Goal: Communication & Community: Answer question/provide support

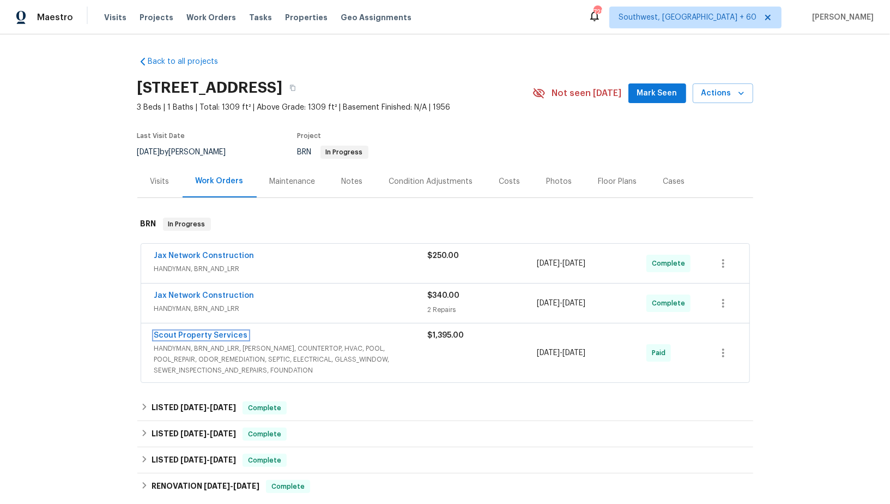
click at [203, 331] on link "Scout Property Services" at bounding box center [201, 335] width 94 height 8
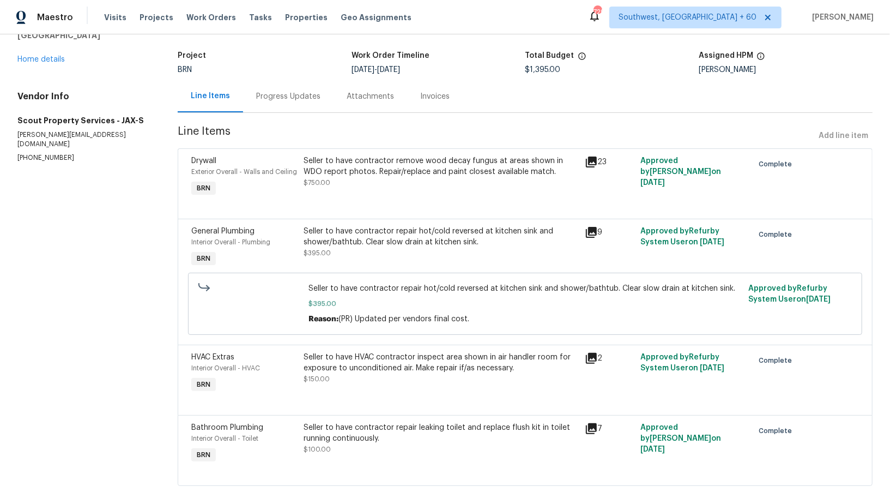
scroll to position [72, 0]
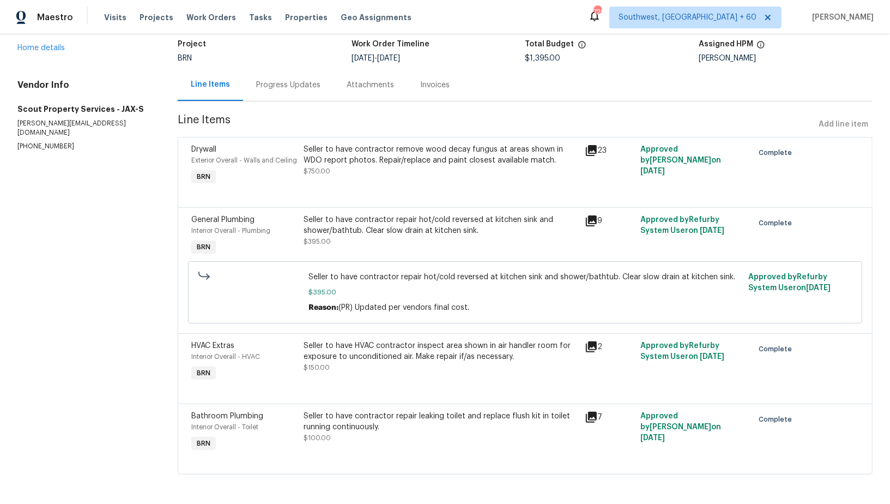
click at [411, 435] on div "Seller to have contractor repair leaking toilet and replace flush kit in toilet…" at bounding box center [441, 426] width 274 height 33
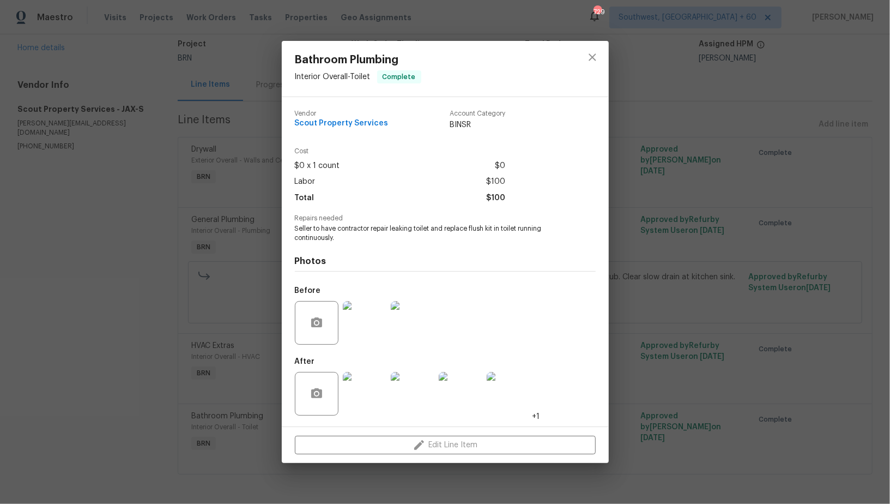
click at [377, 329] on img at bounding box center [365, 323] width 44 height 44
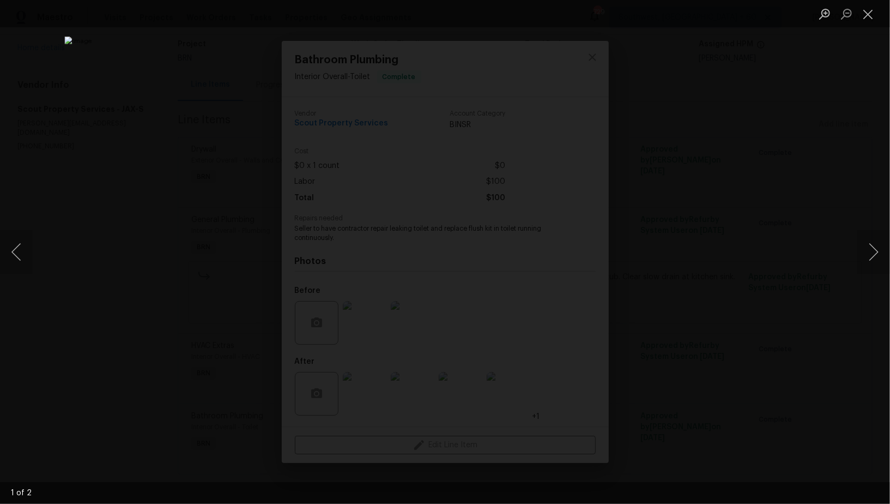
click at [712, 364] on div "Lightbox" at bounding box center [445, 252] width 890 height 504
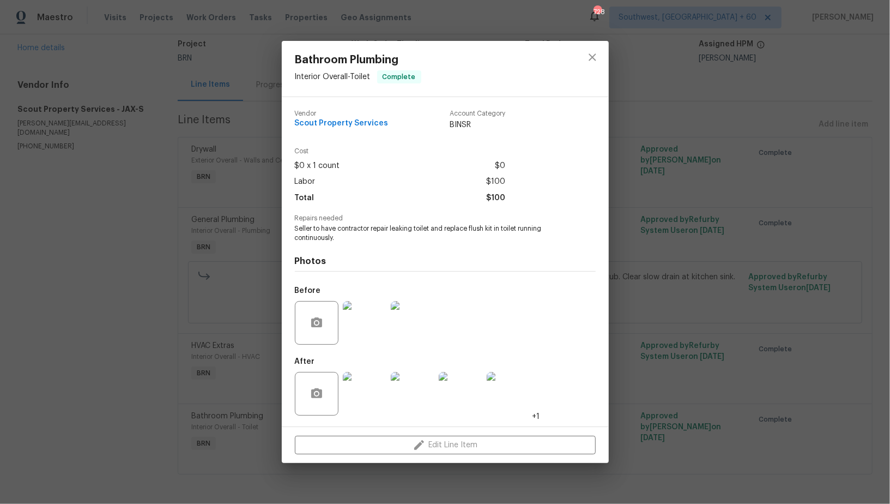
click at [362, 408] on img at bounding box center [365, 394] width 44 height 44
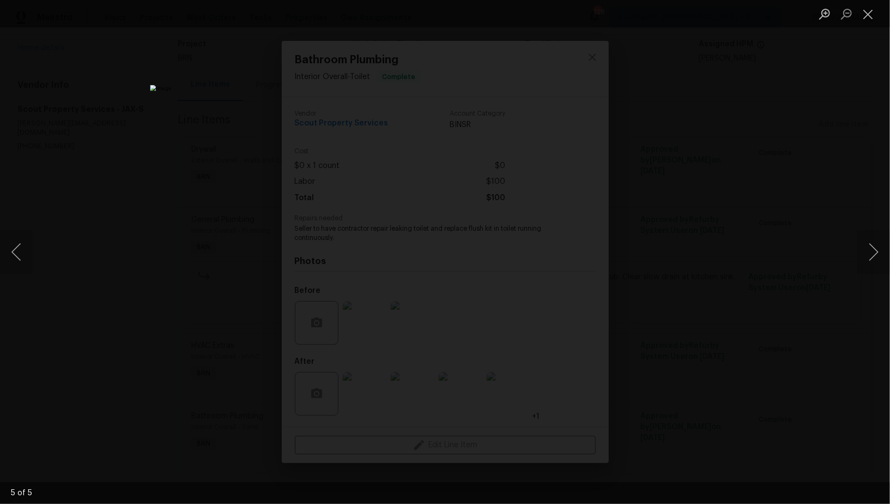
click at [712, 321] on div "Lightbox" at bounding box center [445, 252] width 890 height 504
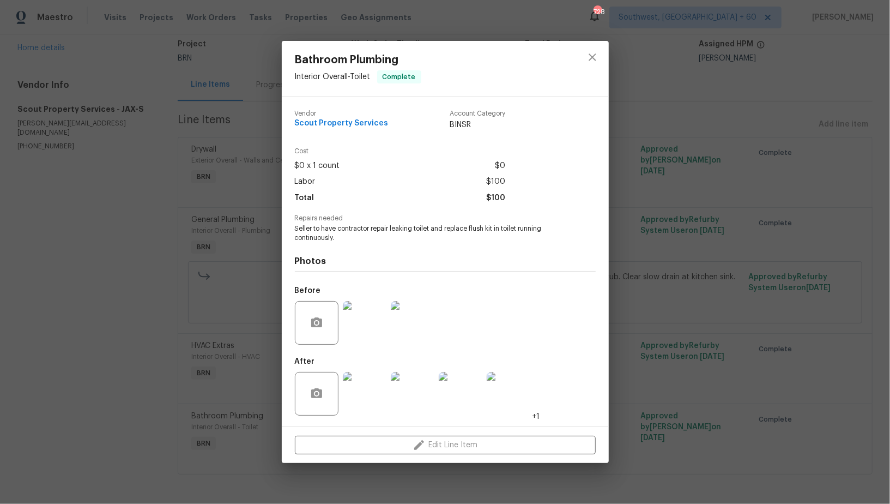
click at [712, 321] on div "Bathroom Plumbing Interior Overall - Toilet Complete Vendor Scout Property Serv…" at bounding box center [445, 252] width 890 height 504
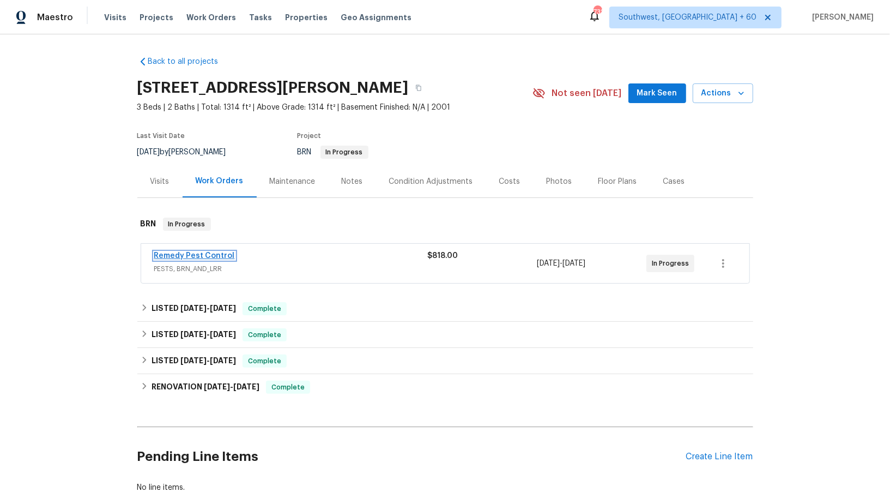
click at [210, 252] on link "Remedy Pest Control" at bounding box center [194, 256] width 81 height 8
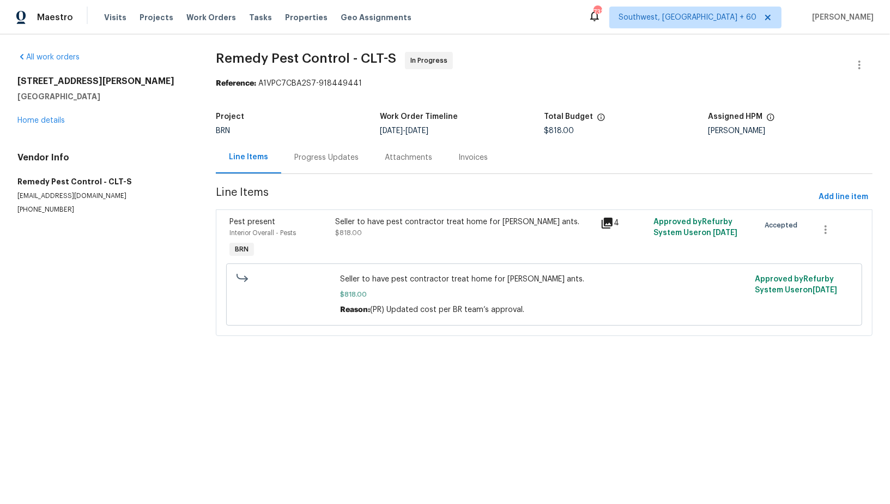
click at [300, 160] on div "Progress Updates" at bounding box center [326, 157] width 64 height 11
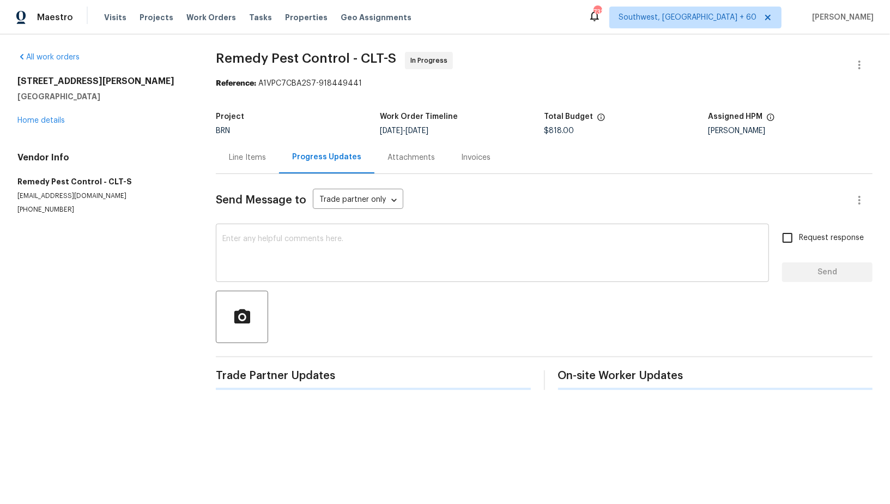
click at [285, 259] on textarea at bounding box center [492, 254] width 540 height 38
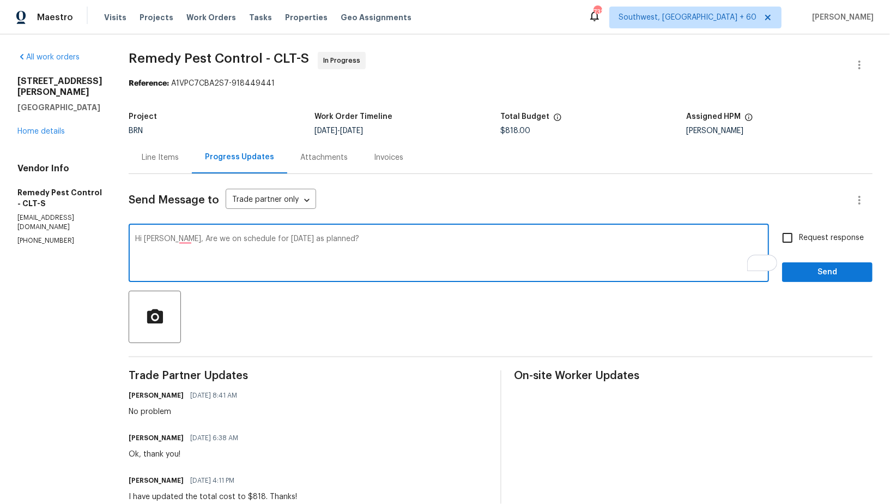
type textarea "Hi Brandon, Are we on schedule for tomorrow as planned?"
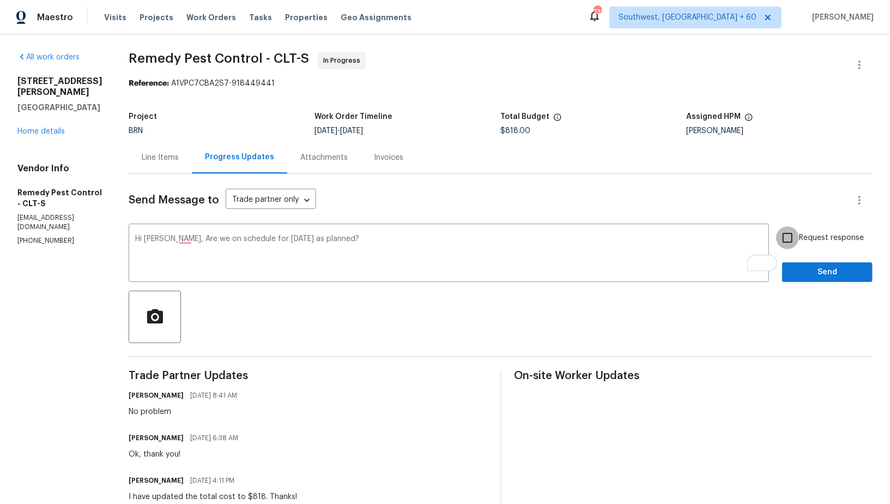
click at [795, 234] on input "Request response" at bounding box center [787, 237] width 23 height 23
checkbox input "true"
click at [800, 268] on span "Send" at bounding box center [827, 272] width 73 height 14
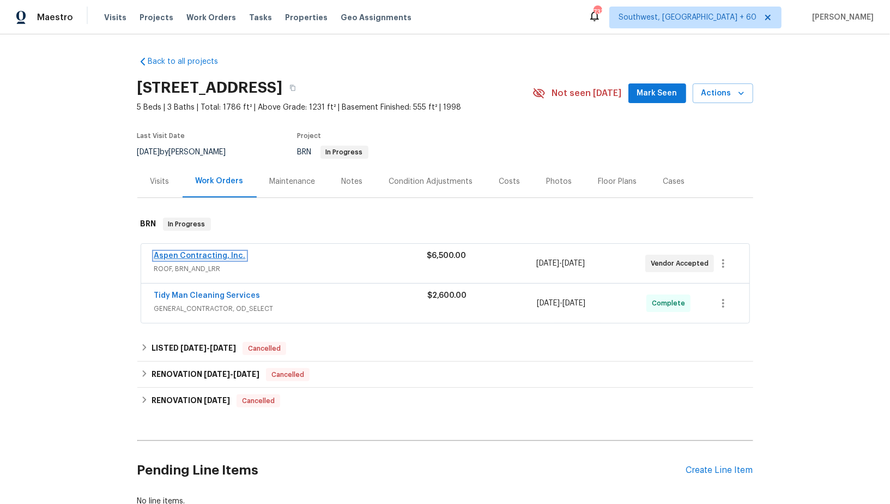
click at [195, 253] on link "Aspen Contracting, Inc." at bounding box center [200, 256] width 92 height 8
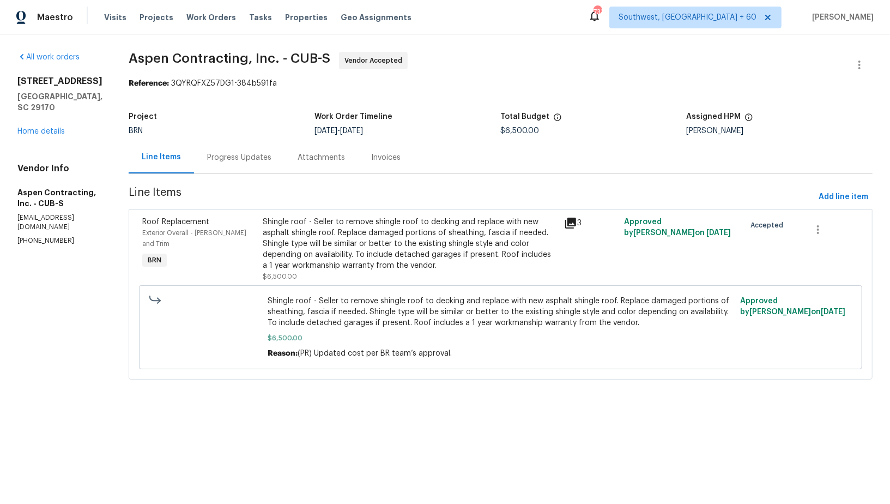
click at [268, 151] on div "Progress Updates" at bounding box center [239, 157] width 90 height 32
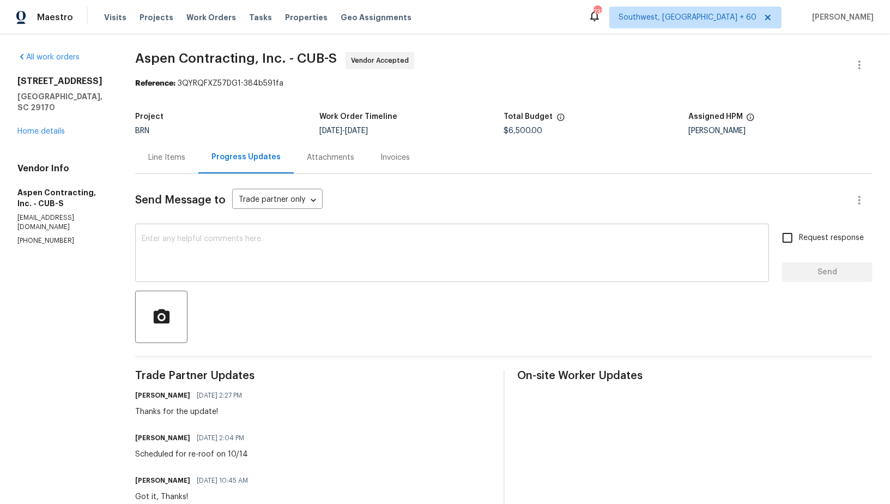
click at [252, 263] on textarea at bounding box center [452, 254] width 621 height 38
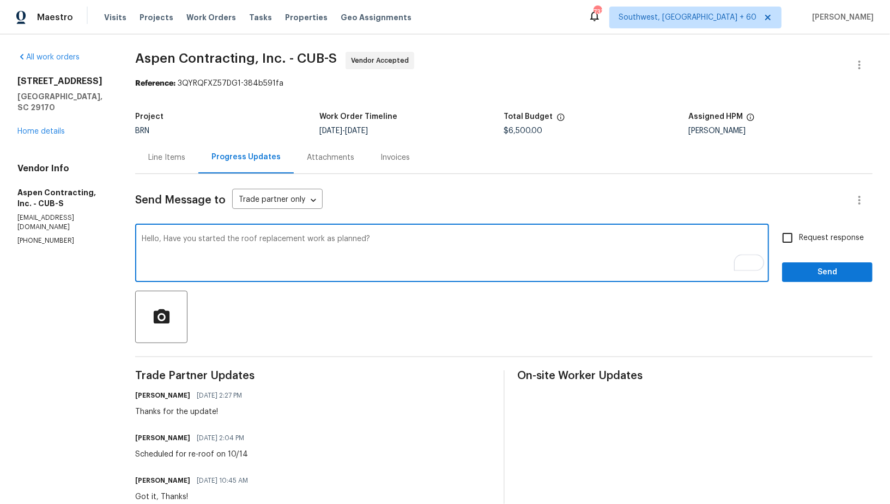
type textarea "Hello, Have you started the roof replacement work as planned?"
click at [790, 238] on input "Request response" at bounding box center [787, 237] width 23 height 23
checkbox input "true"
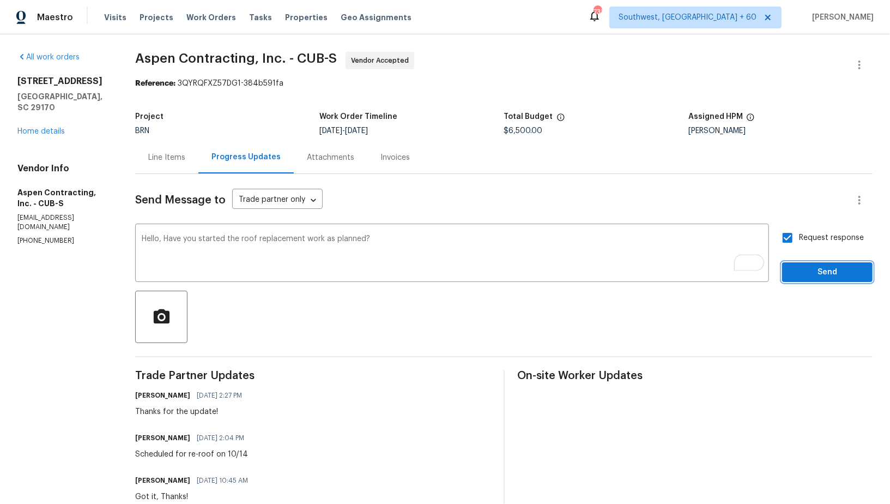
click at [806, 265] on span "Send" at bounding box center [827, 272] width 73 height 14
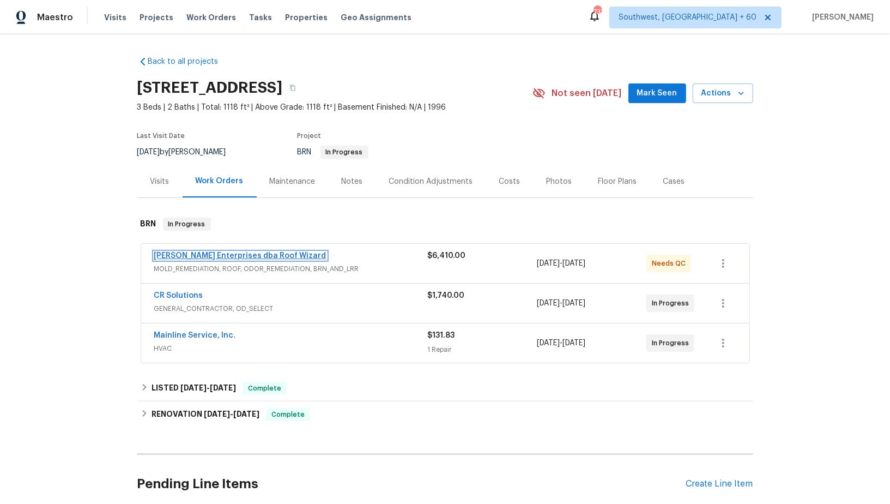
click at [215, 252] on link "[PERSON_NAME] Enterprises dba Roof Wizard" at bounding box center [240, 256] width 172 height 8
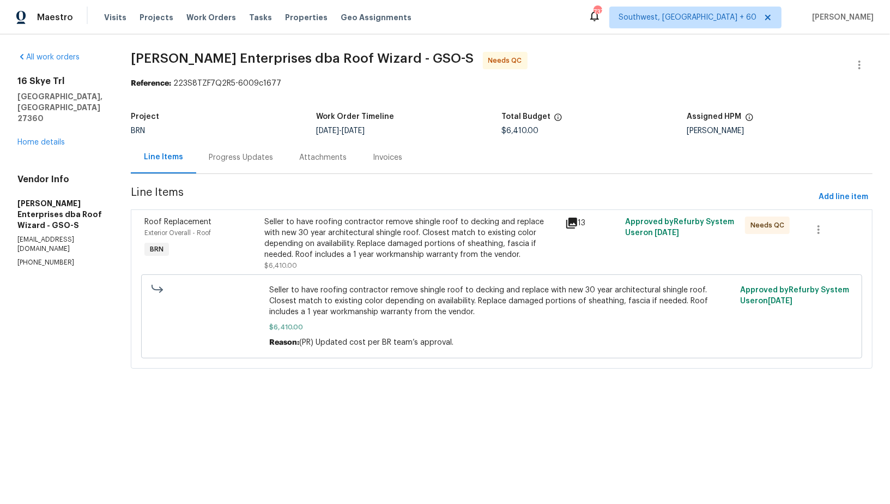
click at [287, 160] on div "Attachments" at bounding box center [324, 157] width 74 height 32
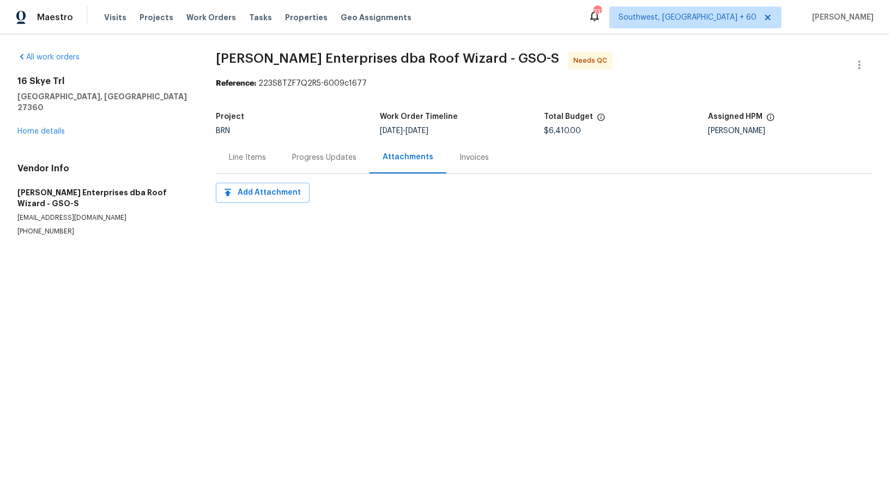
click at [303, 166] on div "Progress Updates" at bounding box center [324, 157] width 90 height 32
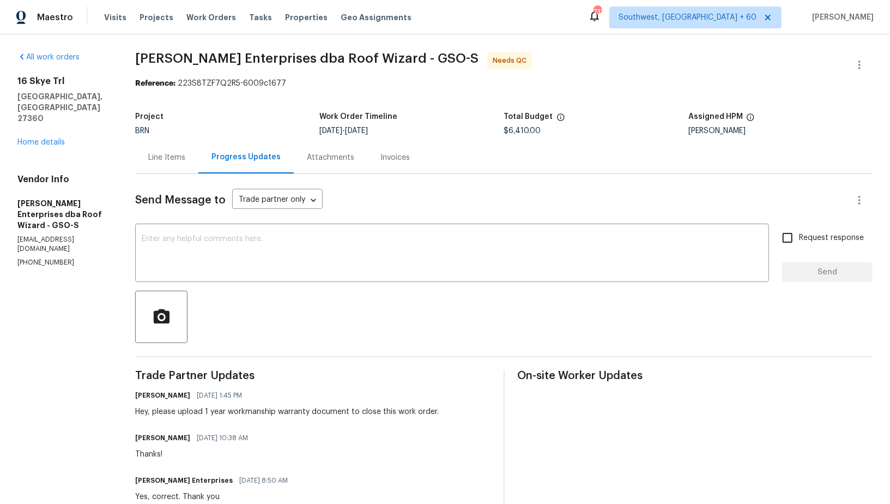
click at [173, 165] on div "Line Items" at bounding box center [166, 157] width 63 height 32
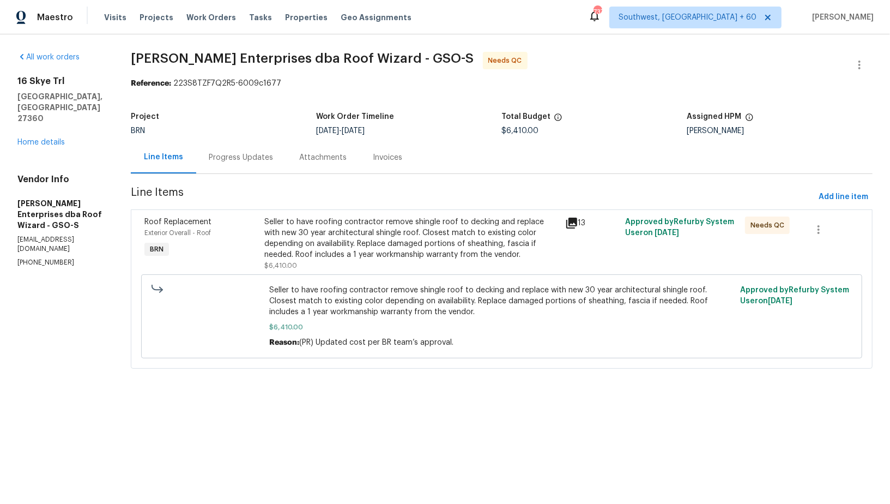
click at [265, 157] on div "Progress Updates" at bounding box center [241, 157] width 64 height 11
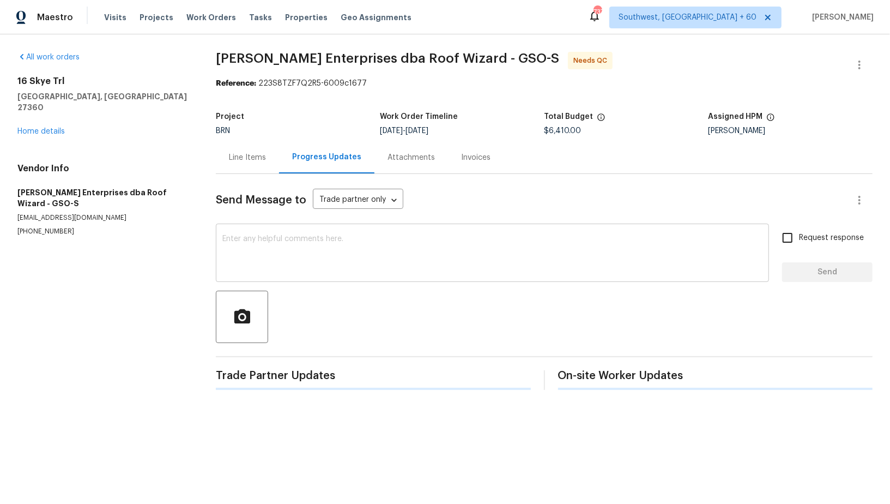
click at [268, 240] on textarea at bounding box center [492, 254] width 540 height 38
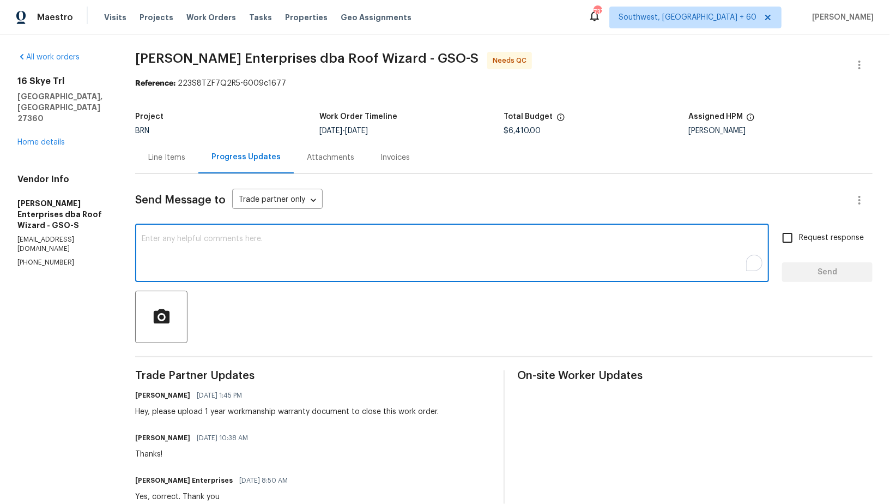
type textarea "a"
click at [176, 235] on textarea "Hello, Could you please upload the warranty document as well?" at bounding box center [452, 254] width 621 height 38
click at [176, 237] on textarea "Hello, Could you please upload the warranty document as well?" at bounding box center [452, 254] width 621 height 38
type textarea "Hello, could you please upload the warranty document as well?"
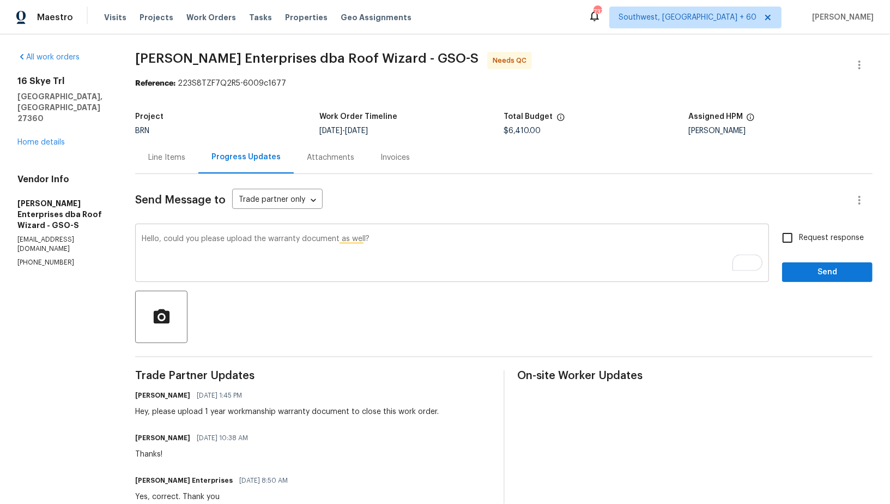
click at [426, 229] on div "Hello, could you please upload the warranty document as well? x ​" at bounding box center [452, 254] width 634 height 56
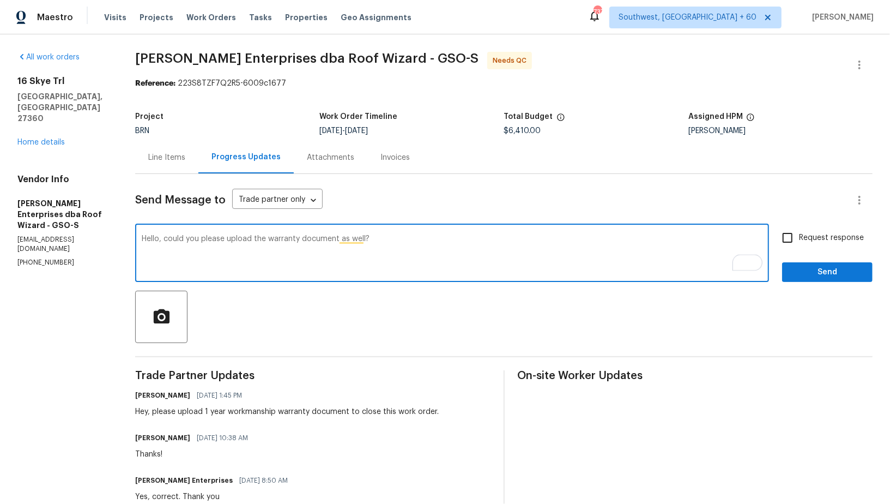
click at [418, 238] on textarea "Hello, could you please upload the warranty document as well?" at bounding box center [452, 254] width 621 height 38
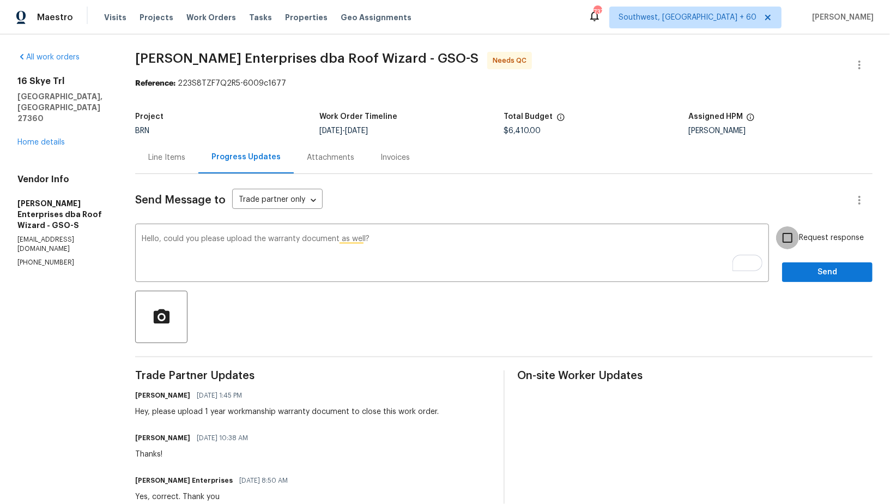
click at [790, 245] on input "Request response" at bounding box center [787, 237] width 23 height 23
checkbox input "true"
click at [818, 261] on div "Request response Send" at bounding box center [827, 254] width 90 height 56
click at [814, 268] on span "Send" at bounding box center [827, 272] width 73 height 14
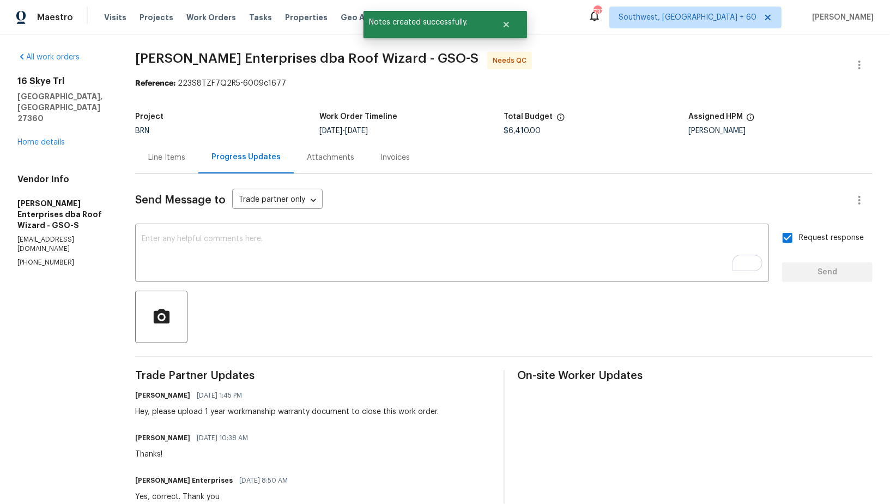
click at [160, 154] on div "Line Items" at bounding box center [166, 157] width 37 height 11
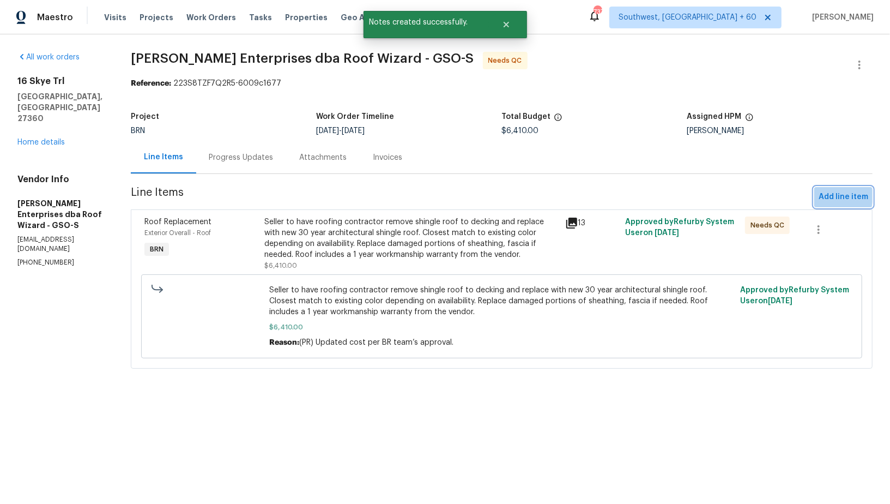
click at [826, 195] on span "Add line item" at bounding box center [844, 197] width 50 height 14
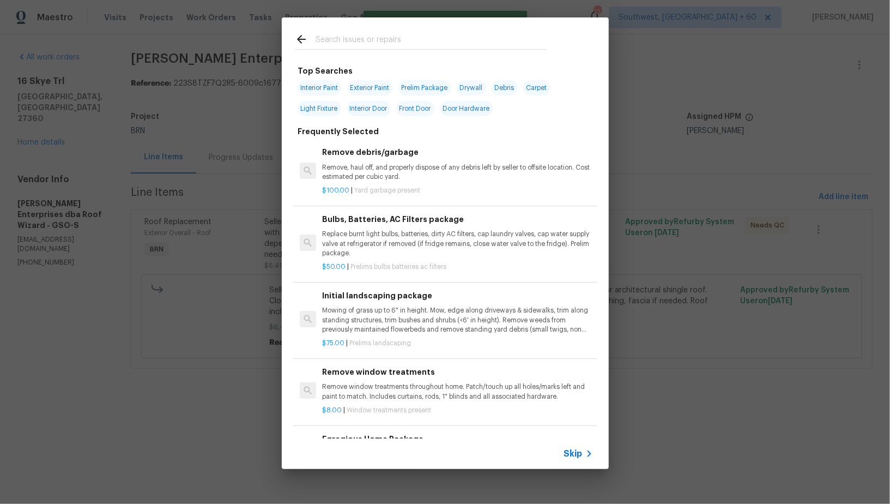
click at [565, 455] on span "Skip" at bounding box center [573, 453] width 19 height 11
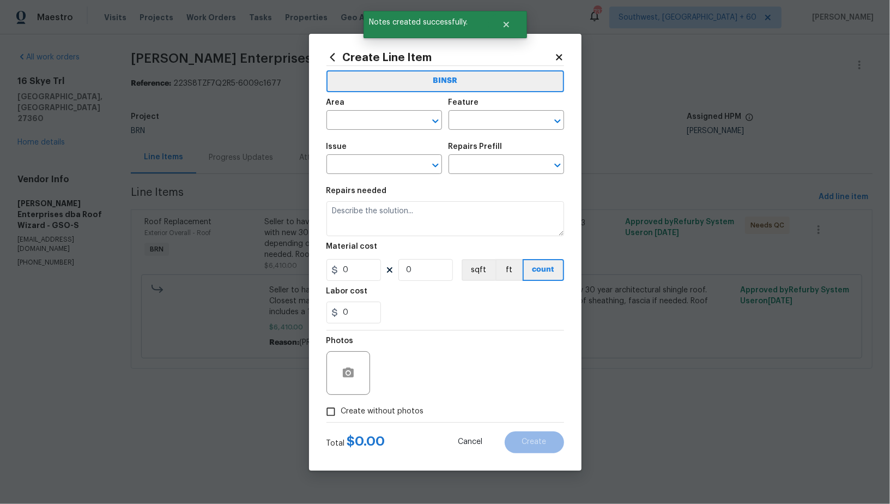
click at [365, 137] on span "Issue ​" at bounding box center [385, 158] width 116 height 44
click at [365, 128] on input "text" at bounding box center [369, 121] width 85 height 17
click at [368, 150] on li "Exterior Overall" at bounding box center [385, 145] width 116 height 18
type input "Exterior Overall"
click at [467, 130] on div "Area Exterior Overall ​ Feature ​" at bounding box center [446, 114] width 238 height 44
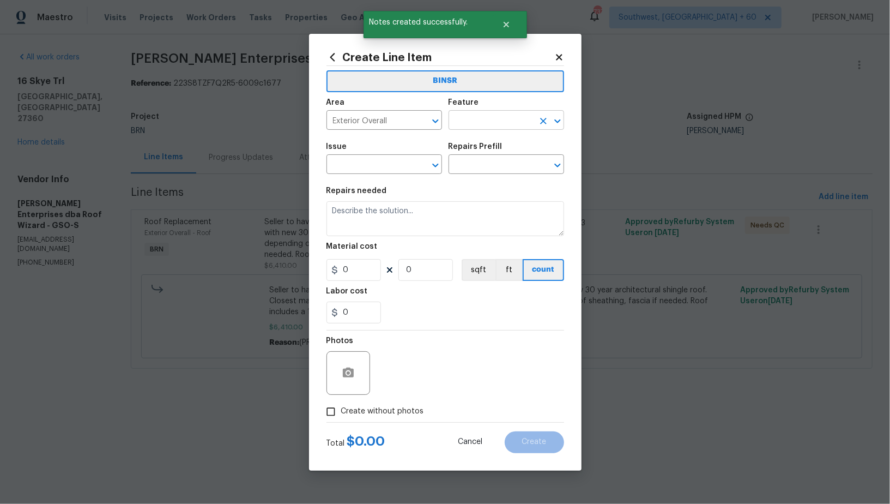
click at [458, 125] on input "text" at bounding box center [491, 121] width 85 height 17
click at [458, 186] on li "Roof" at bounding box center [507, 189] width 116 height 18
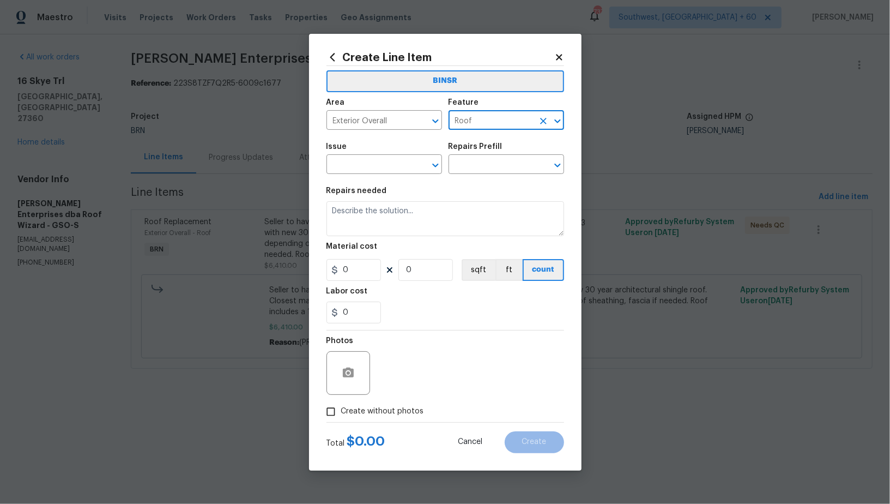
type input "Roof"
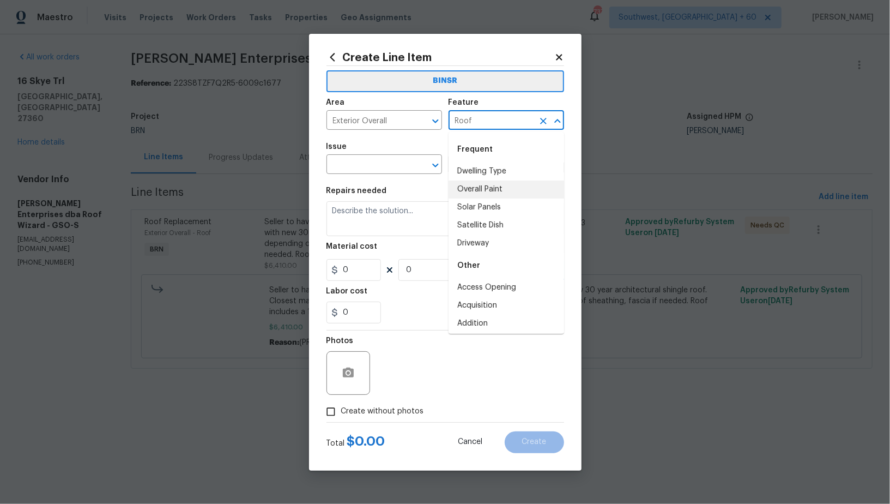
click at [420, 188] on div "Repairs needed" at bounding box center [446, 194] width 238 height 14
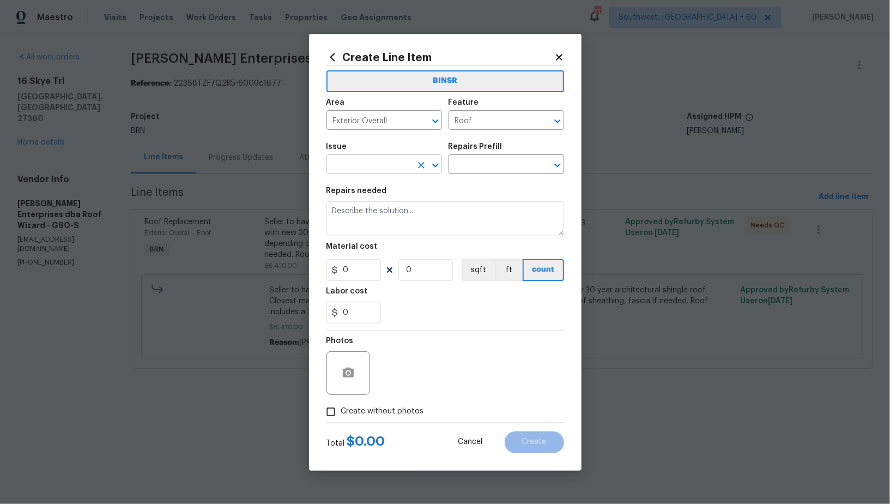
click at [388, 170] on input "text" at bounding box center [369, 165] width 85 height 17
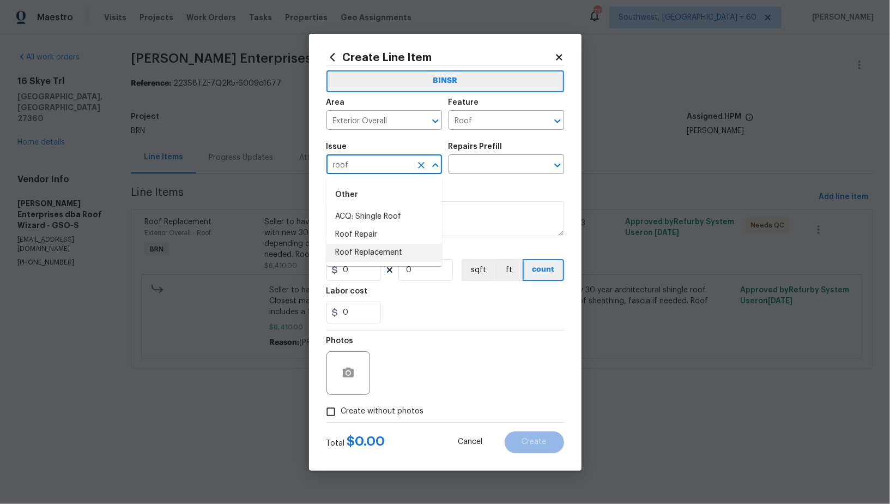
click at [376, 246] on li "Roof Replacement" at bounding box center [385, 253] width 116 height 18
type input "Roof Replacement"
click at [471, 171] on input "text" at bounding box center [491, 165] width 85 height 17
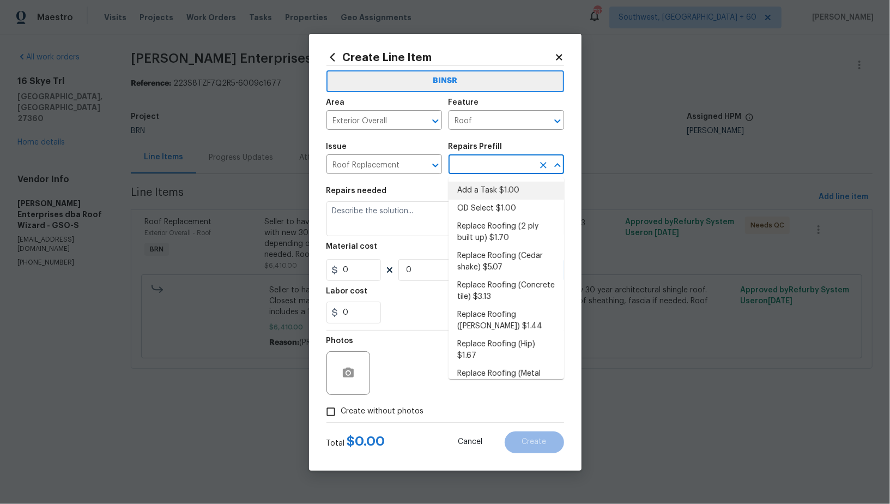
click at [476, 188] on li "Add a Task $1.00" at bounding box center [507, 191] width 116 height 18
type input "Eaves and Trim"
type input "Add a Task $1.00"
type textarea "HPM to detail"
type input "1"
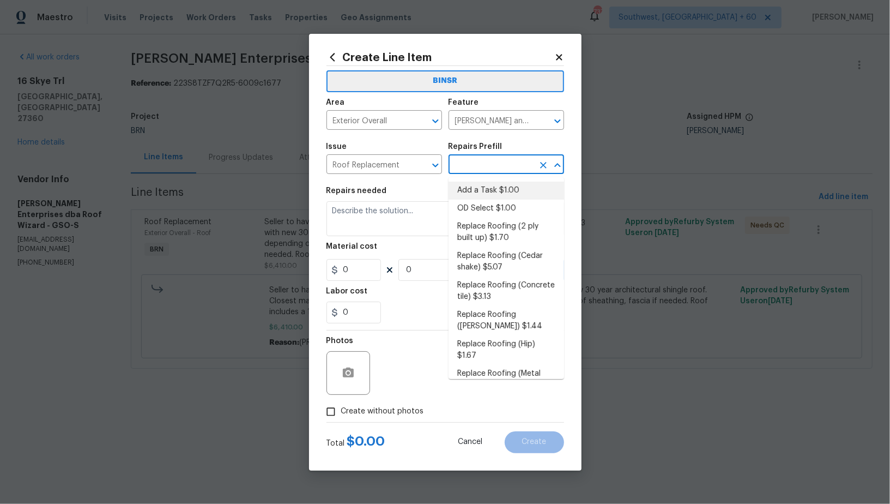
type input "1"
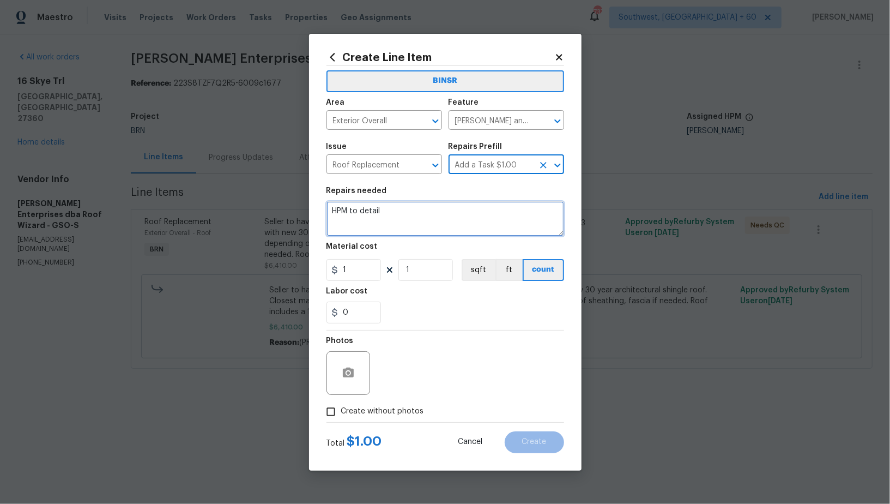
click at [449, 215] on textarea "HPM to detail" at bounding box center [446, 218] width 238 height 35
type textarea "Pending warranty document"
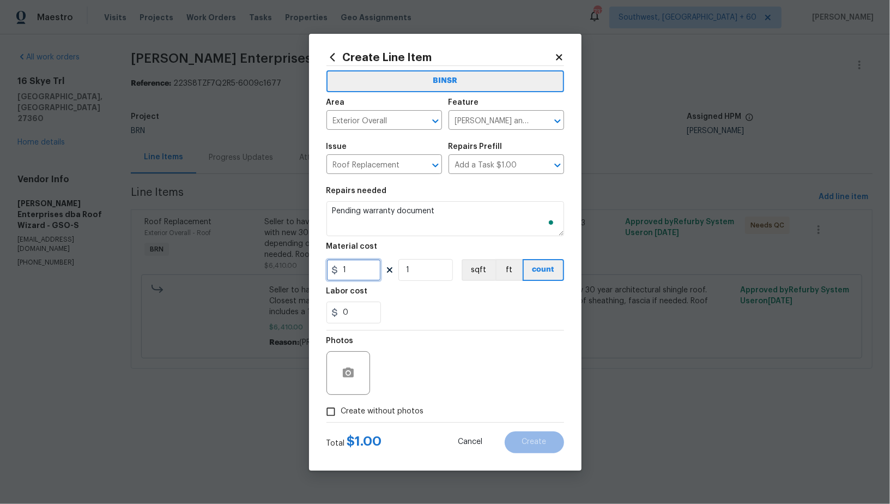
click at [361, 270] on input "1" at bounding box center [354, 270] width 55 height 22
click at [545, 121] on icon "Clear" at bounding box center [543, 121] width 11 height 11
type input "0"
type input "Eaves and Trim"
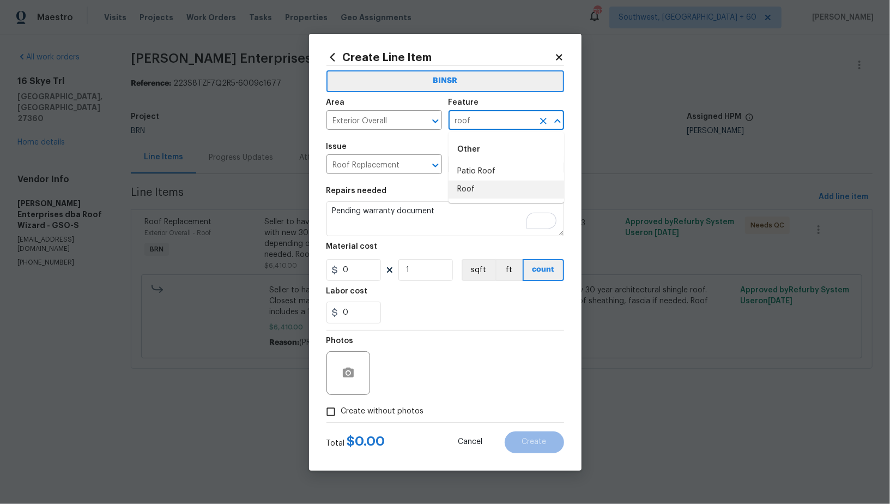
click at [492, 190] on li "Roof" at bounding box center [507, 189] width 116 height 18
type input "Roof"
click at [339, 416] on input "Create without photos" at bounding box center [331, 411] width 21 height 21
checkbox input "true"
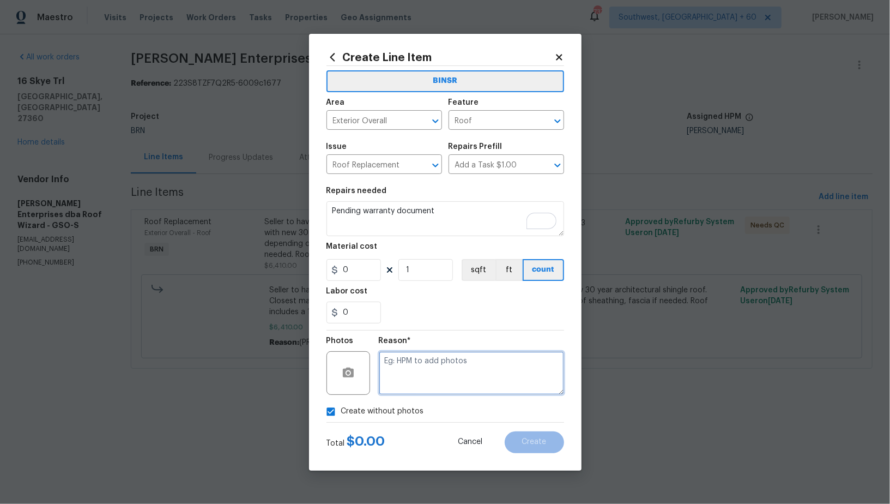
click at [483, 365] on textarea at bounding box center [471, 373] width 185 height 44
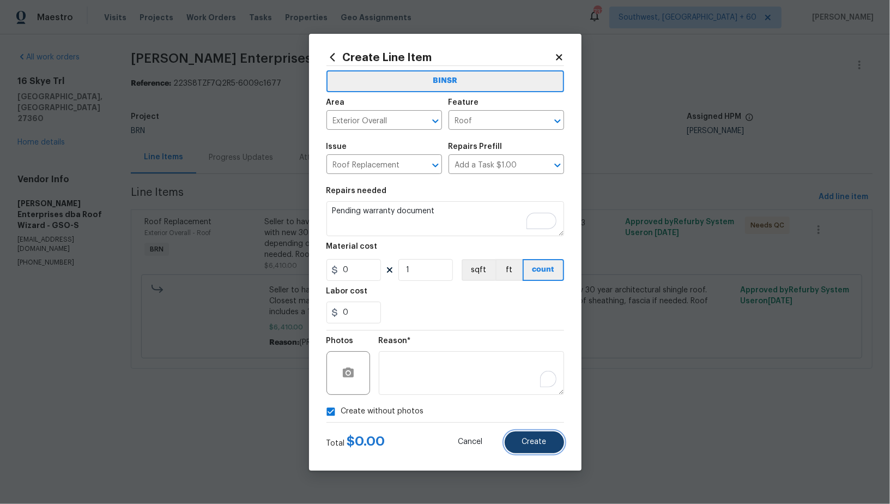
click at [529, 437] on button "Create" at bounding box center [534, 442] width 59 height 22
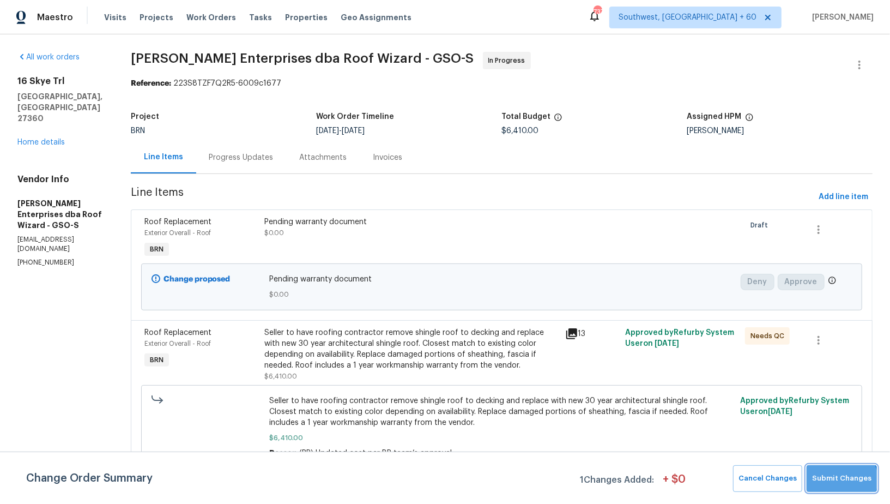
click at [844, 479] on span "Submit Changes" at bounding box center [841, 478] width 59 height 13
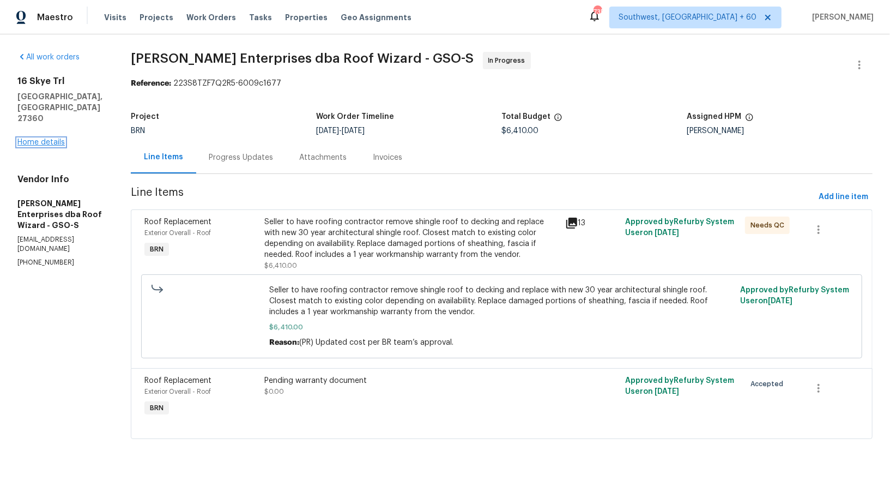
click at [44, 138] on link "Home details" at bounding box center [40, 142] width 47 height 8
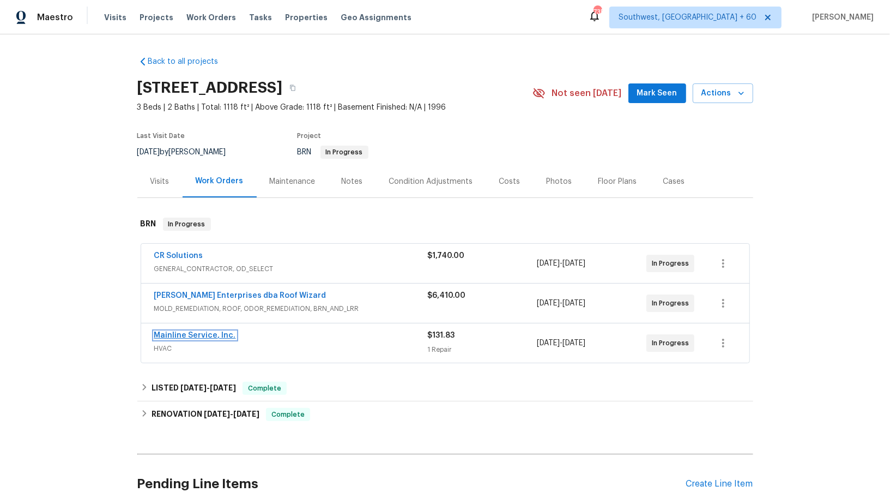
click at [199, 335] on link "Mainline Service, Inc." at bounding box center [195, 335] width 82 height 8
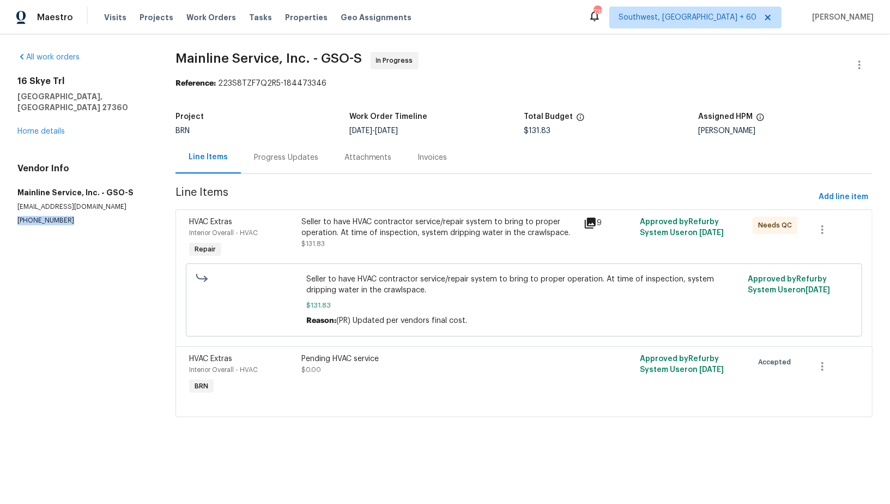
drag, startPoint x: 68, startPoint y: 208, endPoint x: 0, endPoint y: 208, distance: 68.1
click at [0, 208] on div "All work orders 16 Skye Trl Thomasville, NC 27360 Home details Vendor Info Main…" at bounding box center [445, 240] width 890 height 413
copy p "(336) 869-2414"
click at [269, 141] on div "Project BRN Work Order Timeline 10/7/2025 - 10/9/2025 Total Budget $131.83 Assi…" at bounding box center [524, 123] width 697 height 35
click at [270, 154] on div "Progress Updates" at bounding box center [286, 157] width 64 height 11
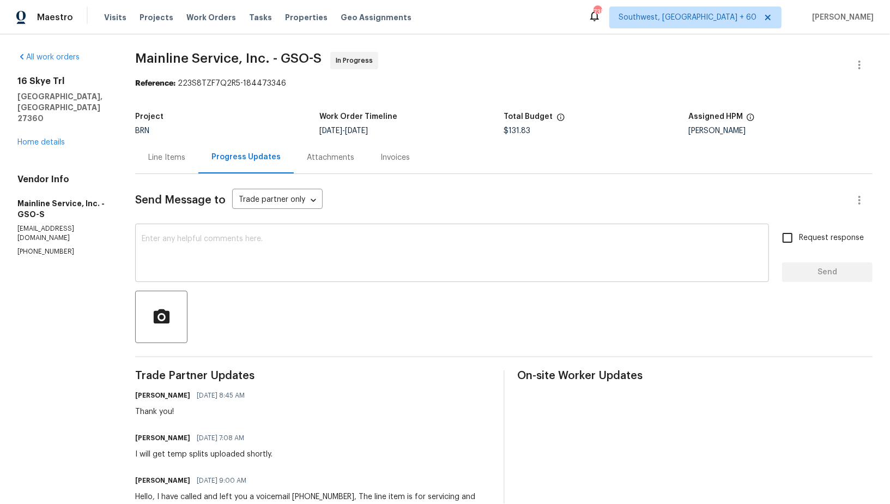
click at [279, 270] on textarea at bounding box center [452, 254] width 621 height 38
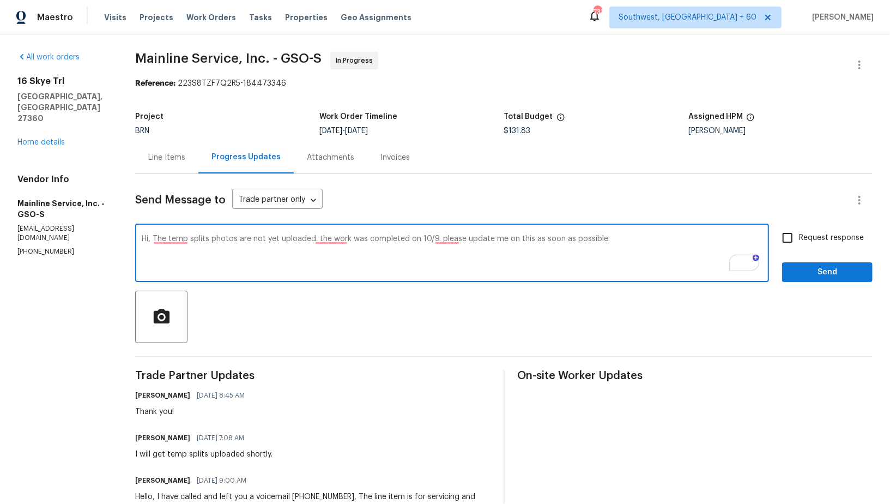
type textarea "Hi, The temp splits photos are not yet uploaded. the work was completed on 10/9…"
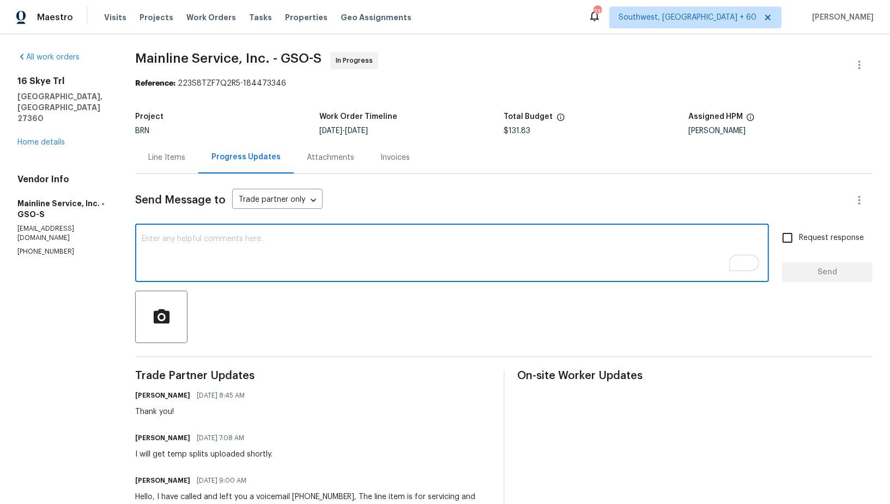
paste textarea "Hi, the temperature split photos have not been uploaded yet. The work was compl…"
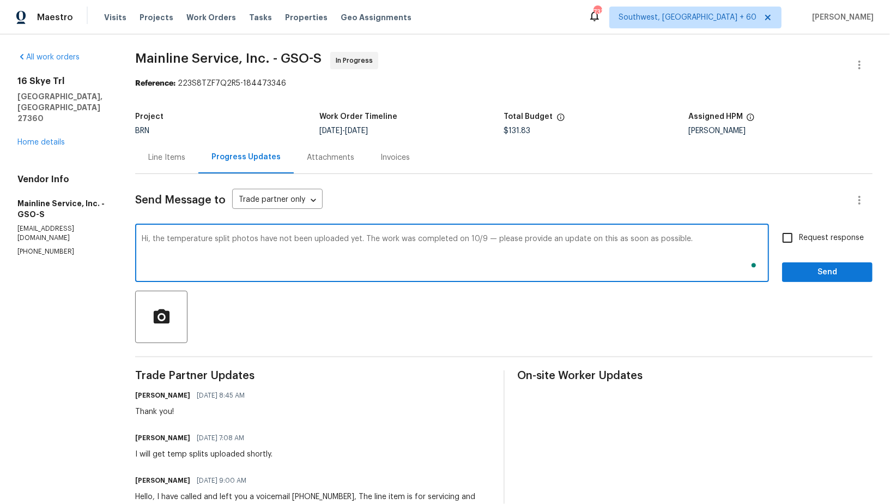
click at [227, 264] on textarea "Hi, the temperature split photos have not been uploaded yet. The work was compl…" at bounding box center [452, 254] width 621 height 38
type textarea "Hi, the temperature split photos have not been uploaded yet. The work was compl…"
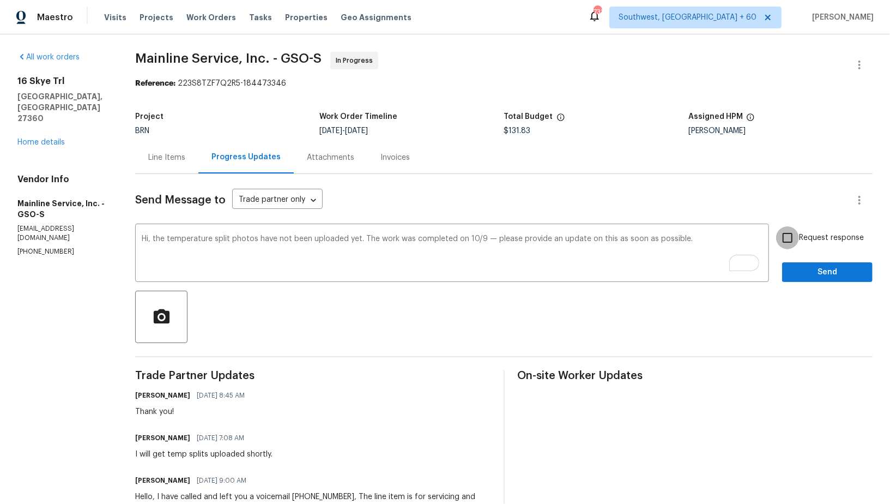
click at [796, 236] on input "Request response" at bounding box center [787, 237] width 23 height 23
checkbox input "true"
click at [803, 270] on span "Send" at bounding box center [827, 272] width 73 height 14
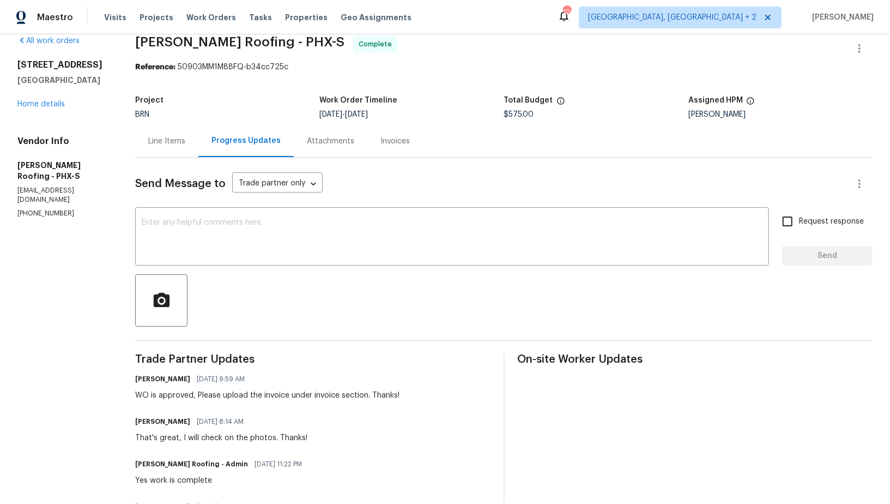
scroll to position [7, 0]
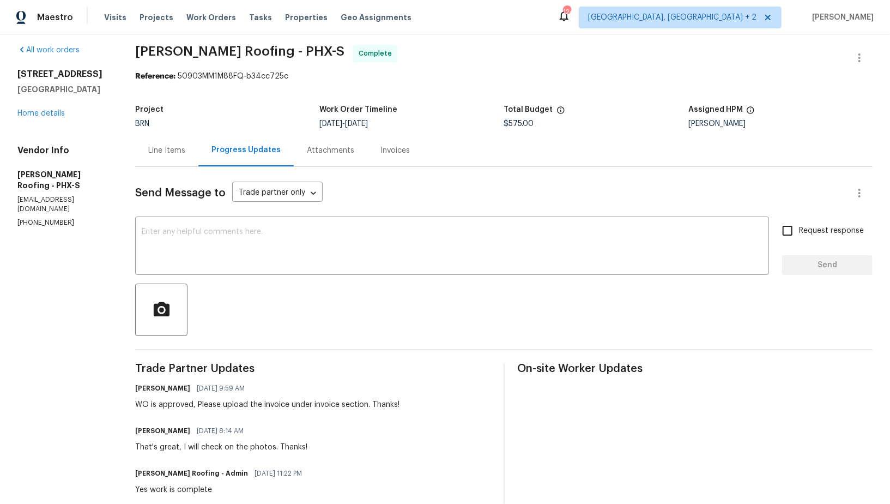
click at [378, 143] on div "Invoices" at bounding box center [395, 150] width 56 height 32
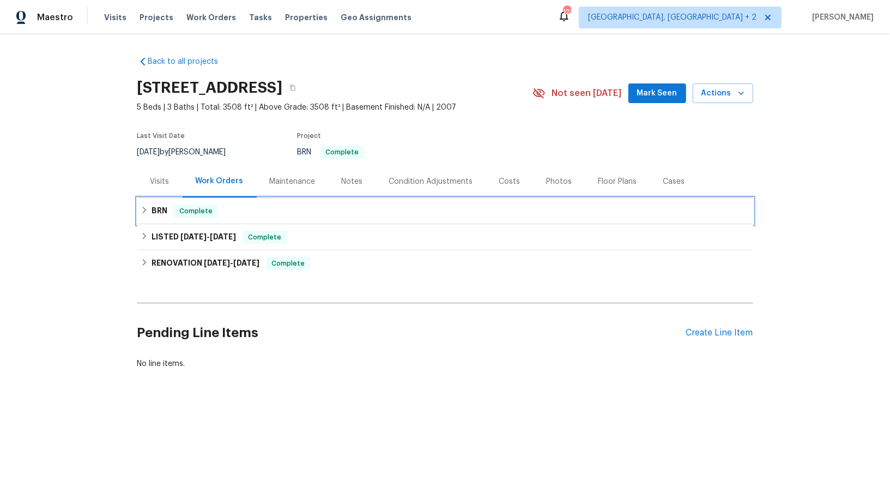
click at [156, 218] on div "BRN Complete" at bounding box center [445, 211] width 616 height 26
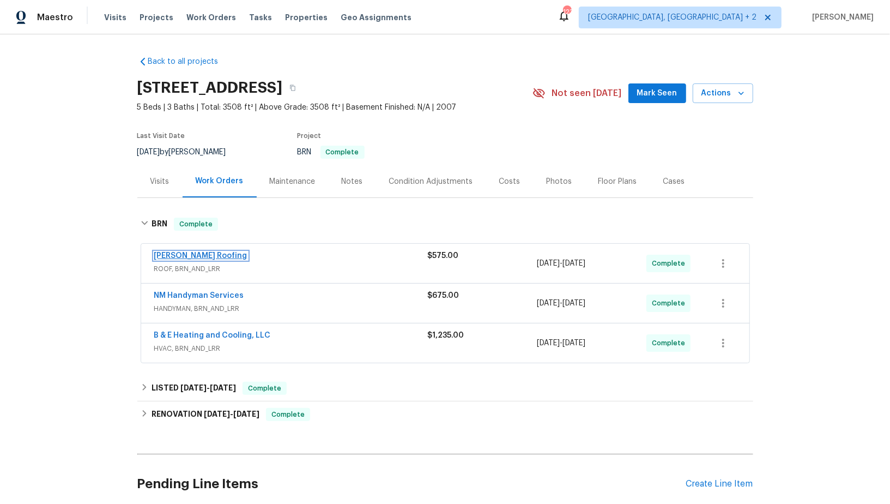
click at [184, 255] on link "Stout Roofing" at bounding box center [200, 256] width 93 height 8
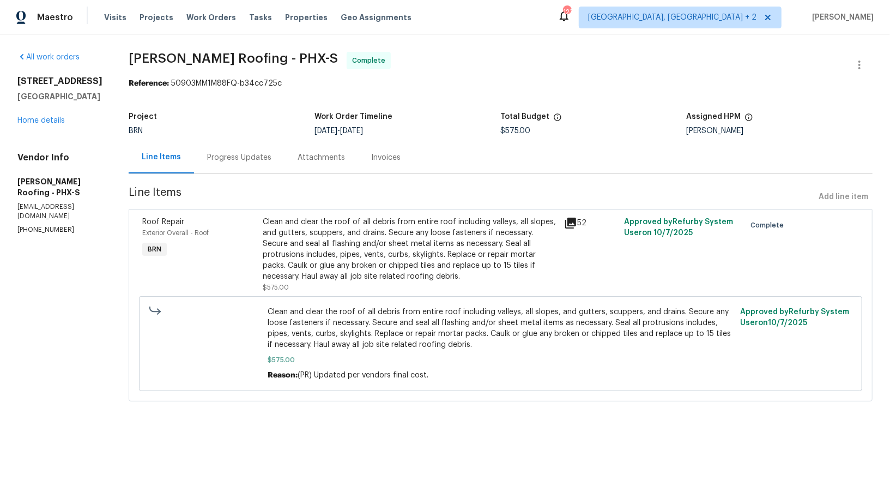
click at [371, 159] on div "Invoices" at bounding box center [385, 157] width 29 height 11
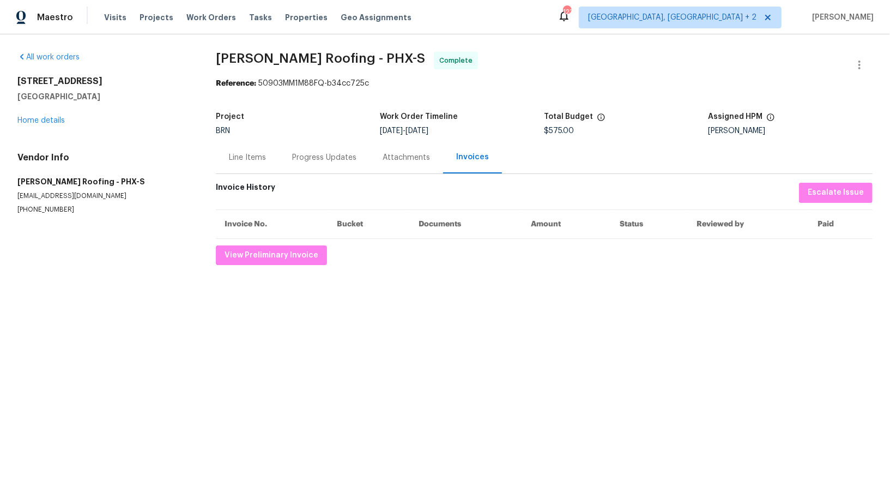
click at [292, 158] on div "Progress Updates" at bounding box center [324, 157] width 64 height 11
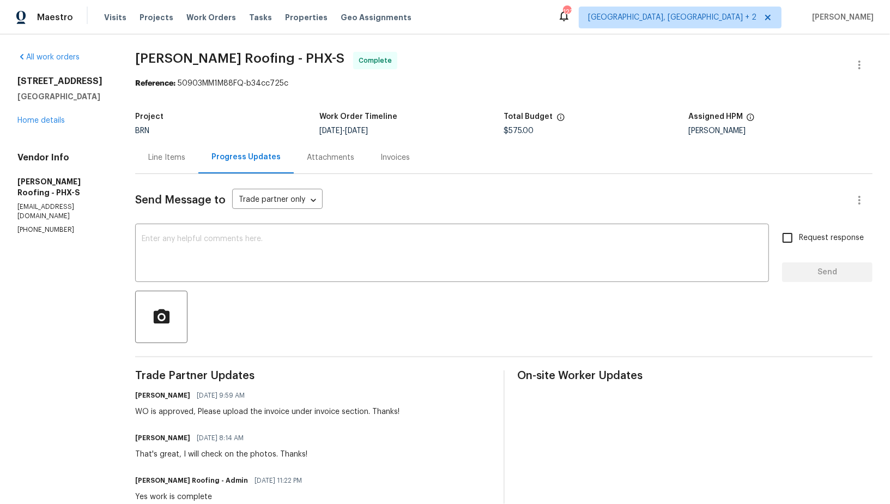
scroll to position [19, 0]
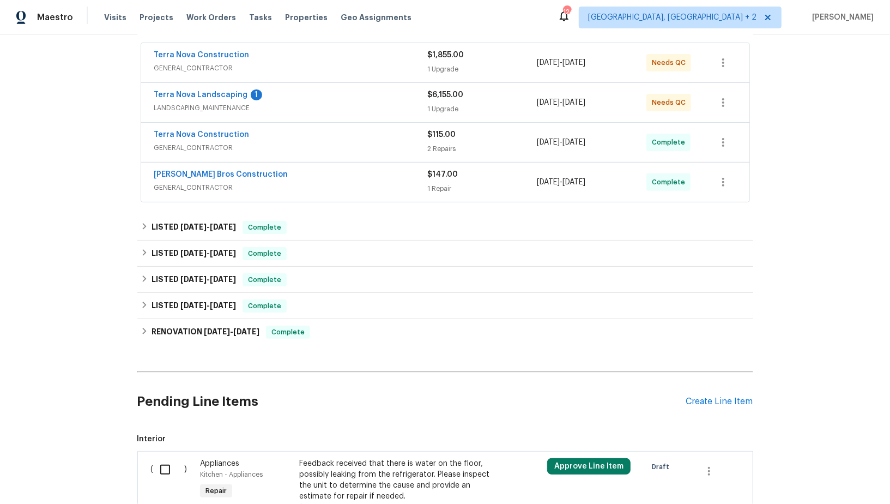
scroll to position [300, 0]
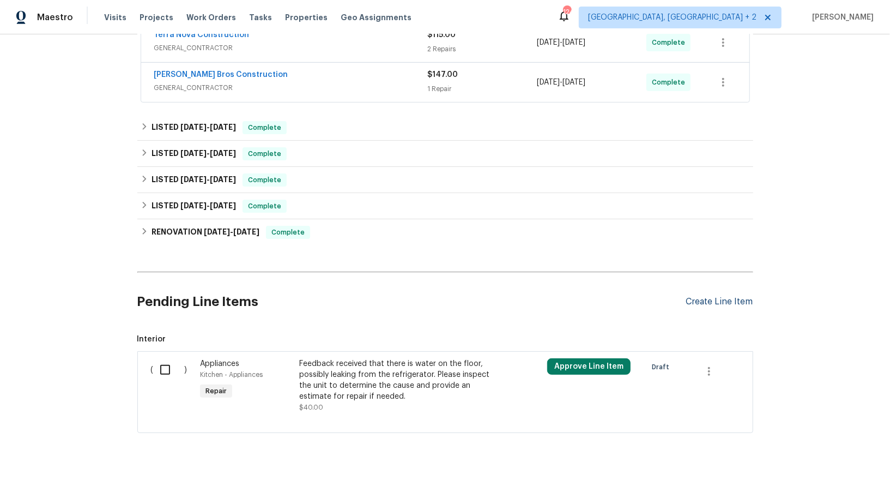
click at [729, 297] on div "Create Line Item" at bounding box center [719, 302] width 67 height 10
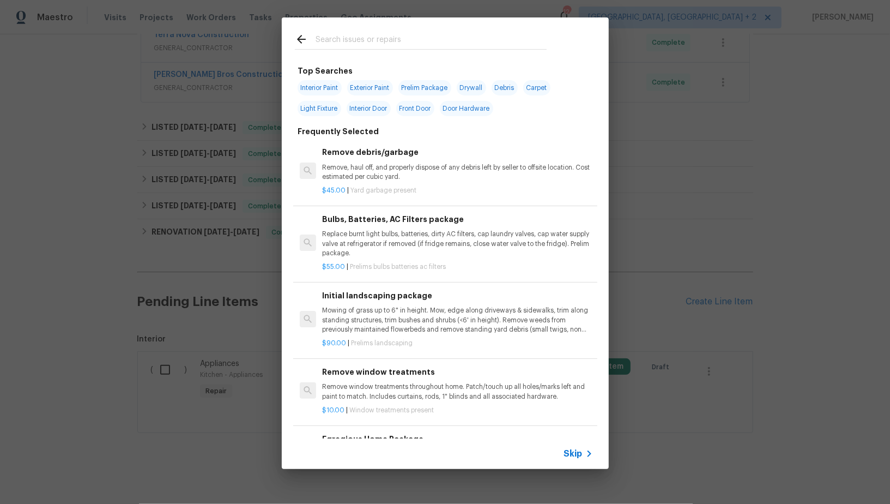
click at [583, 458] on icon at bounding box center [589, 453] width 13 height 13
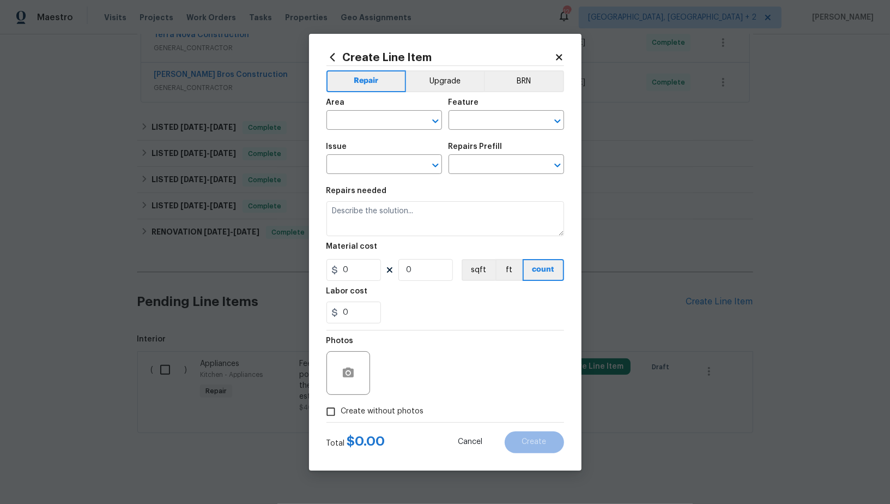
click at [499, 95] on div "Area ​ Feature ​" at bounding box center [446, 114] width 238 height 44
click at [498, 90] on button "BRN" at bounding box center [524, 81] width 80 height 22
click at [381, 112] on div "Area" at bounding box center [385, 106] width 116 height 14
click at [371, 118] on input "text" at bounding box center [369, 121] width 85 height 17
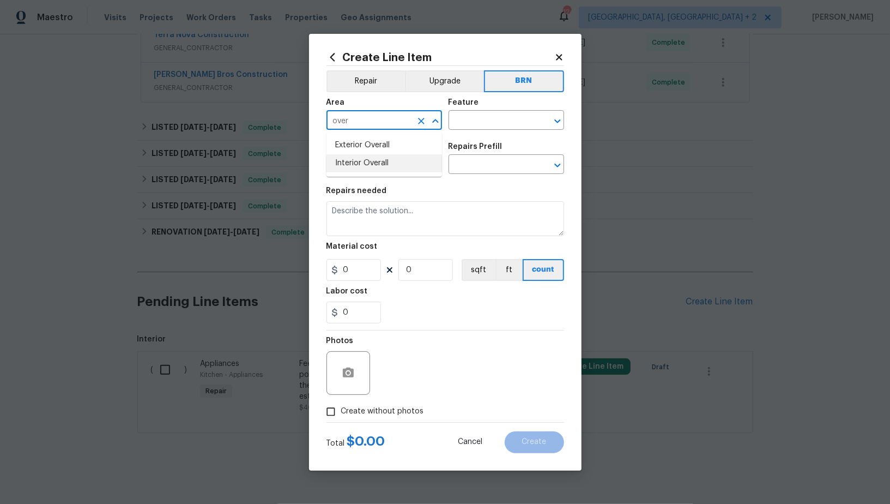
click at [380, 166] on li "Interior Overall" at bounding box center [385, 163] width 116 height 18
type input "Interior Overall"
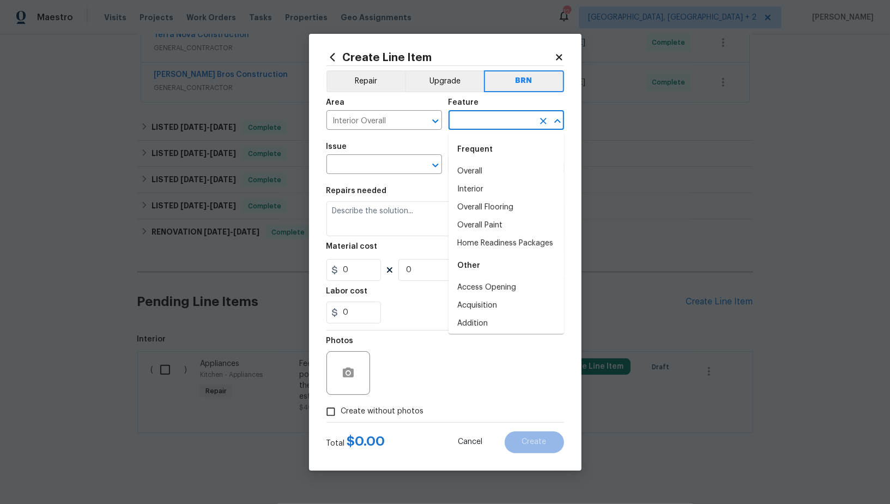
click at [472, 118] on input "text" at bounding box center [491, 121] width 85 height 17
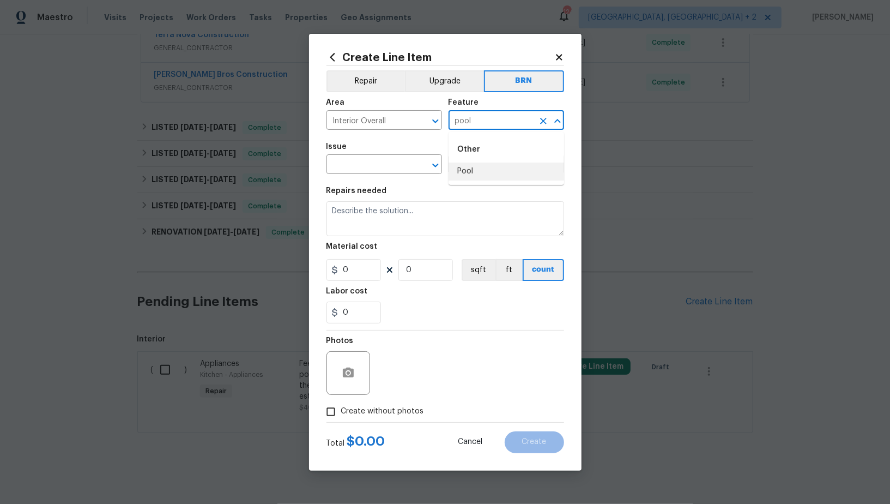
click at [470, 163] on li "Pool" at bounding box center [507, 171] width 116 height 18
type input "Pool"
click at [360, 158] on input "text" at bounding box center [369, 165] width 85 height 17
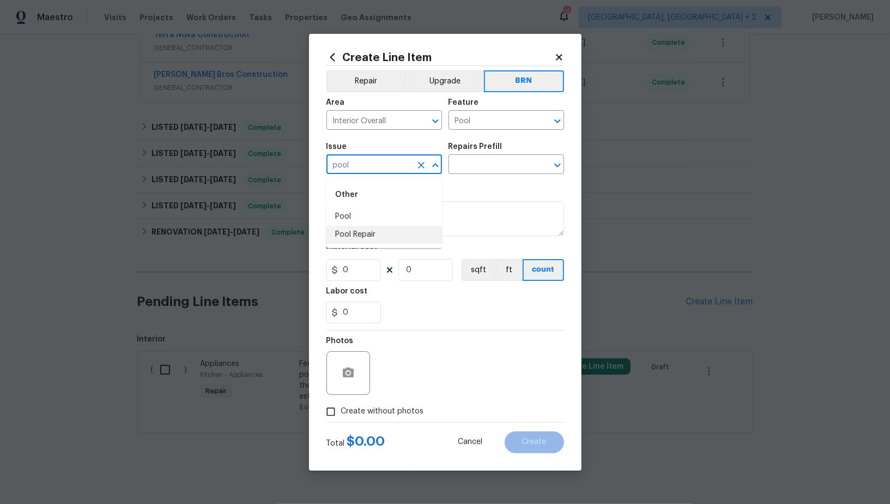
click at [365, 226] on li "Pool Repair" at bounding box center [385, 235] width 116 height 18
type input "Pool Repair"
click at [474, 170] on input "text" at bounding box center [491, 165] width 85 height 17
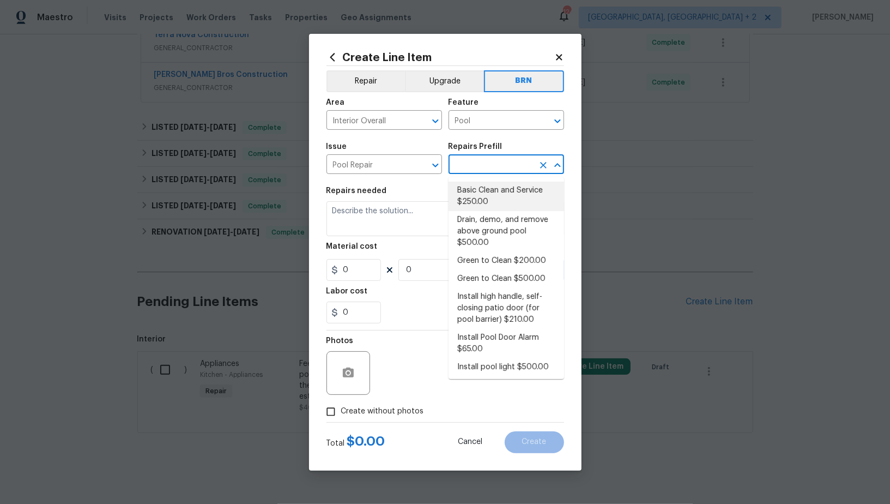
click at [477, 191] on li "Basic Clean and Service $250.00" at bounding box center [507, 196] width 116 height 29
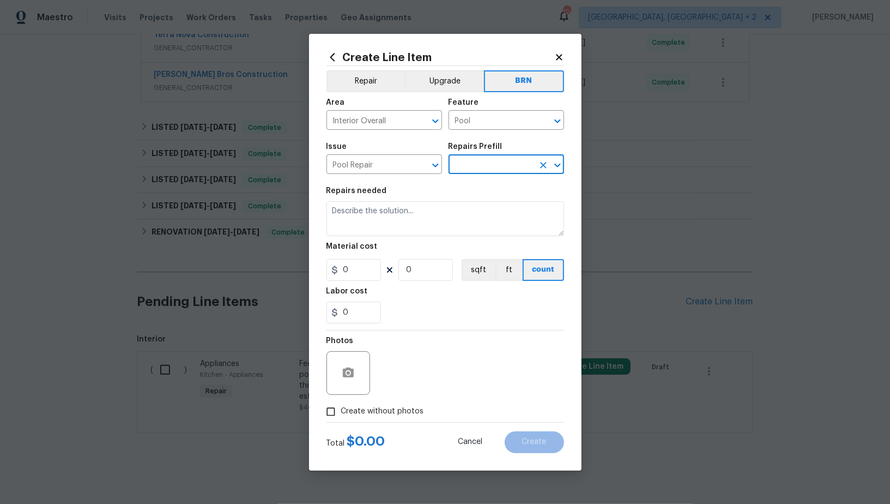
type input "Basic Clean and Service $250.00"
type textarea "basic clean and service, balance chems, repair minor leaks at equipment, etc"
type input "250"
type input "1"
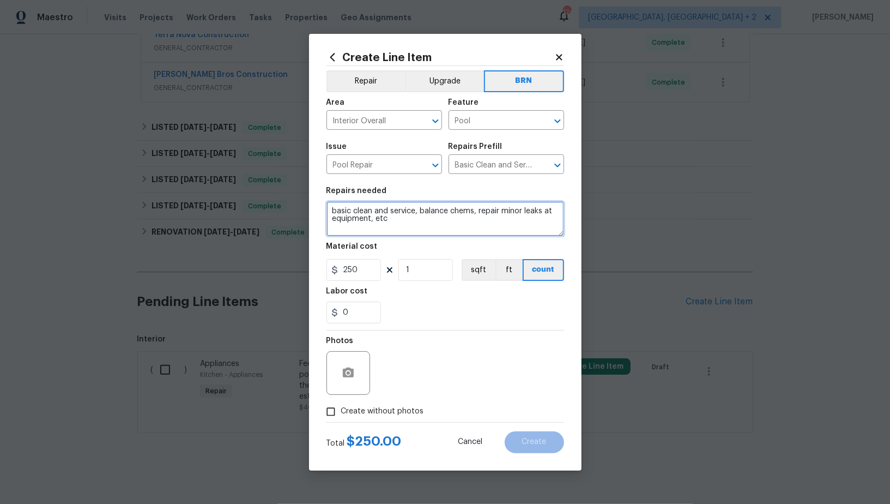
click at [439, 208] on textarea "basic clean and service, balance chems, repair minor leaks at equipment, etc" at bounding box center [446, 218] width 238 height 35
paste textarea "#lwo Received feedback there is a broken water line on the backyard pool with f…"
type textarea "#lwo Received feedback there is a broken water line on the backyard pool with f…"
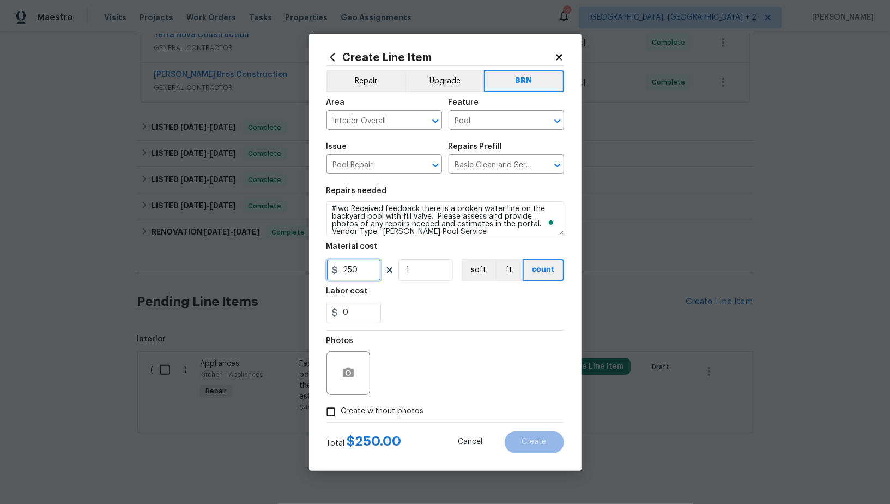
click at [362, 272] on input "250" at bounding box center [354, 270] width 55 height 22
type input "0"
click at [360, 324] on section "Repairs needed #lwo Received feedback there is a broken water line on the backy…" at bounding box center [446, 254] width 238 height 149
click at [359, 316] on input "0" at bounding box center [354, 312] width 55 height 22
type input "75"
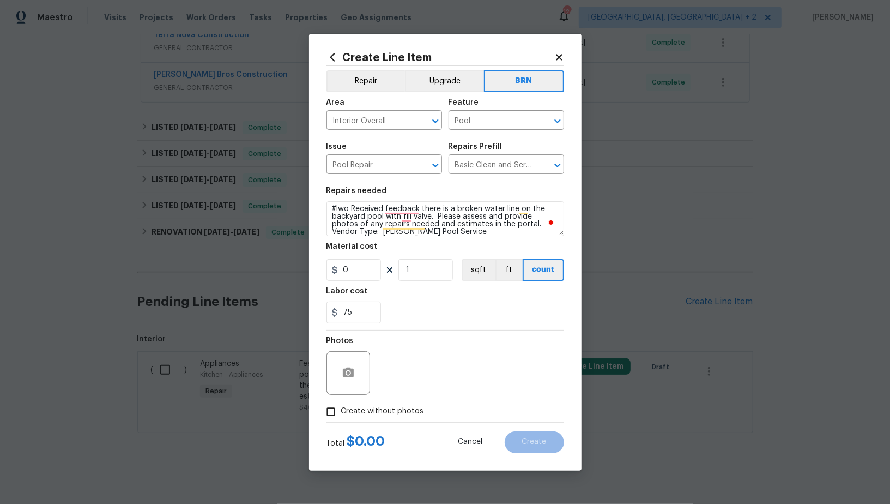
click at [339, 412] on input "Create without photos" at bounding box center [331, 411] width 21 height 21
checkbox input "true"
click at [420, 378] on textarea "To enrich screen reader interactions, please activate Accessibility in Grammarl…" at bounding box center [471, 373] width 185 height 44
click at [529, 451] on button "Create" at bounding box center [534, 442] width 59 height 22
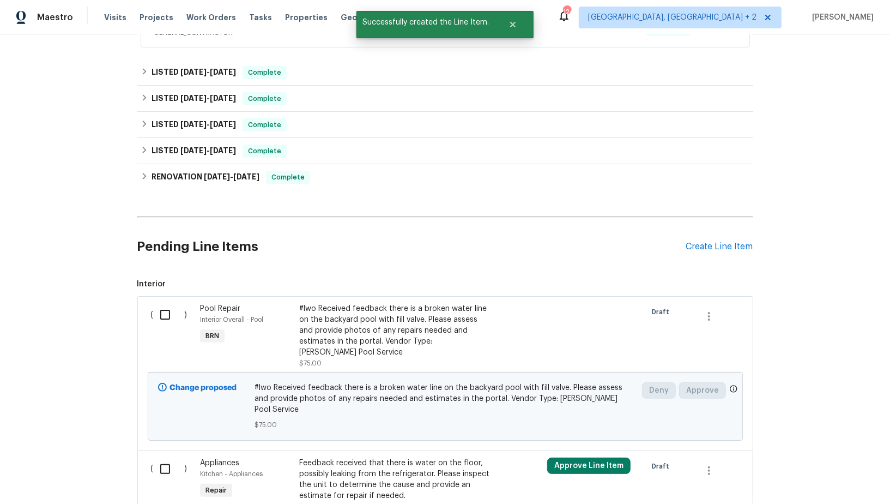
scroll to position [412, 0]
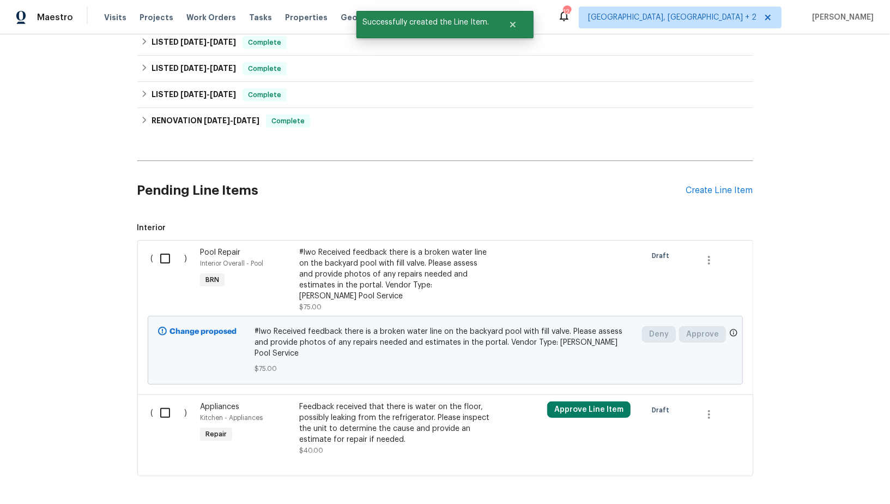
click at [355, 281] on div "#lwo Received feedback there is a broken water line on the backyard pool with f…" at bounding box center [395, 274] width 192 height 55
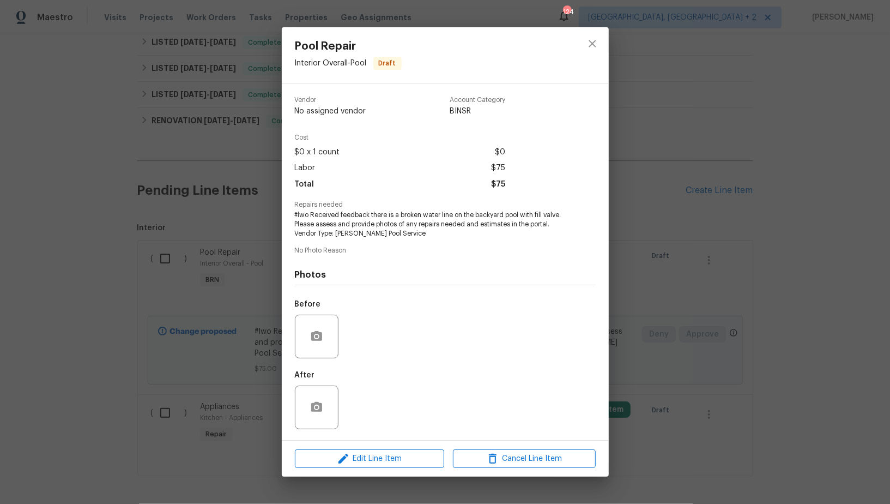
click at [131, 330] on div "Pool Repair Interior Overall - Pool Draft Vendor No assigned vendor Account Cat…" at bounding box center [445, 252] width 890 height 504
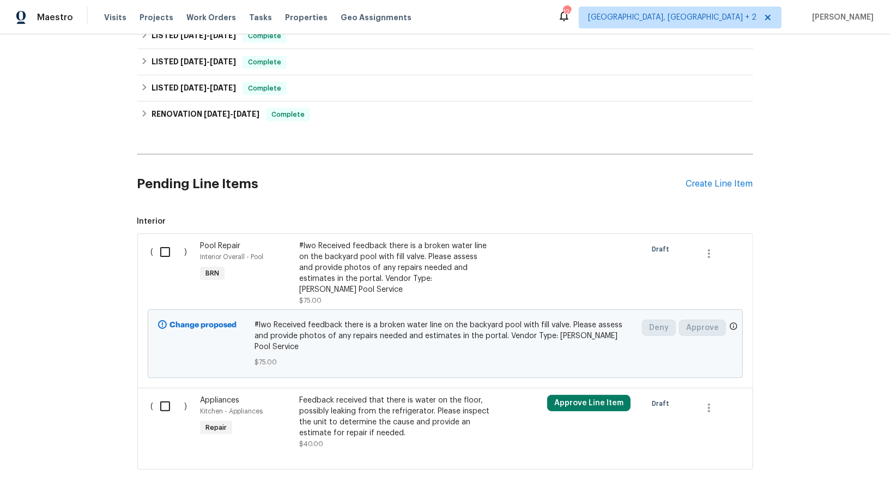
scroll to position [419, 0]
click at [159, 252] on input "checkbox" at bounding box center [169, 251] width 31 height 23
checkbox input "true"
click at [815, 476] on span "Create Work Order" at bounding box center [827, 477] width 72 height 14
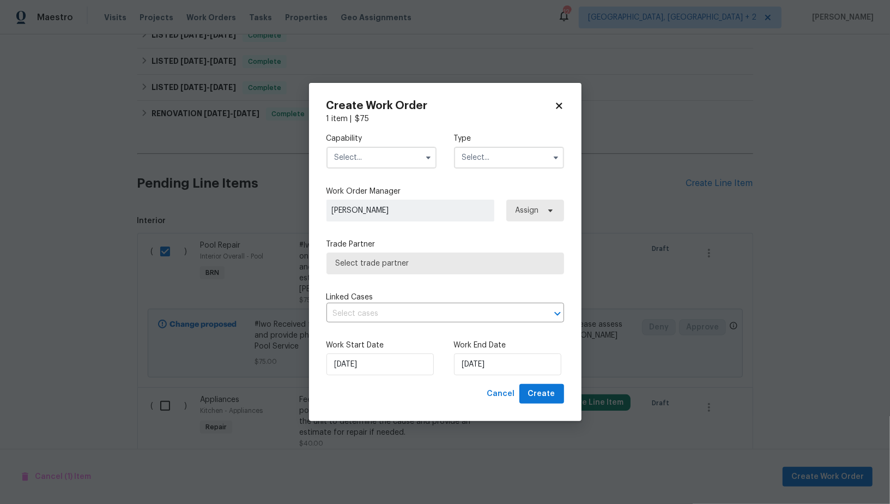
click at [379, 155] on input "text" at bounding box center [382, 158] width 110 height 22
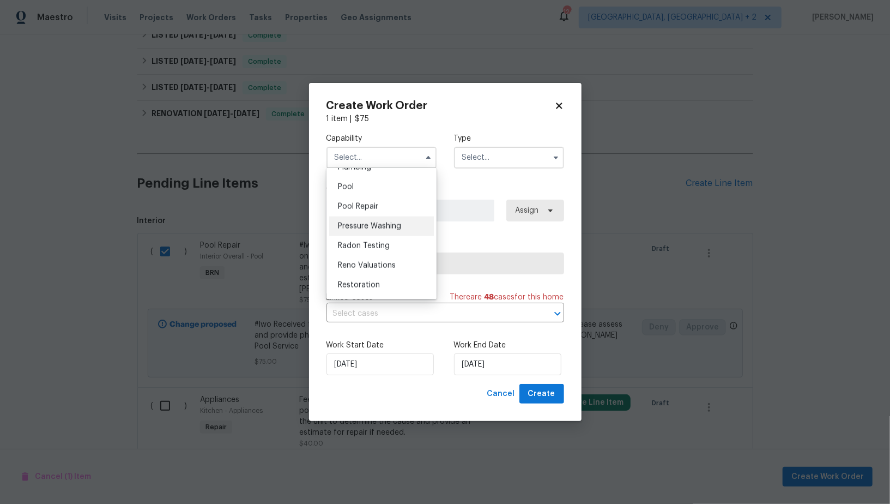
scroll to position [973, 0]
click at [369, 205] on div "Pool" at bounding box center [381, 202] width 105 height 20
type input "Pool"
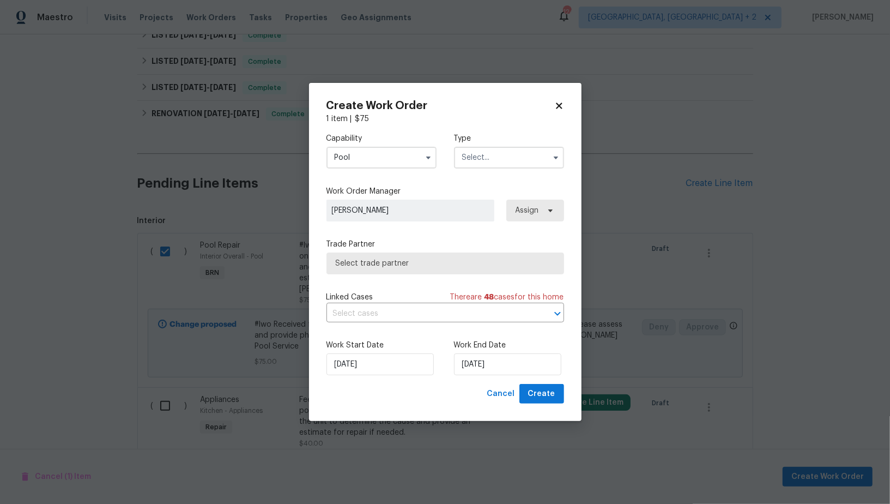
click at [518, 143] on div "Type" at bounding box center [509, 150] width 110 height 35
click at [503, 150] on input "text" at bounding box center [509, 158] width 110 height 22
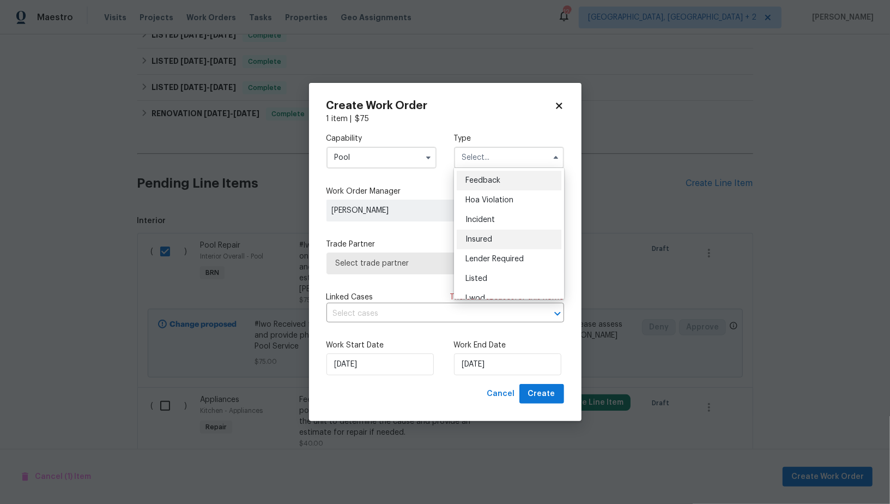
scroll to position [129, 0]
click at [490, 253] on div "Resale" at bounding box center [509, 248] width 105 height 20
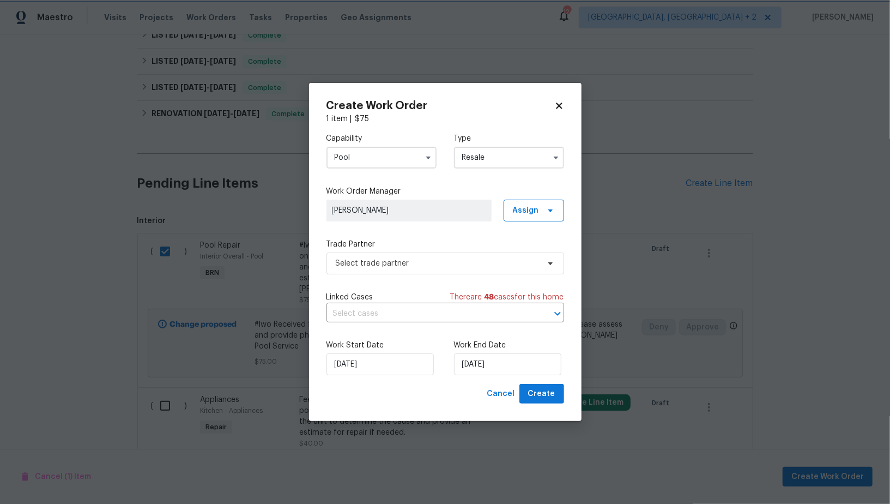
scroll to position [0, 0]
click at [470, 262] on span "Select trade partner" at bounding box center [437, 263] width 203 height 11
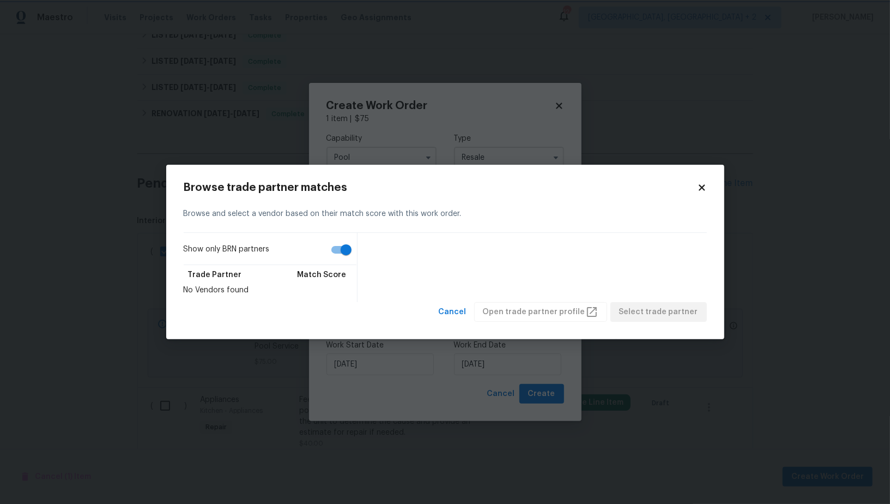
click at [486, 148] on body "Maestro Visits Projects Work Orders Tasks Properties Geo Assignments 124 Albuqu…" at bounding box center [445, 252] width 890 height 504
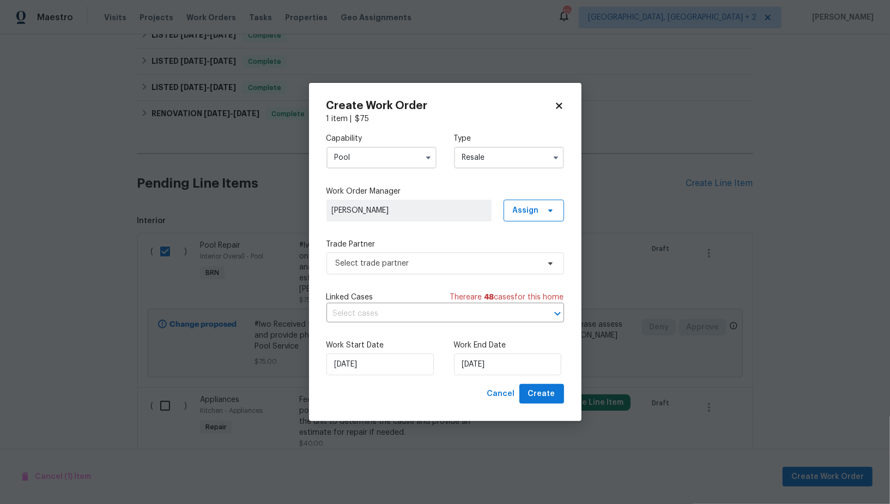
click at [495, 149] on input "Resale" at bounding box center [509, 158] width 110 height 22
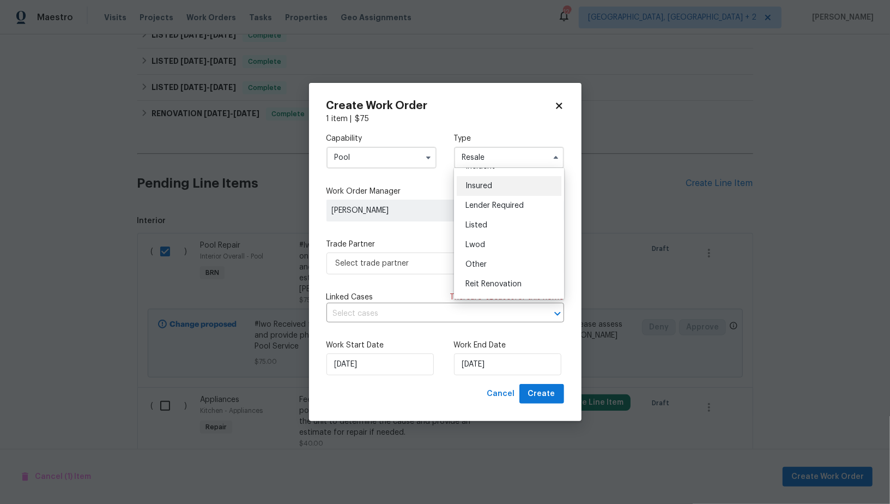
scroll to position [39, 0]
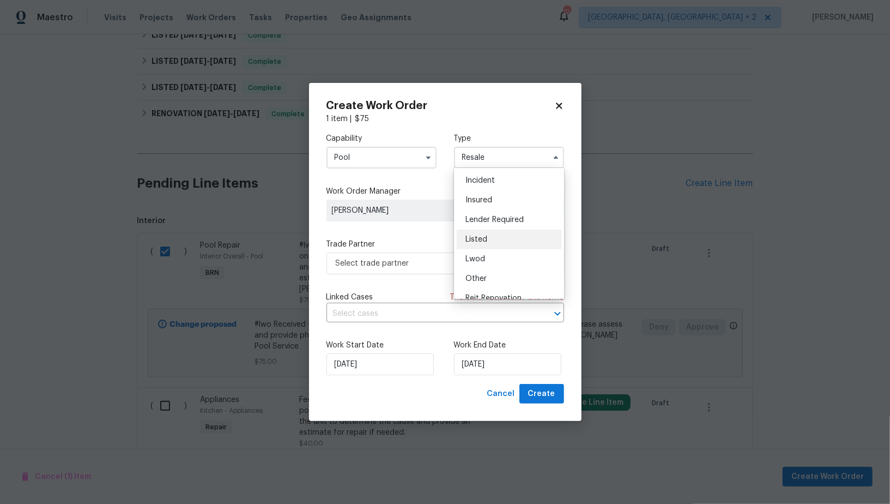
click at [490, 235] on div "Listed" at bounding box center [509, 239] width 105 height 20
type input "Listed"
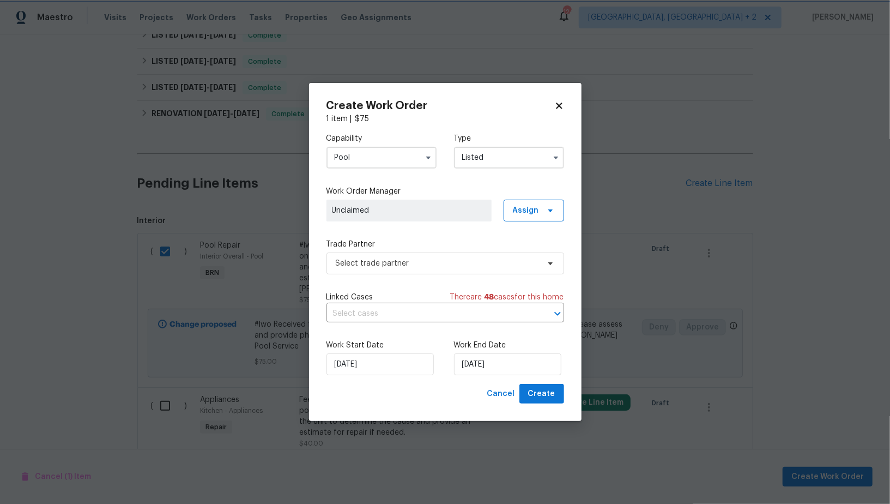
scroll to position [0, 0]
click at [468, 253] on span "Select trade partner" at bounding box center [446, 263] width 238 height 22
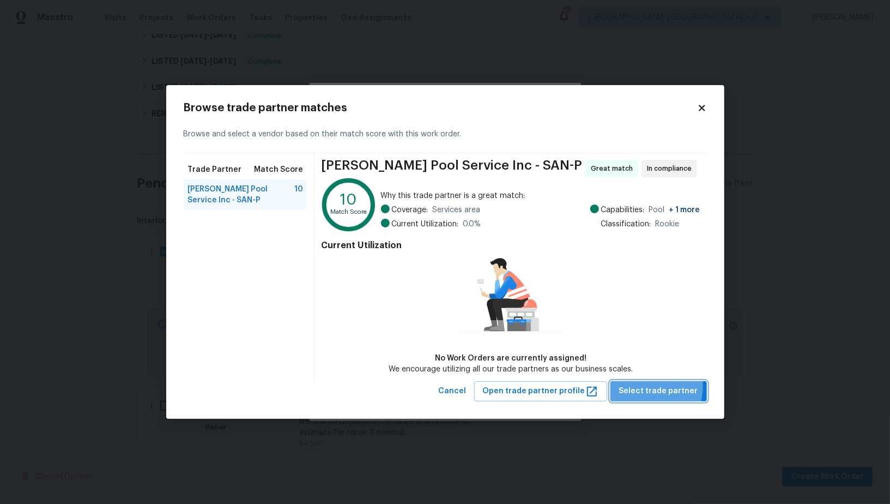
click at [644, 385] on span "Select trade partner" at bounding box center [658, 391] width 79 height 14
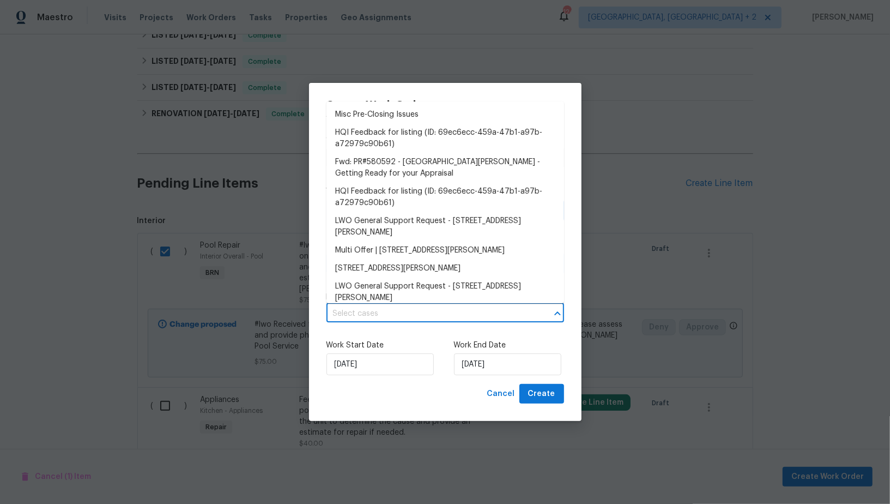
click at [391, 312] on input "text" at bounding box center [430, 313] width 207 height 17
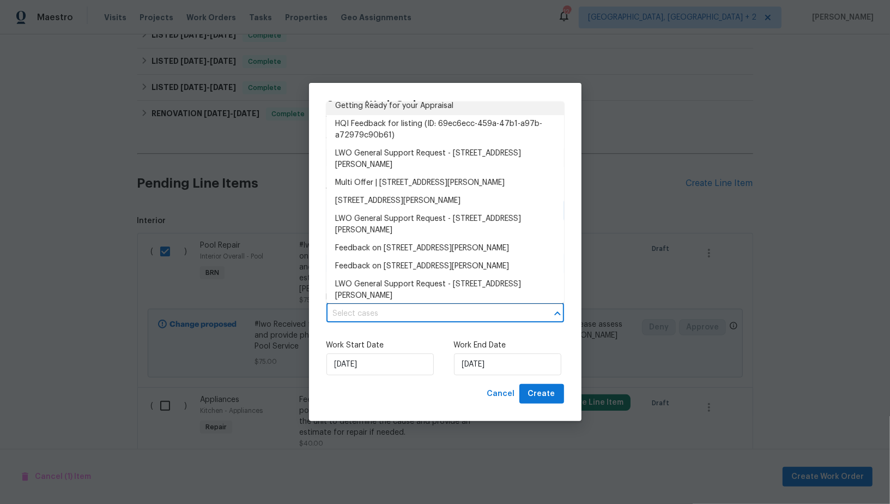
scroll to position [124, 0]
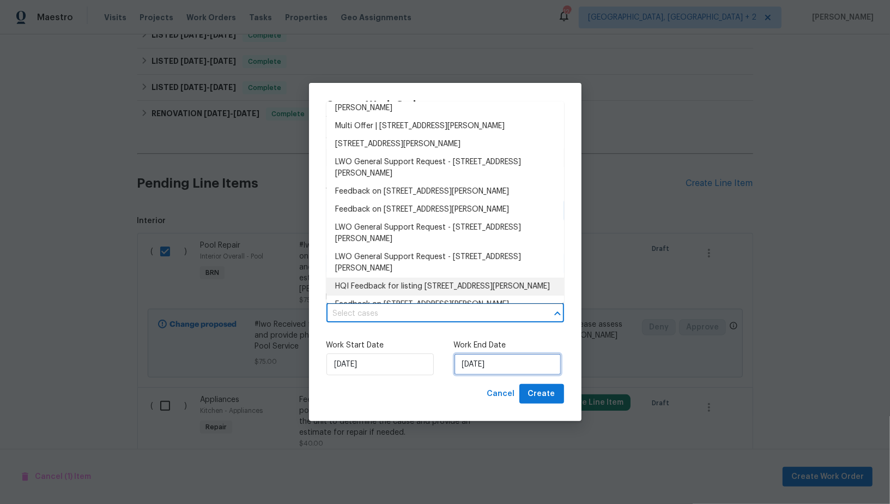
click at [488, 359] on input "14/10/2025" at bounding box center [507, 364] width 107 height 22
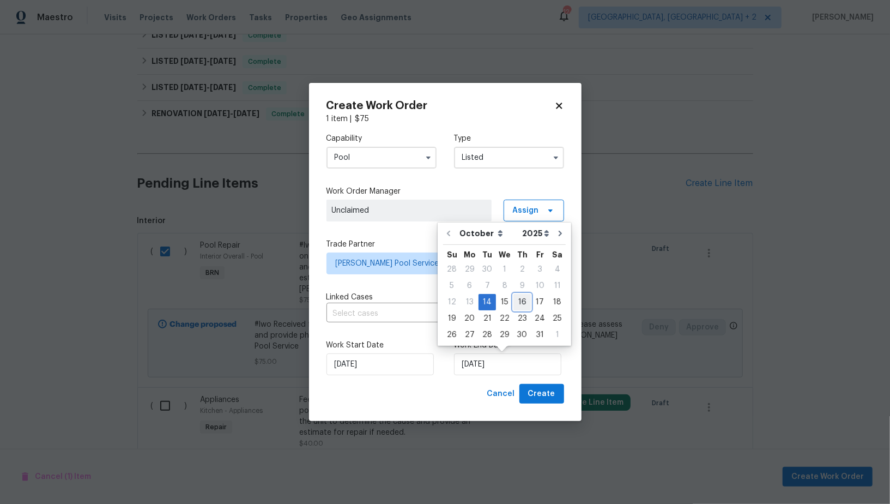
click at [514, 301] on div "16" at bounding box center [521, 301] width 17 height 15
type input "16/10/2025"
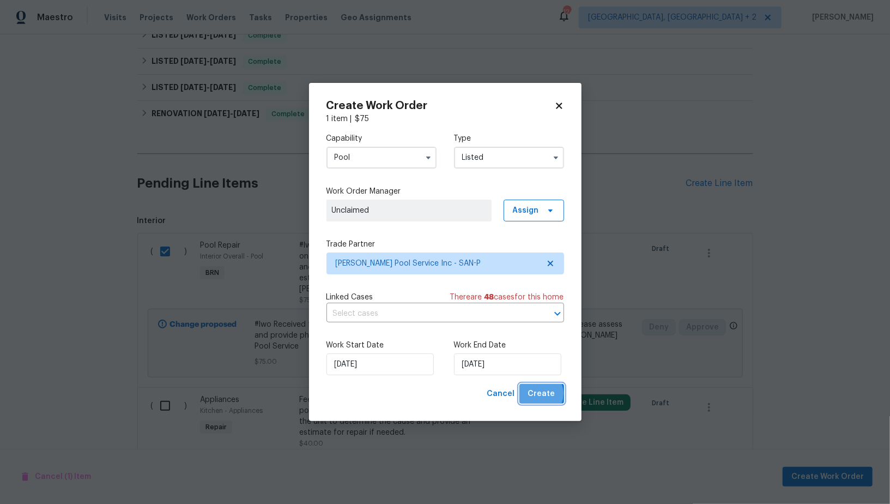
click at [540, 394] on span "Create" at bounding box center [541, 394] width 27 height 14
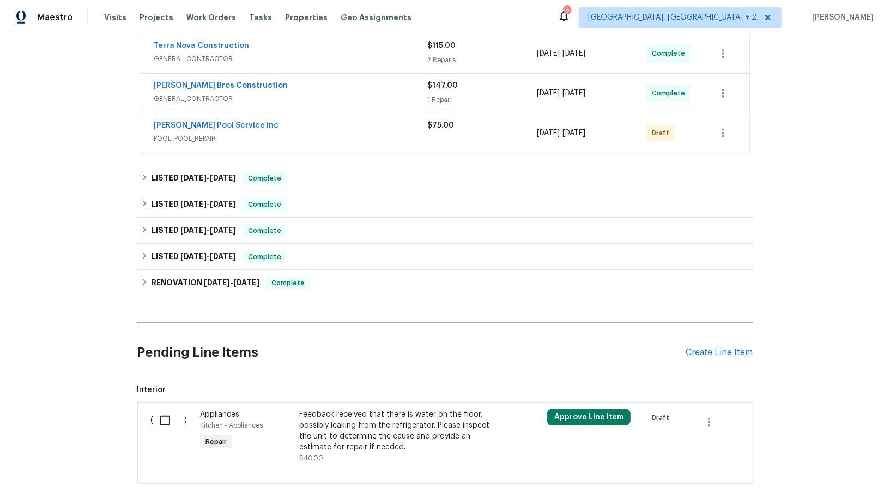
scroll to position [282, 0]
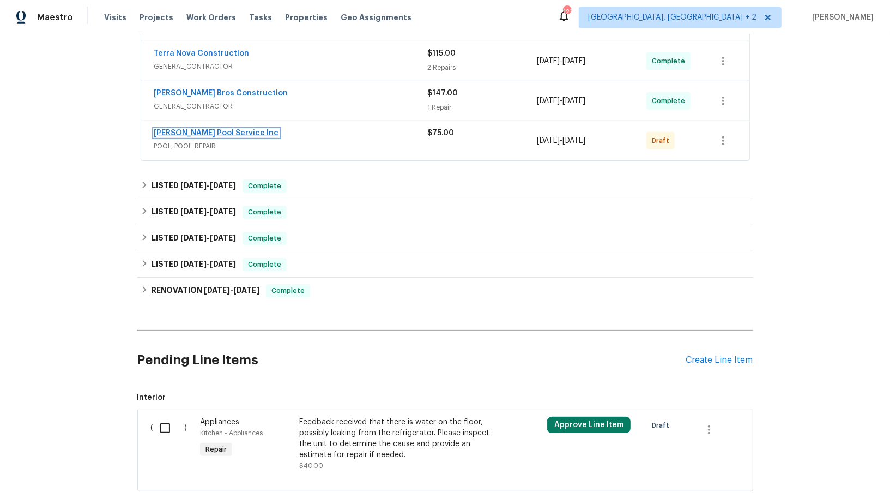
click at [203, 130] on link "Barrow Pool Service Inc" at bounding box center [216, 133] width 125 height 8
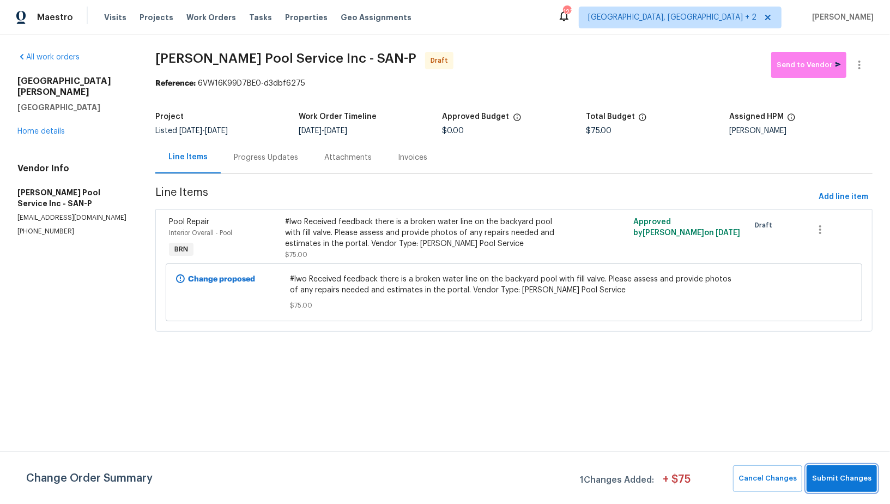
click at [840, 490] on button "Submit Changes" at bounding box center [842, 478] width 70 height 27
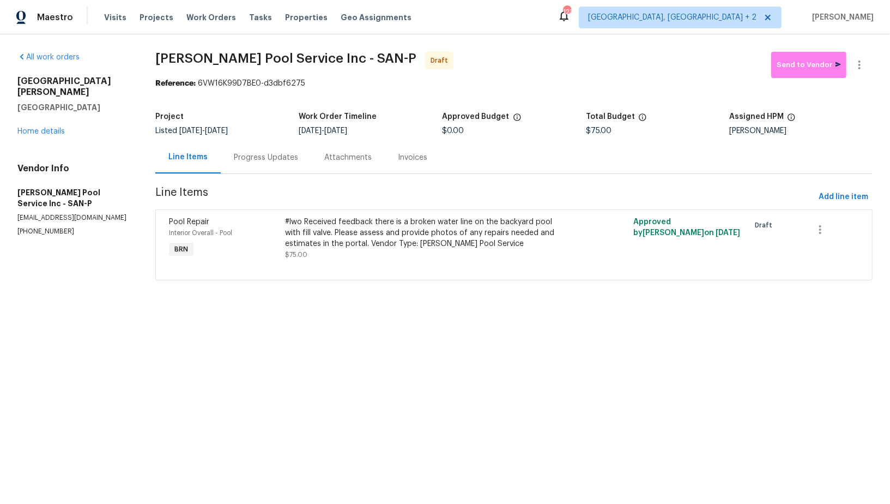
click at [267, 172] on div "Progress Updates" at bounding box center [266, 157] width 90 height 32
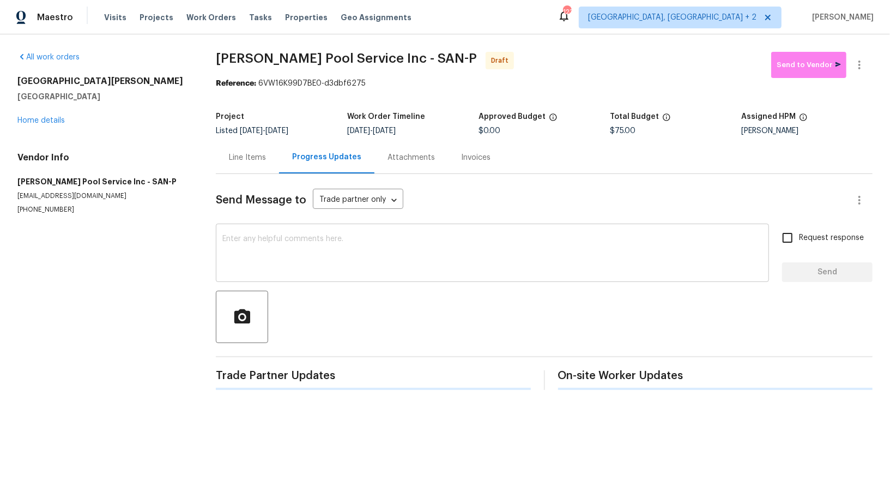
click at [282, 235] on textarea at bounding box center [492, 254] width 540 height 38
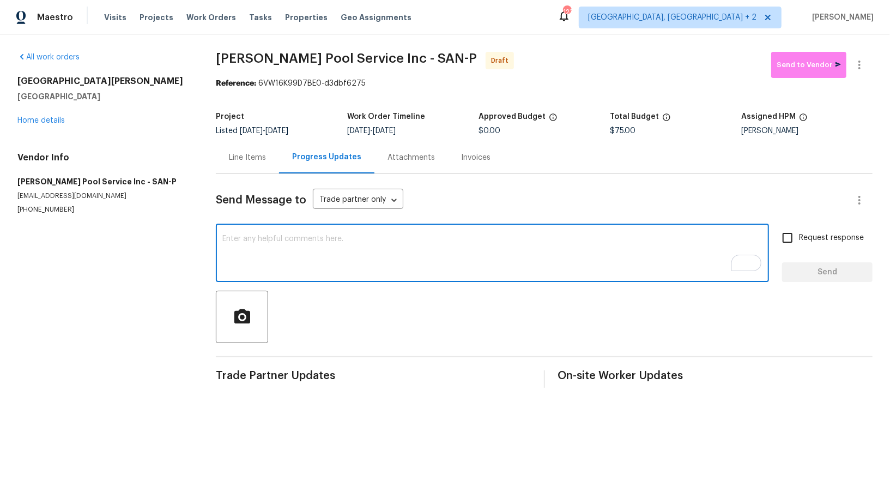
click at [330, 271] on textarea "To enrich screen reader interactions, please activate Accessibility in Grammarl…" at bounding box center [492, 254] width 540 height 38
paste textarea "Hi, I'm Padmapriya from Opendoor. Just wanted to check if you received the WO f…"
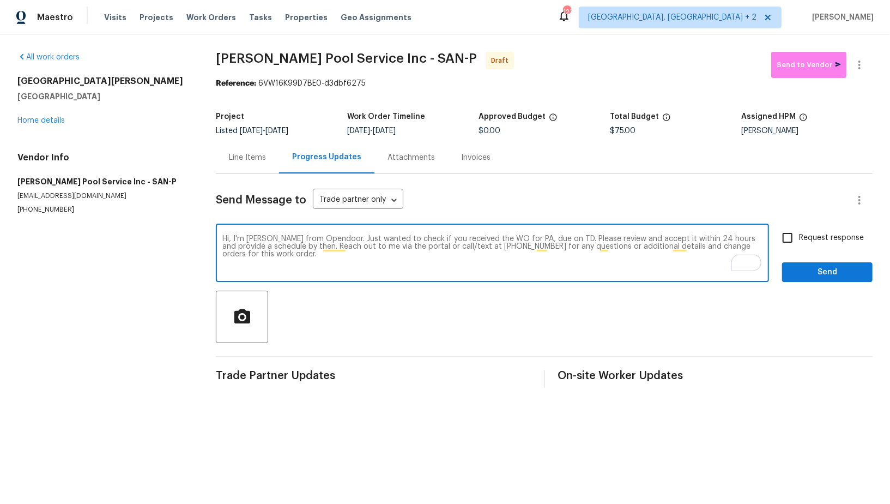
click at [530, 239] on textarea "Hi, I'm Padmapriya from Opendoor. Just wanted to check if you received the WO f…" at bounding box center [492, 254] width 540 height 38
paste textarea "13080 Camino Del Valle, Poway, CA 92064"
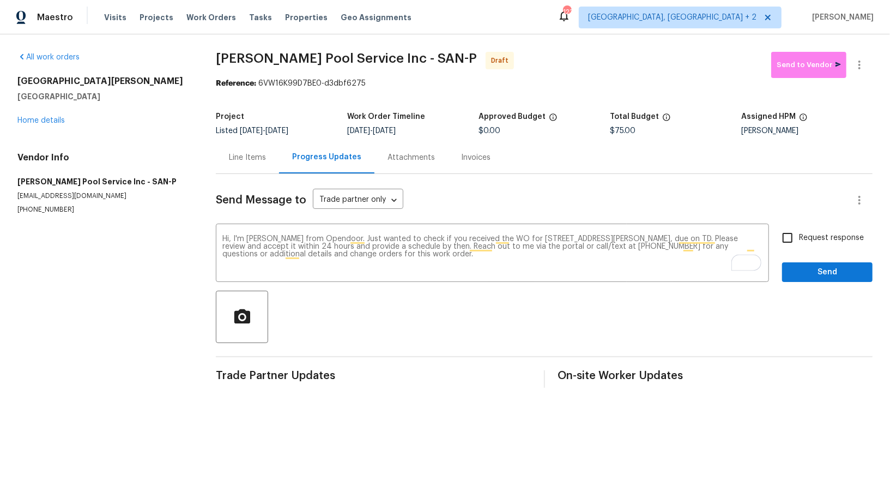
drag, startPoint x: 392, startPoint y: 130, endPoint x: 458, endPoint y: 130, distance: 66.0
click at [458, 130] on div "10/14/2025 - 10/16/2025" at bounding box center [412, 131] width 131 height 8
drag, startPoint x: 394, startPoint y: 130, endPoint x: 464, endPoint y: 130, distance: 69.8
click at [464, 130] on div "10/14/2025 - 10/16/2025" at bounding box center [412, 131] width 131 height 8
copy span "10/16/2025"
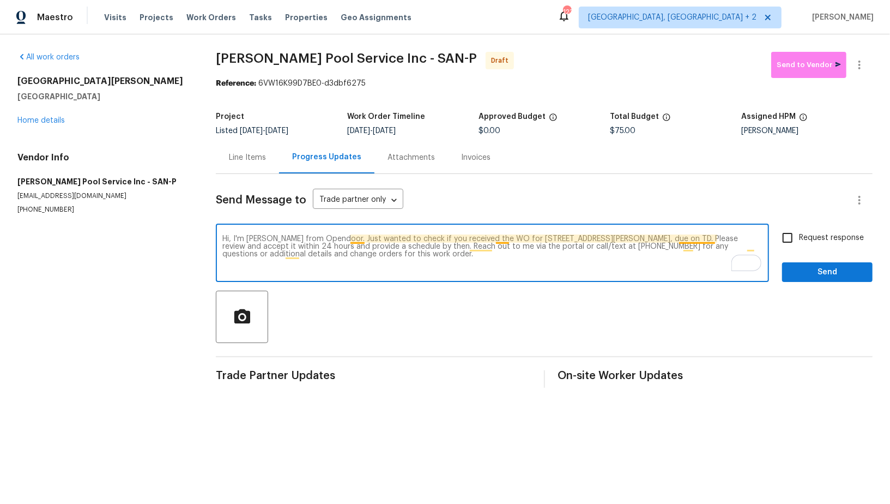
click at [714, 240] on textarea "Hi, I'm Padmapriya from Opendoor. Just wanted to check if you received the WO f…" at bounding box center [492, 254] width 540 height 38
paste textarea "10/16/2025"
type textarea "Hi, I'm Padmapriya from Opendoor. Just wanted to check if you received the WO f…"
drag, startPoint x: 801, startPoint y: 246, endPoint x: 802, endPoint y: 257, distance: 11.0
click at [801, 246] on label "Request response" at bounding box center [820, 237] width 88 height 23
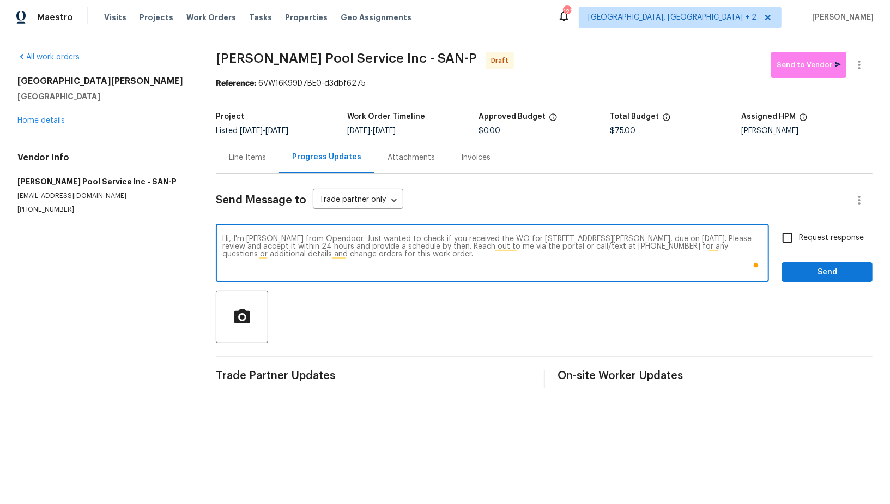
click at [799, 246] on input "Request response" at bounding box center [787, 237] width 23 height 23
checkbox input "true"
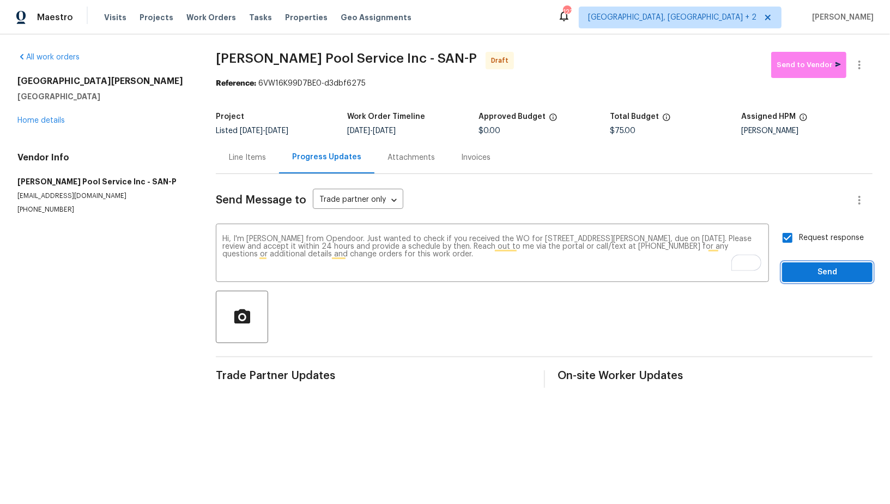
click at [809, 276] on span "Send" at bounding box center [827, 272] width 73 height 14
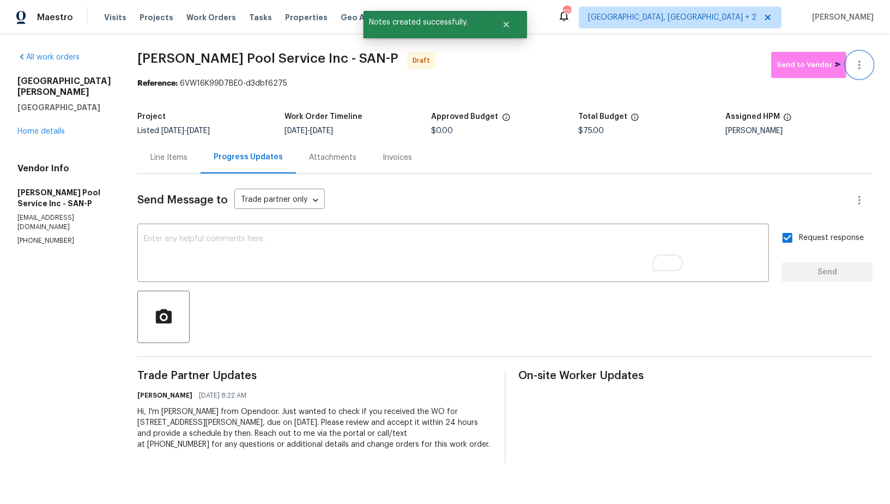
click at [857, 64] on icon "button" at bounding box center [859, 64] width 13 height 13
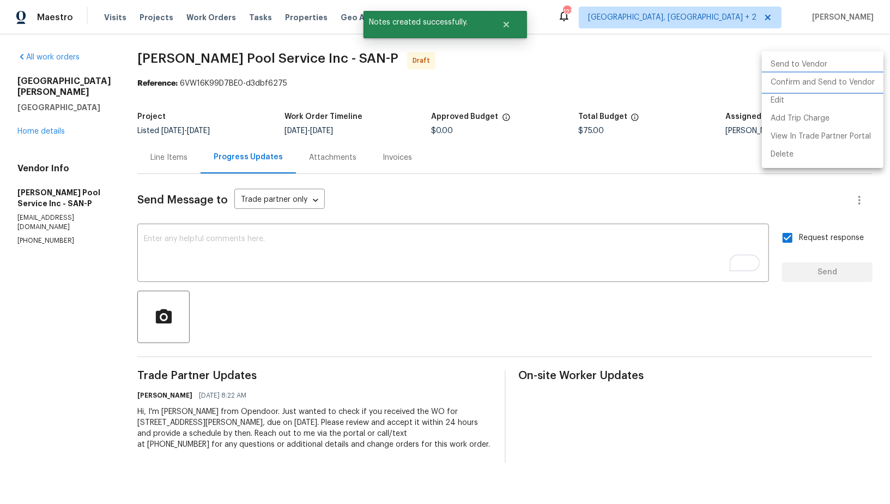
click at [841, 88] on li "Confirm and Send to Vendor" at bounding box center [823, 83] width 122 height 18
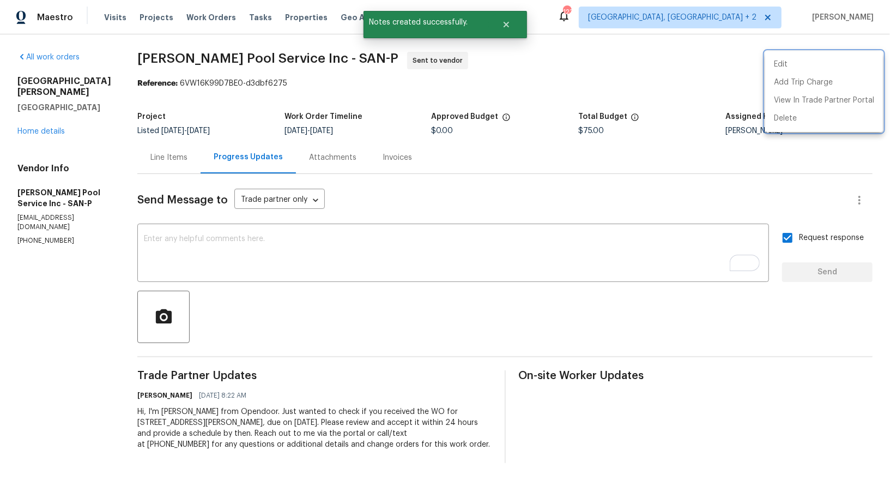
click at [164, 149] on div at bounding box center [445, 252] width 890 height 504
click at [164, 154] on div "Line Items" at bounding box center [168, 157] width 37 height 11
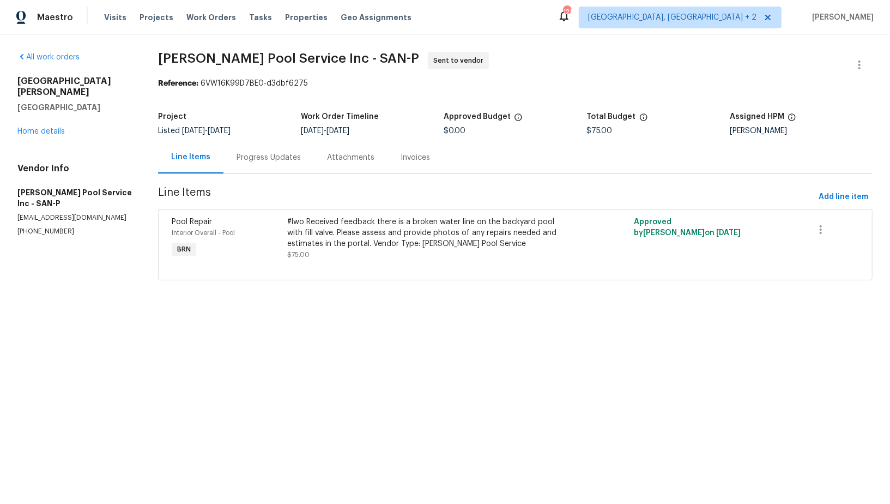
click at [273, 166] on div "Progress Updates" at bounding box center [268, 157] width 90 height 32
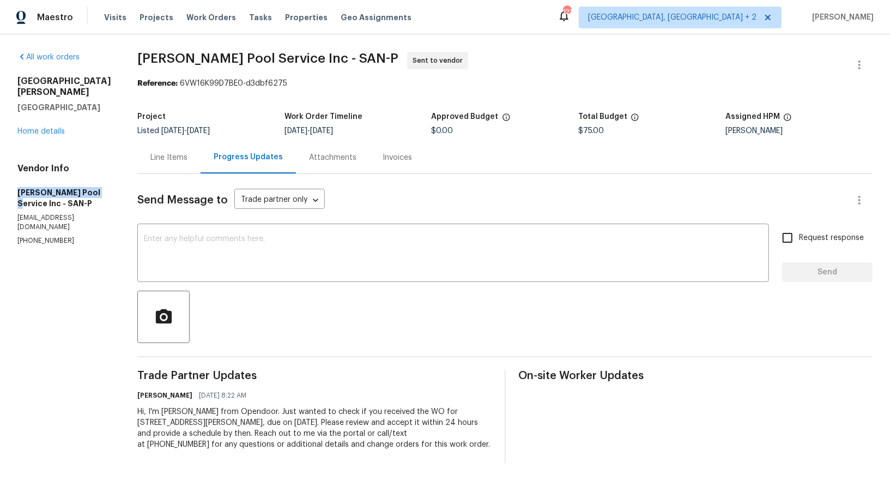
drag, startPoint x: 6, startPoint y: 192, endPoint x: 92, endPoint y: 194, distance: 86.1
click at [92, 194] on div "All work orders 13080 Camino Del Valle Poway, CA 92064 Home details Vendor Info…" at bounding box center [445, 257] width 890 height 446
copy h5 "Barrow Pool Service"
click at [167, 160] on div "Line Items" at bounding box center [168, 157] width 37 height 11
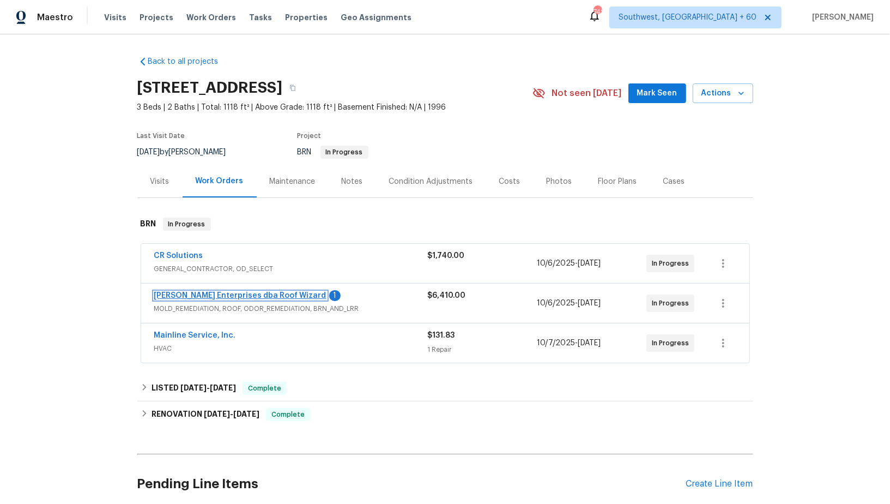
click at [245, 298] on link "Nordman Enterprises dba Roof Wizard" at bounding box center [240, 296] width 172 height 8
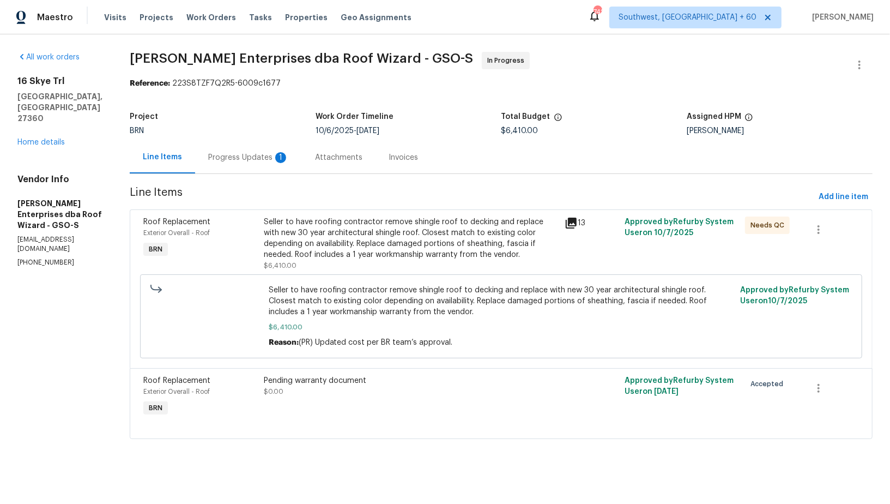
click at [263, 161] on div "Progress Updates 1" at bounding box center [248, 157] width 81 height 11
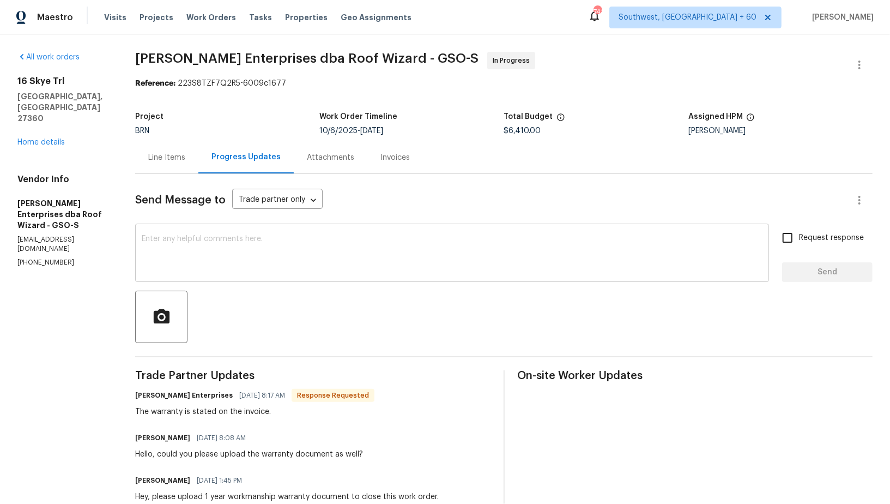
scroll to position [9, 0]
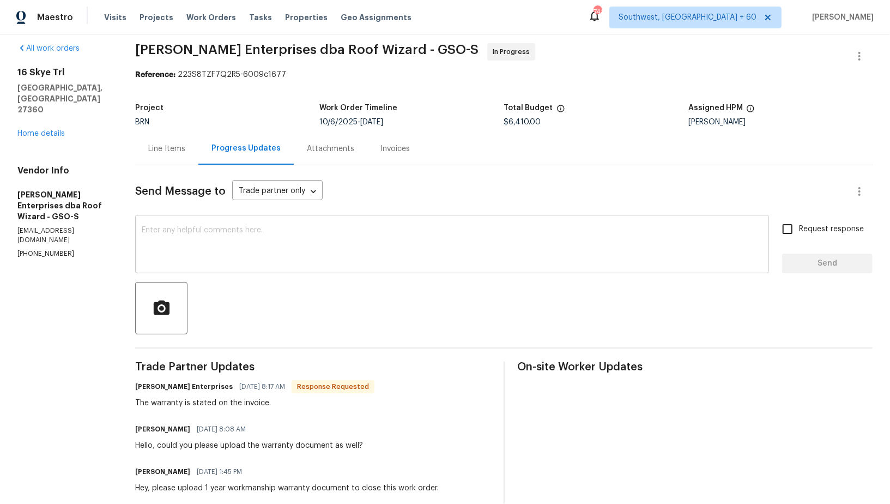
click at [261, 250] on textarea at bounding box center [452, 245] width 621 height 38
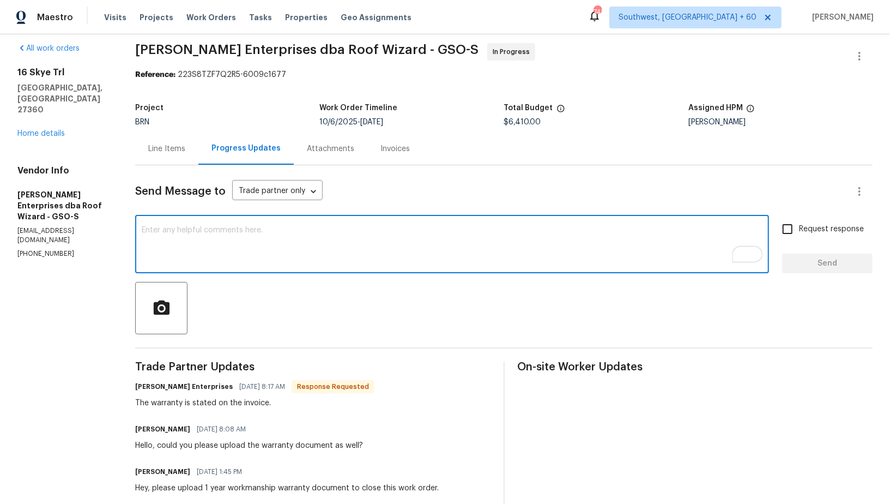
scroll to position [0, 0]
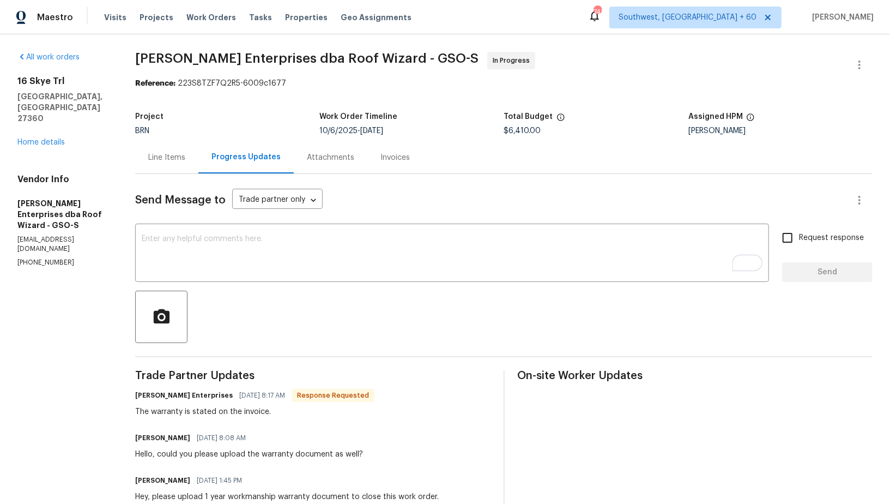
click at [167, 160] on div "Line Items" at bounding box center [166, 157] width 37 height 11
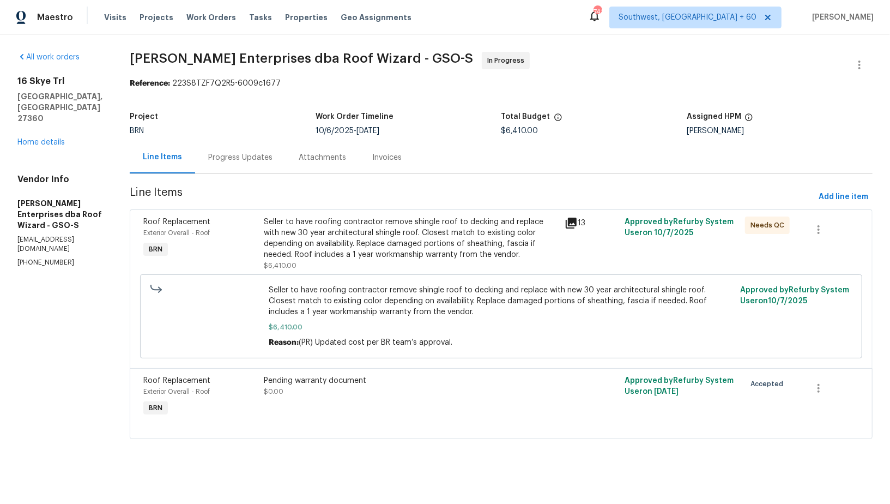
click at [358, 271] on div "Seller to have roofing contractor remove shingle roof to decking and replace wi…" at bounding box center [501, 316] width 716 height 90
click at [353, 227] on div "Seller to have roofing contractor remove shingle roof to decking and replace wi…" at bounding box center [411, 238] width 294 height 44
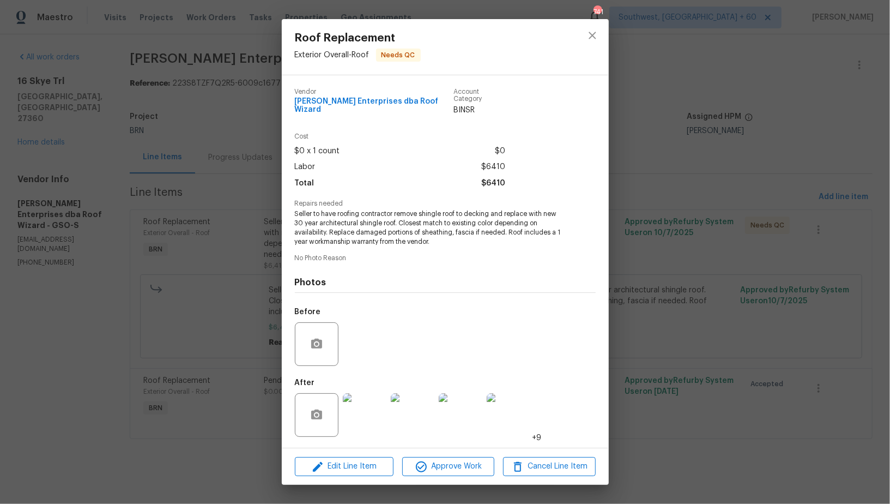
click at [371, 404] on img at bounding box center [365, 415] width 44 height 44
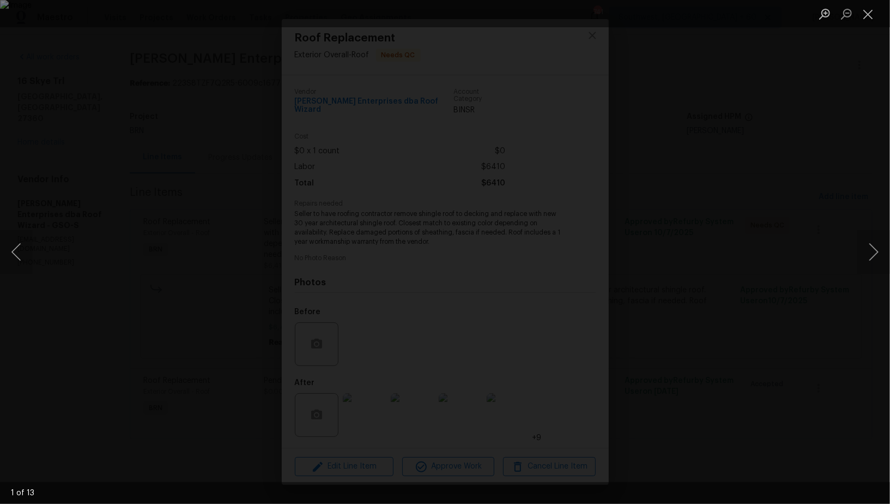
click at [190, 325] on div "Lightbox" at bounding box center [445, 252] width 890 height 504
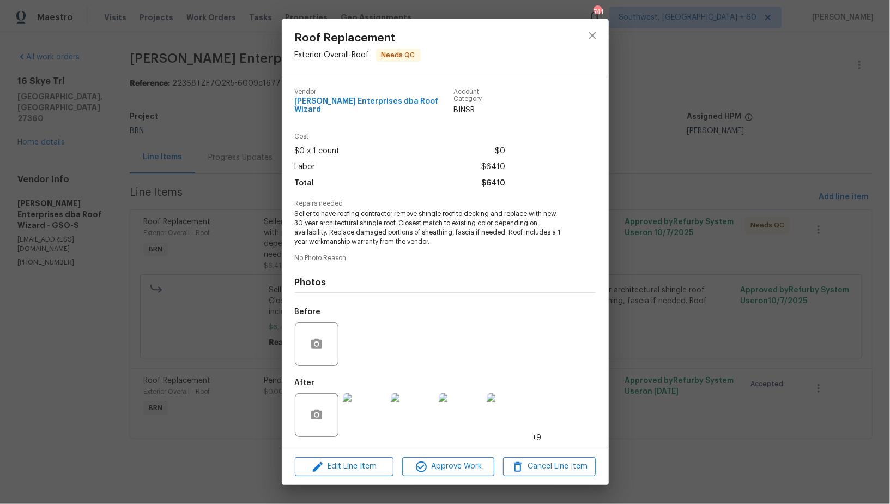
click at [190, 325] on div "Roof Replacement Exterior Overall - Roof Needs QC Vendor Nordman Enterprises db…" at bounding box center [445, 252] width 890 height 504
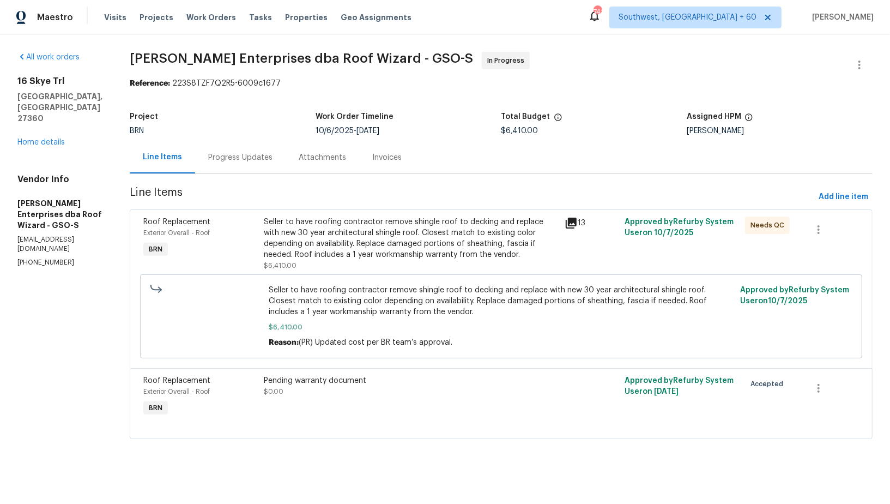
click at [320, 226] on div "Seller to have roofing contractor remove shingle roof to decking and replace wi…" at bounding box center [411, 238] width 294 height 44
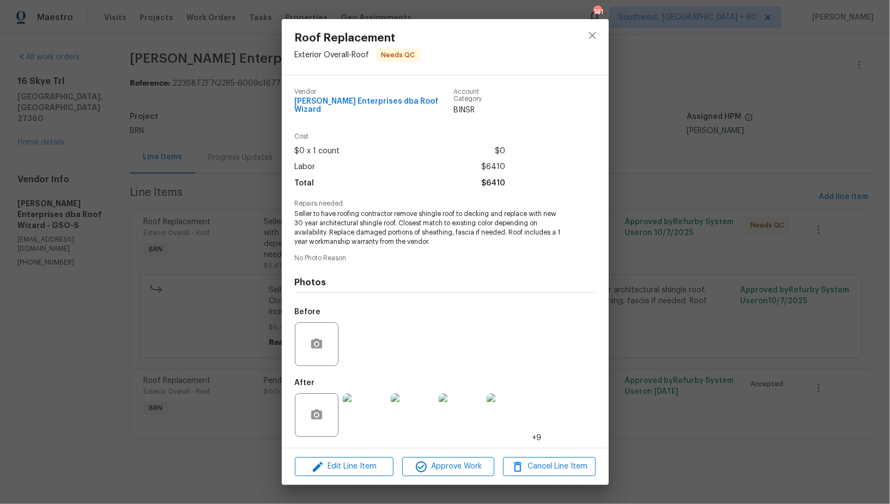
click at [252, 305] on div "Roof Replacement Exterior Overall - Roof Needs QC Vendor Nordman Enterprises db…" at bounding box center [445, 252] width 890 height 504
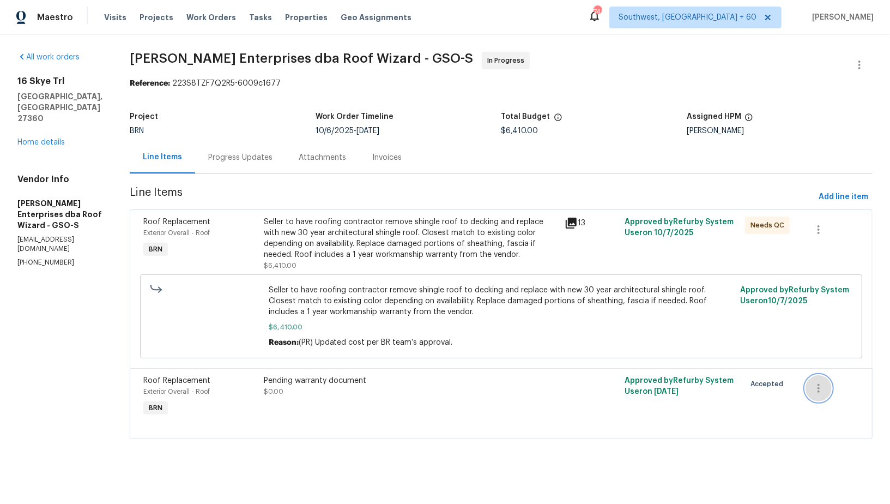
click at [820, 384] on icon "button" at bounding box center [819, 388] width 2 height 9
click at [817, 384] on li "Cancel" at bounding box center [827, 387] width 42 height 18
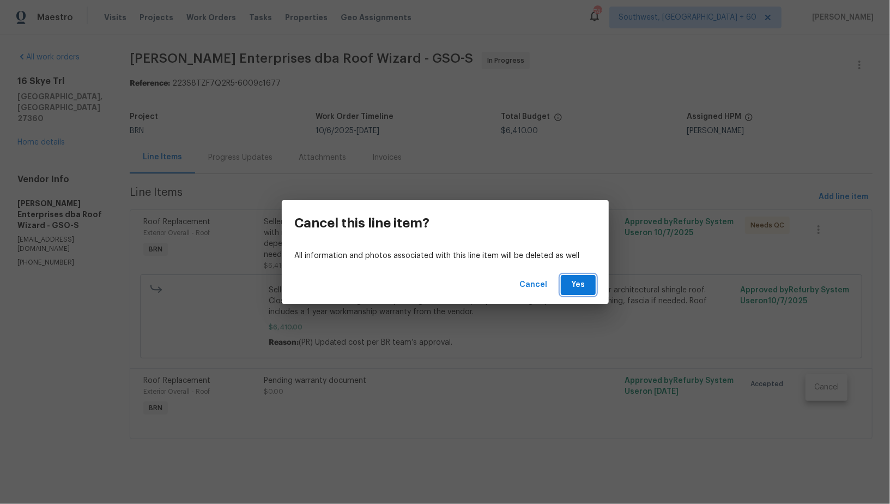
click at [569, 281] on button "Yes" at bounding box center [578, 285] width 35 height 20
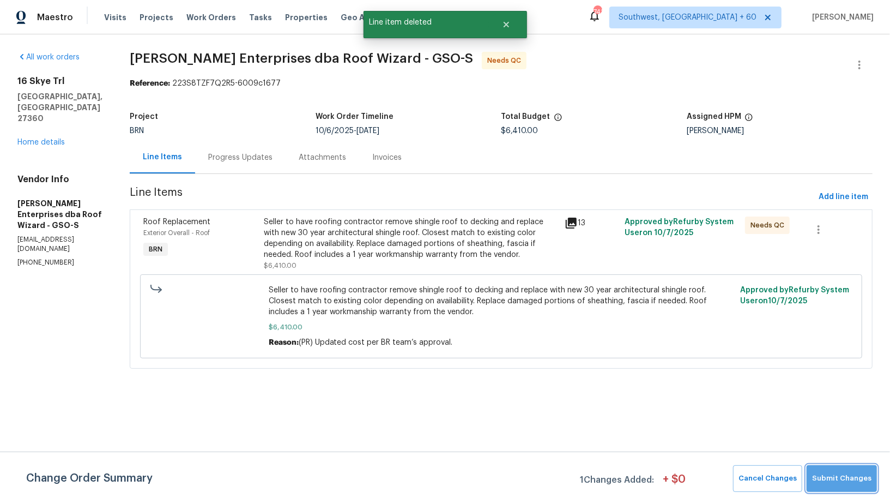
click at [845, 487] on button "Submit Changes" at bounding box center [842, 478] width 70 height 27
click at [357, 244] on div "Seller to have roofing contractor remove shingle roof to decking and replace wi…" at bounding box center [411, 238] width 294 height 44
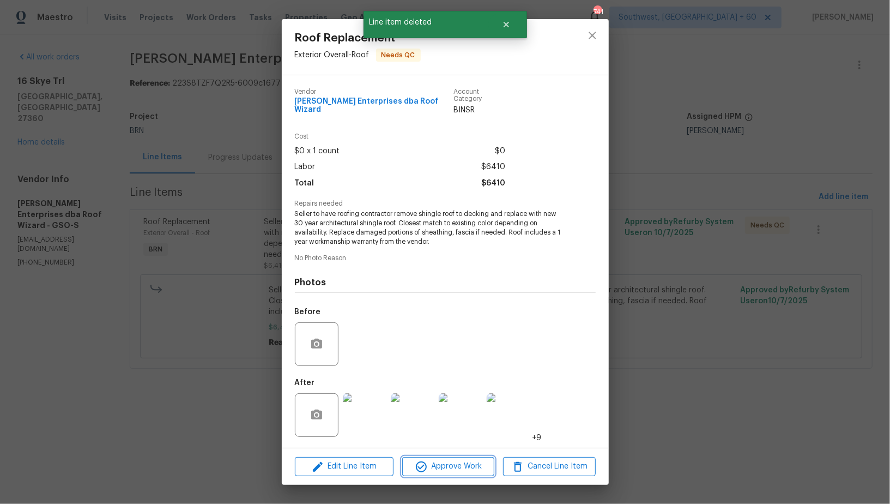
click at [443, 462] on span "Approve Work" at bounding box center [449, 467] width 86 height 14
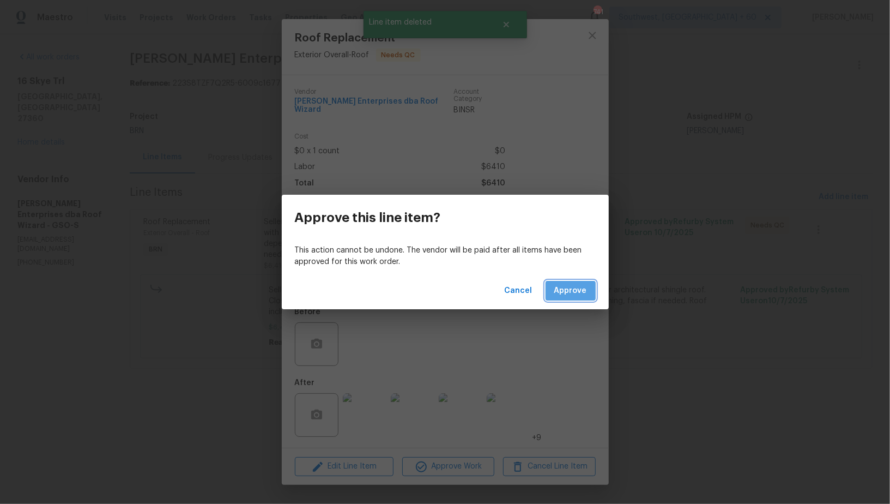
click at [573, 289] on span "Approve" at bounding box center [570, 291] width 33 height 14
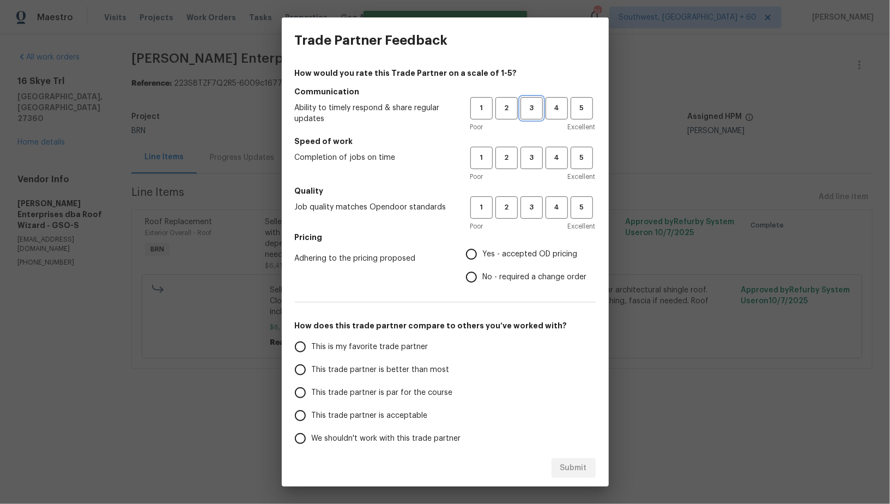
click at [534, 111] on span "3" at bounding box center [532, 108] width 20 height 13
click at [534, 169] on div "1 2 3 4 5 Poor Excellent" at bounding box center [532, 164] width 125 height 35
click at [534, 166] on button "3" at bounding box center [532, 158] width 22 height 22
click at [534, 203] on span "3" at bounding box center [532, 207] width 20 height 13
click at [468, 279] on input "No - required a change order" at bounding box center [471, 276] width 23 height 23
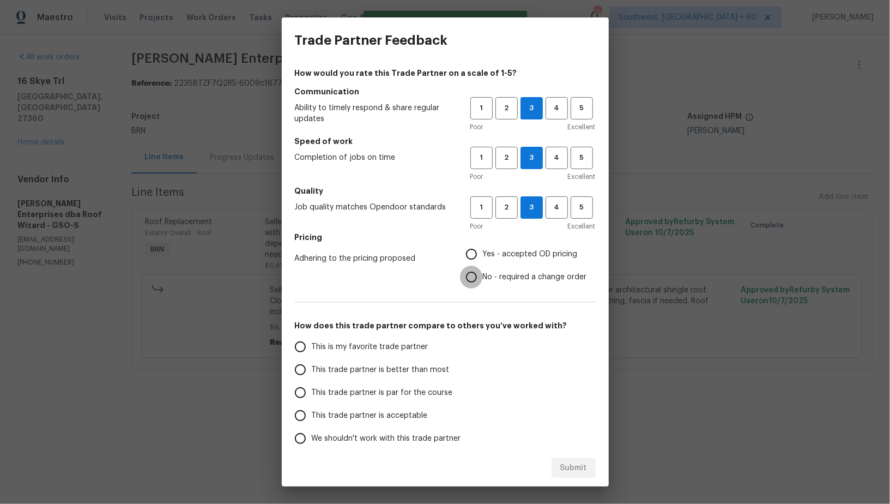
radio input "true"
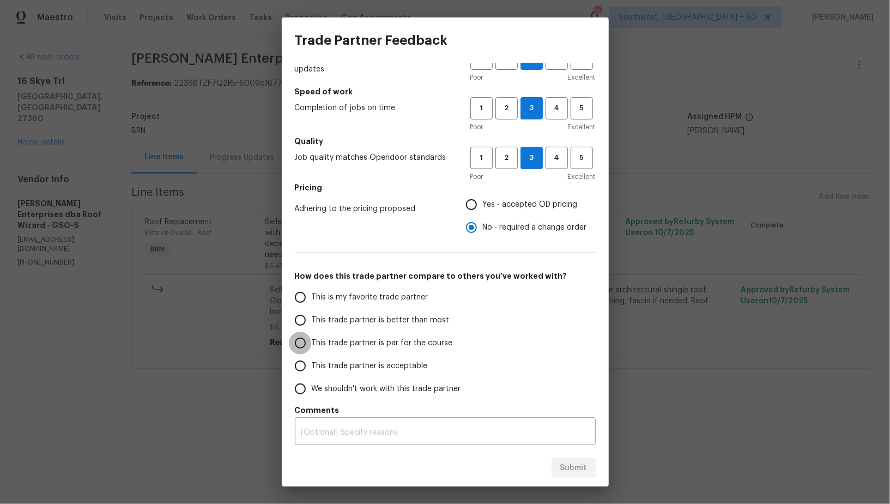
click at [299, 338] on input "This trade partner is par for the course" at bounding box center [300, 342] width 23 height 23
click at [579, 476] on button "Submit" at bounding box center [574, 468] width 44 height 20
radio input "true"
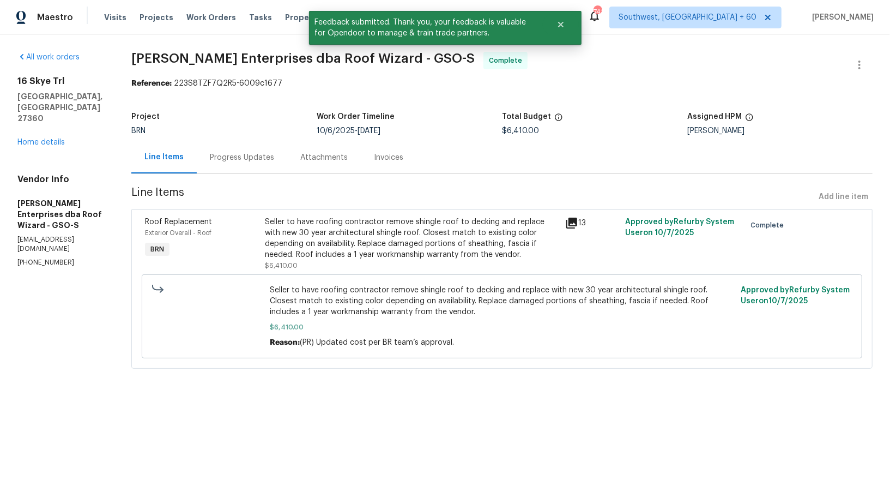
click at [237, 168] on div "Progress Updates" at bounding box center [242, 157] width 90 height 32
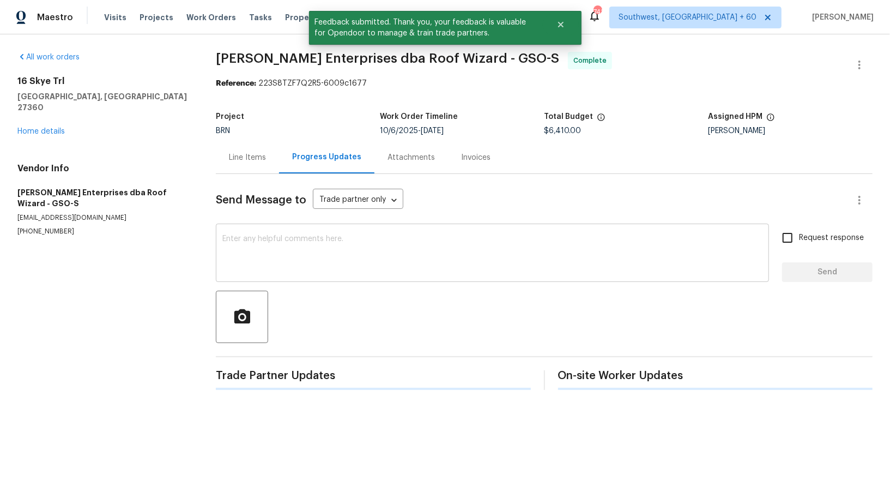
click at [269, 244] on textarea at bounding box center [492, 254] width 540 height 38
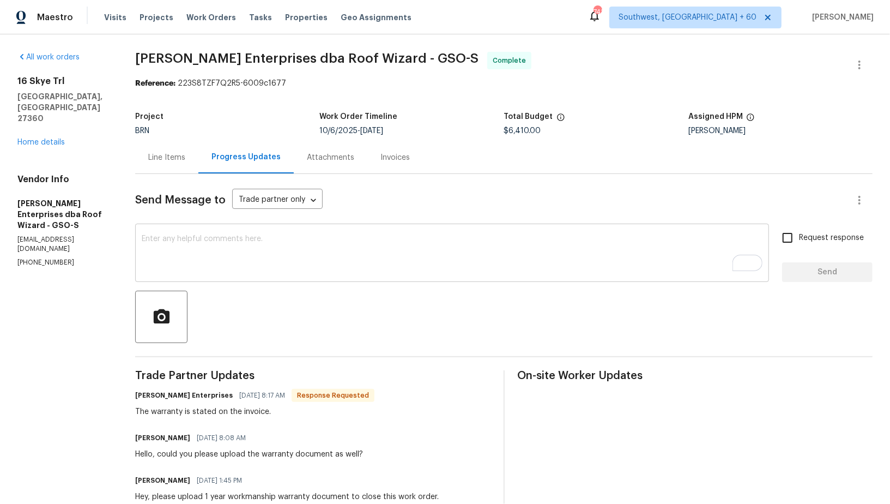
click at [311, 275] on div "x ​" at bounding box center [452, 254] width 634 height 56
paste textarea "WO is approved, Please upload the invoice under invoice section. Thanks!"
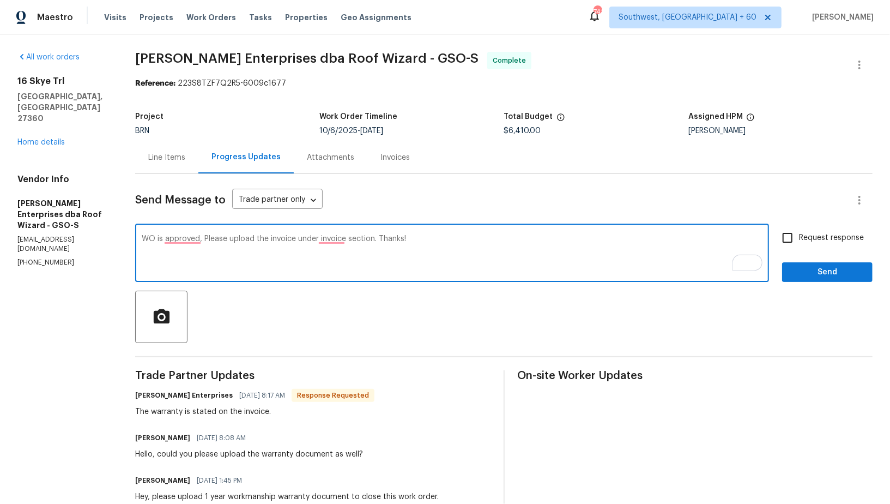
type textarea "WO is approved, Please upload the invoice under invoice section. Thanks!"
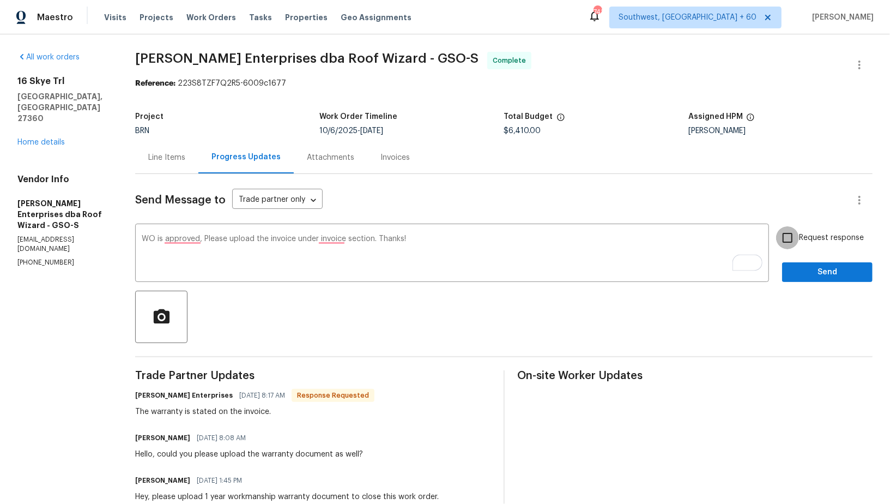
drag, startPoint x: 785, startPoint y: 234, endPoint x: 810, endPoint y: 279, distance: 50.8
click at [785, 234] on input "Request response" at bounding box center [787, 237] width 23 height 23
checkbox input "true"
click at [810, 279] on span "Send" at bounding box center [827, 272] width 73 height 14
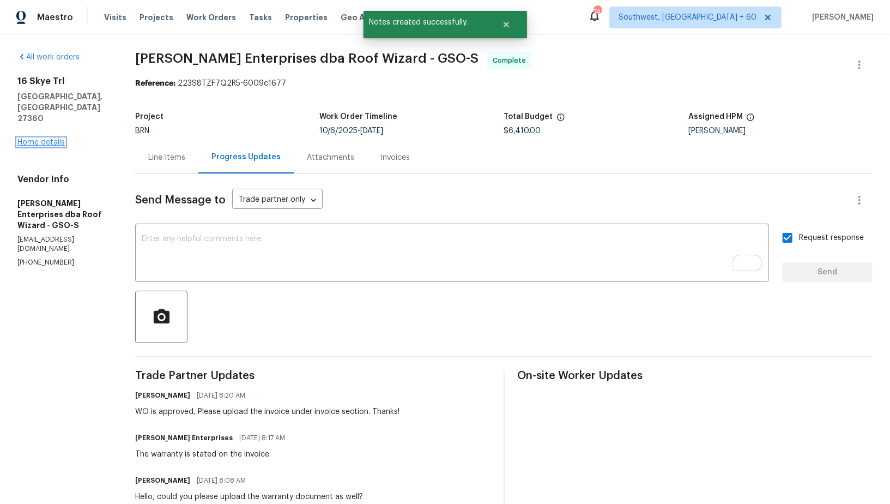
click at [44, 138] on link "Home details" at bounding box center [40, 142] width 47 height 8
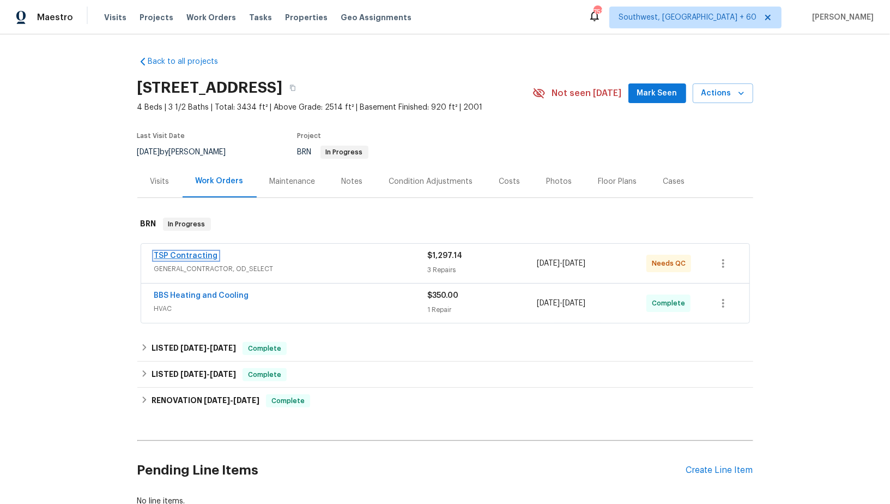
click at [192, 252] on link "TSP Contracting" at bounding box center [186, 256] width 64 height 8
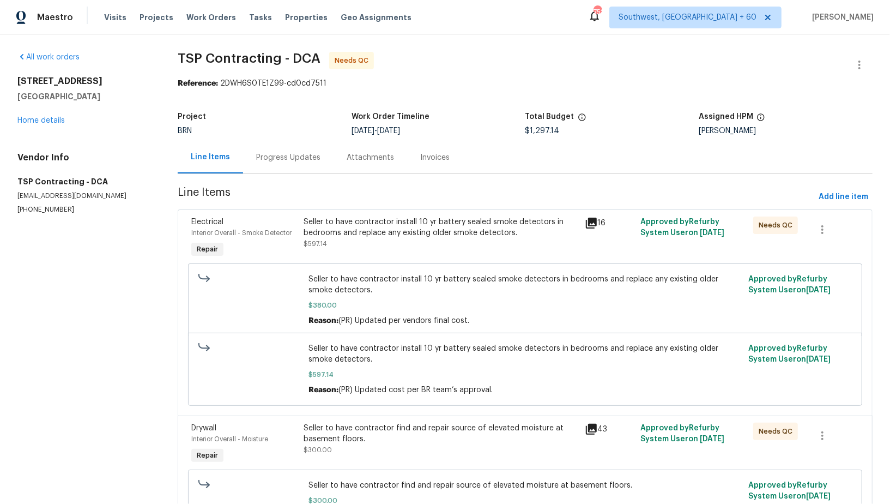
click at [270, 159] on div "Progress Updates" at bounding box center [288, 157] width 64 height 11
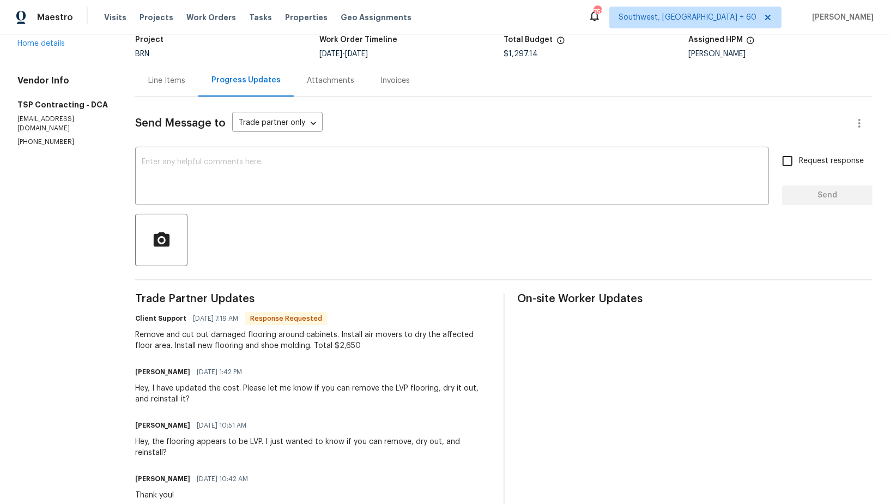
scroll to position [61, 0]
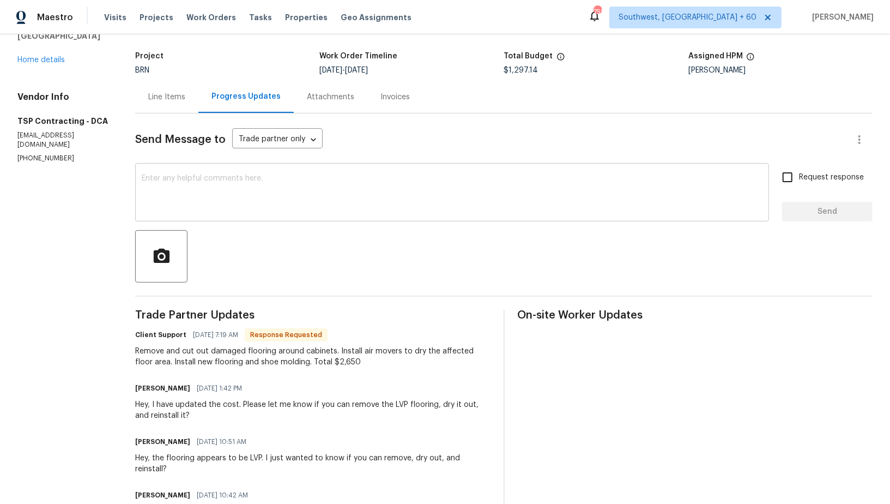
click at [244, 208] on textarea at bounding box center [452, 193] width 621 height 38
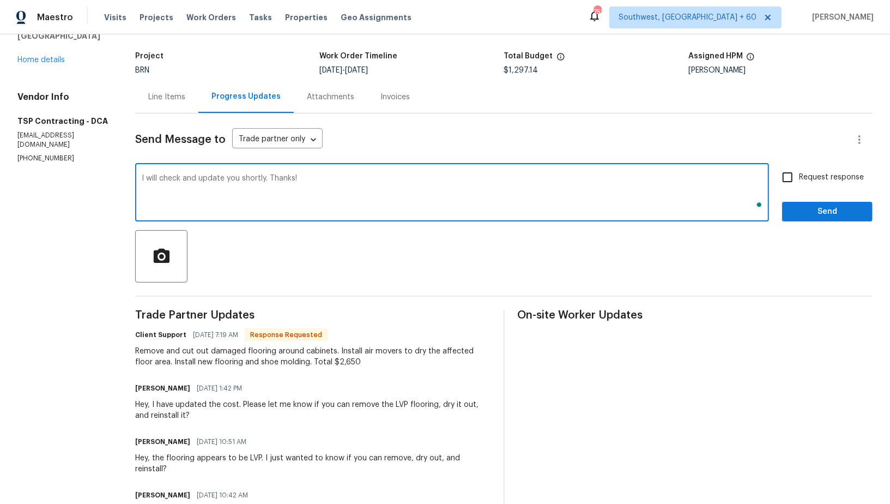
type textarea "I will check and update you shortly. Thanks!"
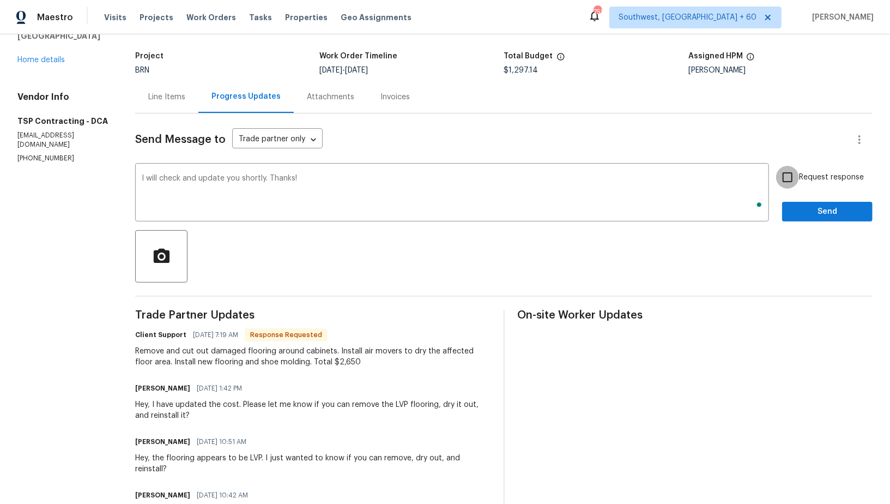
click at [797, 179] on input "Request response" at bounding box center [787, 177] width 23 height 23
checkbox input "true"
click at [809, 203] on button "Send" at bounding box center [827, 212] width 90 height 20
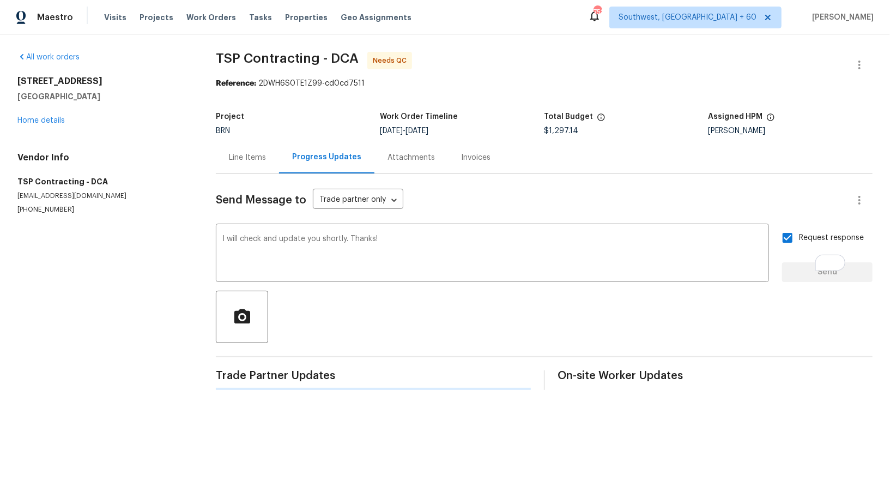
scroll to position [0, 0]
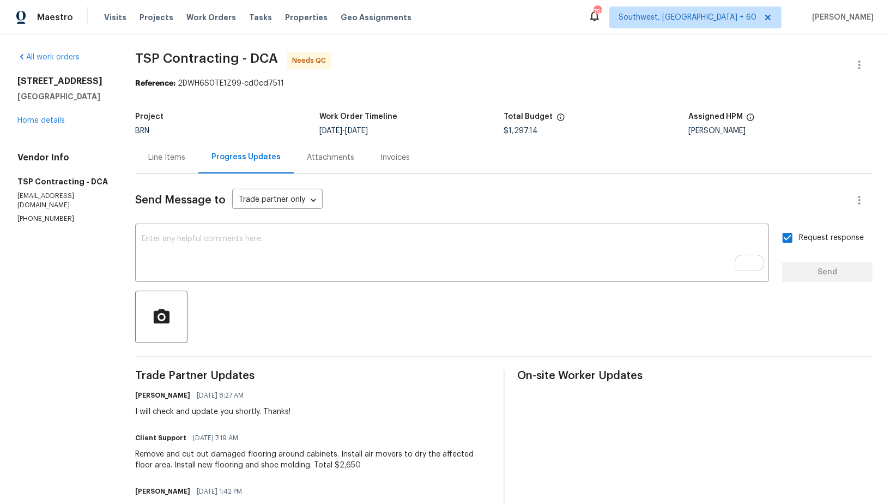
click at [142, 156] on div "Line Items" at bounding box center [166, 157] width 63 height 32
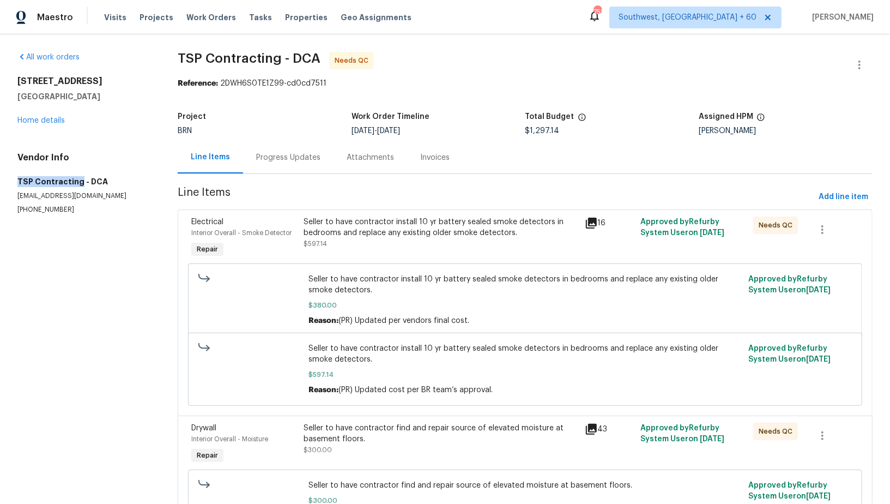
drag, startPoint x: 0, startPoint y: 184, endPoint x: 77, endPoint y: 184, distance: 76.9
click at [77, 184] on div "All work orders [STREET_ADDRESS] Home details Vendor Info TSP Contracting - DCA…" at bounding box center [445, 366] width 890 height 664
copy h5 "TSP Contracting"
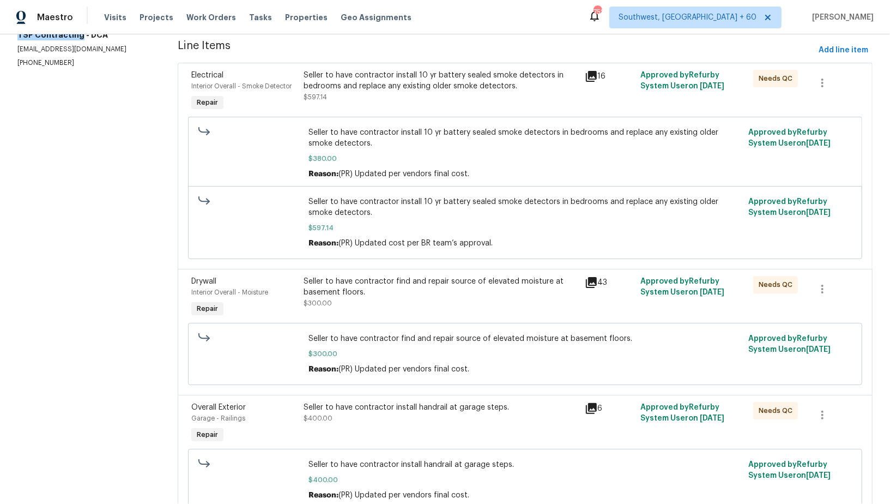
scroll to position [138, 0]
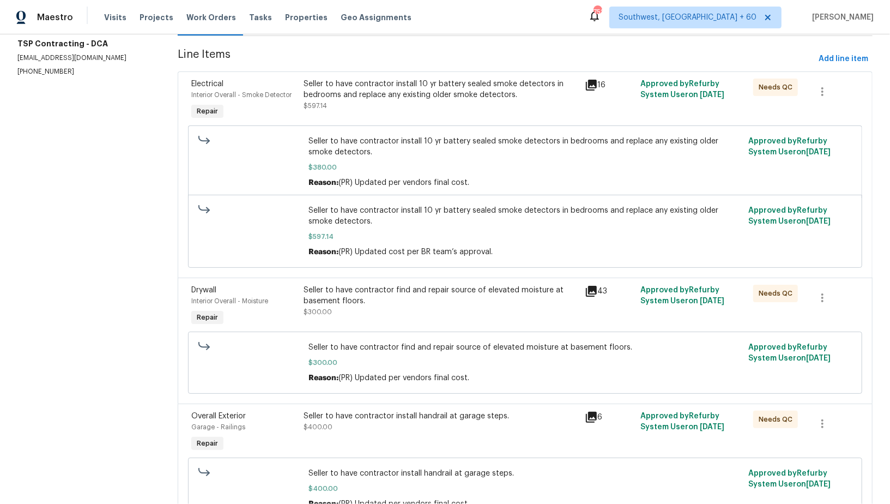
click at [373, 292] on div "Seller to have contractor find and repair source of elevated moisture at baseme…" at bounding box center [441, 296] width 274 height 22
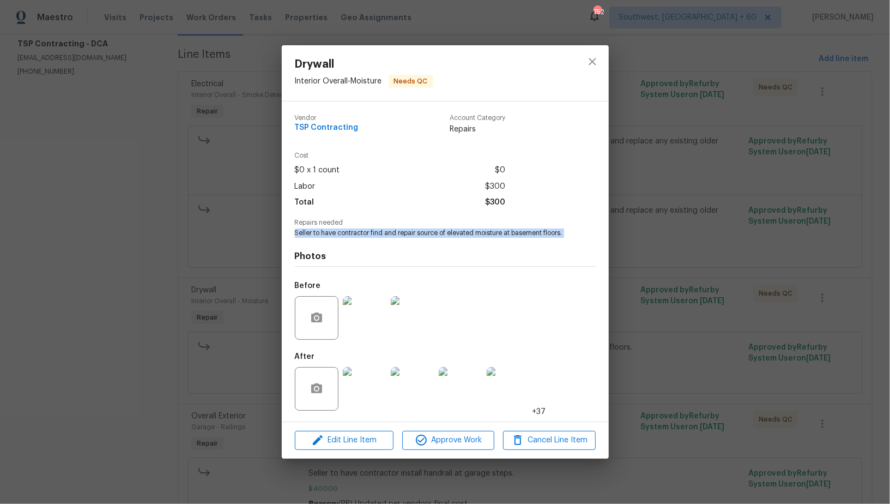
drag, startPoint x: 288, startPoint y: 230, endPoint x: 573, endPoint y: 237, distance: 285.2
click at [573, 237] on div "Vendor TSP Contracting Account Category Repairs Cost $0 x 1 count $0 Labor $300…" at bounding box center [445, 261] width 327 height 320
copy span "Seller to have contractor find and repair source of elevated moisture at baseme…"
click at [207, 125] on div "Drywall Interior Overall - Moisture Needs QC Vendor TSP Contracting Account Cat…" at bounding box center [445, 252] width 890 height 504
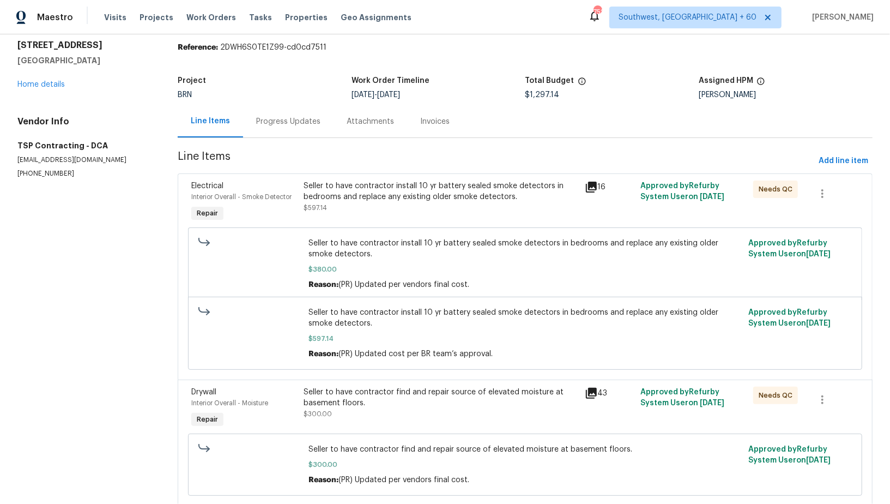
scroll to position [5, 0]
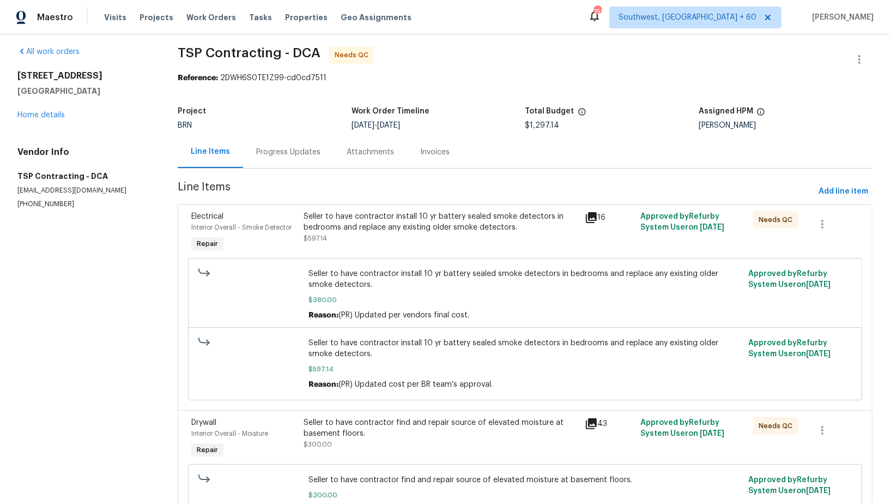
click at [267, 153] on div "Progress Updates" at bounding box center [288, 152] width 64 height 11
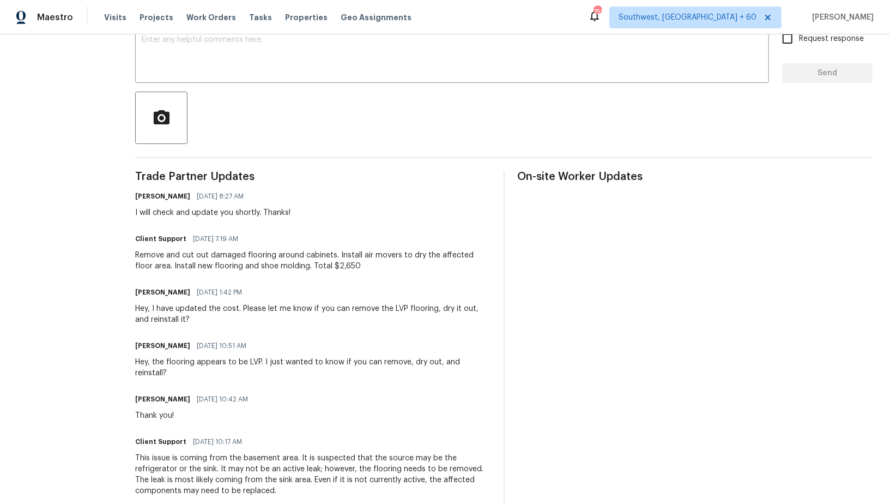
scroll to position [259, 0]
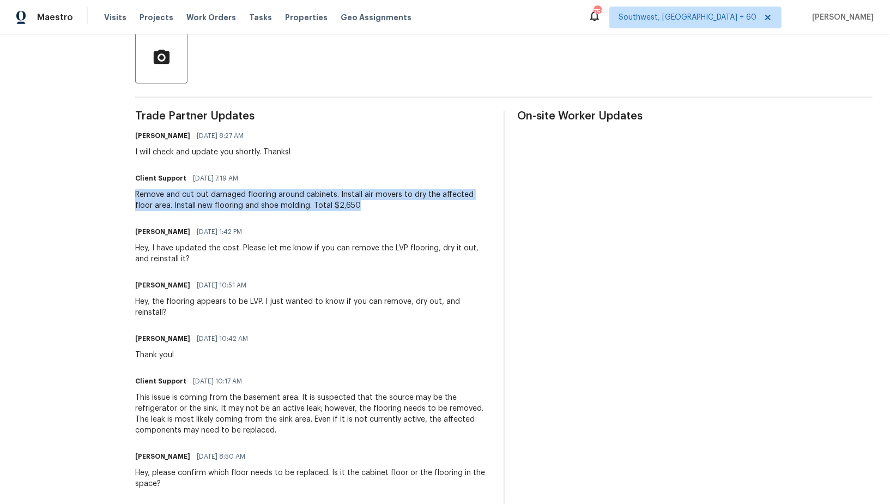
drag, startPoint x: 131, startPoint y: 191, endPoint x: 355, endPoint y: 213, distance: 225.0
copy div "Remove and cut out damaged flooring around cabinets. Install air movers to dry …"
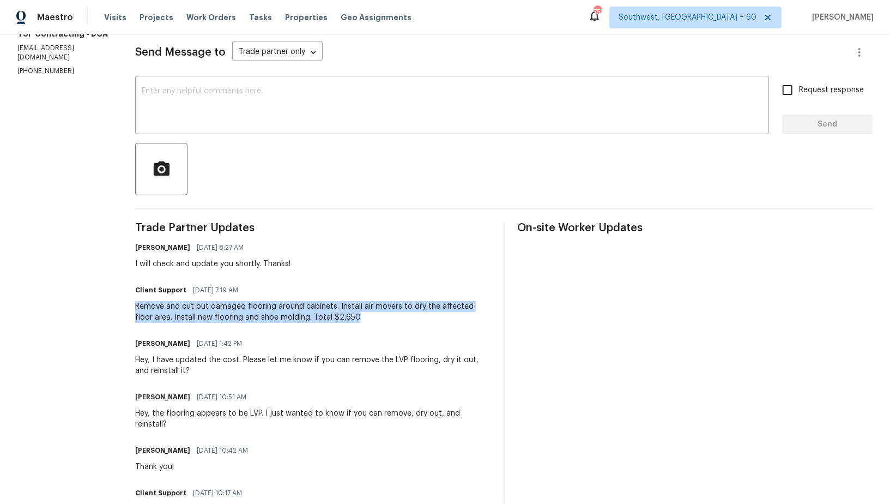
scroll to position [46, 0]
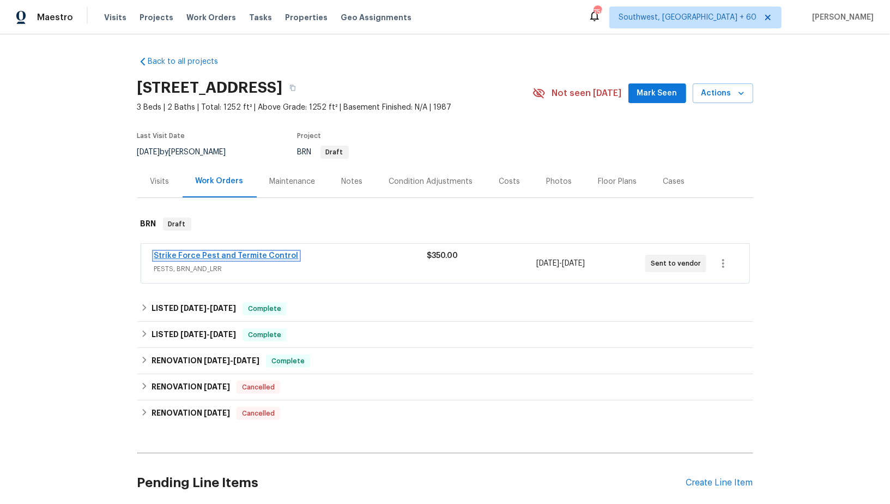
click at [264, 256] on link "Strike Force Pest and Termite Control" at bounding box center [226, 256] width 144 height 8
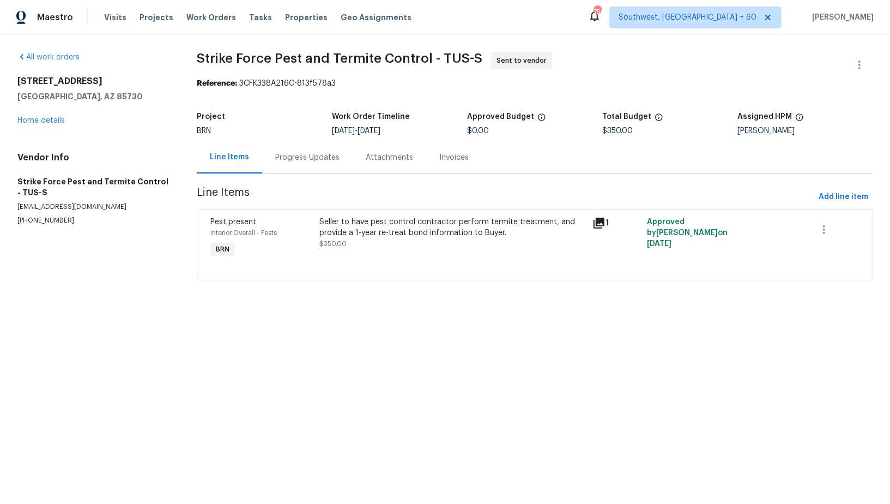
click at [285, 161] on div "Progress Updates" at bounding box center [307, 157] width 64 height 11
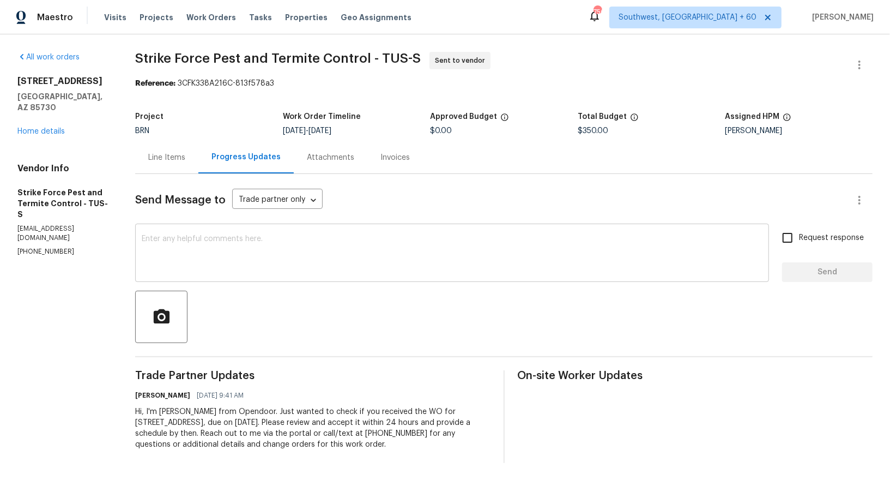
click at [300, 265] on textarea at bounding box center [452, 254] width 621 height 38
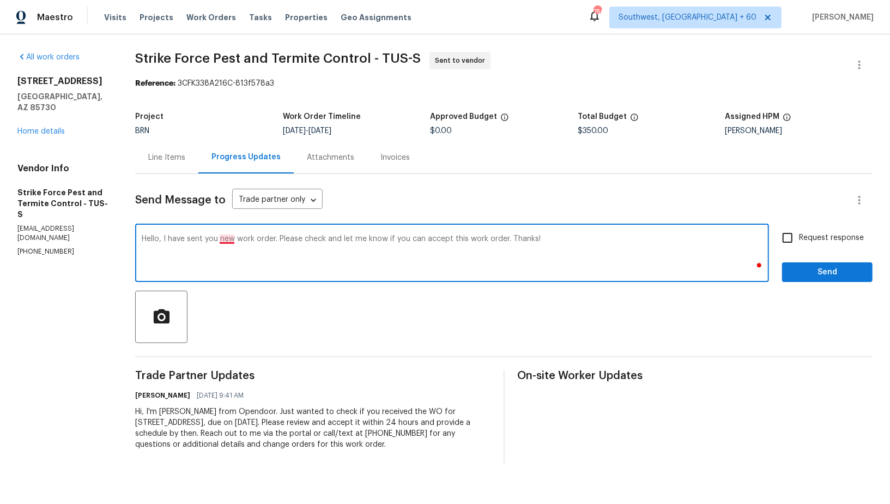
click at [226, 238] on textarea "Hello, I have sent you new work order. Please check and let me know if you can …" at bounding box center [452, 254] width 621 height 38
type textarea "Hello, I have sent you a new work order. Please check and let me know if you ca…"
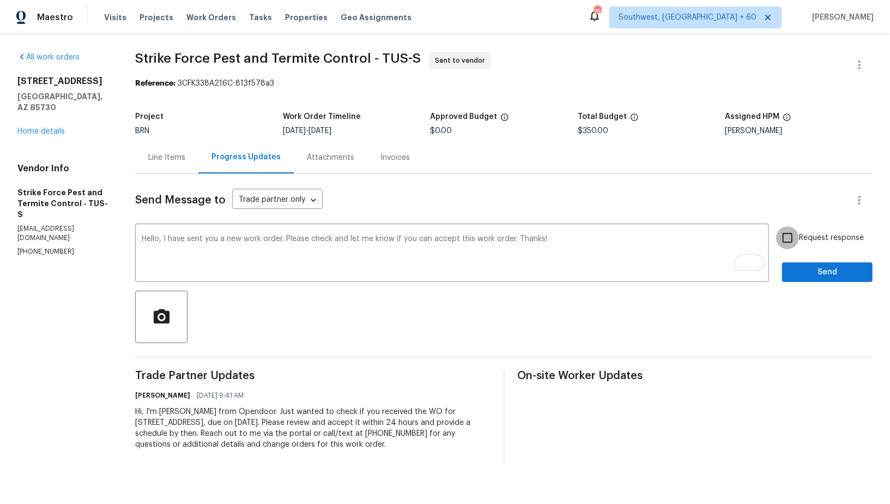
click at [782, 237] on input "Request response" at bounding box center [787, 237] width 23 height 23
checkbox input "true"
click at [796, 271] on span "Send" at bounding box center [827, 272] width 73 height 14
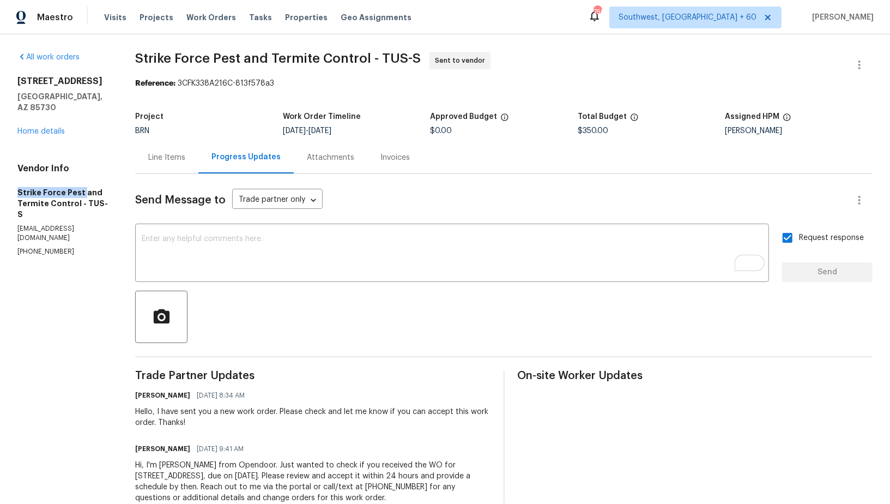
drag, startPoint x: 7, startPoint y: 189, endPoint x: 81, endPoint y: 192, distance: 74.2
click at [81, 192] on div "All work orders 3960 S Cedarwood Way Tucson, AZ 85730 Home details Vendor Info …" at bounding box center [445, 283] width 890 height 499
copy h5 "Strike Force Pest"
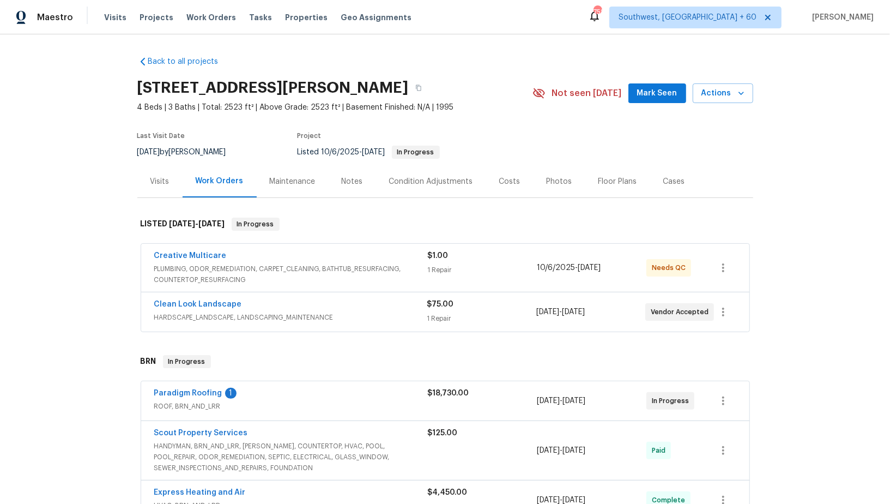
scroll to position [61, 0]
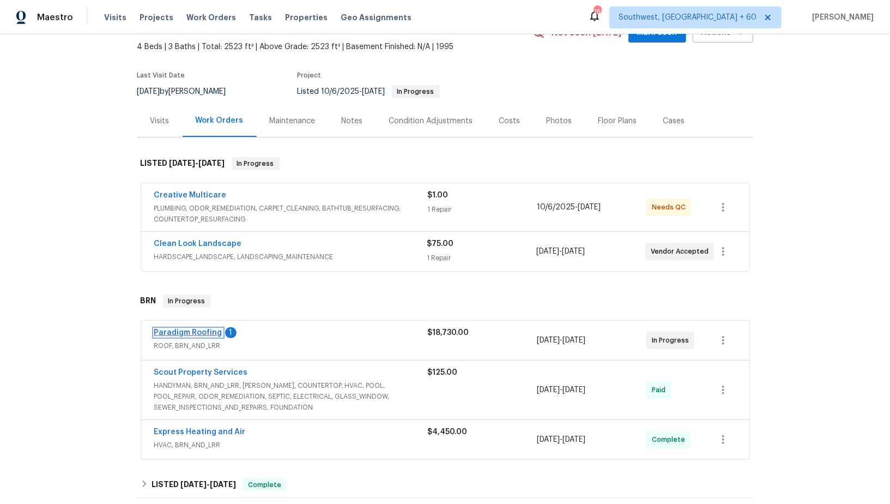
click at [206, 329] on link "Paradigm Roofing" at bounding box center [188, 333] width 68 height 8
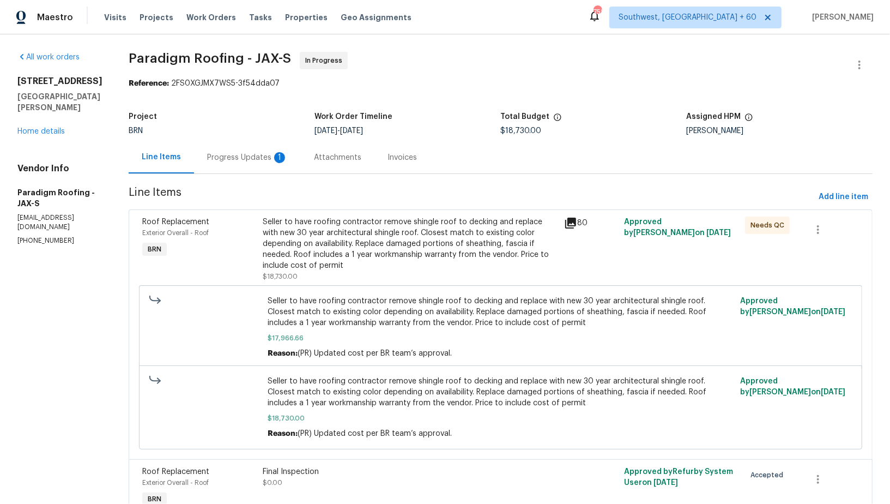
click at [269, 154] on div "Progress Updates 1" at bounding box center [247, 157] width 81 height 11
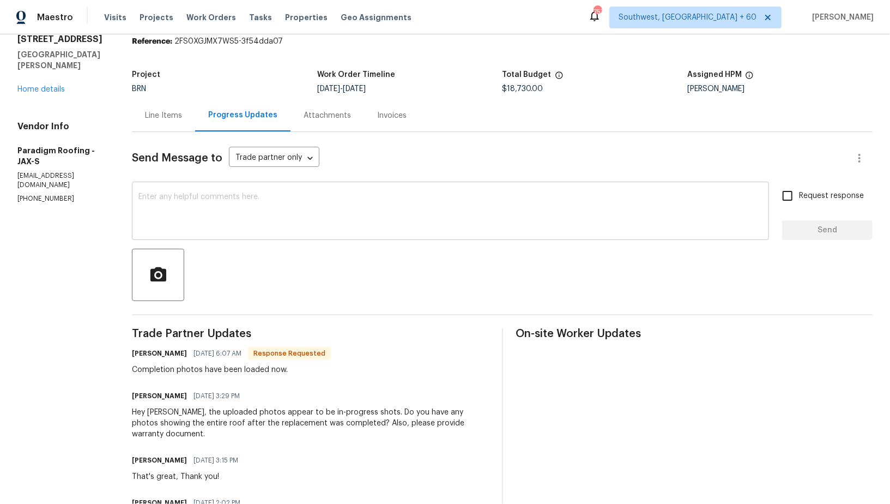
scroll to position [47, 0]
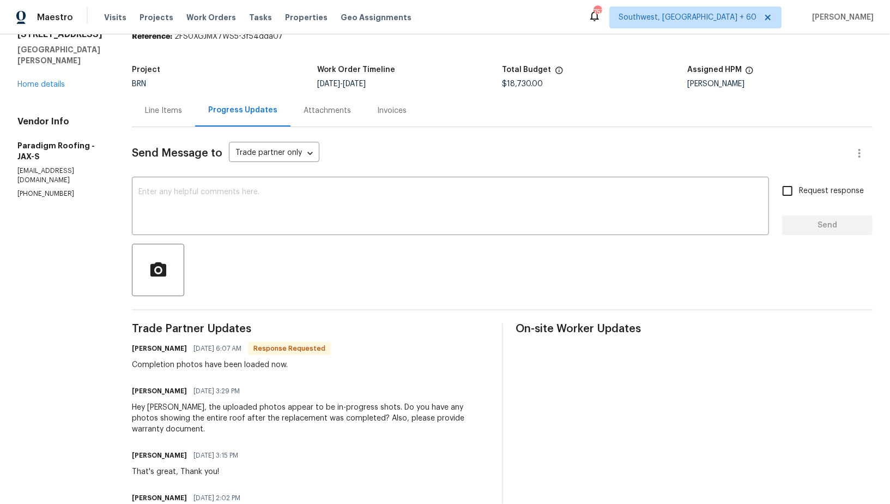
click at [167, 112] on div "Line Items" at bounding box center [163, 110] width 37 height 11
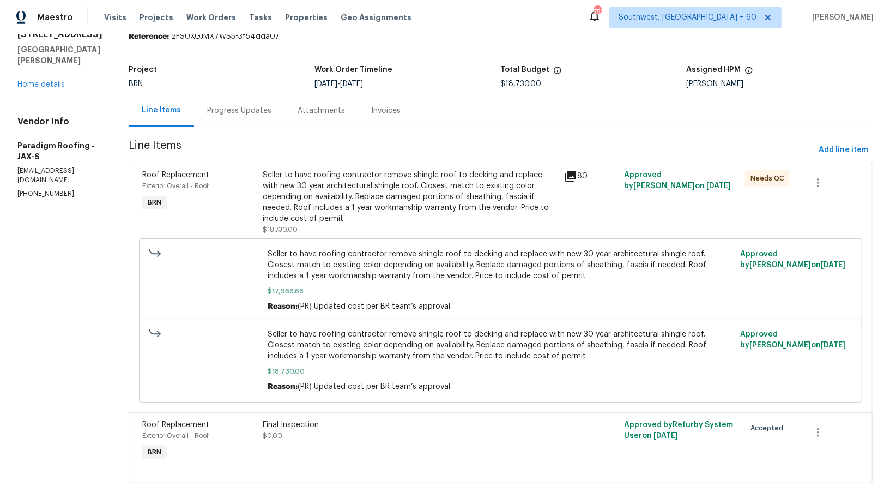
click at [347, 217] on div "Seller to have roofing contractor remove shingle roof to decking and replace wi…" at bounding box center [410, 197] width 295 height 55
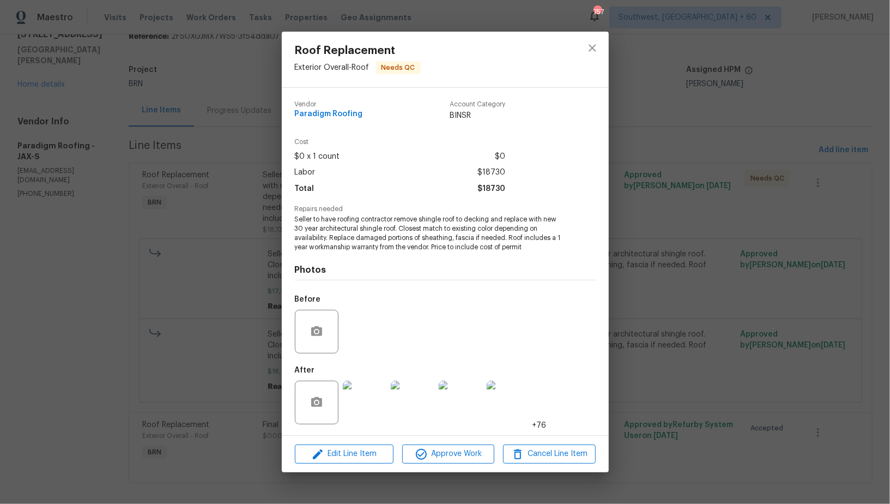
click at [367, 419] on img at bounding box center [365, 402] width 44 height 44
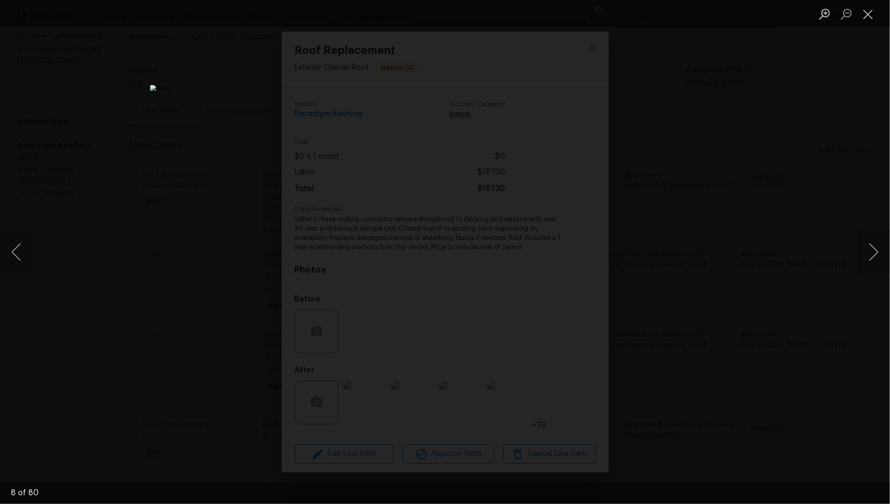
click at [671, 319] on div "Lightbox" at bounding box center [445, 252] width 890 height 504
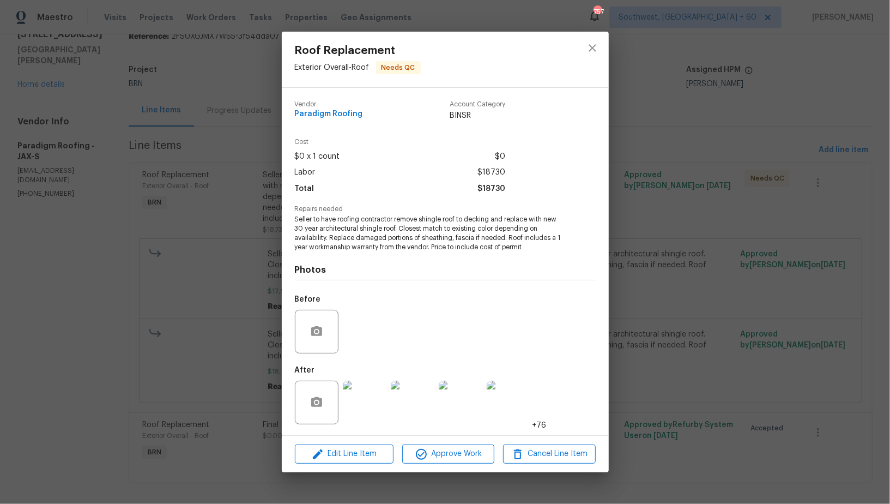
click at [358, 396] on img at bounding box center [365, 402] width 44 height 44
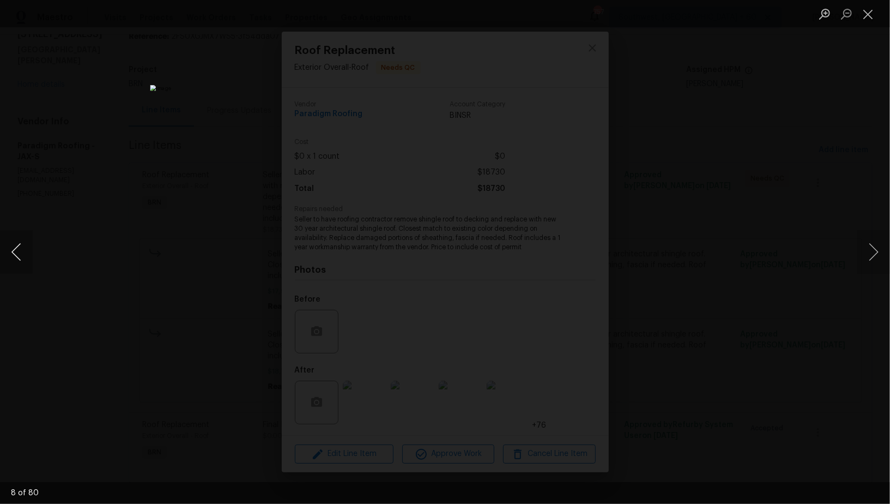
click at [21, 260] on button "Previous image" at bounding box center [16, 252] width 33 height 44
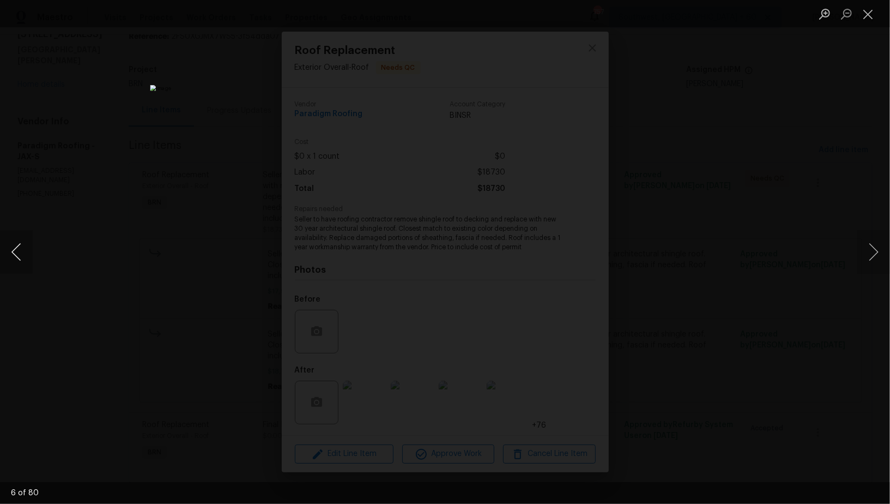
click at [21, 260] on button "Previous image" at bounding box center [16, 252] width 33 height 44
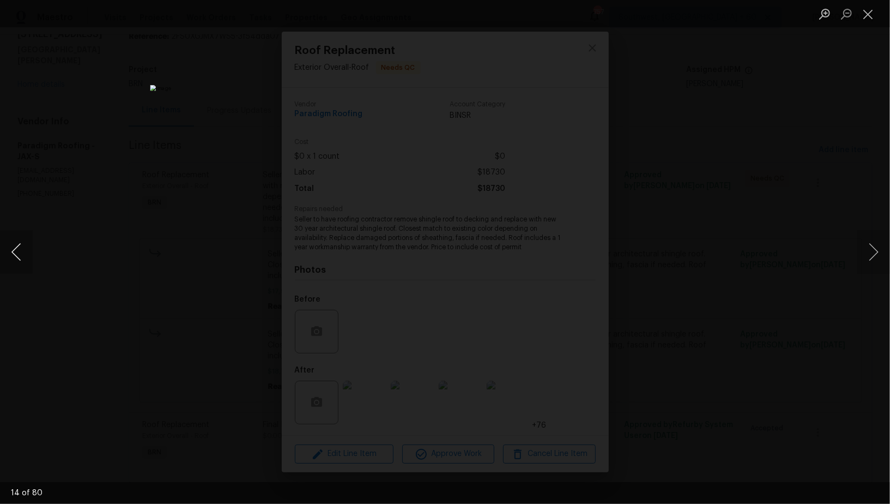
click at [12, 247] on button "Previous image" at bounding box center [16, 252] width 33 height 44
click at [122, 300] on div "Lightbox" at bounding box center [445, 252] width 890 height 504
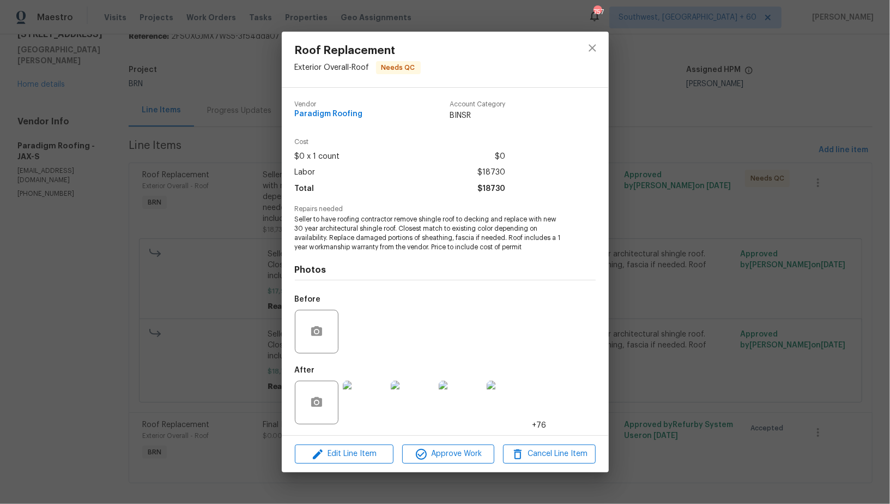
click at [122, 300] on div "Roof Replacement Exterior Overall - Roof Needs QC Vendor Paradigm Roofing Accou…" at bounding box center [445, 252] width 890 height 504
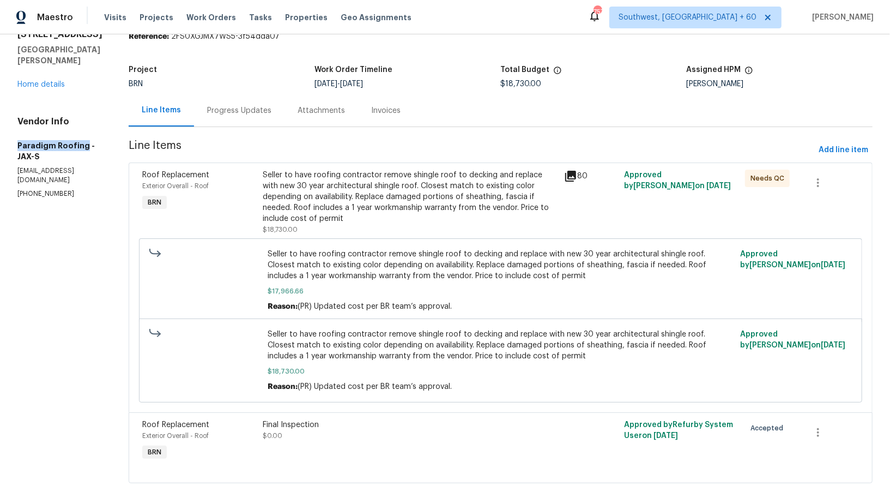
drag, startPoint x: 12, startPoint y: 136, endPoint x: 82, endPoint y: 136, distance: 70.3
click at [82, 136] on div "All work orders 689 Box Branch Cir Saint Johns, FL 32259 Home details Vendor In…" at bounding box center [445, 250] width 890 height 526
copy h5 "Paradigm Roofing"
click at [291, 197] on div "Seller to have roofing contractor remove shingle roof to decking and replace wi…" at bounding box center [410, 197] width 295 height 55
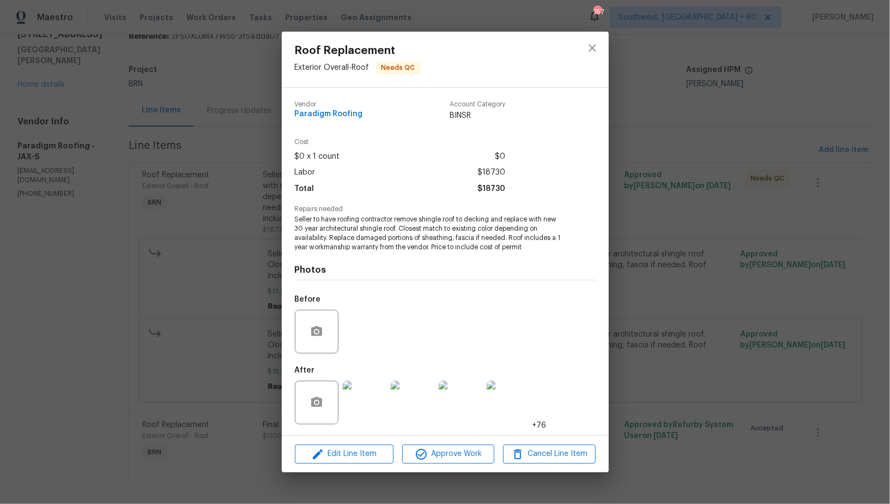
click at [362, 386] on img at bounding box center [365, 402] width 44 height 44
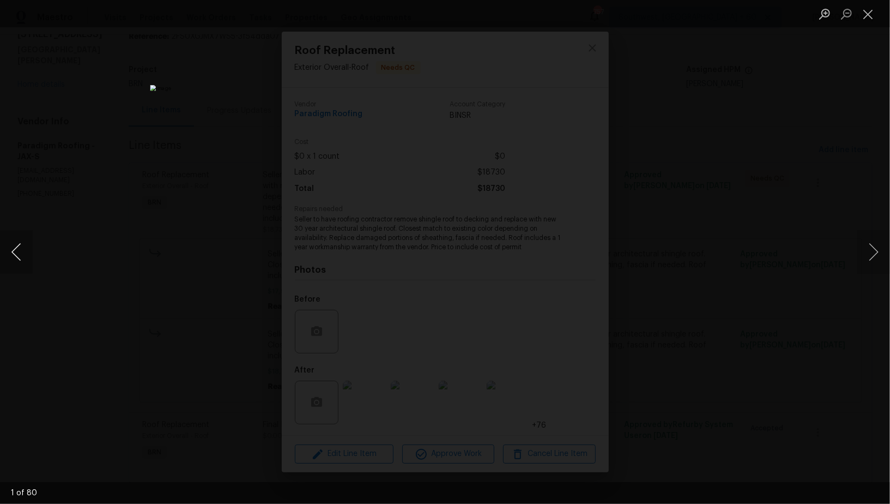
click at [9, 233] on button "Previous image" at bounding box center [16, 252] width 33 height 44
click at [11, 243] on button "Previous image" at bounding box center [16, 252] width 33 height 44
click at [17, 240] on button "Previous image" at bounding box center [16, 252] width 33 height 44
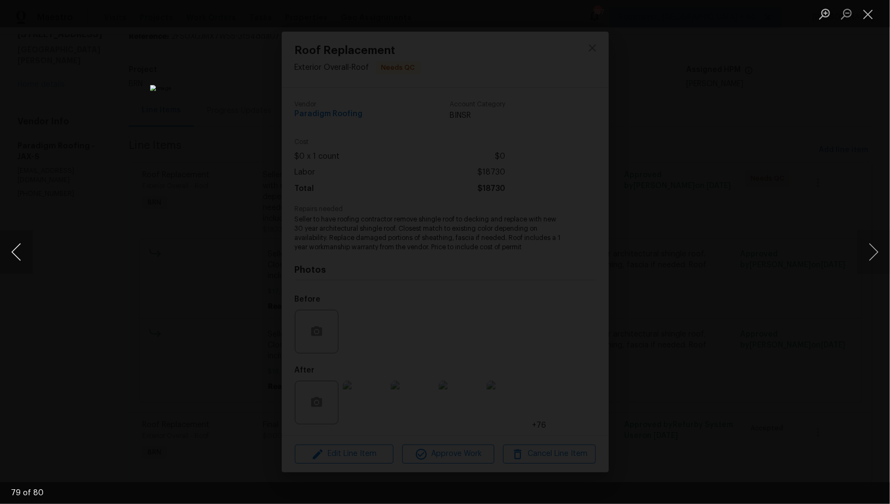
click at [17, 240] on button "Previous image" at bounding box center [16, 252] width 33 height 44
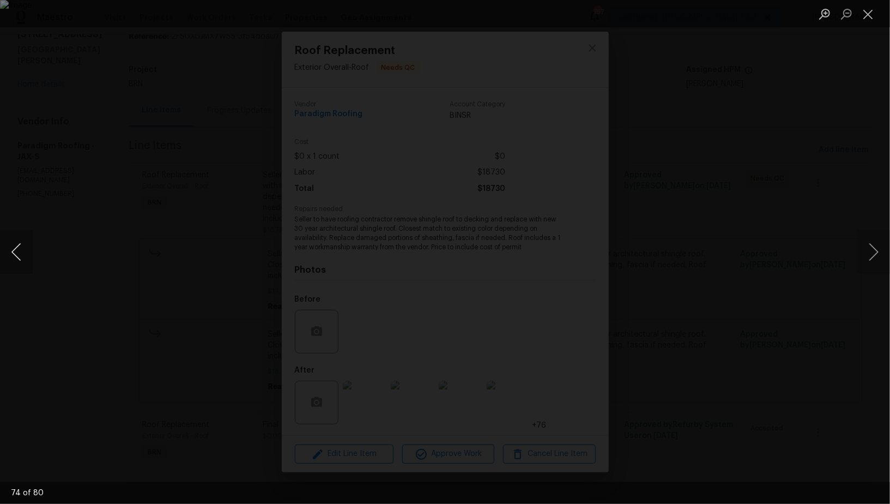
click at [17, 240] on button "Previous image" at bounding box center [16, 252] width 33 height 44
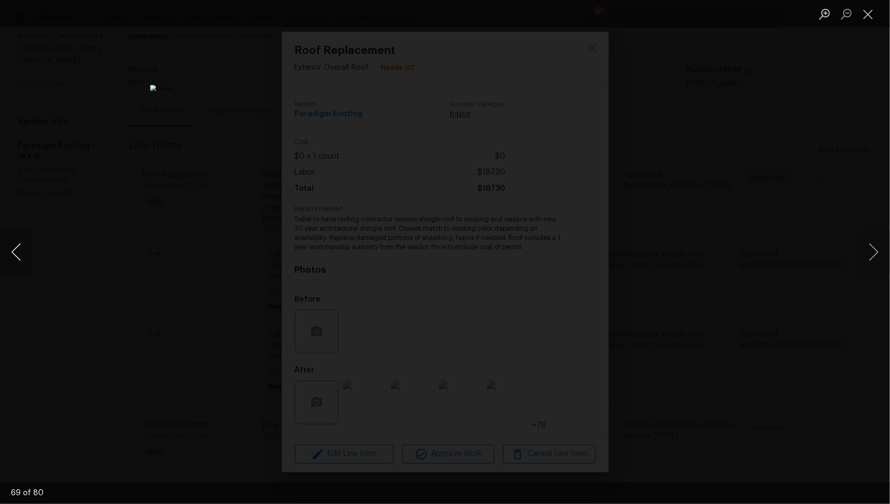
click at [17, 240] on button "Previous image" at bounding box center [16, 252] width 33 height 44
click at [6, 266] on button "Previous image" at bounding box center [16, 252] width 33 height 44
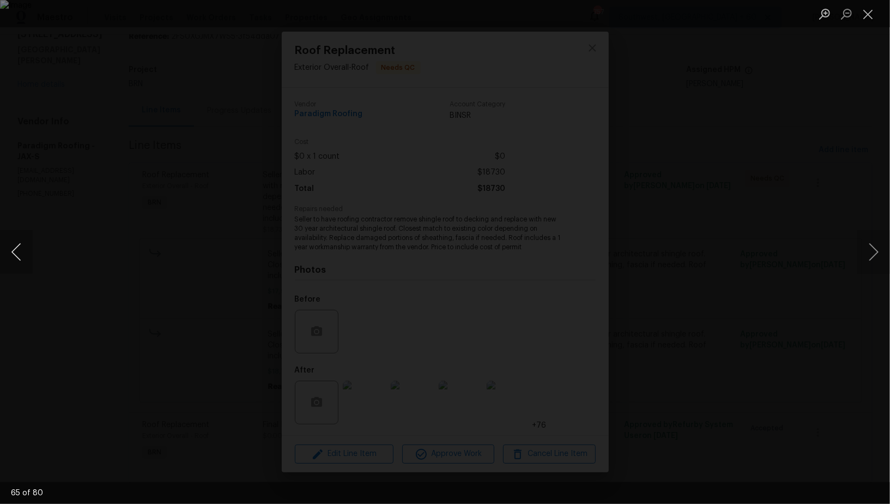
click at [6, 266] on button "Previous image" at bounding box center [16, 252] width 33 height 44
click at [62, 286] on div "Lightbox" at bounding box center [445, 252] width 890 height 504
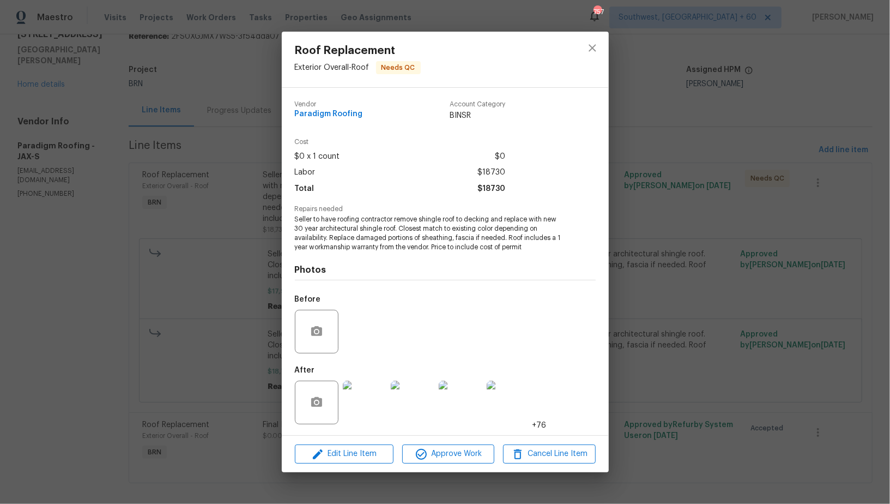
click at [365, 389] on img at bounding box center [365, 402] width 44 height 44
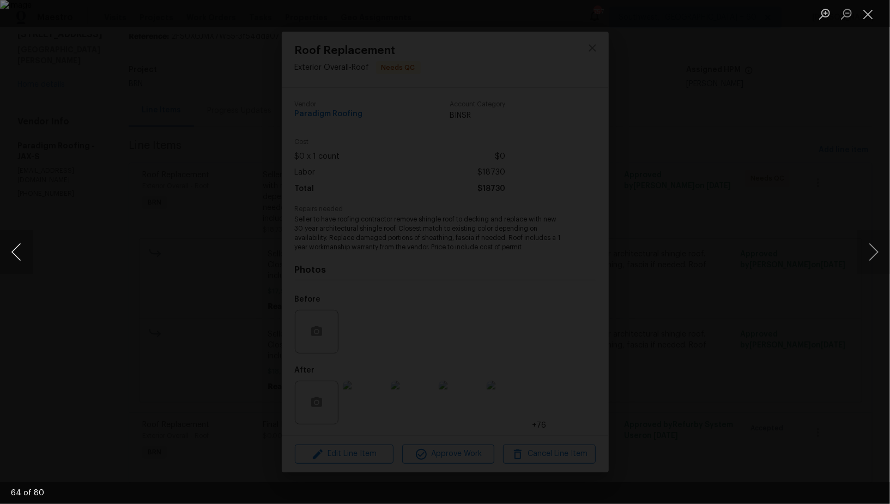
click at [15, 258] on button "Previous image" at bounding box center [16, 252] width 33 height 44
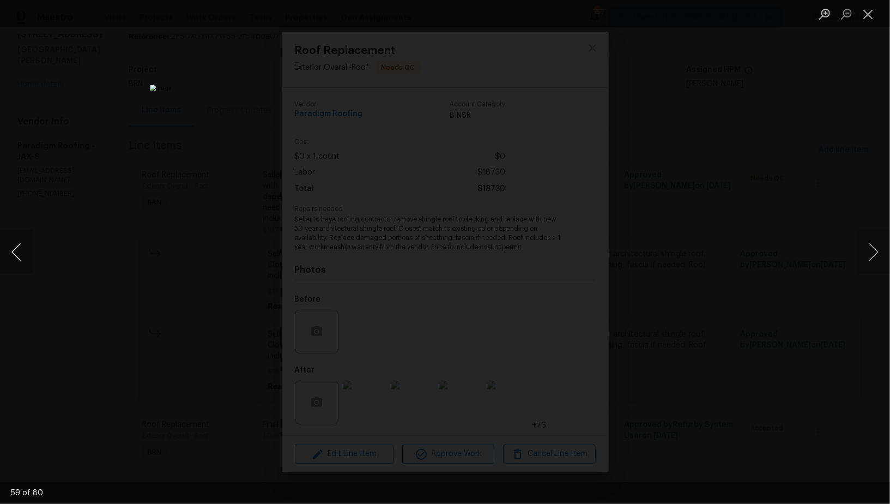
click at [15, 258] on button "Previous image" at bounding box center [16, 252] width 33 height 44
click at [13, 245] on button "Previous image" at bounding box center [16, 252] width 33 height 44
click at [5, 250] on button "Previous image" at bounding box center [16, 252] width 33 height 44
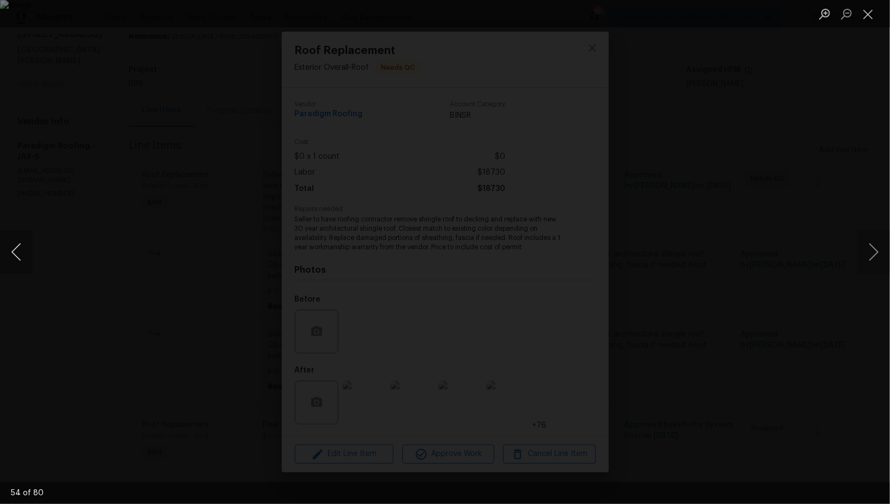
click at [5, 250] on button "Previous image" at bounding box center [16, 252] width 33 height 44
click at [23, 256] on button "Previous image" at bounding box center [16, 252] width 33 height 44
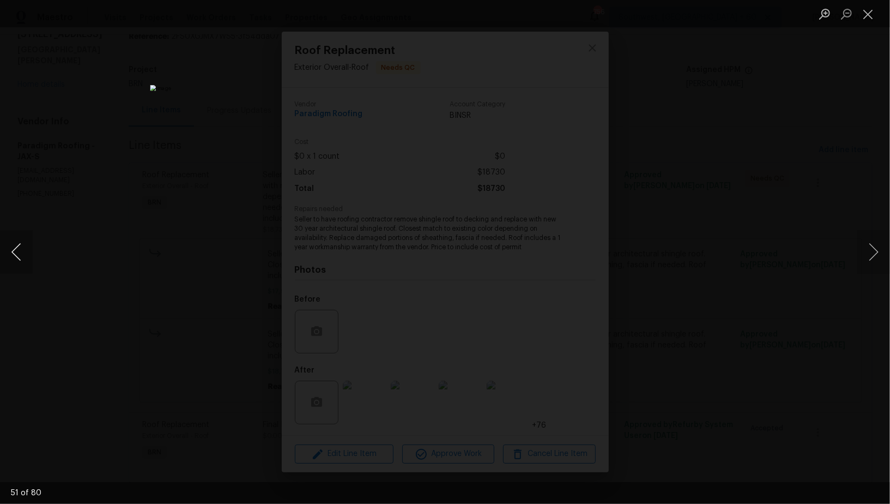
click at [23, 256] on button "Previous image" at bounding box center [16, 252] width 33 height 44
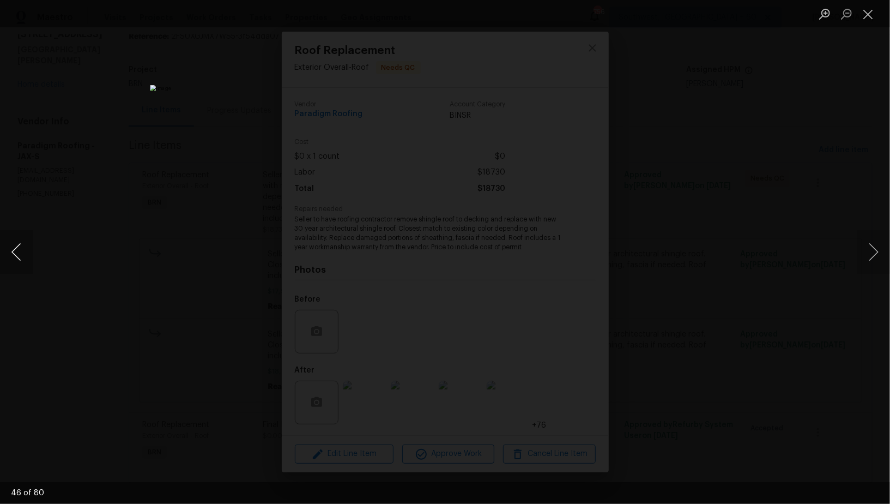
click at [23, 256] on button "Previous image" at bounding box center [16, 252] width 33 height 44
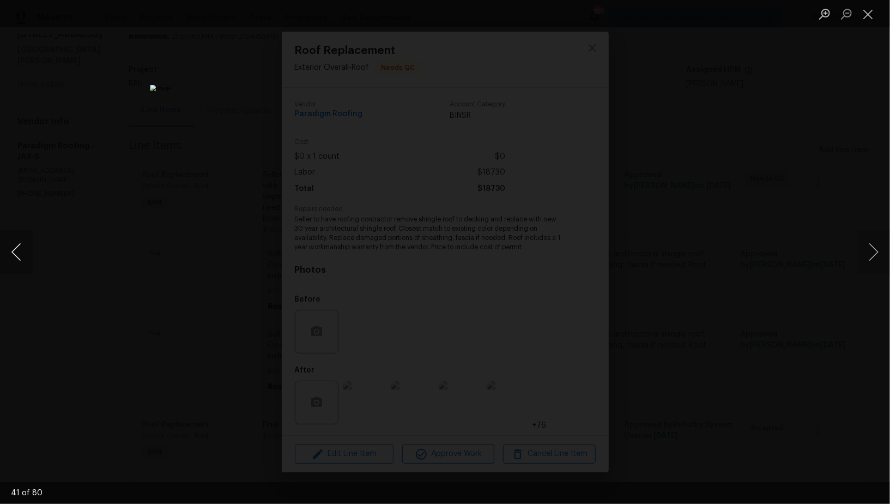
click at [23, 256] on button "Previous image" at bounding box center [16, 252] width 33 height 44
click at [17, 243] on button "Previous image" at bounding box center [16, 252] width 33 height 44
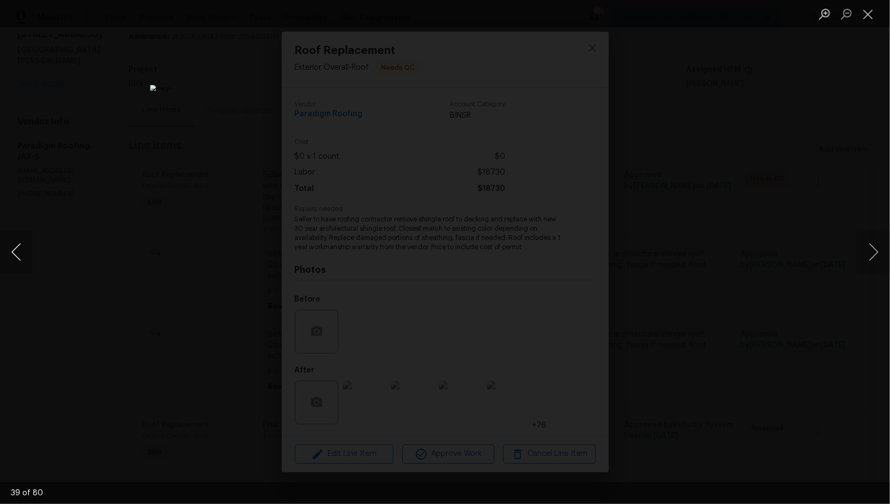
click at [17, 243] on button "Previous image" at bounding box center [16, 252] width 33 height 44
click at [15, 252] on button "Previous image" at bounding box center [16, 252] width 33 height 44
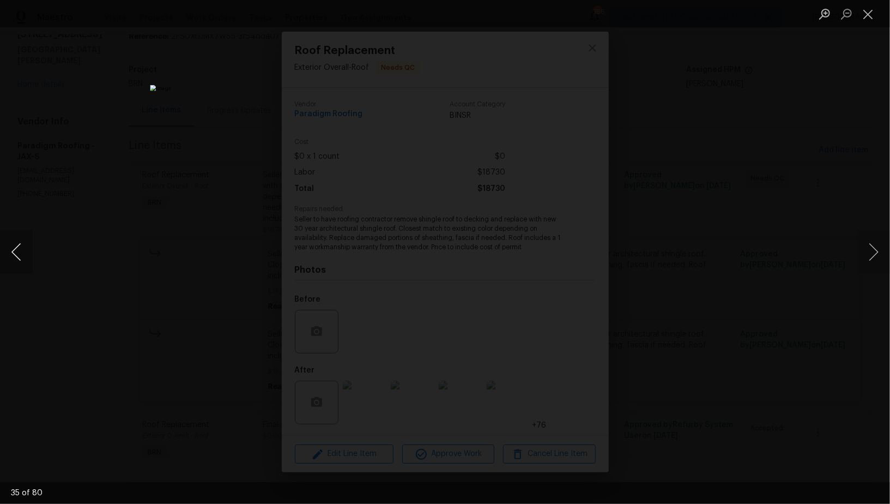
click at [15, 252] on button "Previous image" at bounding box center [16, 252] width 33 height 44
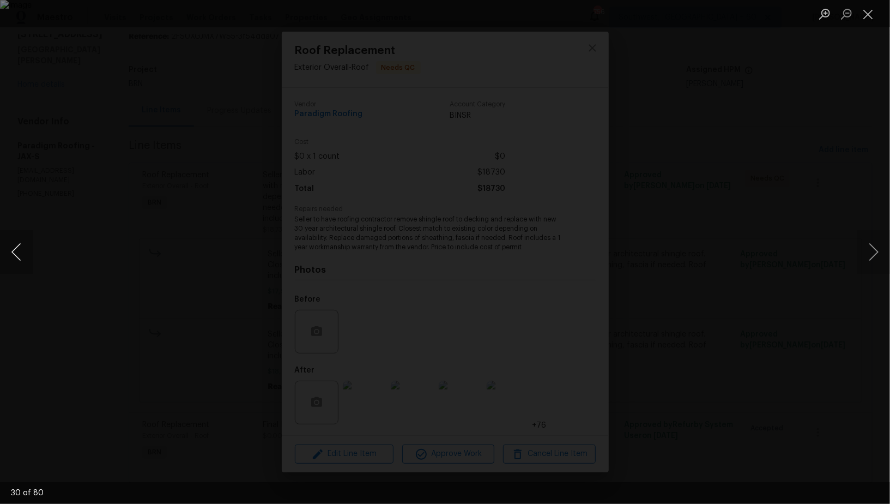
click at [15, 252] on button "Previous image" at bounding box center [16, 252] width 33 height 44
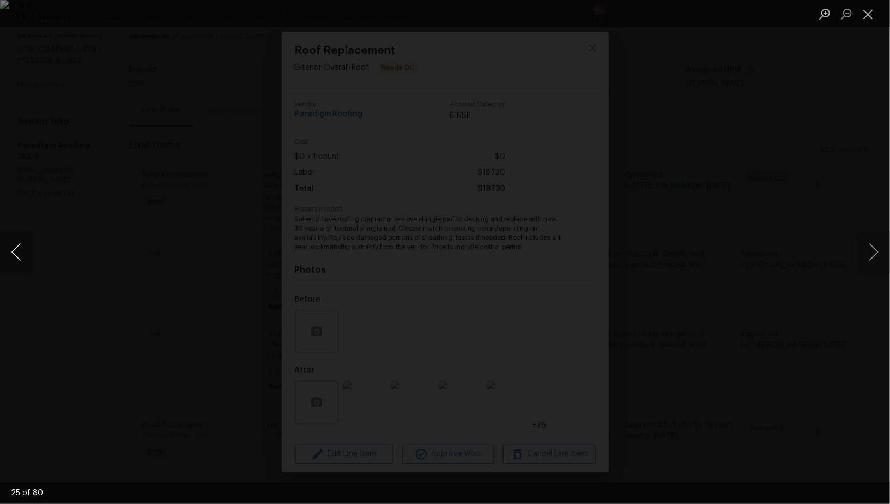
click at [15, 252] on button "Previous image" at bounding box center [16, 252] width 33 height 44
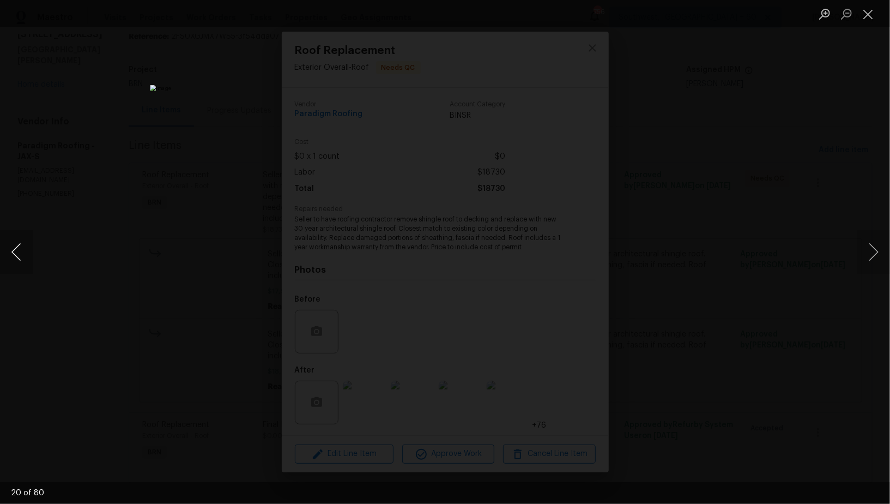
click at [15, 252] on button "Previous image" at bounding box center [16, 252] width 33 height 44
click at [130, 260] on div "Lightbox" at bounding box center [445, 252] width 890 height 504
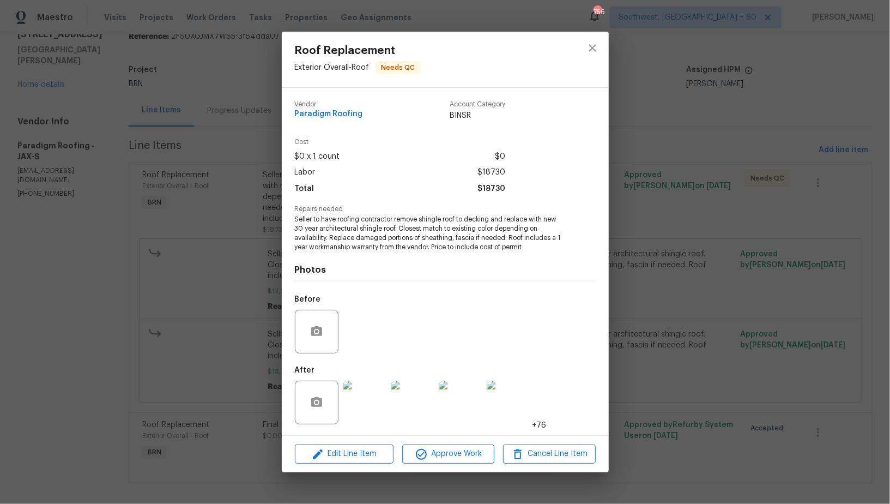
click at [127, 258] on div "Roof Replacement Exterior Overall - Roof Needs QC Vendor Paradigm Roofing Accou…" at bounding box center [445, 252] width 890 height 504
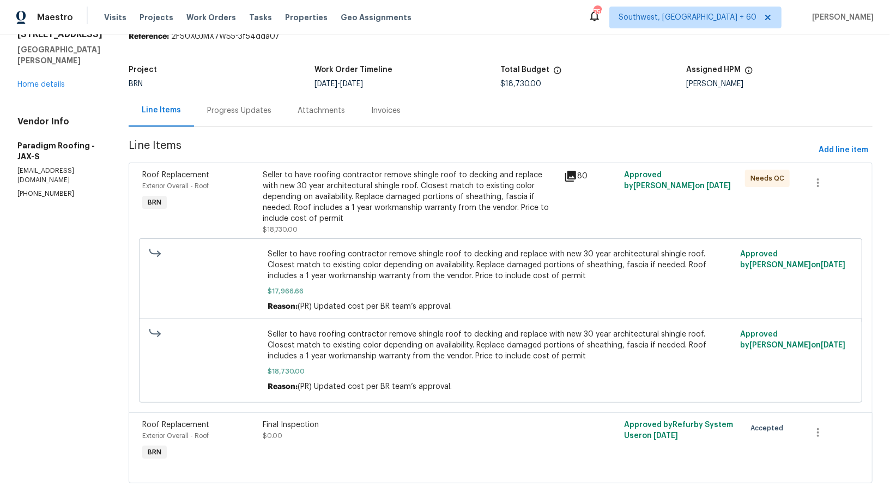
click at [385, 110] on div "Invoices" at bounding box center [385, 110] width 29 height 11
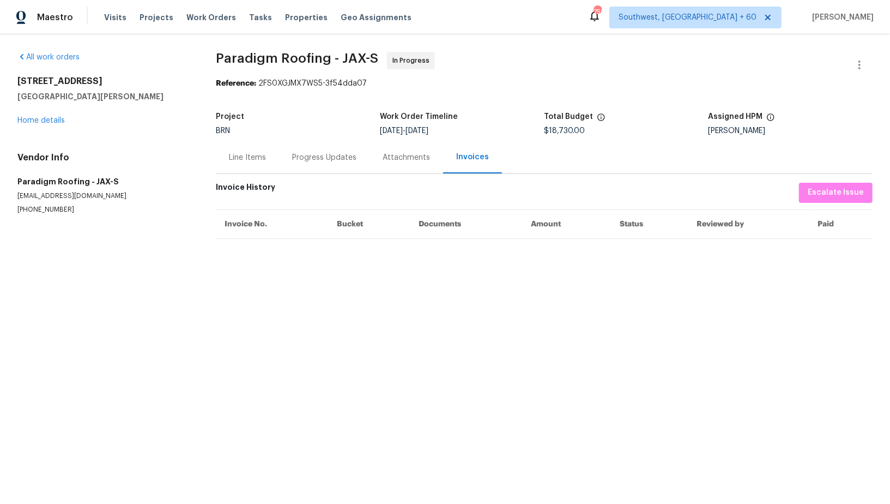
click at [240, 164] on div "Line Items" at bounding box center [247, 157] width 63 height 32
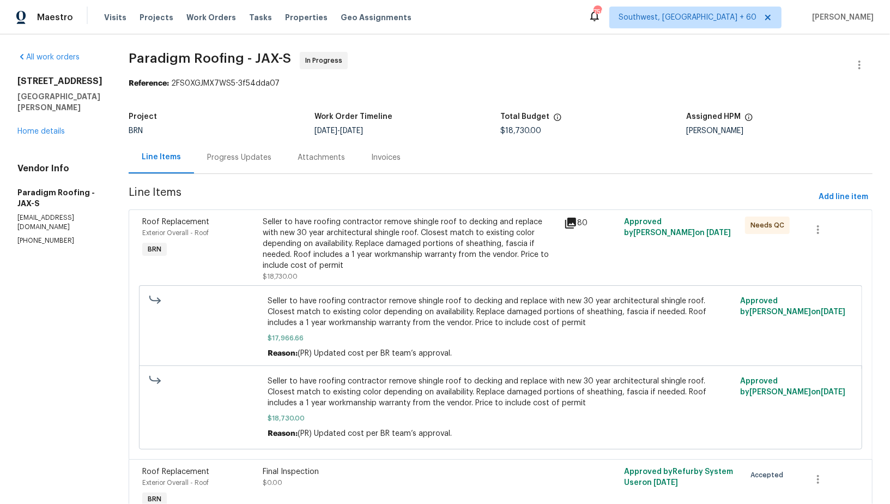
scroll to position [56, 0]
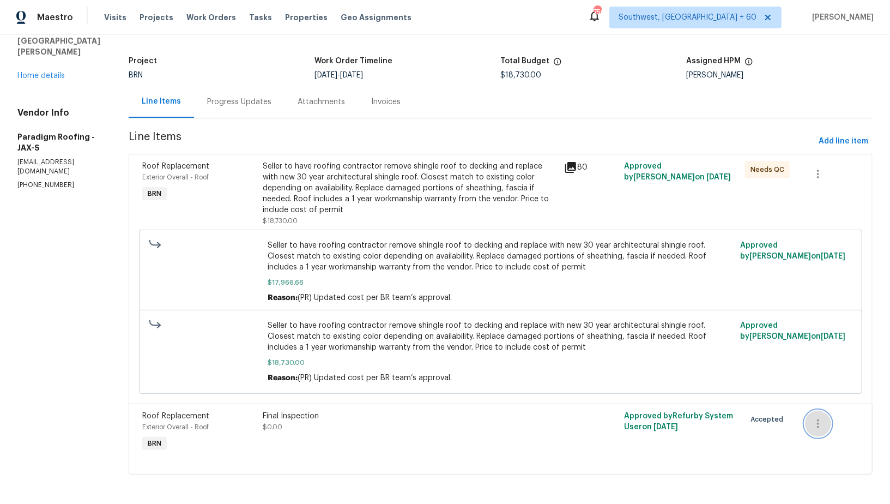
click at [810, 419] on button "button" at bounding box center [818, 423] width 26 height 26
click at [826, 420] on li "Cancel" at bounding box center [827, 423] width 42 height 18
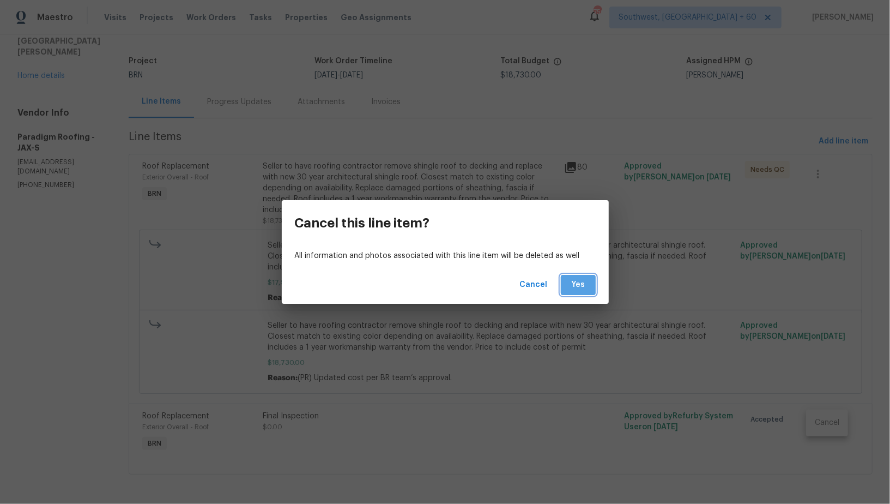
click at [577, 287] on span "Yes" at bounding box center [578, 285] width 17 height 14
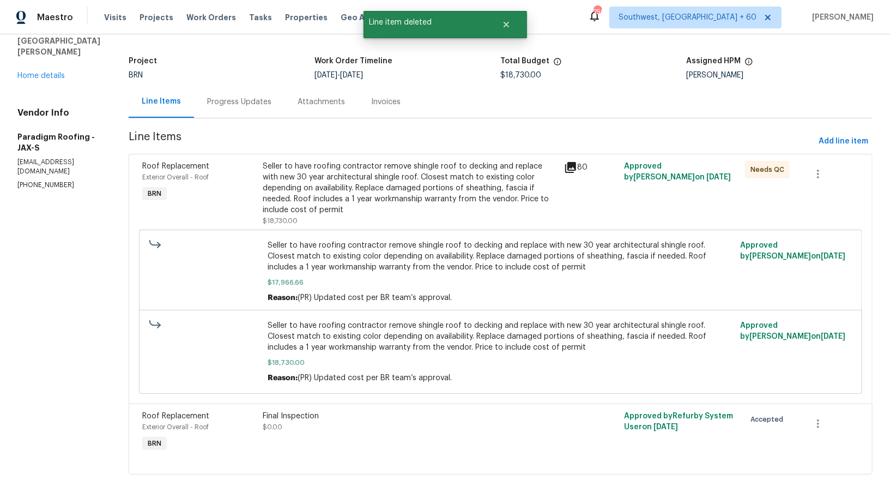
scroll to position [0, 0]
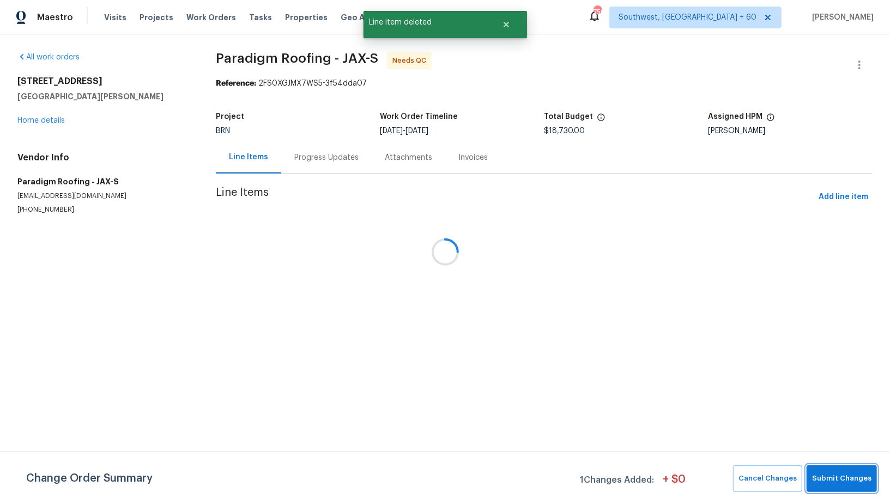
click at [835, 474] on span "Submit Changes" at bounding box center [841, 478] width 59 height 13
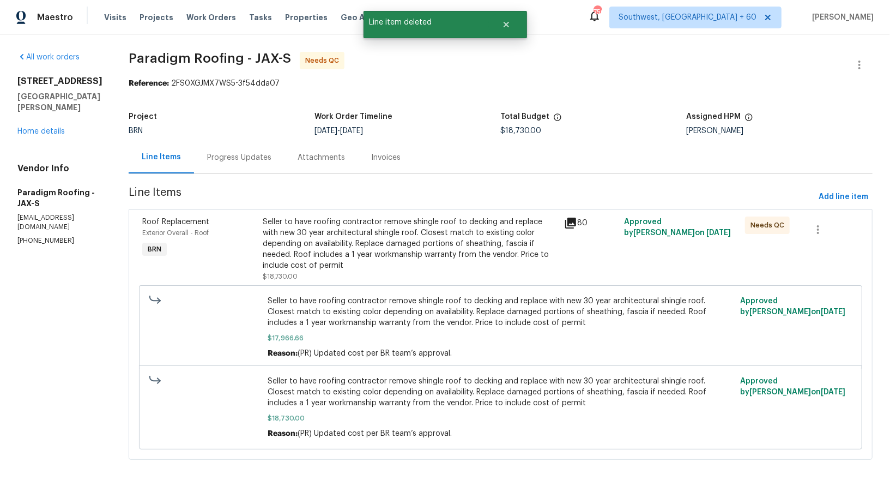
click at [388, 263] on div "Seller to have roofing contractor remove shingle roof to decking and replace wi…" at bounding box center [410, 243] width 295 height 55
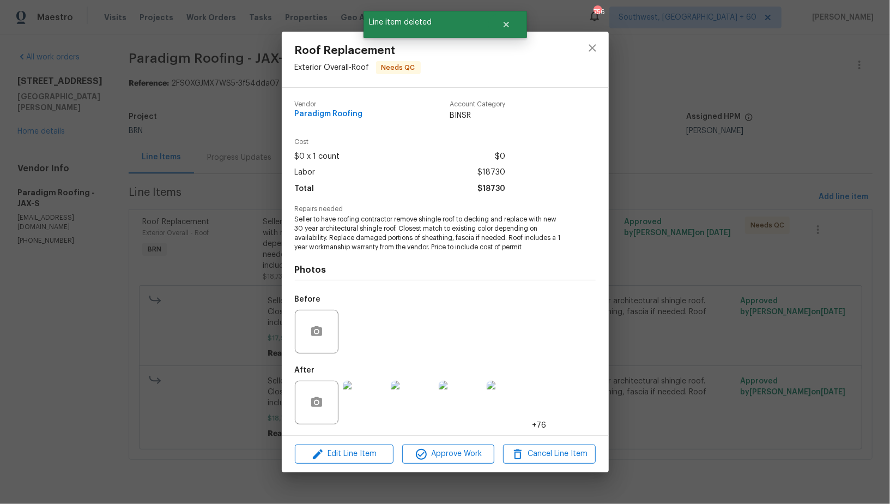
click at [456, 444] on div "Edit Line Item Approve Work Cancel Line Item" at bounding box center [445, 454] width 327 height 37
click at [456, 454] on span "Approve Work" at bounding box center [449, 454] width 86 height 14
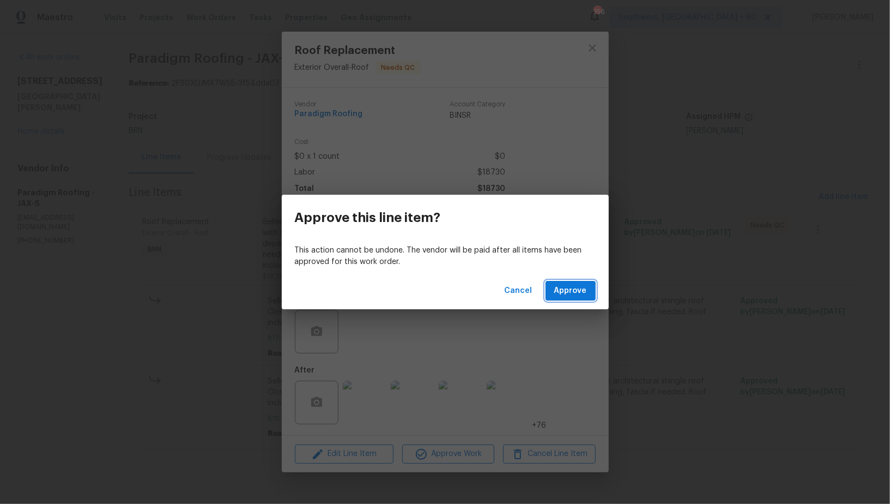
click at [565, 287] on span "Approve" at bounding box center [570, 291] width 33 height 14
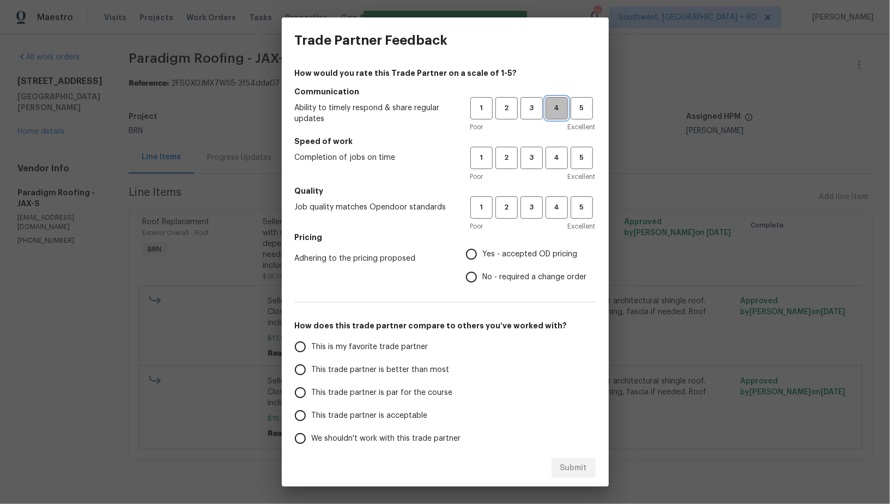
click at [547, 110] on span "4" at bounding box center [557, 108] width 20 height 13
click at [551, 159] on span "4" at bounding box center [557, 158] width 20 height 13
click at [554, 197] on button "4" at bounding box center [557, 207] width 22 height 22
click at [470, 276] on input "No - required a change order" at bounding box center [471, 276] width 23 height 23
radio input "true"
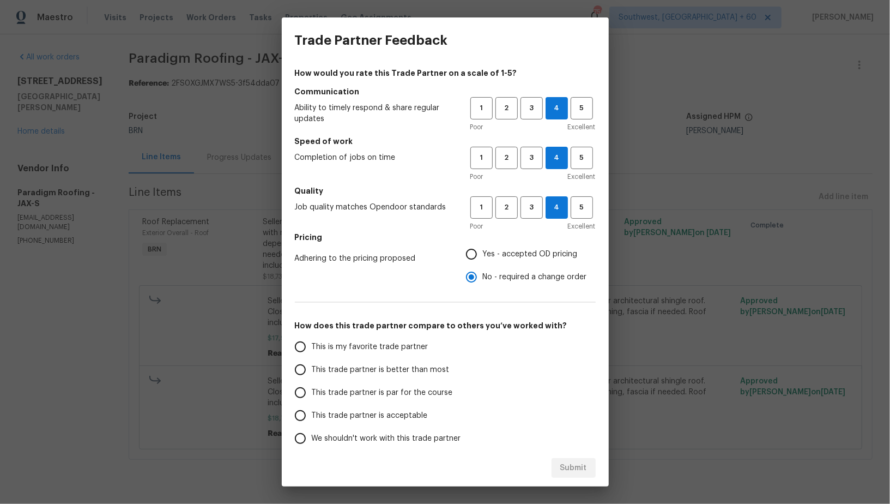
click at [304, 366] on input "This trade partner is better than most" at bounding box center [300, 369] width 23 height 23
click at [595, 467] on button "Submit" at bounding box center [574, 468] width 44 height 20
radio input "true"
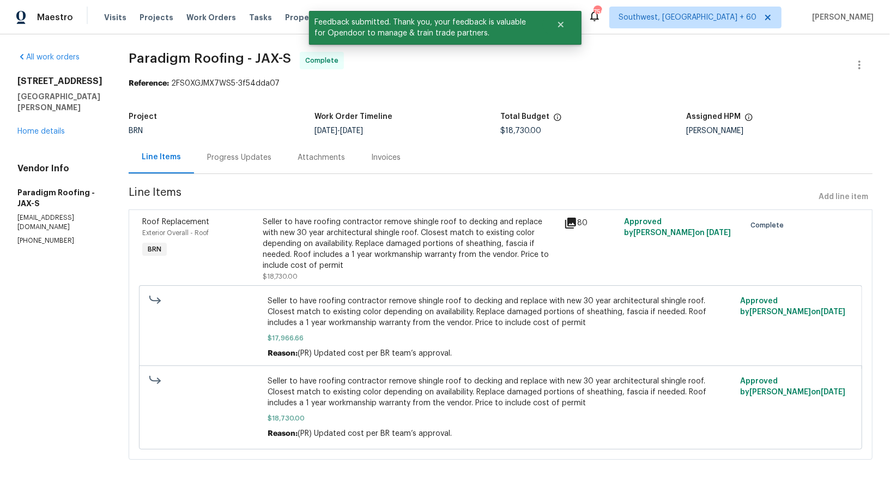
click at [386, 155] on div "Invoices" at bounding box center [385, 157] width 29 height 11
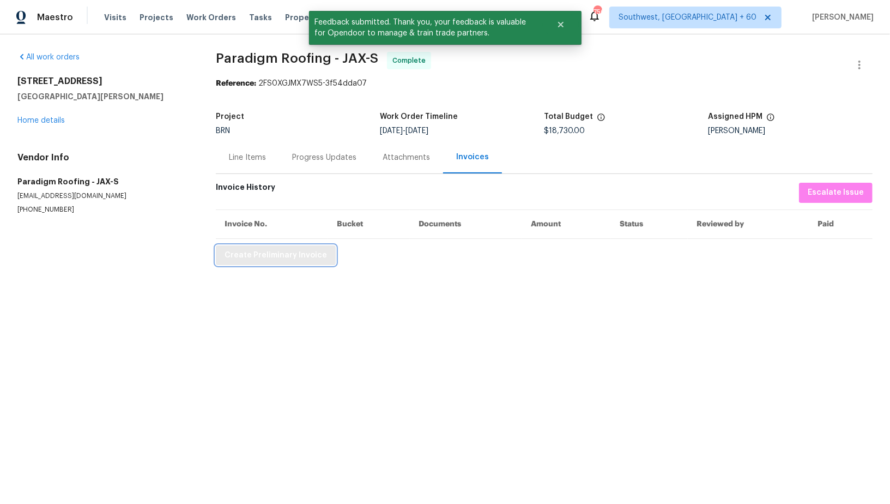
click at [288, 262] on button "Create Preliminary Invoice" at bounding box center [276, 255] width 120 height 20
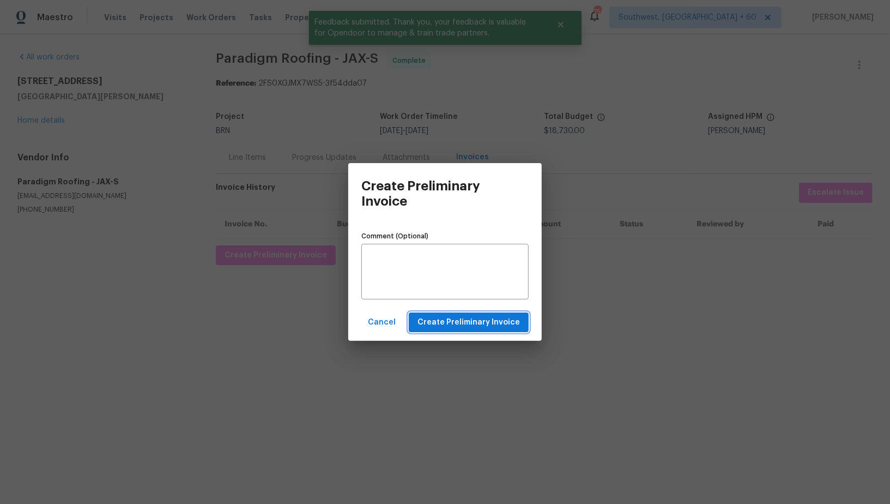
click at [442, 323] on span "Create Preliminary Invoice" at bounding box center [469, 323] width 102 height 14
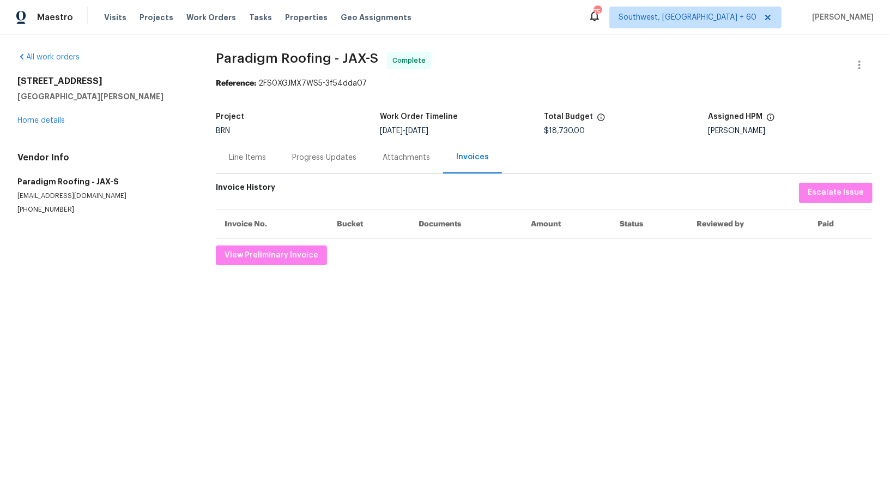
click at [314, 142] on div "Progress Updates" at bounding box center [324, 157] width 90 height 32
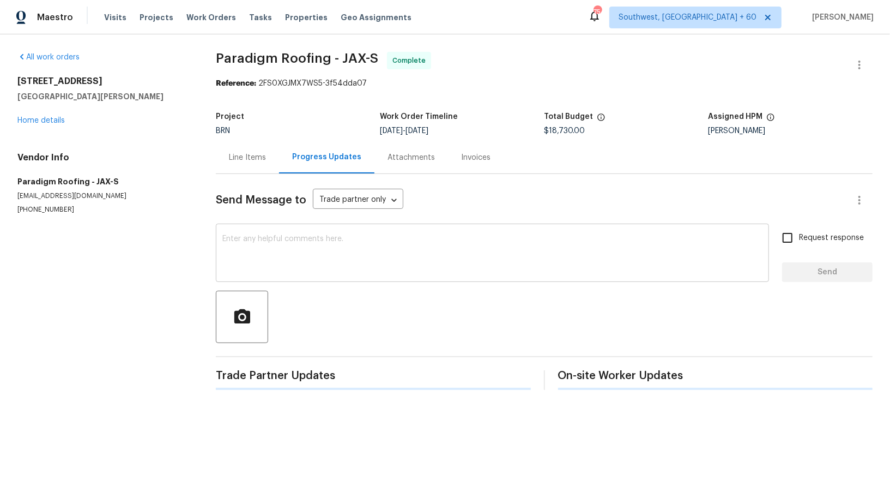
click at [354, 274] on div "x ​" at bounding box center [492, 254] width 553 height 56
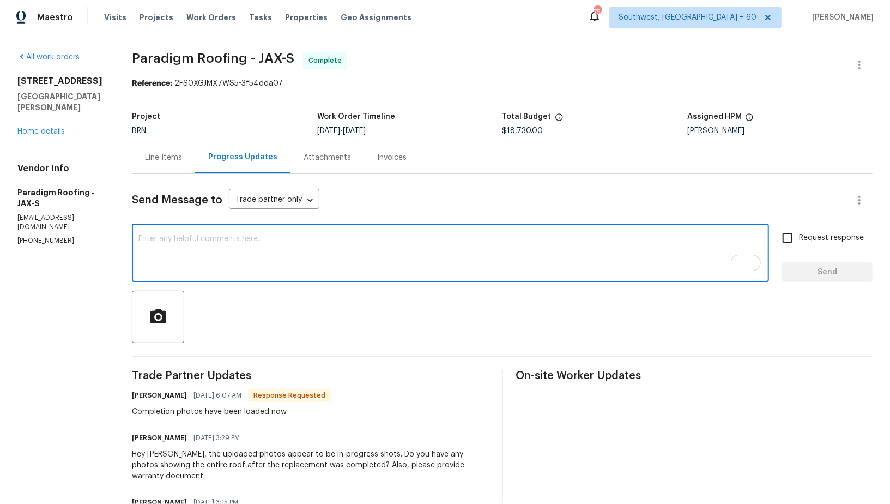
click at [307, 240] on textarea "To enrich screen reader interactions, please activate Accessibility in Grammarl…" at bounding box center [450, 254] width 624 height 38
paste textarea "WO is approved, Please upload the invoice under invoice section. Thanks!"
type textarea "WO is approved, Please upload the invoice under invoice section. Thanks!"
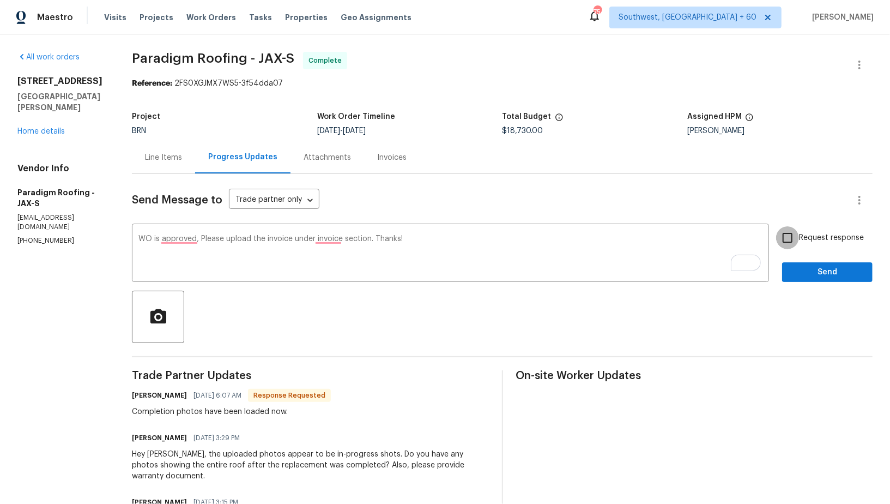
click at [787, 239] on input "Request response" at bounding box center [787, 237] width 23 height 23
checkbox input "true"
click at [797, 260] on div "Request response Send" at bounding box center [827, 254] width 90 height 56
click at [797, 270] on span "Send" at bounding box center [827, 272] width 73 height 14
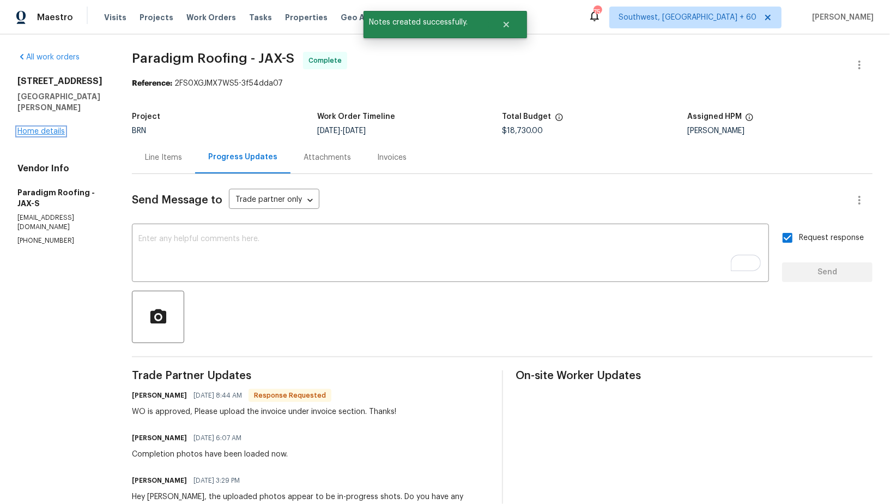
click at [47, 128] on link "Home details" at bounding box center [40, 132] width 47 height 8
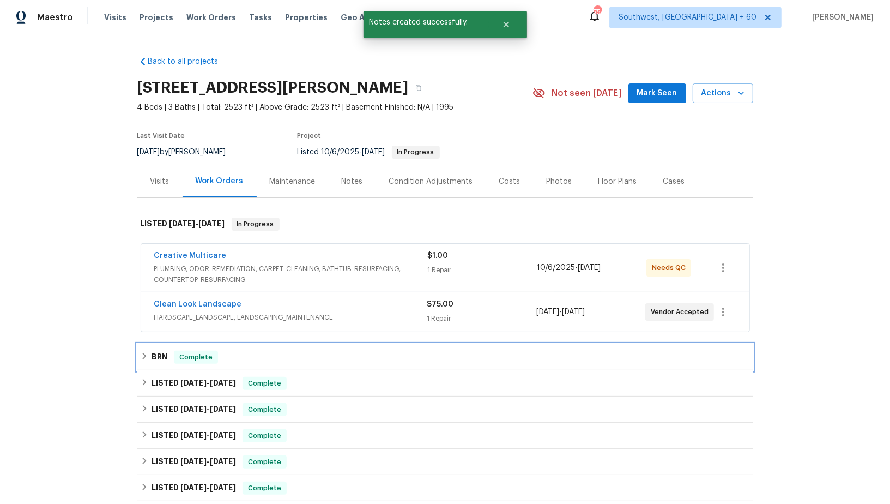
click at [159, 358] on h6 "BRN" at bounding box center [160, 356] width 16 height 13
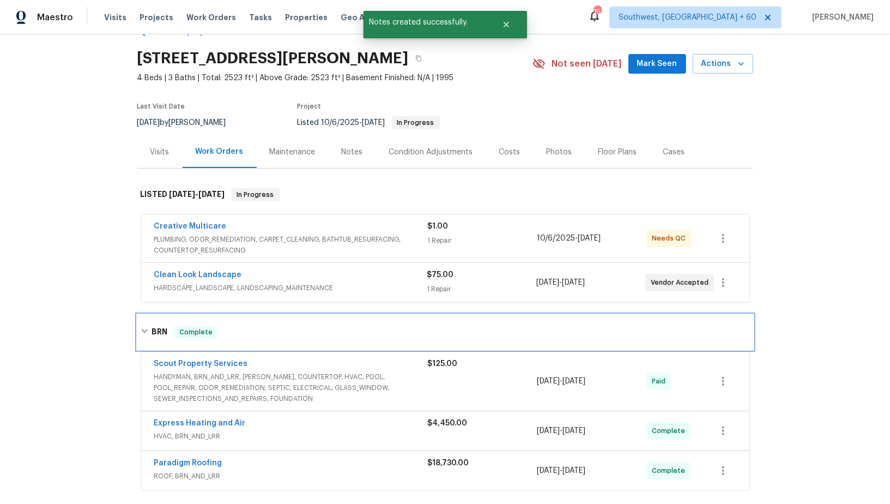
scroll to position [65, 0]
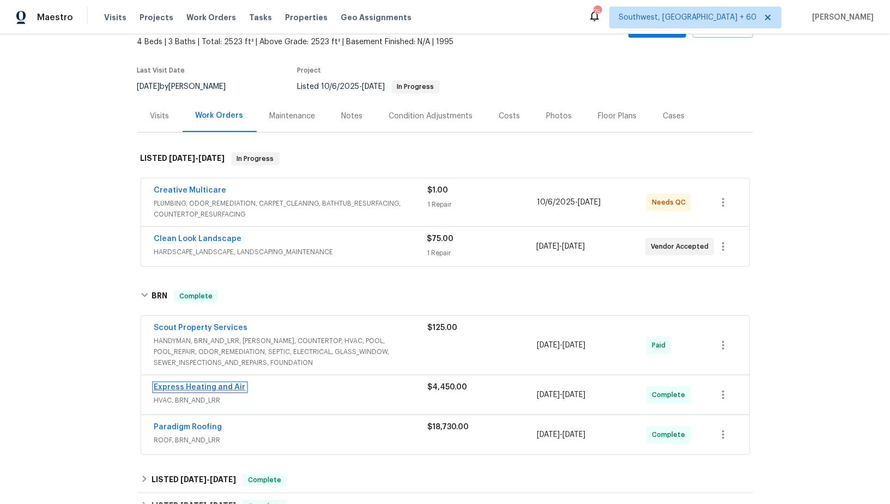
click at [180, 383] on link "Express Heating and Air" at bounding box center [200, 387] width 92 height 8
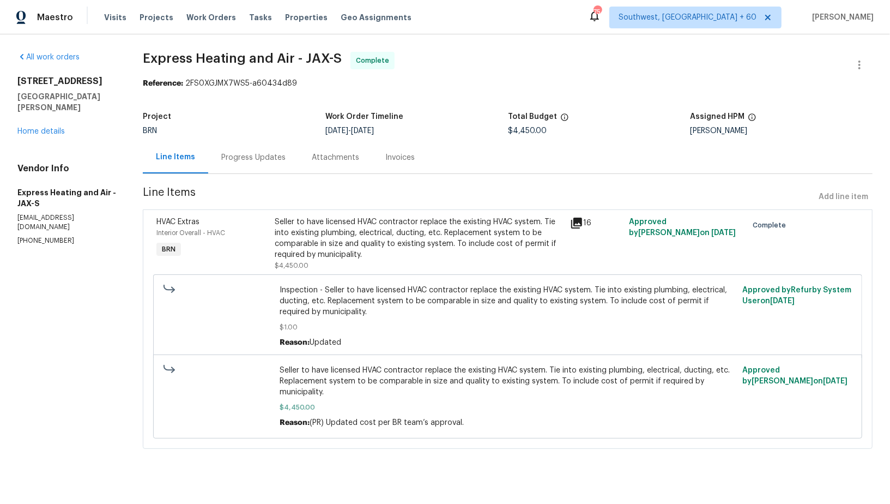
click at [389, 160] on div "Invoices" at bounding box center [399, 157] width 29 height 11
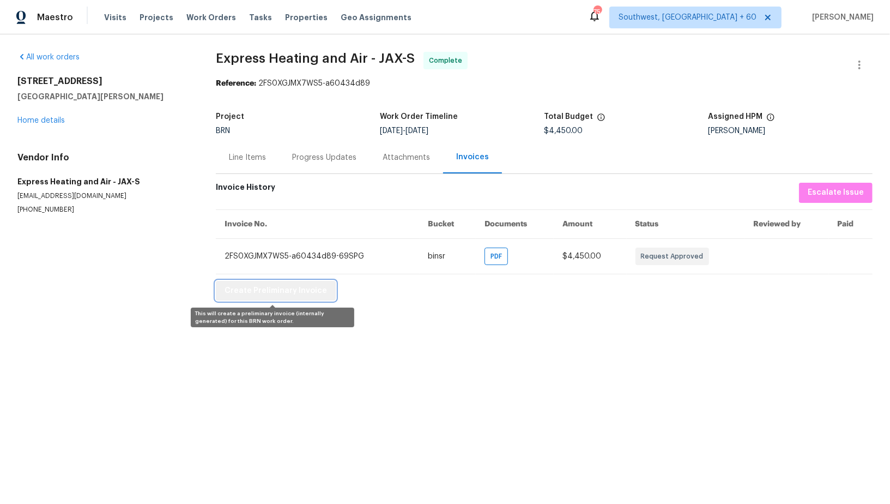
click at [291, 286] on span "Create Preliminary Invoice" at bounding box center [276, 291] width 102 height 14
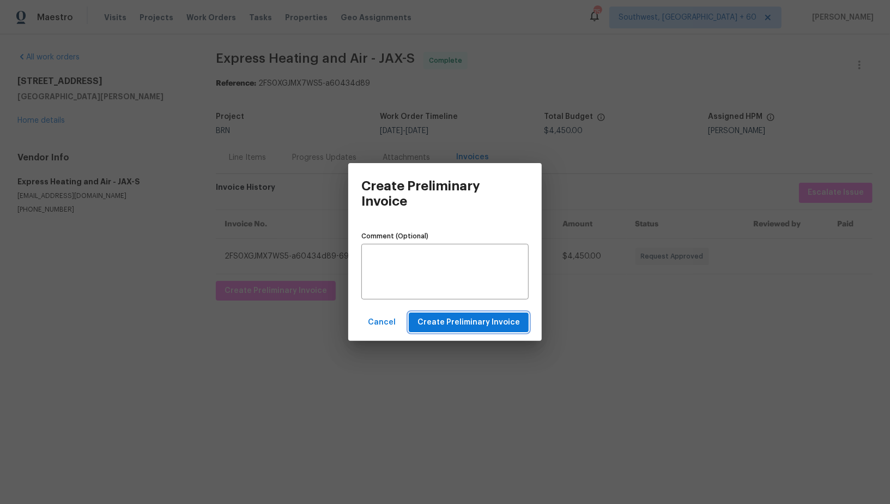
click at [485, 324] on span "Create Preliminary Invoice" at bounding box center [469, 323] width 102 height 14
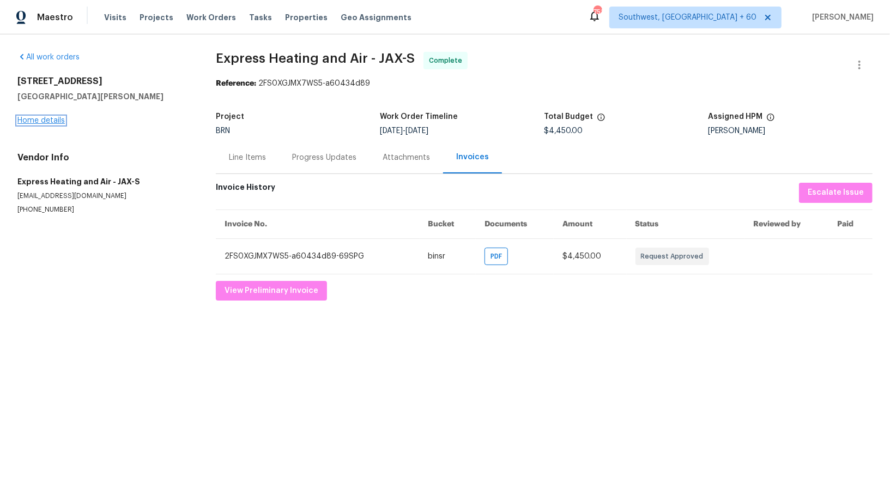
click at [43, 117] on link "Home details" at bounding box center [40, 121] width 47 height 8
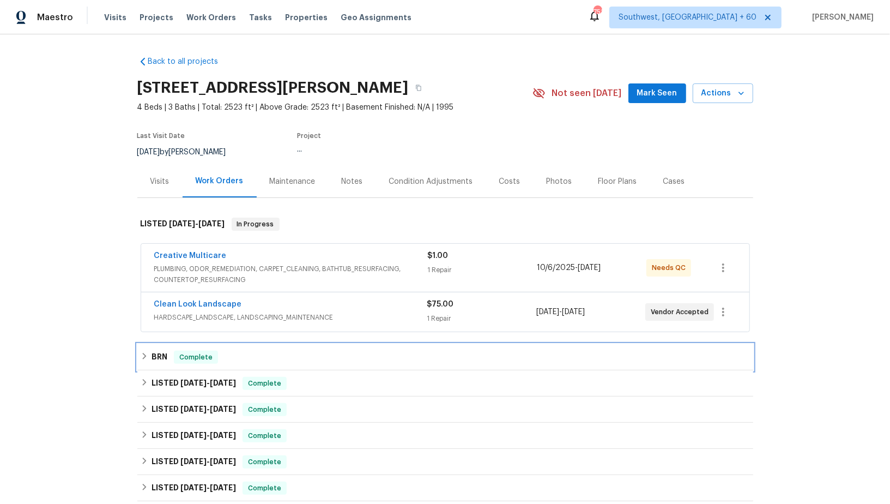
click at [147, 344] on div "BRN Complete" at bounding box center [445, 357] width 616 height 26
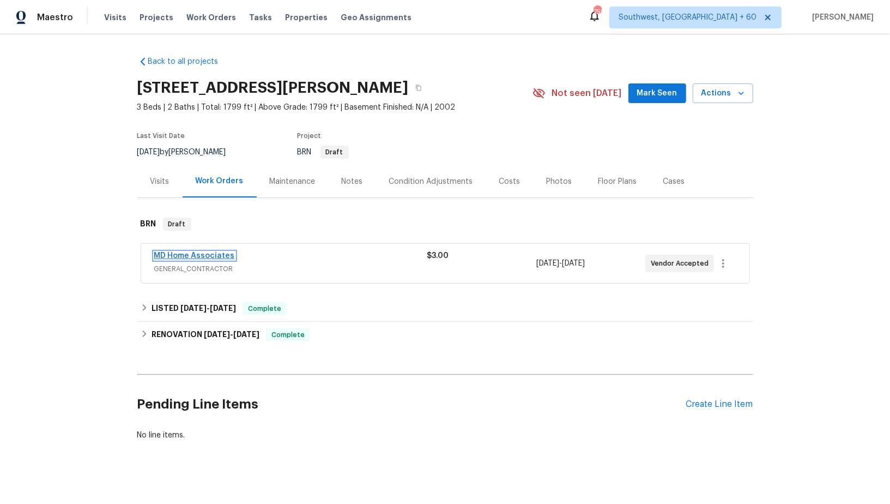
click at [186, 257] on link "MD Home Associates" at bounding box center [194, 256] width 81 height 8
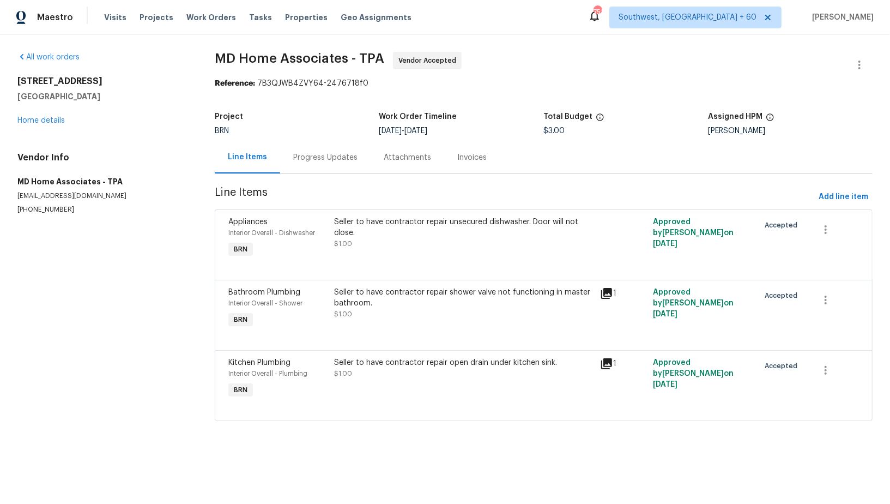
click at [305, 163] on div "Progress Updates" at bounding box center [325, 157] width 90 height 32
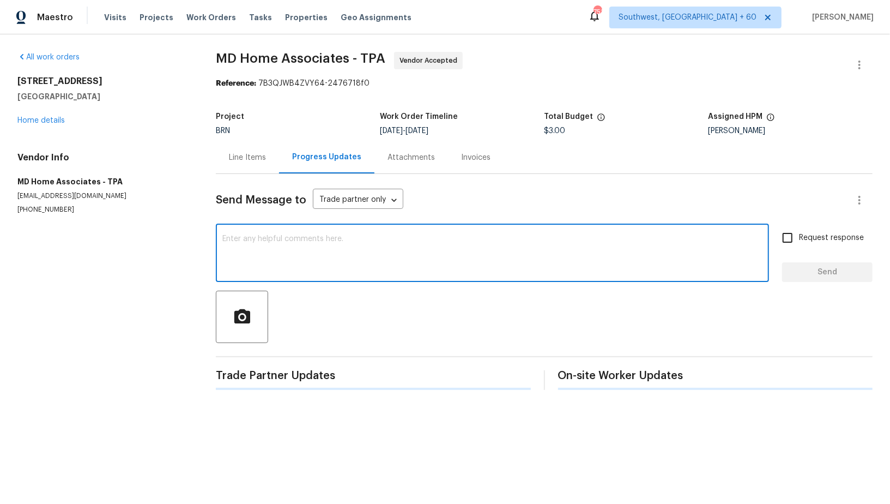
click at [276, 250] on textarea at bounding box center [492, 254] width 540 height 38
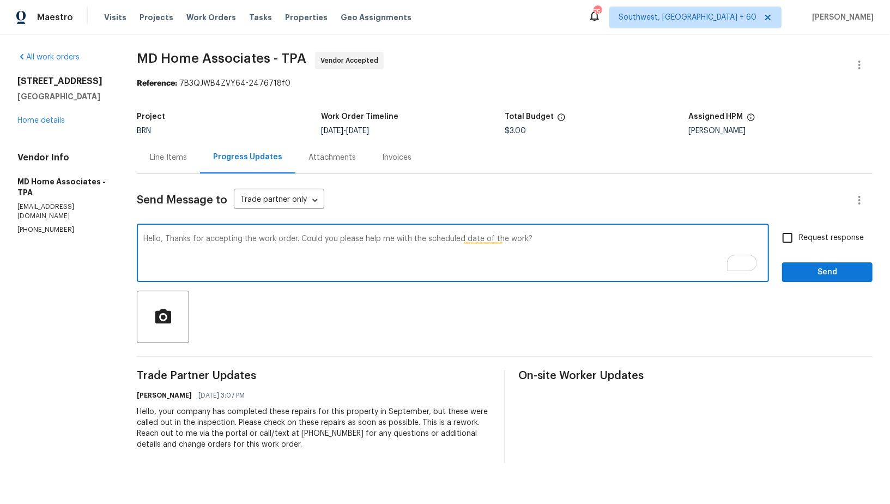
type textarea "Hello, Thanks for accepting the work order. Could you please help me with the s…"
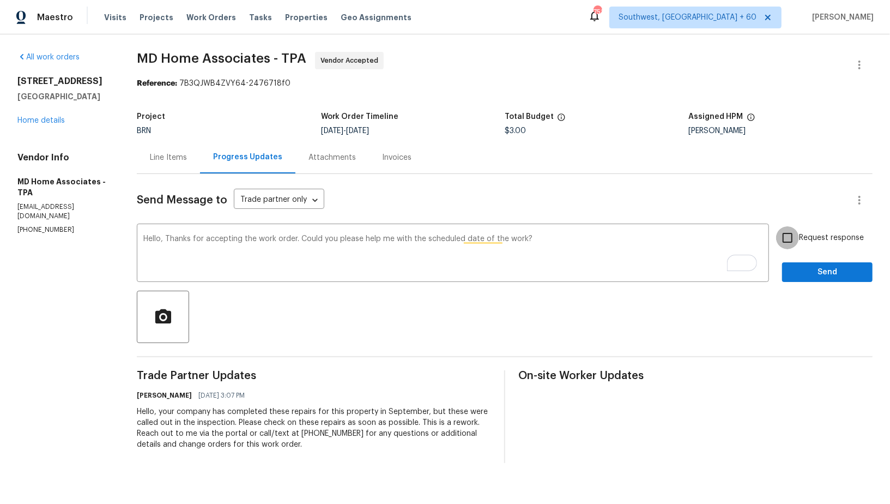
click at [779, 237] on input "Request response" at bounding box center [787, 237] width 23 height 23
checkbox input "true"
click at [798, 259] on div "Request response Send" at bounding box center [827, 254] width 90 height 56
click at [798, 264] on button "Send" at bounding box center [827, 272] width 90 height 20
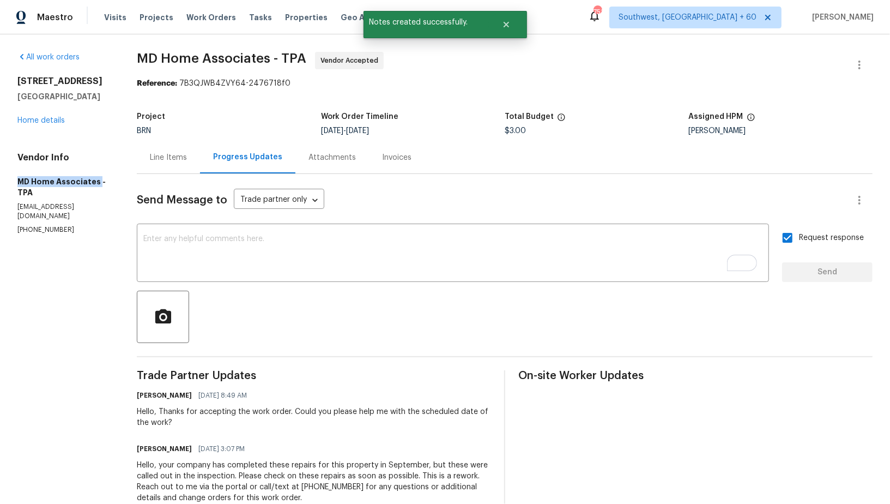
drag, startPoint x: 0, startPoint y: 184, endPoint x: 96, endPoint y: 182, distance: 96.0
click at [96, 182] on div "All work orders 366 Vitorio St Punta Gorda, FL 33983 Home details Vendor Info M…" at bounding box center [445, 283] width 890 height 499
copy h5 "MD Home Associates"
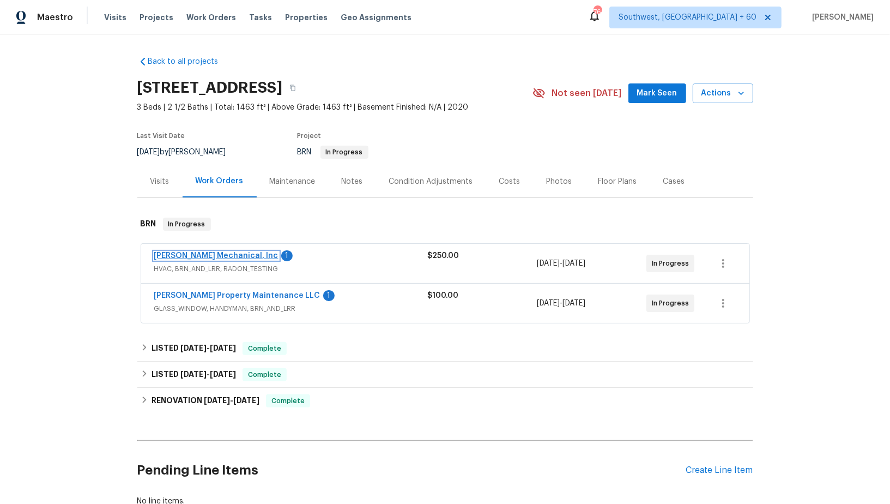
click at [207, 257] on link "[PERSON_NAME] Mechanical, Inc" at bounding box center [216, 256] width 124 height 8
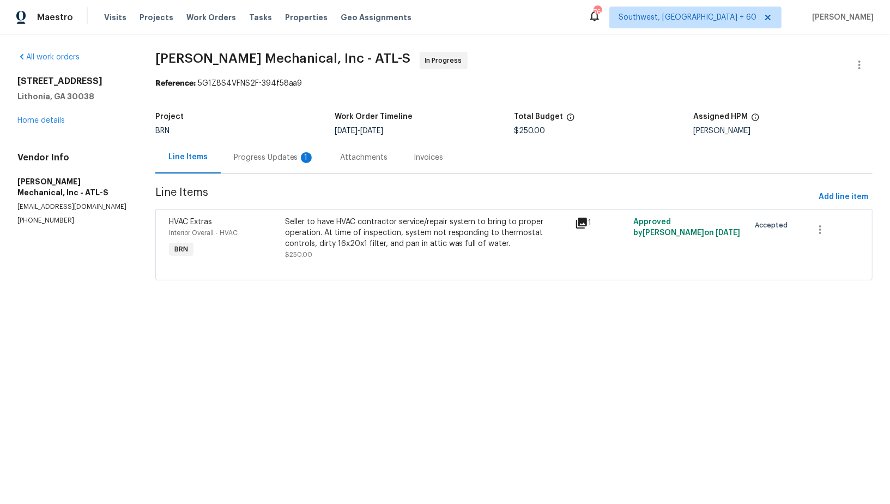
click at [264, 154] on div "Progress Updates 1" at bounding box center [274, 157] width 81 height 11
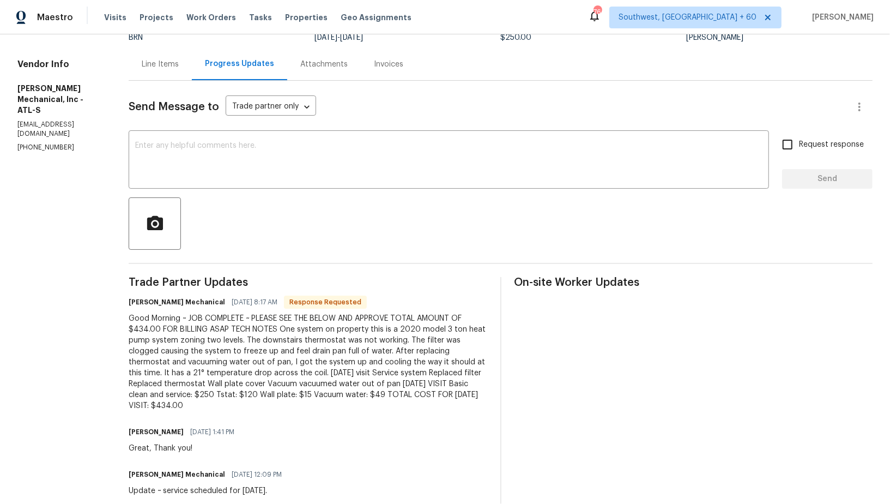
scroll to position [84, 0]
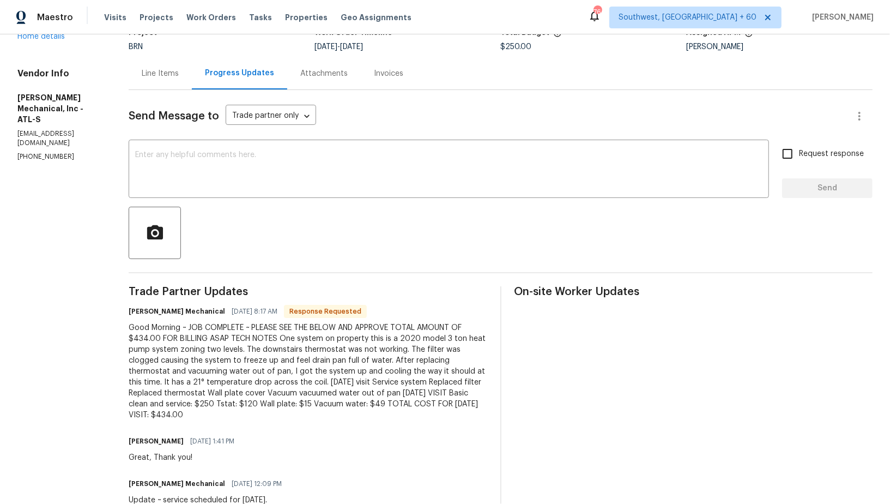
click at [179, 76] on div "Line Items" at bounding box center [160, 73] width 37 height 11
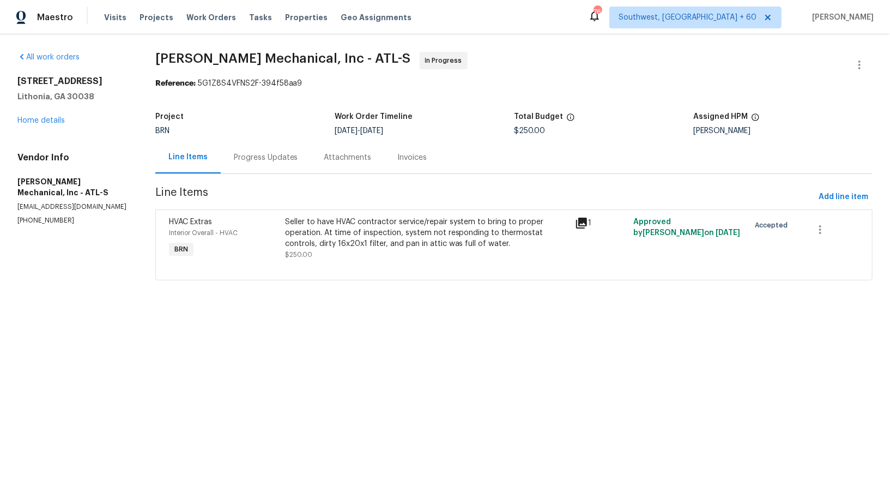
click at [405, 221] on div "Seller to have HVAC contractor service/repair system to bring to proper operati…" at bounding box center [427, 232] width 284 height 33
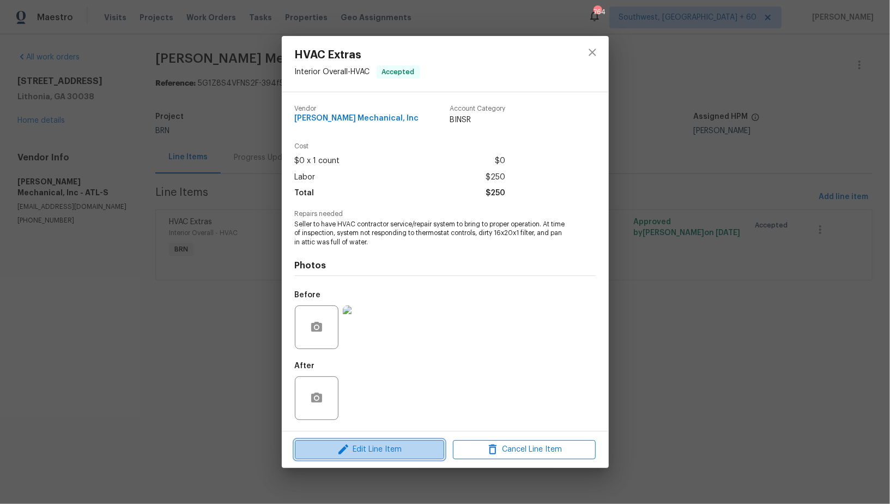
click at [376, 445] on span "Edit Line Item" at bounding box center [369, 450] width 143 height 14
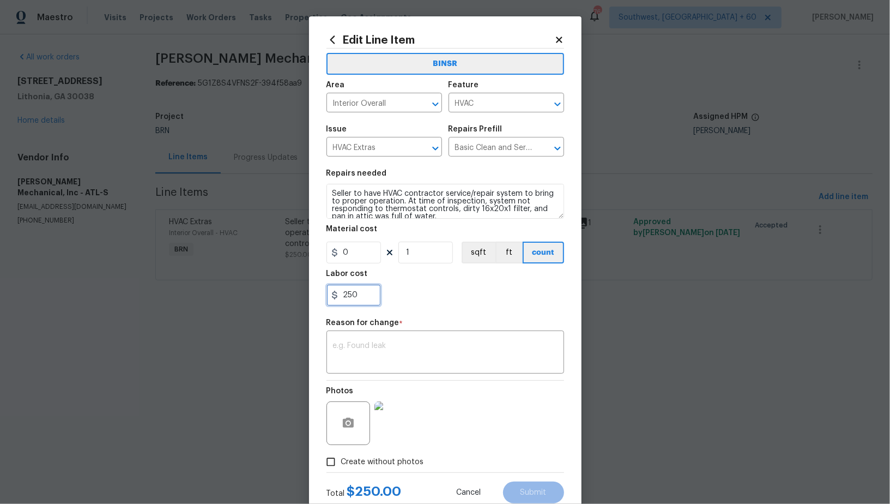
click at [362, 302] on input "250" at bounding box center [354, 295] width 55 height 22
type input "434"
click at [389, 373] on div "x ​" at bounding box center [446, 353] width 238 height 40
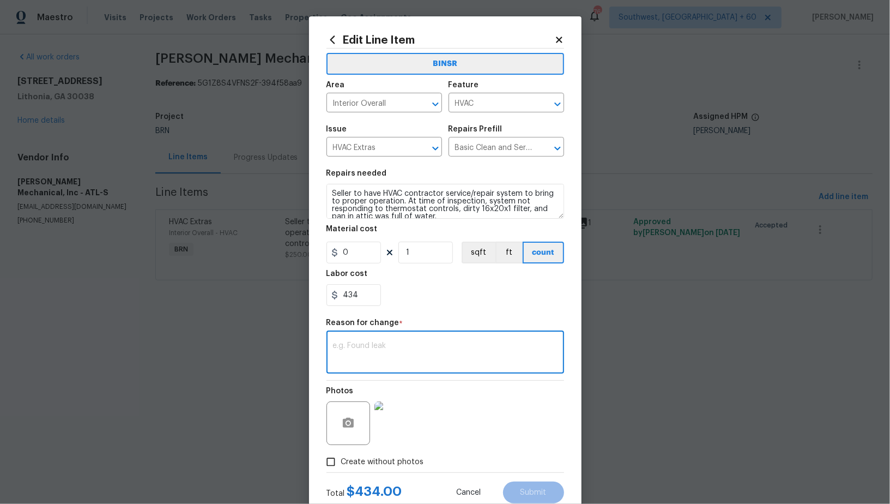
paste textarea "(PR) Updated per vendors final cost."
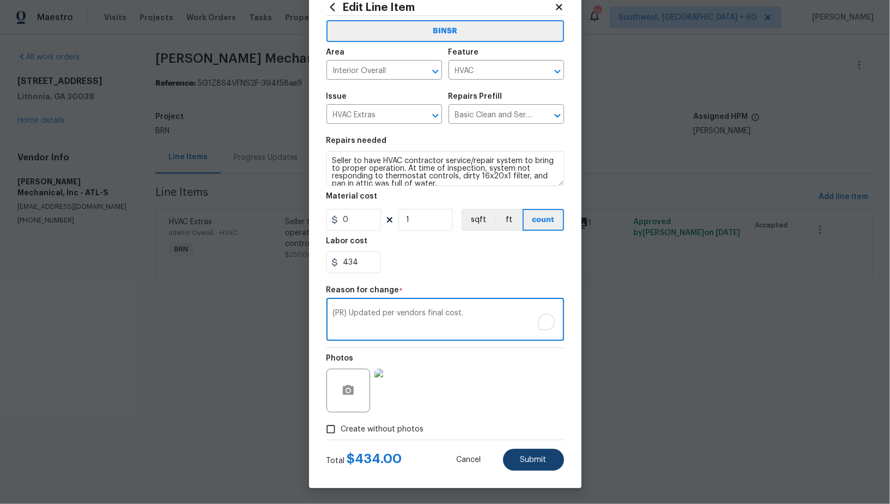
type textarea "(PR) Updated per vendors final cost."
click at [531, 457] on span "Submit" at bounding box center [534, 460] width 26 height 8
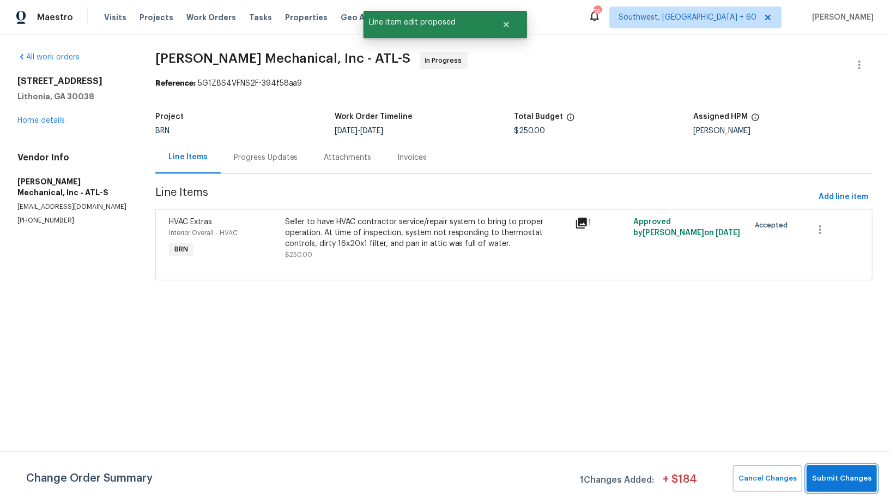
click at [859, 485] on button "Submit Changes" at bounding box center [842, 478] width 70 height 27
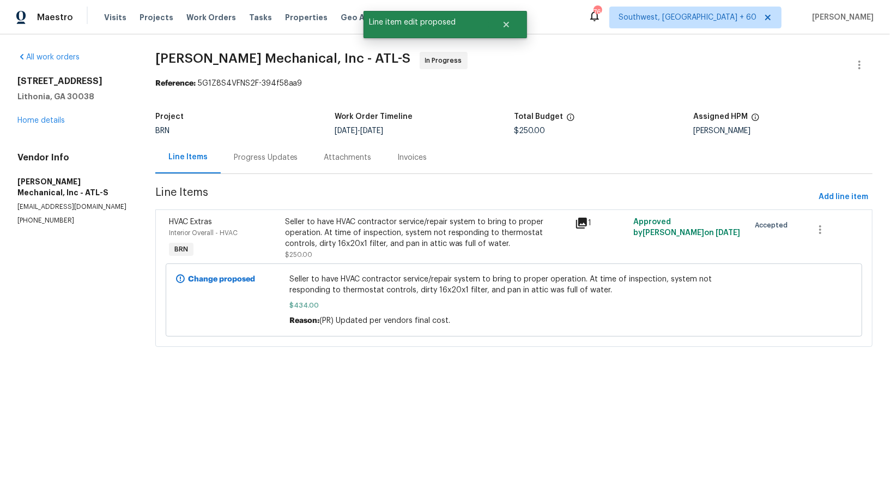
click at [275, 164] on div "Progress Updates" at bounding box center [266, 157] width 90 height 32
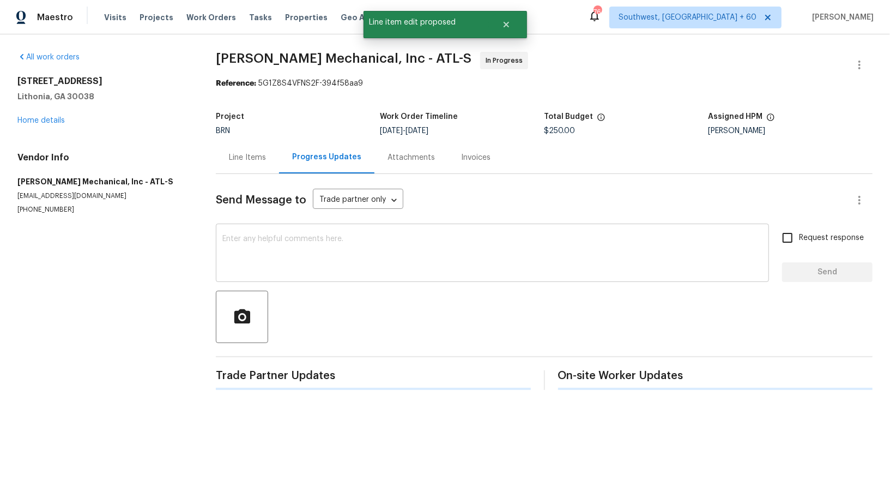
click at [296, 246] on textarea at bounding box center [492, 254] width 540 height 38
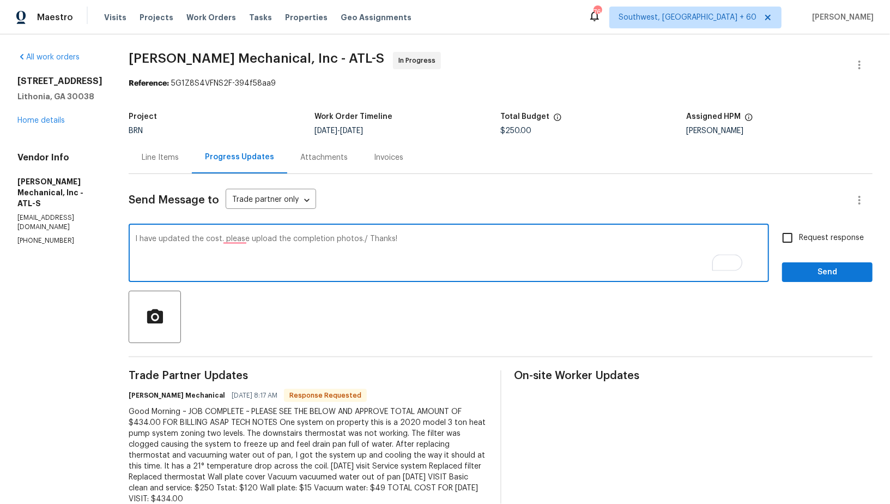
click at [381, 239] on textarea "I have updated the cost. please upload the completion photos./ Thanks!" at bounding box center [448, 254] width 627 height 38
click at [248, 241] on textarea "I have updated the cost. please upload the completion photos. Thanks!" at bounding box center [448, 254] width 627 height 38
type textarea "I have updated the cost. Please upload the completion photos. Thanks!"
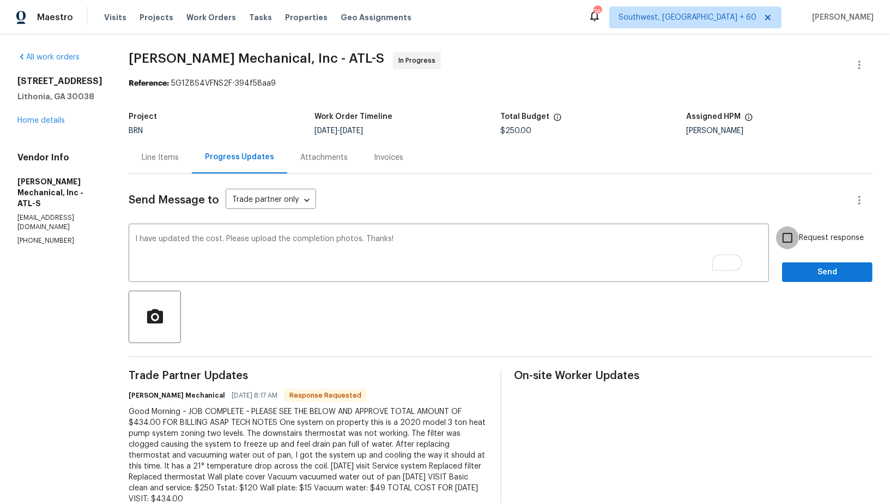
click at [792, 245] on input "Request response" at bounding box center [787, 237] width 23 height 23
checkbox input "true"
click at [808, 275] on span "Send" at bounding box center [827, 272] width 73 height 14
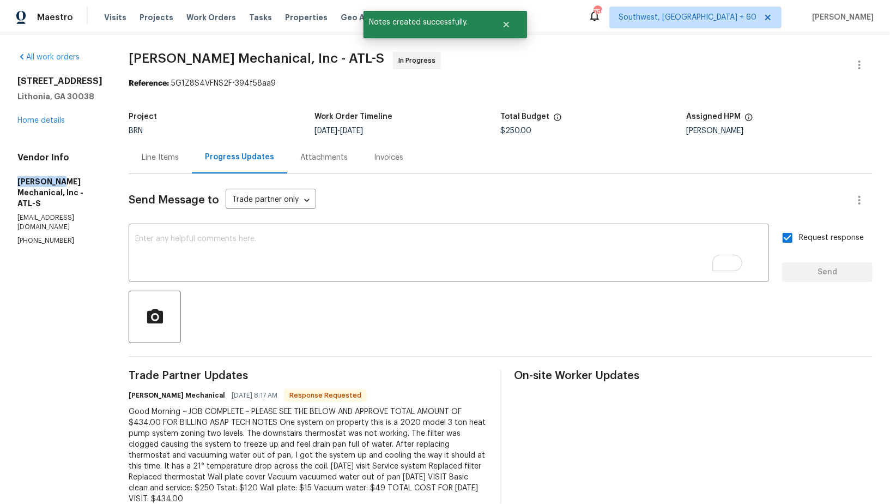
drag, startPoint x: 6, startPoint y: 183, endPoint x: 53, endPoint y: 183, distance: 47.4
click at [53, 183] on div "All work orders 7109 Gladstone Cir Lithonia, GA 30038 Home details Vendor Info …" at bounding box center [445, 407] width 890 height 746
copy h5 "JH Martin"
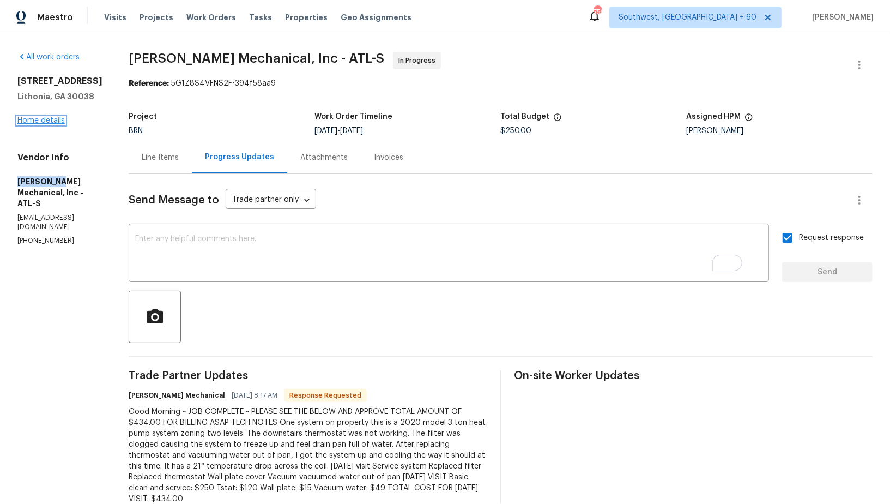
click at [46, 120] on link "Home details" at bounding box center [40, 121] width 47 height 8
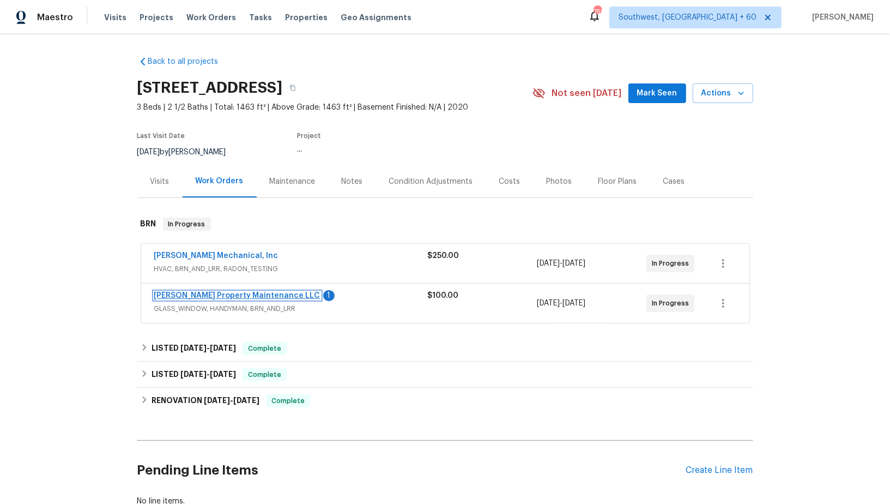
click at [226, 292] on link "Glen Property Maintenance LLC" at bounding box center [237, 296] width 166 height 8
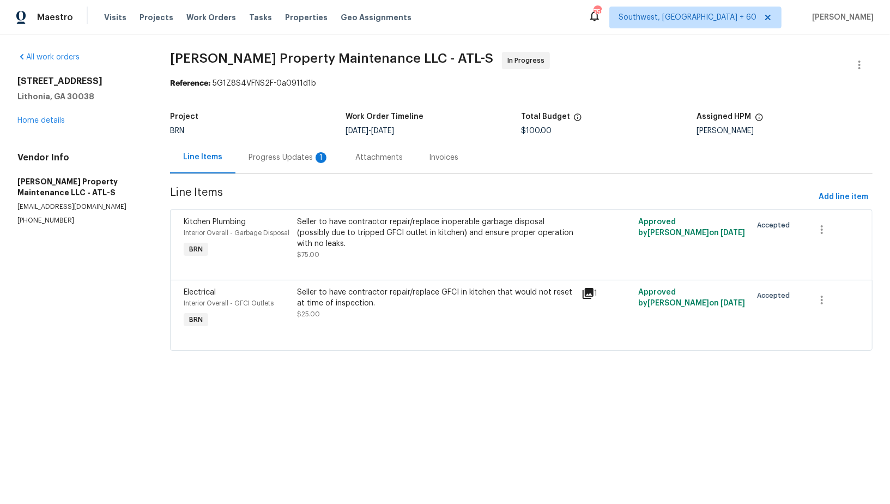
click at [298, 160] on div "Progress Updates 1" at bounding box center [289, 157] width 81 height 11
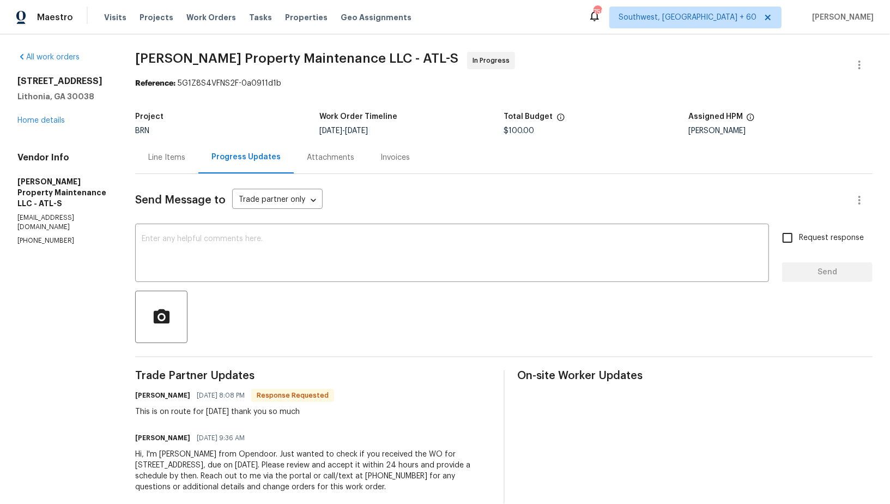
scroll to position [5, 0]
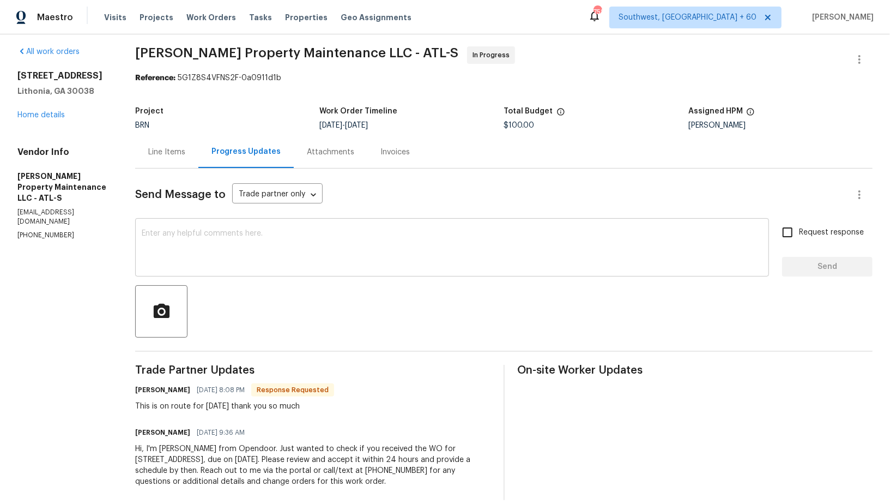
click at [274, 269] on div "x ​" at bounding box center [452, 249] width 634 height 56
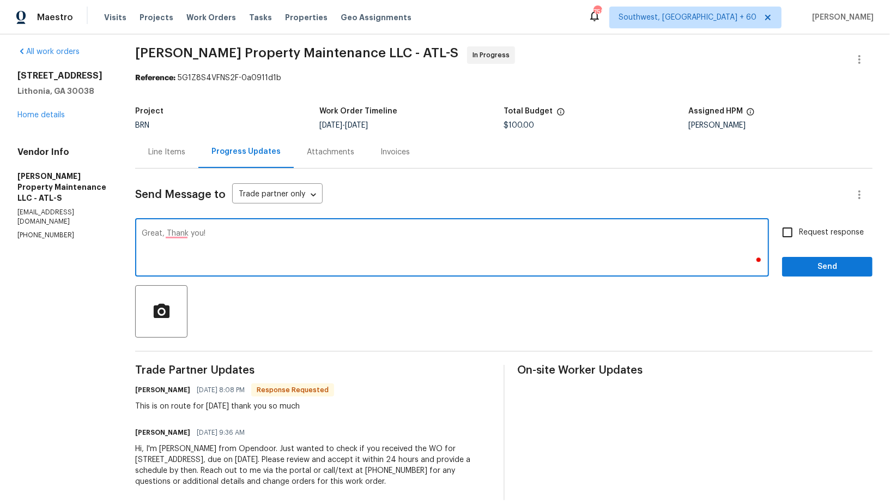
type textarea "Great, Thank you!"
click at [780, 226] on input "Request response" at bounding box center [787, 232] width 23 height 23
checkbox input "true"
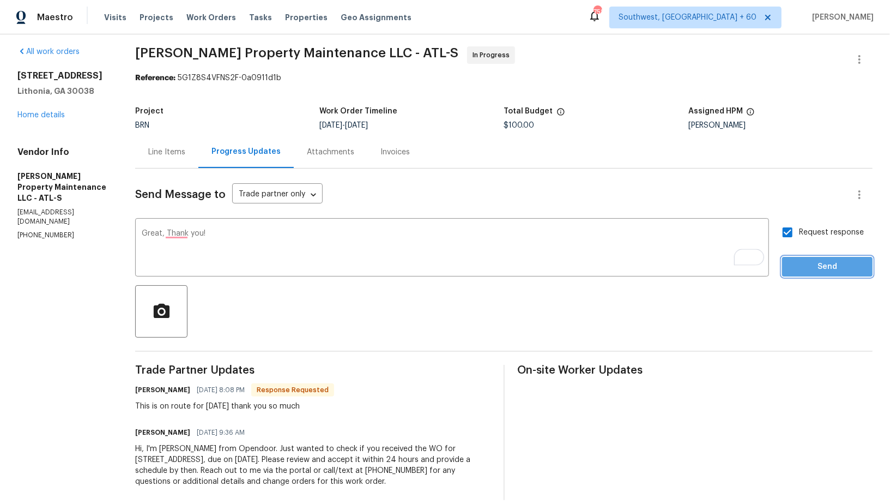
click at [806, 260] on span "Send" at bounding box center [827, 267] width 73 height 14
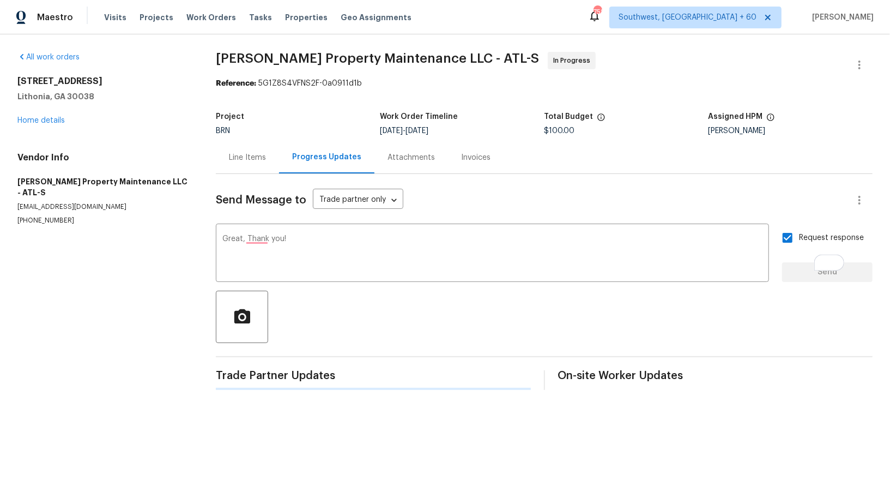
scroll to position [0, 0]
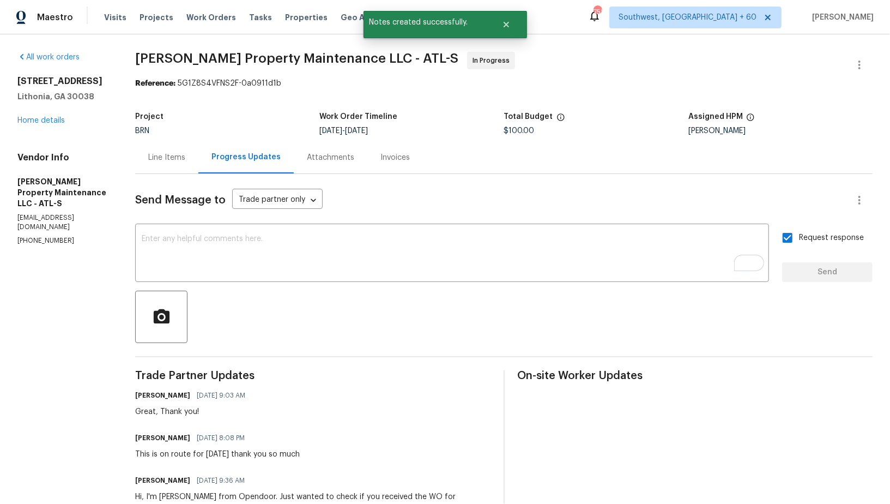
click at [153, 166] on div "Line Items" at bounding box center [166, 157] width 63 height 32
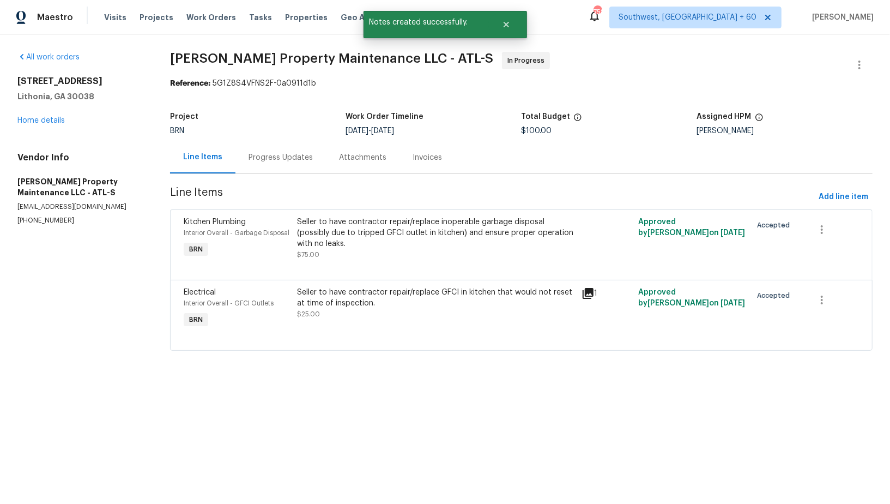
click at [346, 316] on div "Seller to have contractor repair/replace GFCI in kitchen that would not reset a…" at bounding box center [435, 303] width 277 height 33
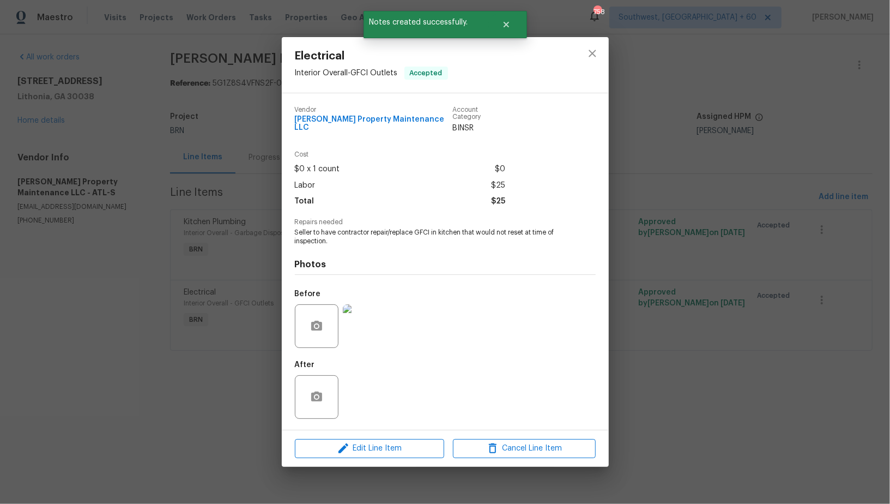
click at [368, 335] on img at bounding box center [365, 326] width 44 height 44
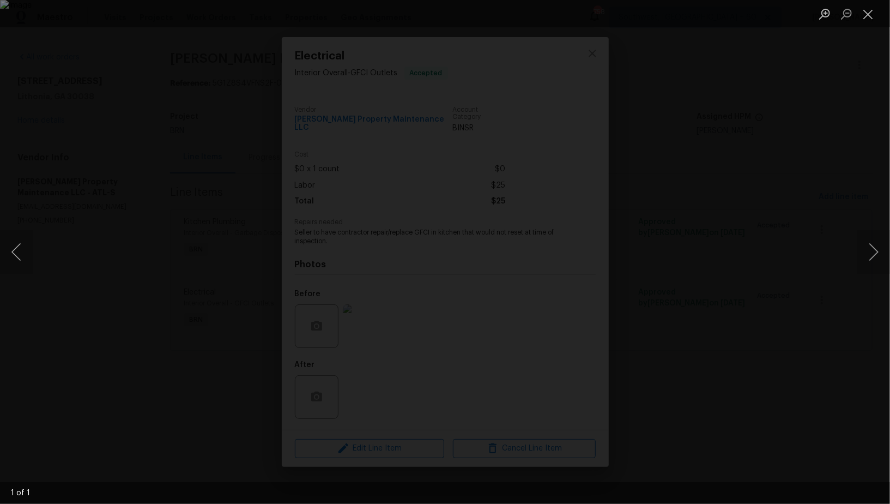
click at [753, 318] on div "Lightbox" at bounding box center [445, 252] width 890 height 504
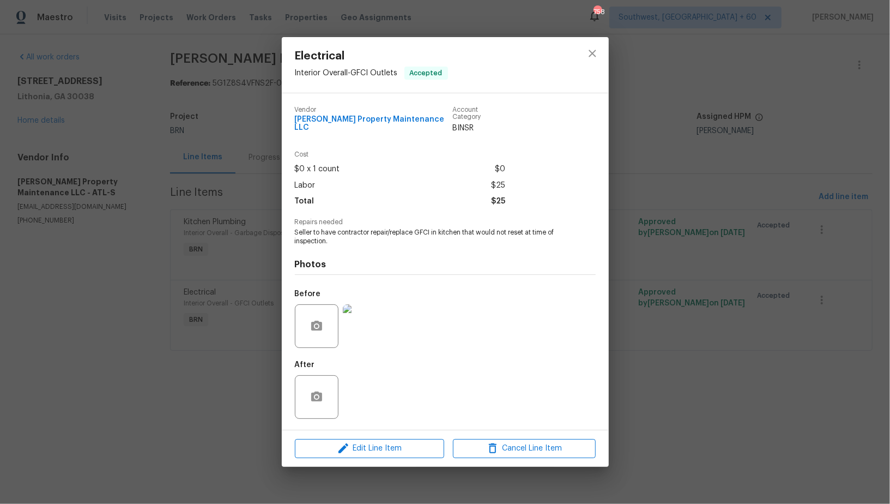
click at [753, 318] on div "Electrical Interior Overall - GFCI Outlets Accepted Vendor Glen Property Mainte…" at bounding box center [445, 252] width 890 height 504
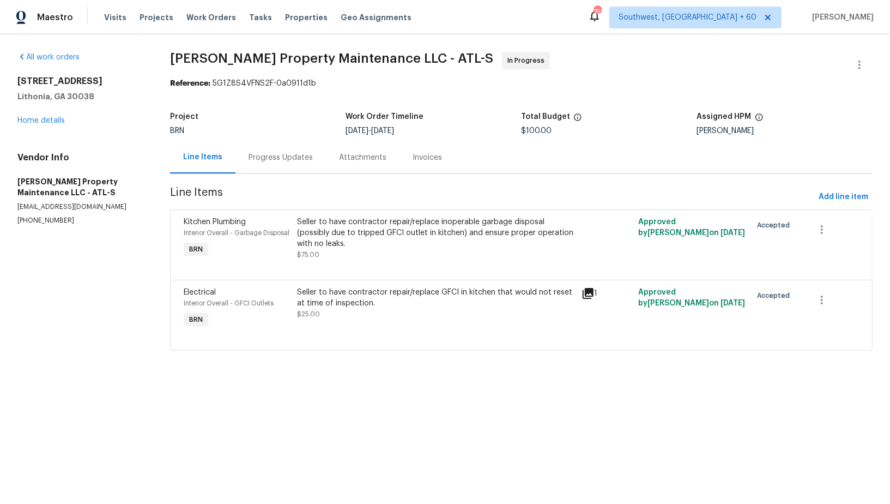
click at [257, 159] on div "Progress Updates" at bounding box center [281, 157] width 64 height 11
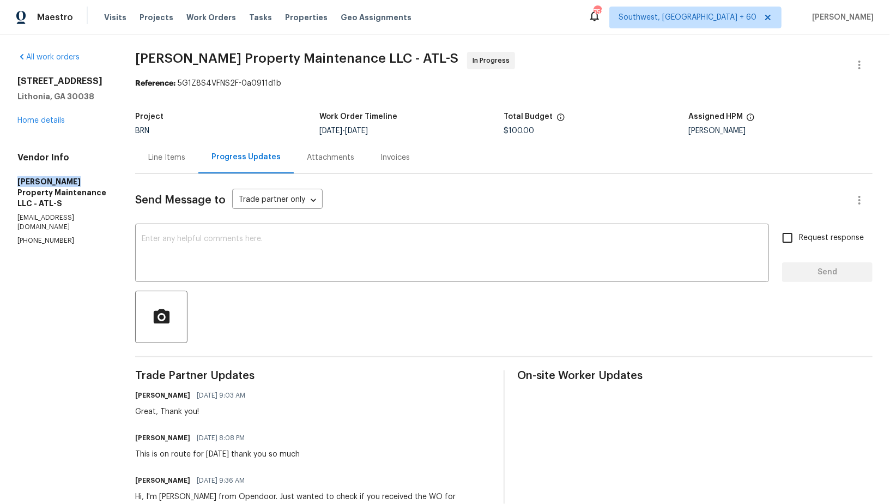
drag, startPoint x: 0, startPoint y: 184, endPoint x: 77, endPoint y: 182, distance: 77.4
click at [77, 182] on div "All work orders 7109 Gladstone Cir Lithonia, GA 30038 Home details Vendor Info …" at bounding box center [445, 299] width 890 height 531
copy h5 "Glen Property"
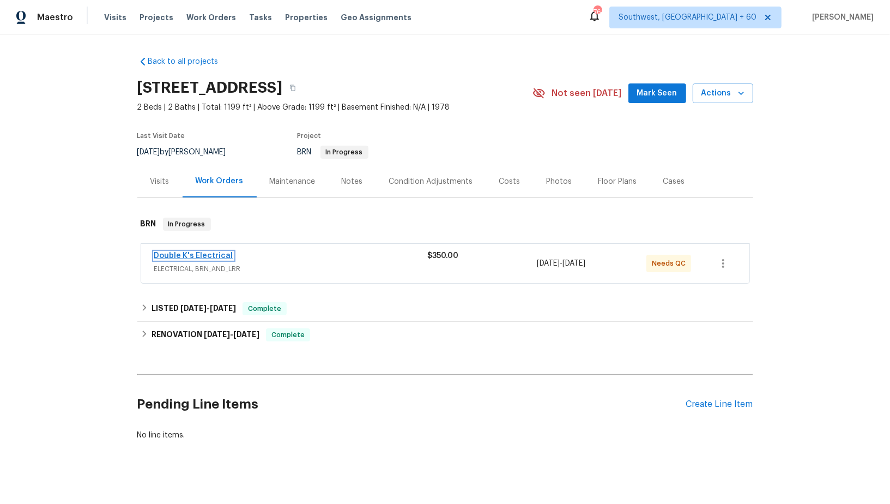
click at [186, 253] on link "Double K's Electrical" at bounding box center [193, 256] width 79 height 8
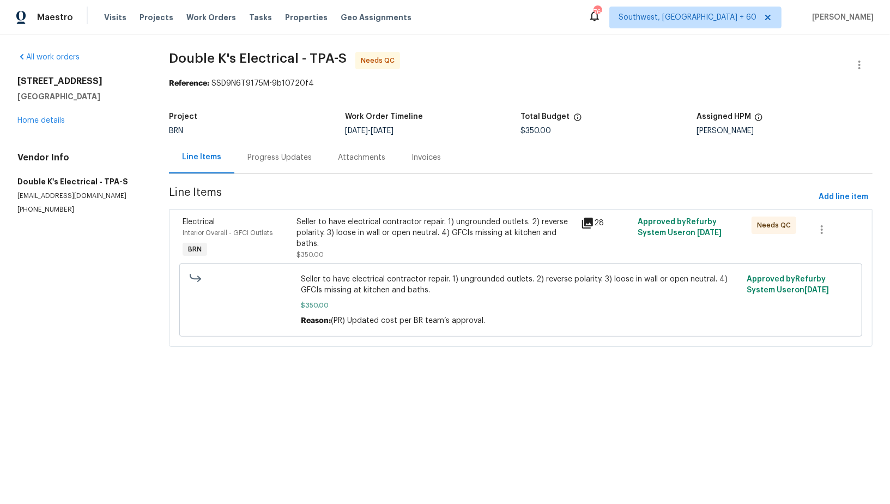
click at [345, 238] on div "Seller to have electrical contractor repair. 1) ungrounded outlets. 2) reverse …" at bounding box center [436, 232] width 278 height 33
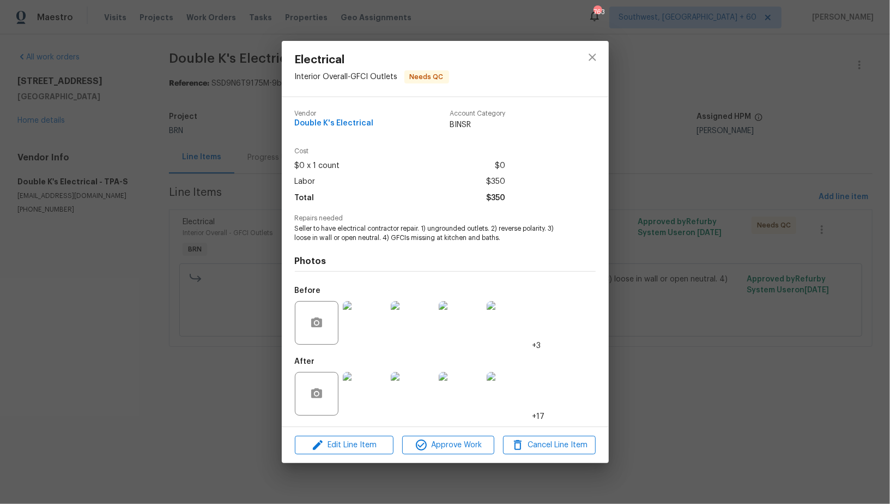
click at [371, 310] on img at bounding box center [365, 323] width 44 height 44
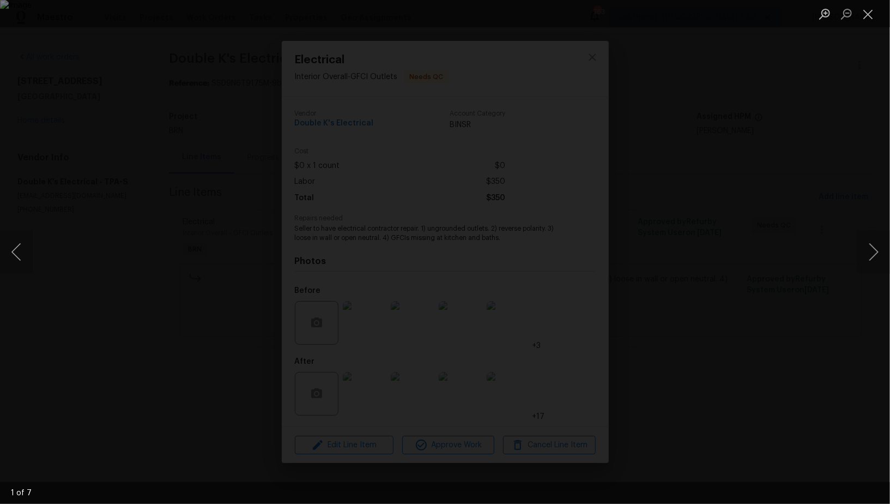
click at [436, 427] on div "Lightbox" at bounding box center [445, 252] width 890 height 504
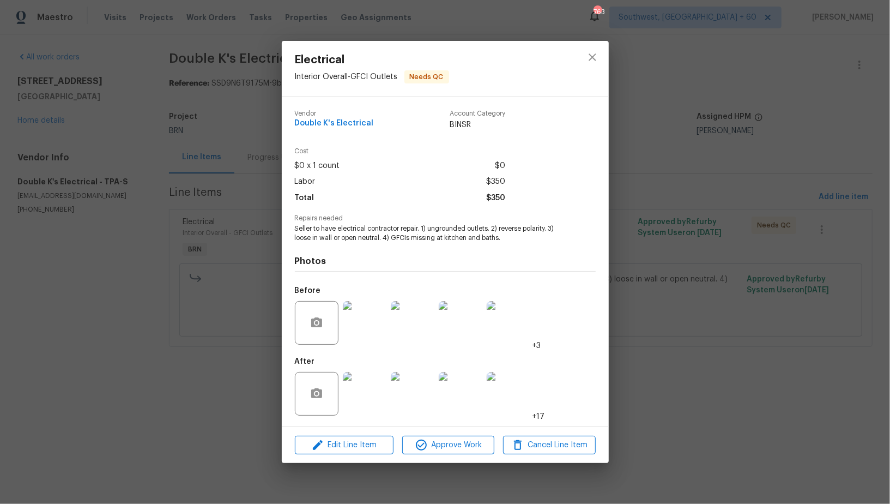
click at [372, 398] on img at bounding box center [365, 394] width 44 height 44
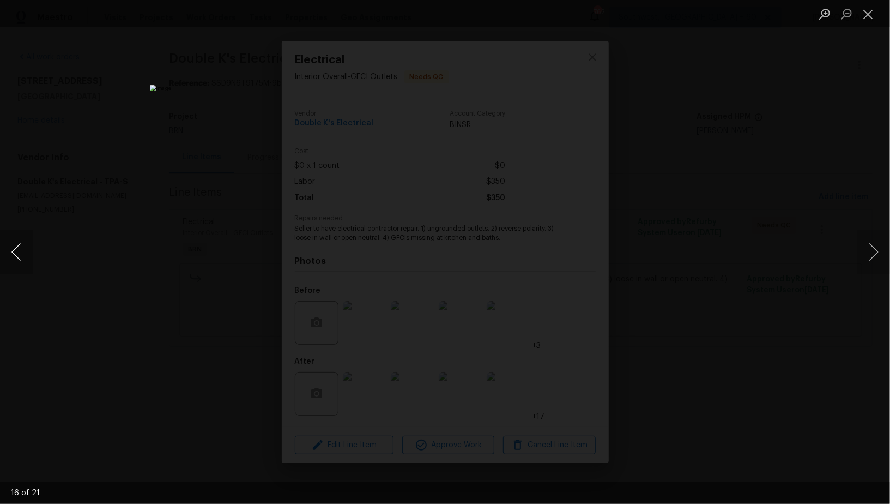
click at [8, 250] on button "Previous image" at bounding box center [16, 252] width 33 height 44
click at [13, 256] on button "Previous image" at bounding box center [16, 252] width 33 height 44
click at [16, 254] on button "Previous image" at bounding box center [16, 252] width 33 height 44
click at [216, 258] on div "Lightbox" at bounding box center [445, 252] width 890 height 504
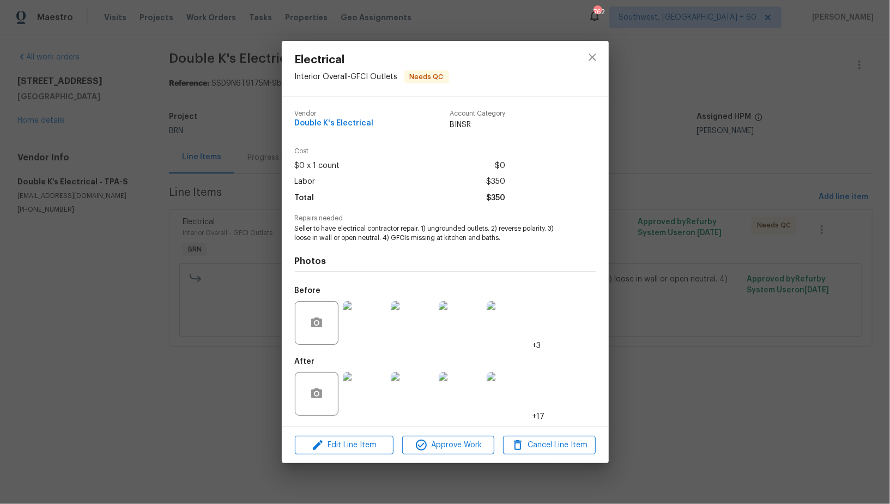
click at [216, 258] on div "Electrical Interior Overall - GFCI Outlets Needs QC Vendor Double K's Electrica…" at bounding box center [445, 252] width 890 height 504
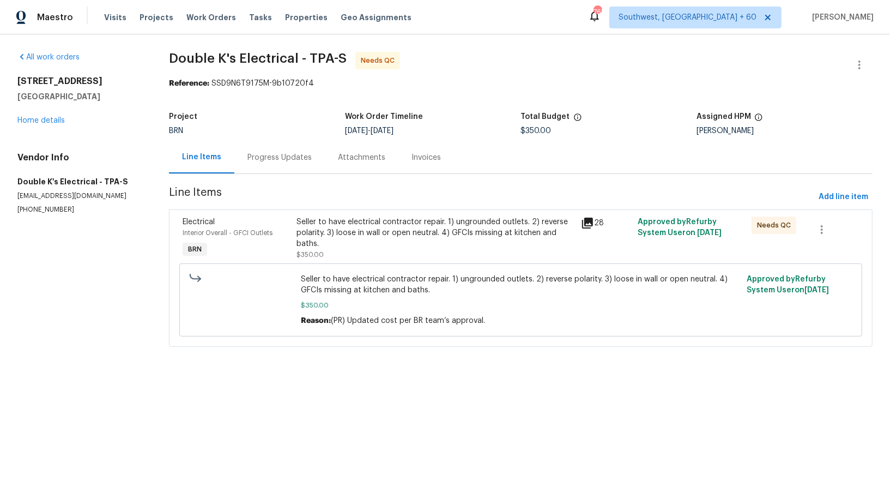
click at [267, 152] on div "Progress Updates" at bounding box center [279, 157] width 90 height 32
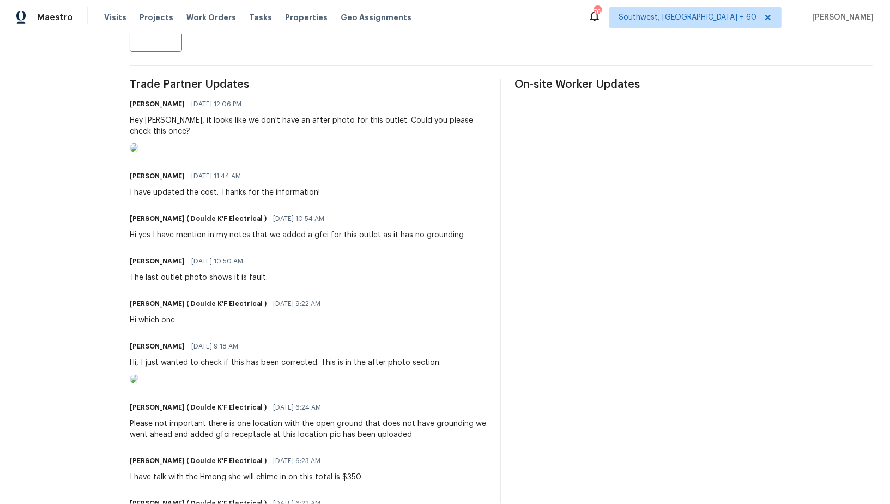
scroll to position [275, 0]
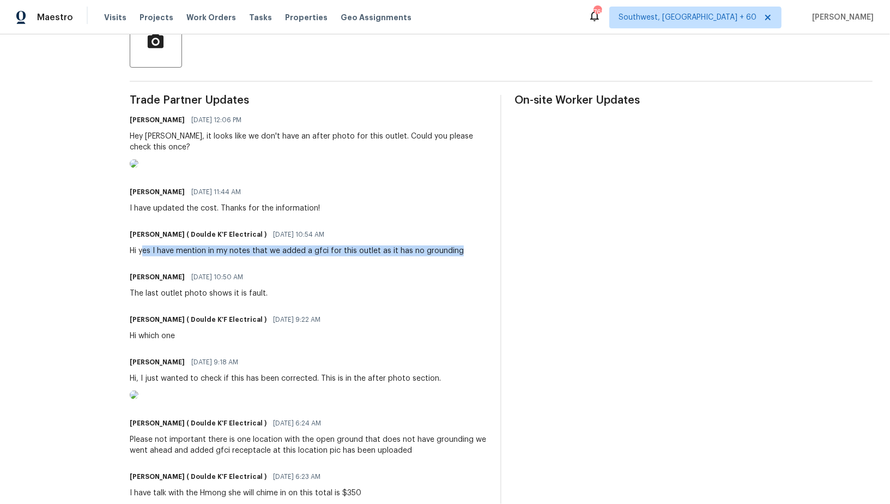
drag, startPoint x: 149, startPoint y: 298, endPoint x: 468, endPoint y: 293, distance: 319.5
click at [468, 256] on div "[PERSON_NAME] ( Doulde K'F Electrical ) [DATE] 10:54 AM Hi yes I have mention i…" at bounding box center [309, 241] width 358 height 29
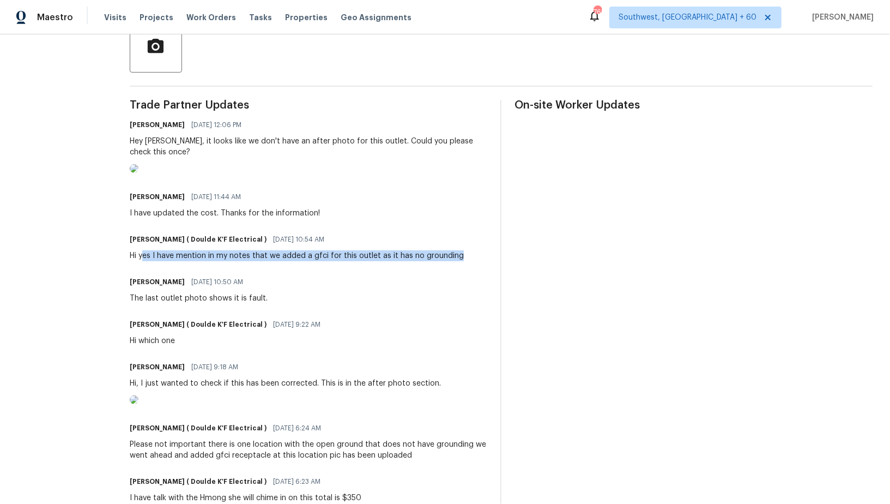
scroll to position [221, 0]
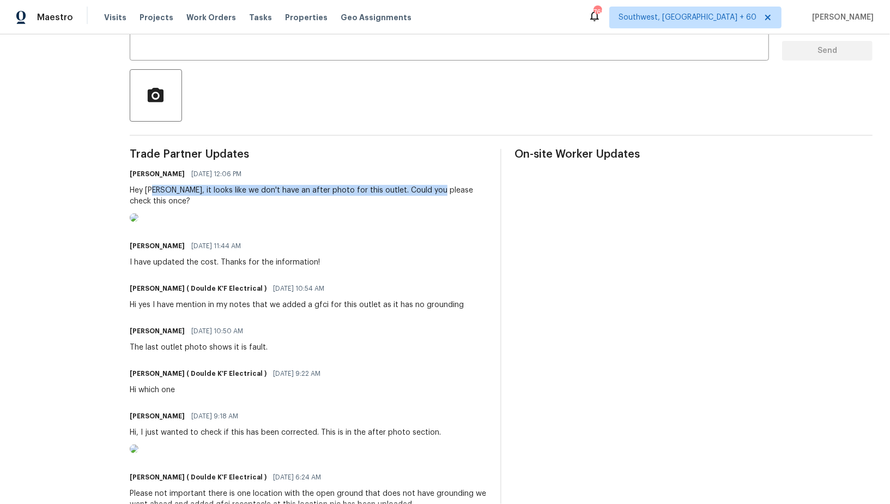
drag, startPoint x: 161, startPoint y: 192, endPoint x: 449, endPoint y: 195, distance: 288.4
click at [449, 195] on div "Hey [PERSON_NAME], it looks like we don't have an after photo for this outlet. …" at bounding box center [309, 196] width 358 height 22
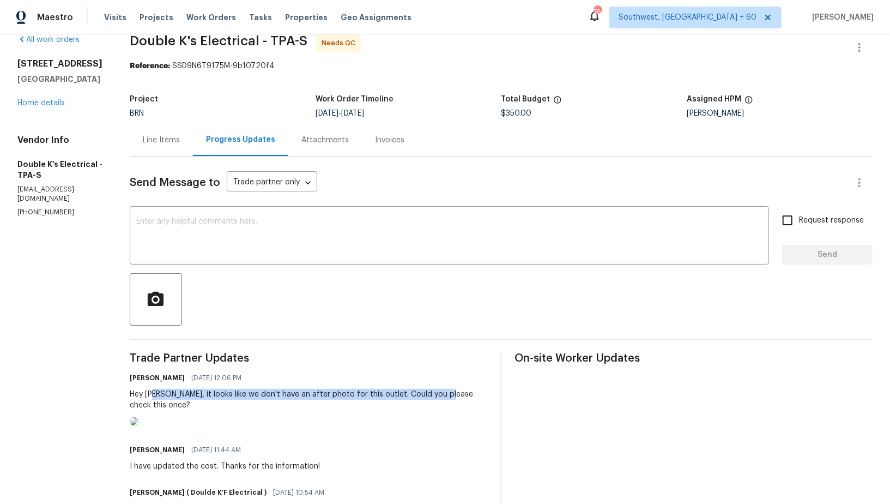
scroll to position [0, 0]
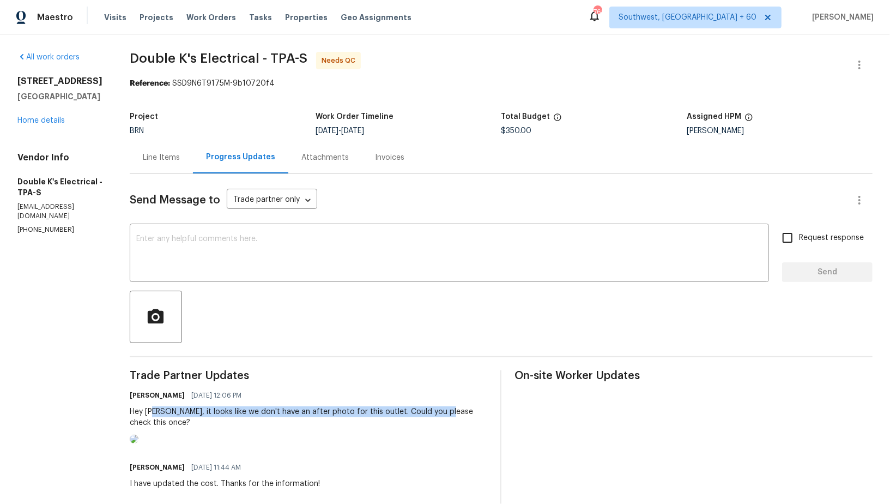
click at [159, 158] on div "Line Items" at bounding box center [161, 157] width 37 height 11
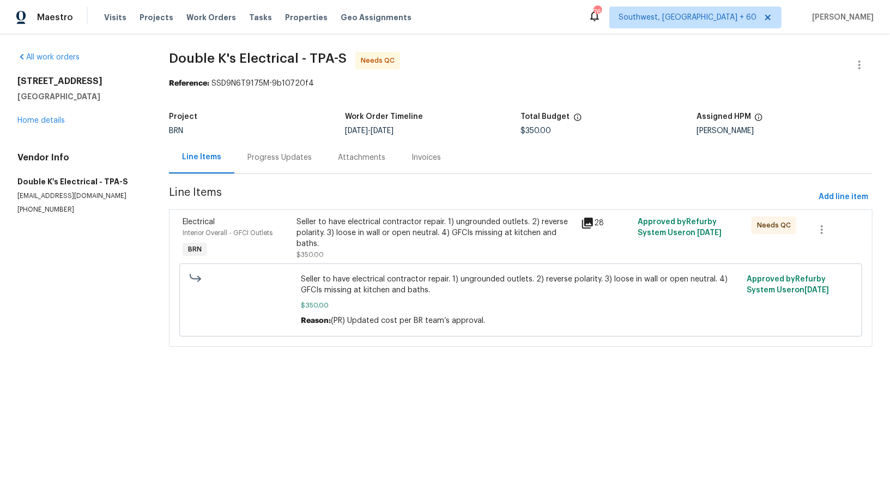
click at [341, 245] on div "Seller to have electrical contractor repair. 1) ungrounded outlets. 2) reverse …" at bounding box center [436, 232] width 278 height 33
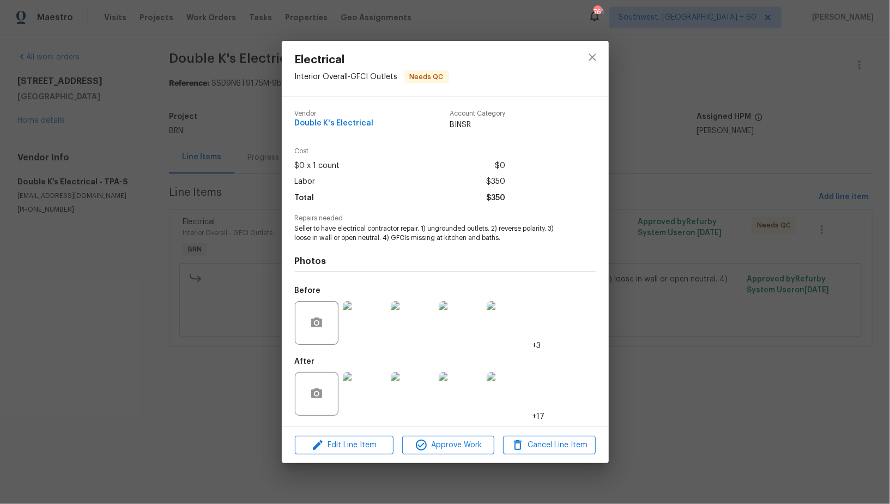
click at [376, 318] on img at bounding box center [365, 323] width 44 height 44
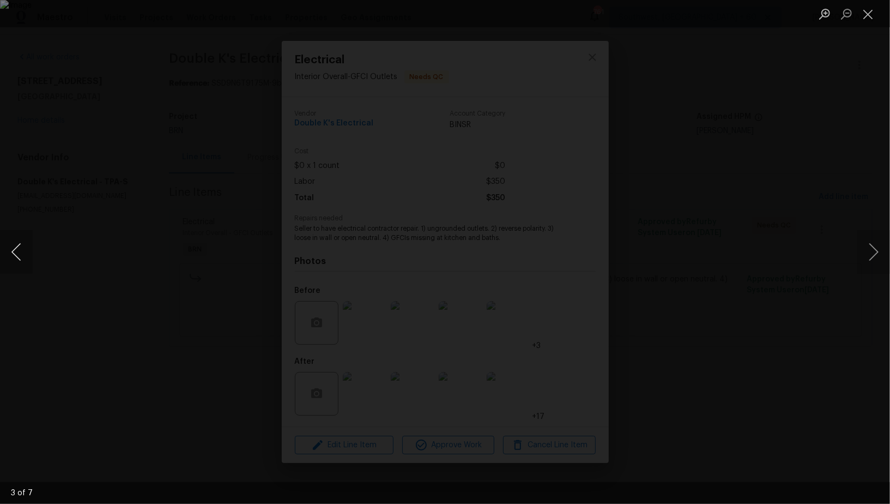
click at [4, 260] on button "Previous image" at bounding box center [16, 252] width 33 height 44
click at [23, 263] on button "Previous image" at bounding box center [16, 252] width 33 height 44
click at [790, 244] on div "Lightbox" at bounding box center [445, 252] width 890 height 504
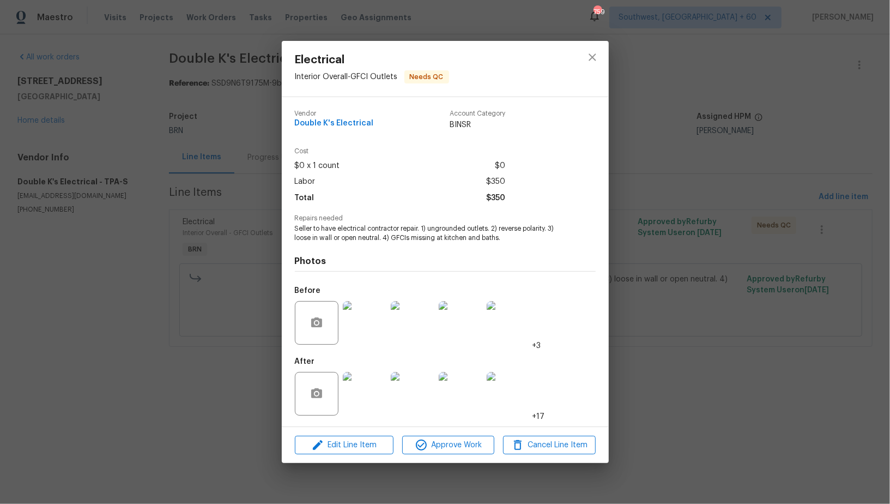
click at [375, 392] on img at bounding box center [365, 394] width 44 height 44
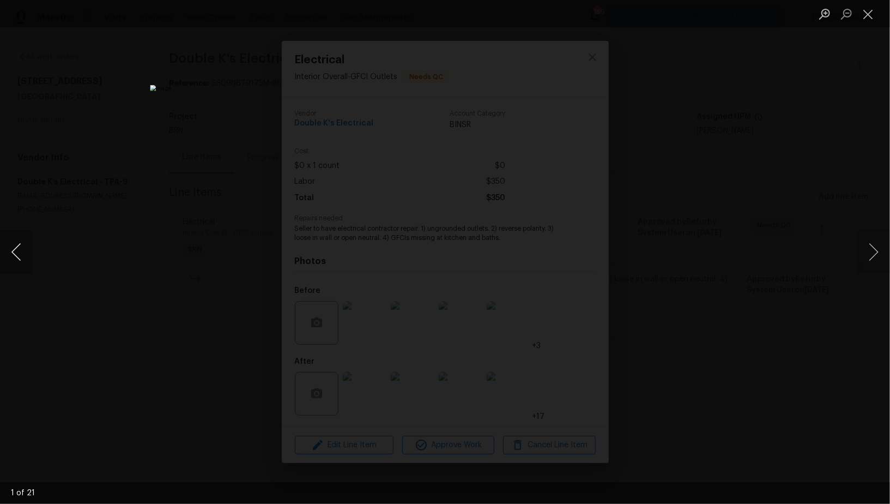
click at [18, 248] on button "Previous image" at bounding box center [16, 252] width 33 height 44
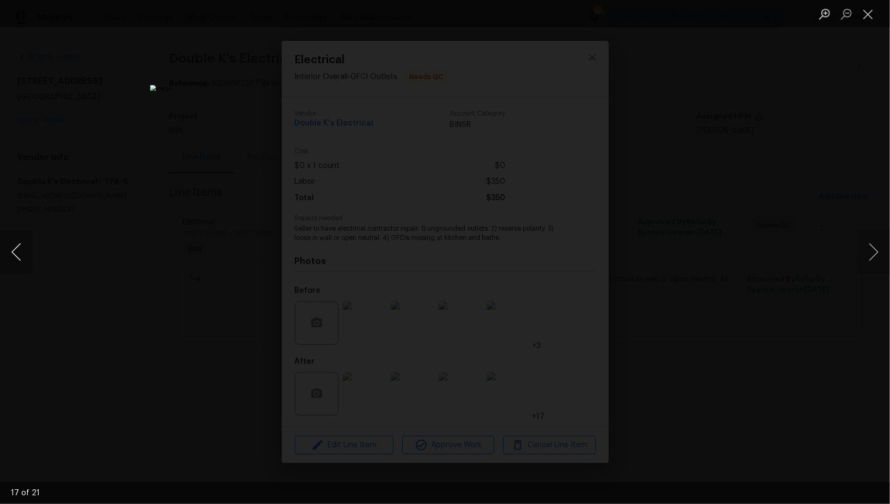
click at [18, 248] on button "Previous image" at bounding box center [16, 252] width 33 height 44
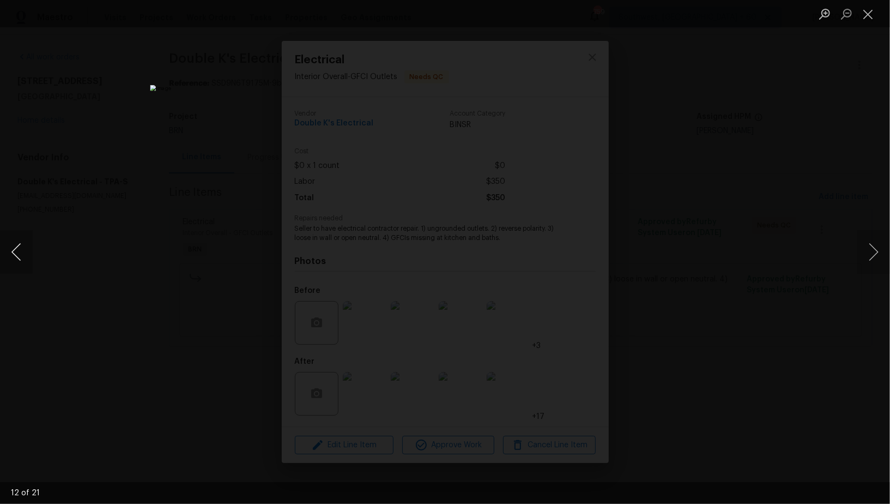
click at [18, 248] on button "Previous image" at bounding box center [16, 252] width 33 height 44
click at [690, 341] on div "Lightbox" at bounding box center [445, 252] width 890 height 504
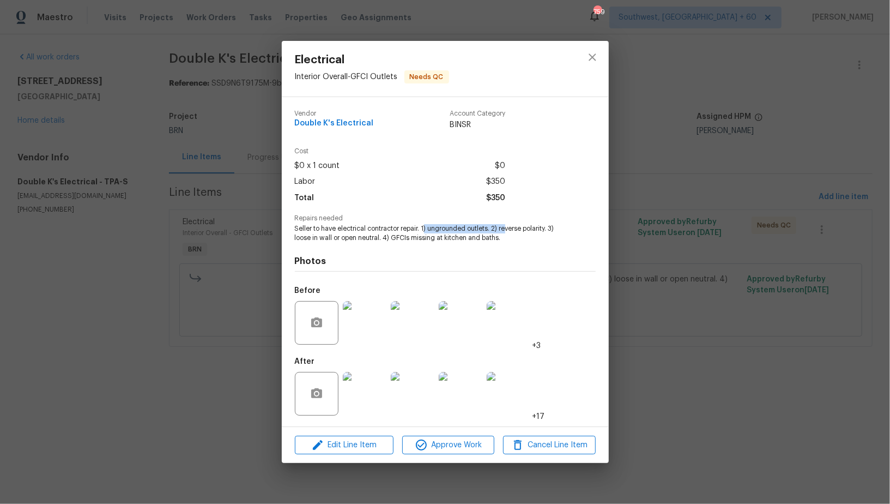
drag, startPoint x: 425, startPoint y: 226, endPoint x: 505, endPoint y: 229, distance: 80.7
click at [505, 229] on span "Seller to have electrical contractor repair. 1) ungrounded outlets. 2) reverse …" at bounding box center [430, 233] width 271 height 19
drag, startPoint x: 513, startPoint y: 228, endPoint x: 553, endPoint y: 228, distance: 39.2
click at [553, 228] on span "Seller to have electrical contractor repair. 1) ungrounded outlets. 2) reverse …" at bounding box center [430, 233] width 271 height 19
drag, startPoint x: 294, startPoint y: 241, endPoint x: 367, endPoint y: 237, distance: 73.2
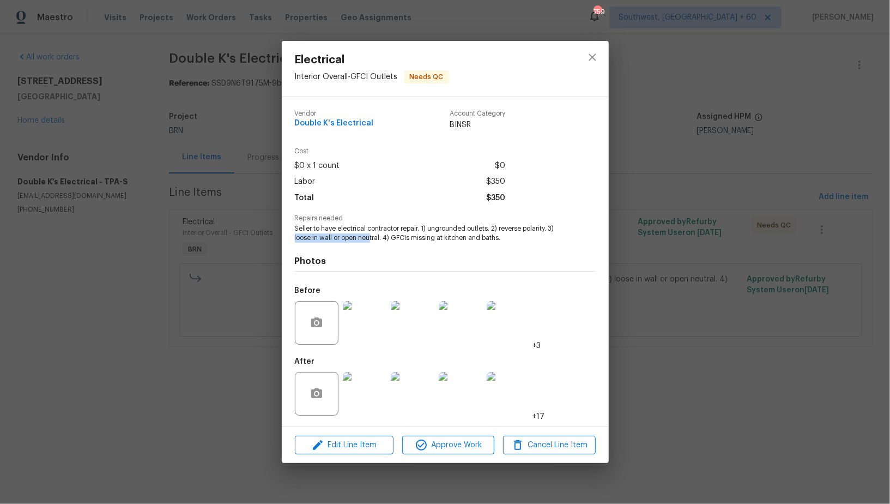
click at [370, 237] on div "Vendor Double K's Electrical Account Category BINSR Cost $0 x 1 count $0 Labor …" at bounding box center [445, 261] width 327 height 329
drag, startPoint x: 392, startPoint y: 237, endPoint x: 456, endPoint y: 245, distance: 64.4
click at [456, 245] on div "Vendor Double K's Electrical Account Category BINSR Cost $0 x 1 count $0 Labor …" at bounding box center [445, 261] width 301 height 321
click at [479, 321] on img at bounding box center [461, 323] width 44 height 44
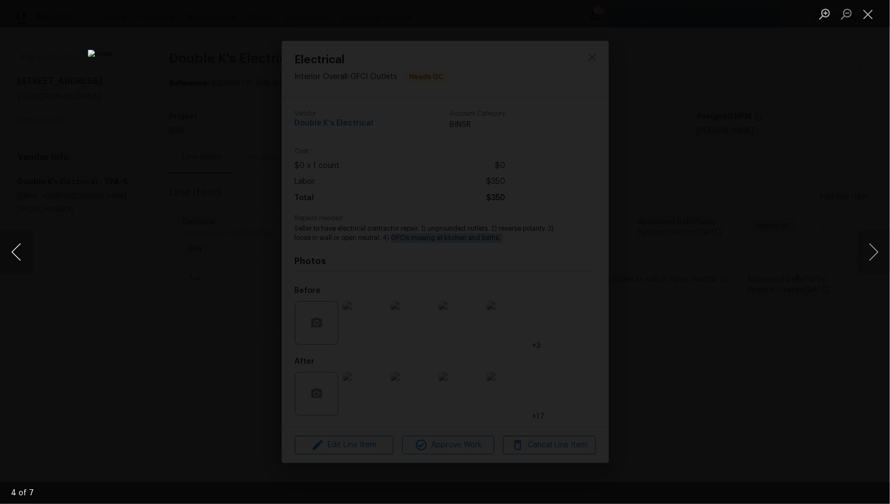
click at [14, 259] on button "Previous image" at bounding box center [16, 252] width 33 height 44
click at [866, 263] on button "Next image" at bounding box center [873, 252] width 33 height 44
click at [853, 262] on div "Lightbox" at bounding box center [445, 252] width 890 height 504
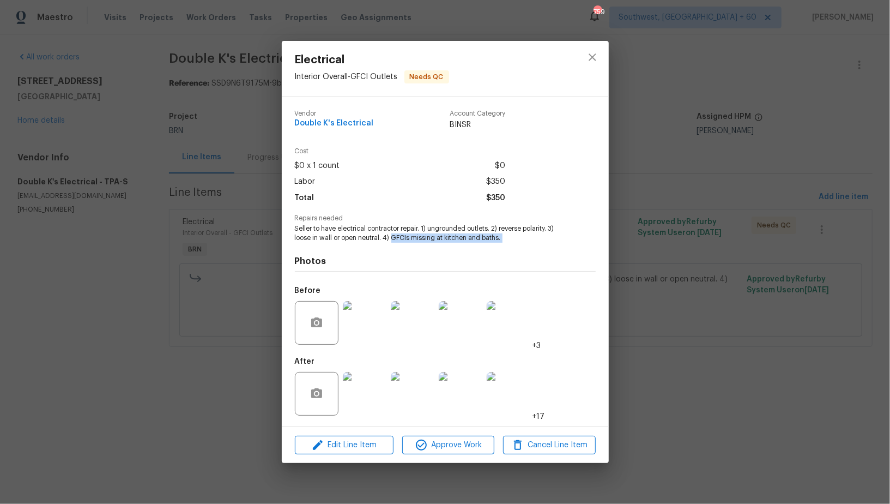
click at [521, 334] on img at bounding box center [509, 323] width 44 height 44
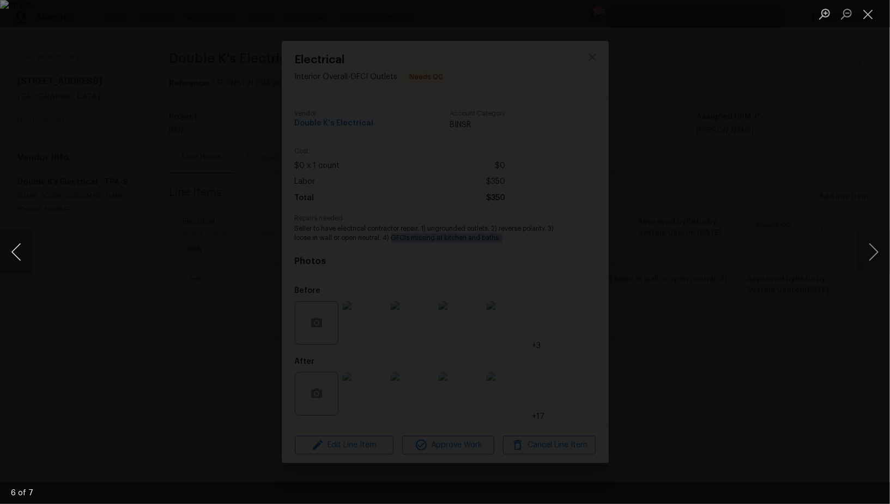
click at [0, 267] on button "Previous image" at bounding box center [16, 252] width 33 height 44
click at [890, 265] on button "Next image" at bounding box center [873, 252] width 33 height 44
click at [760, 284] on div "Lightbox" at bounding box center [445, 252] width 890 height 504
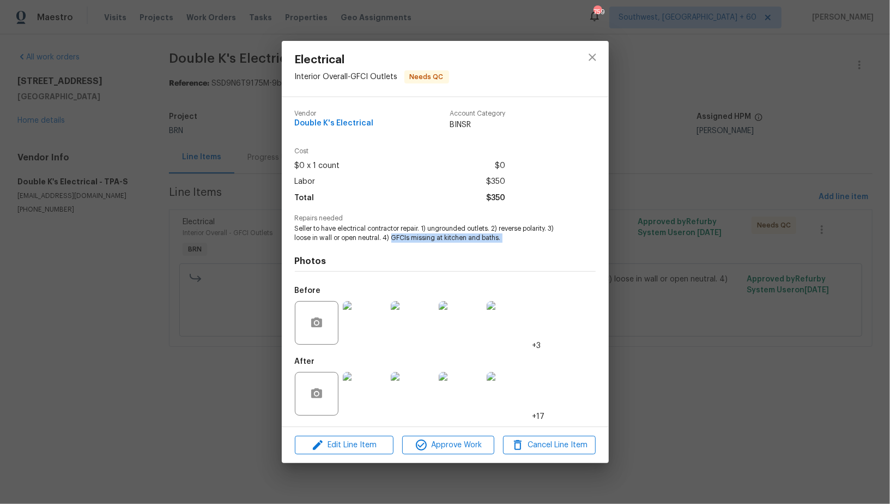
click at [760, 284] on div "Electrical Interior Overall - GFCI Outlets Needs QC Vendor Double K's Electrica…" at bounding box center [445, 252] width 890 height 504
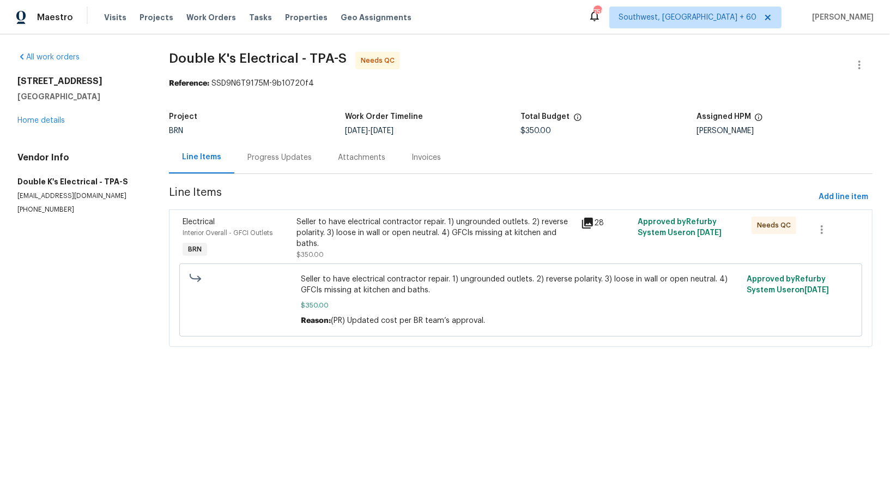
click at [293, 171] on div "Progress Updates" at bounding box center [279, 157] width 90 height 32
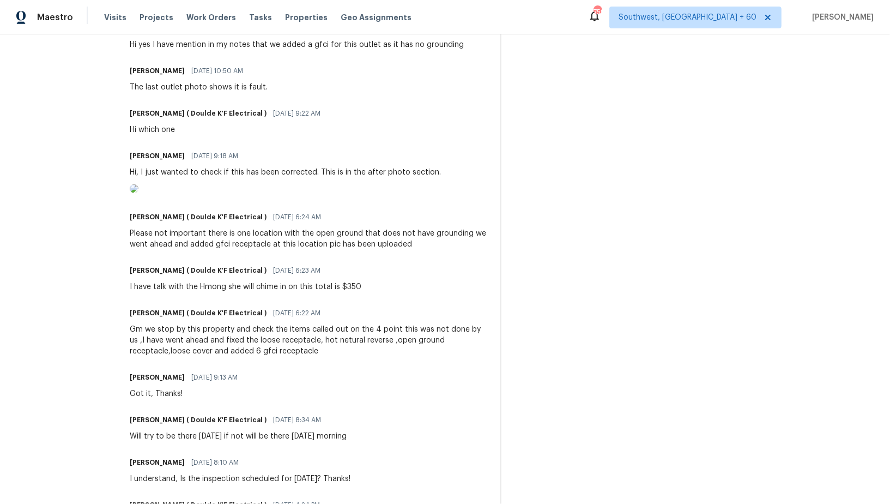
scroll to position [482, 0]
drag, startPoint x: 143, startPoint y: 334, endPoint x: 347, endPoint y: 332, distance: 204.4
click at [348, 249] on div "Please not important there is one location with the open ground that does not h…" at bounding box center [309, 238] width 358 height 22
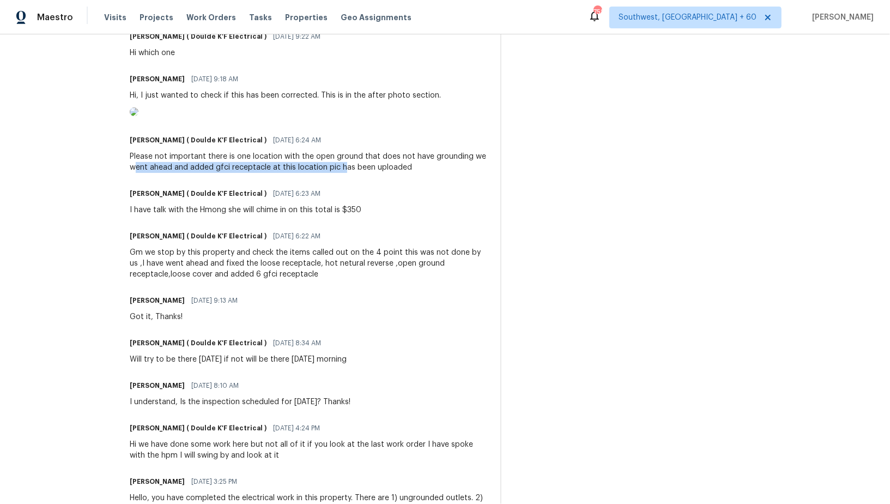
scroll to position [561, 0]
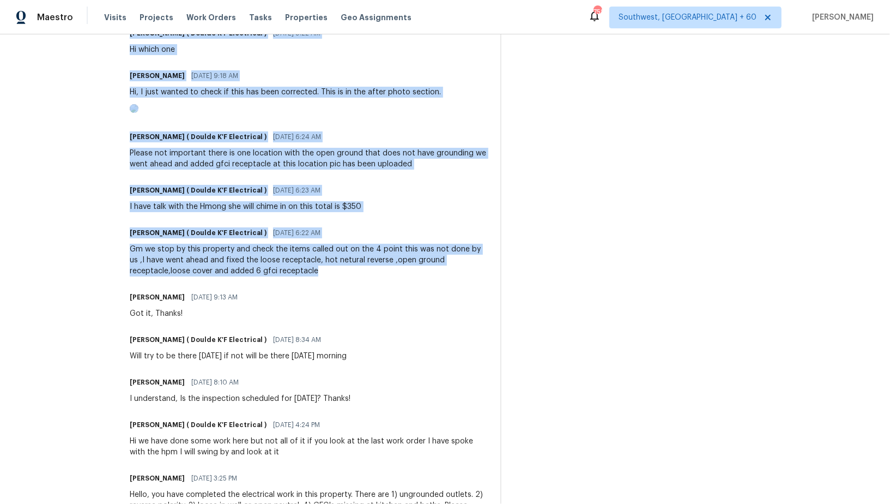
drag, startPoint x: 118, startPoint y: 346, endPoint x: 321, endPoint y: 362, distance: 203.5
click at [322, 362] on div "All work orders 764 34th St SE Largo, FL 33771 Home details Vendor Info Double …" at bounding box center [445, 18] width 890 height 1090
click at [328, 276] on div "Gm we stop by this property and check the items called out on the 4 point this …" at bounding box center [309, 260] width 358 height 33
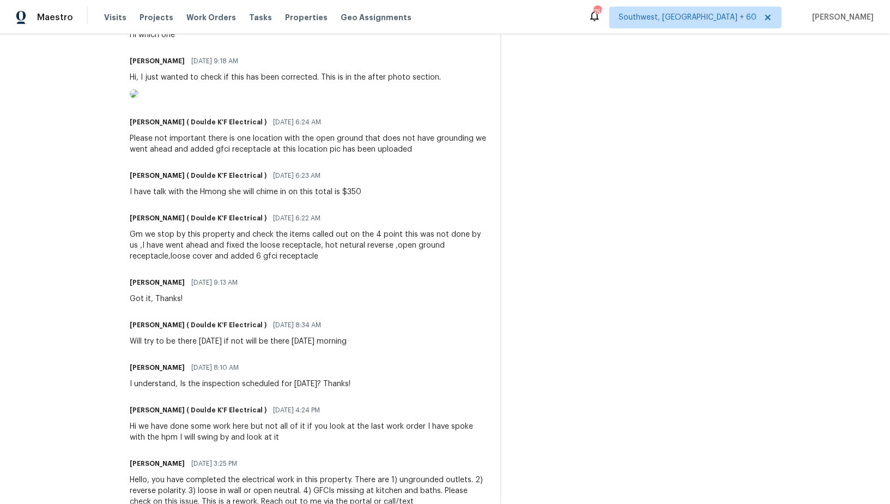
scroll to position [579, 0]
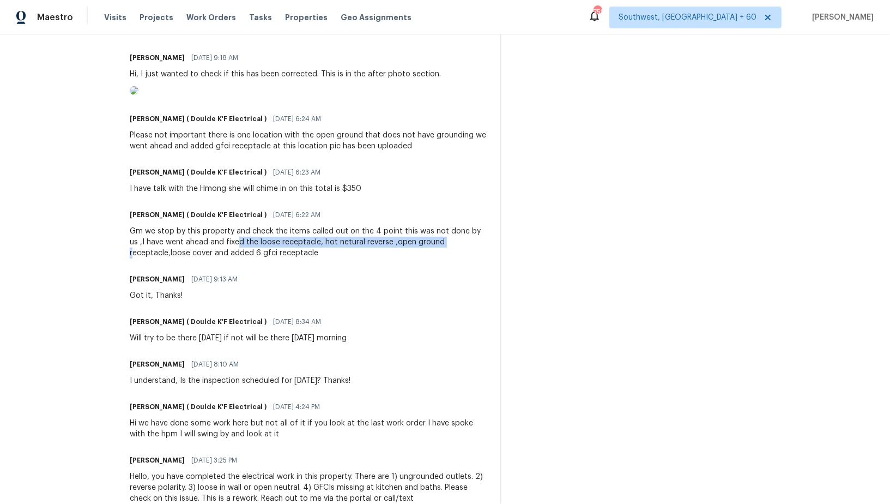
drag, startPoint x: 137, startPoint y: 341, endPoint x: 233, endPoint y: 333, distance: 96.2
click at [234, 258] on div "Gm we stop by this property and check the items called out on the 4 point this …" at bounding box center [309, 242] width 358 height 33
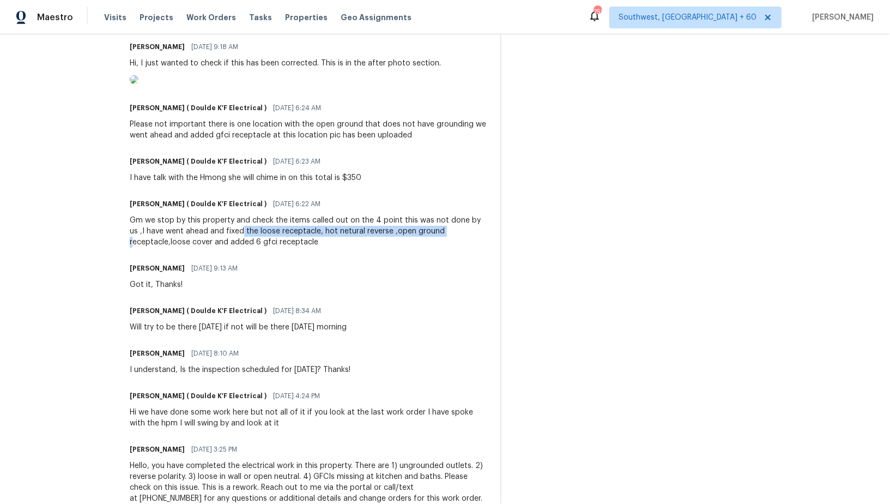
scroll to position [591, 0]
click at [179, 247] on div "Gm we stop by this property and check the items called out on the 4 point this …" at bounding box center [309, 230] width 358 height 33
drag, startPoint x: 136, startPoint y: 327, endPoint x: 259, endPoint y: 334, distance: 123.4
click at [260, 247] on div "Gm we stop by this property and check the items called out on the 4 point this …" at bounding box center [309, 230] width 358 height 33
click at [279, 247] on div "Gm we stop by this property and check the items called out on the 4 point this …" at bounding box center [309, 230] width 358 height 33
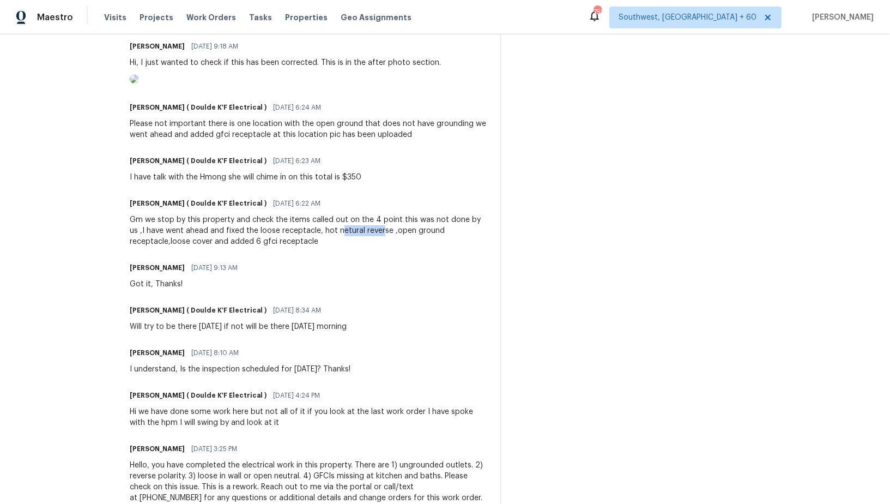
drag, startPoint x: 333, startPoint y: 318, endPoint x: 375, endPoint y: 321, distance: 42.0
click at [375, 247] on div "Gm we stop by this property and check the items called out on the 4 point this …" at bounding box center [309, 230] width 358 height 33
drag, startPoint x: 396, startPoint y: 322, endPoint x: 434, endPoint y: 324, distance: 38.2
click at [434, 247] on div "Gm we stop by this property and check the items called out on the 4 point this …" at bounding box center [309, 230] width 358 height 33
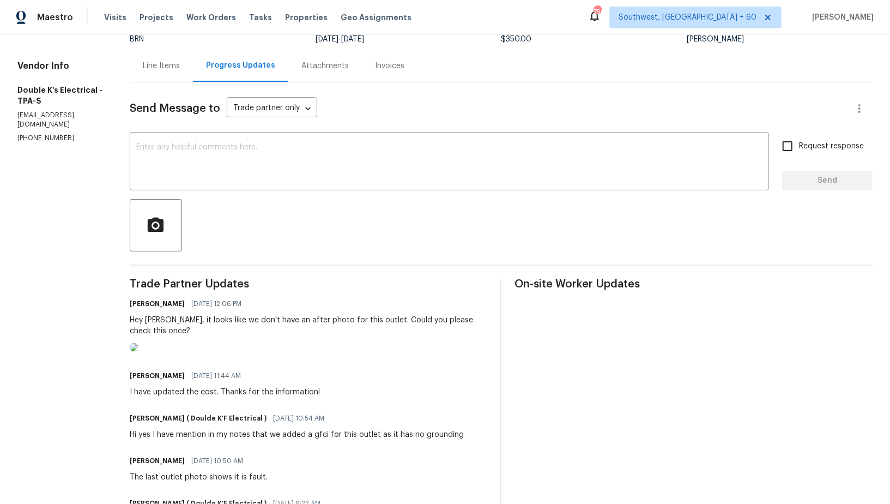
scroll to position [53, 0]
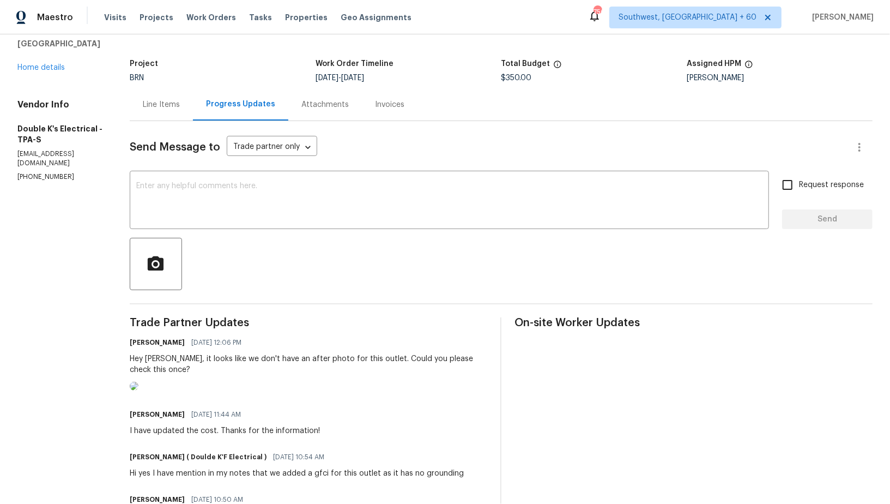
click at [157, 100] on div "Line Items" at bounding box center [161, 104] width 37 height 11
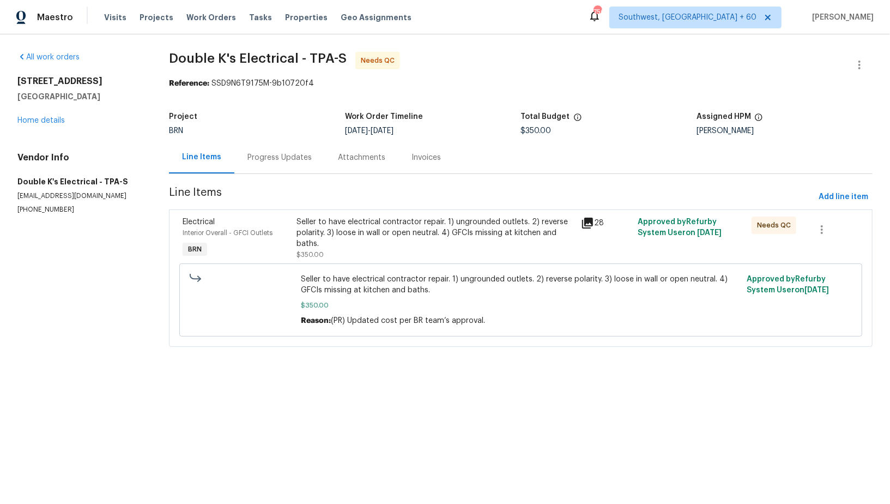
click at [375, 239] on div "Seller to have electrical contractor repair. 1) ungrounded outlets. 2) reverse …" at bounding box center [436, 232] width 278 height 33
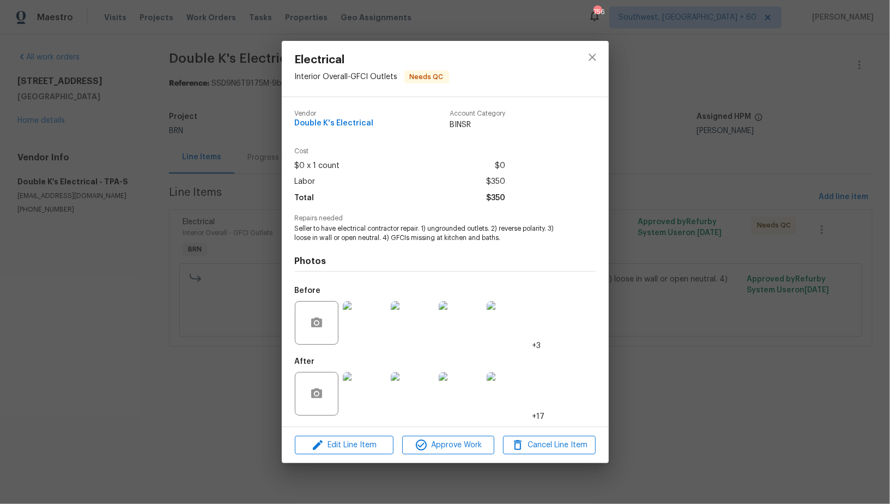
click at [370, 383] on img at bounding box center [365, 394] width 44 height 44
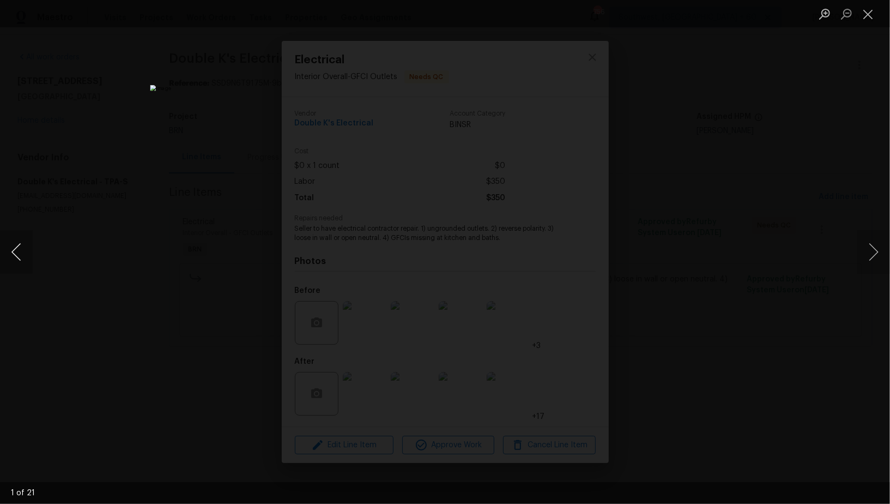
click at [4, 246] on button "Previous image" at bounding box center [16, 252] width 33 height 44
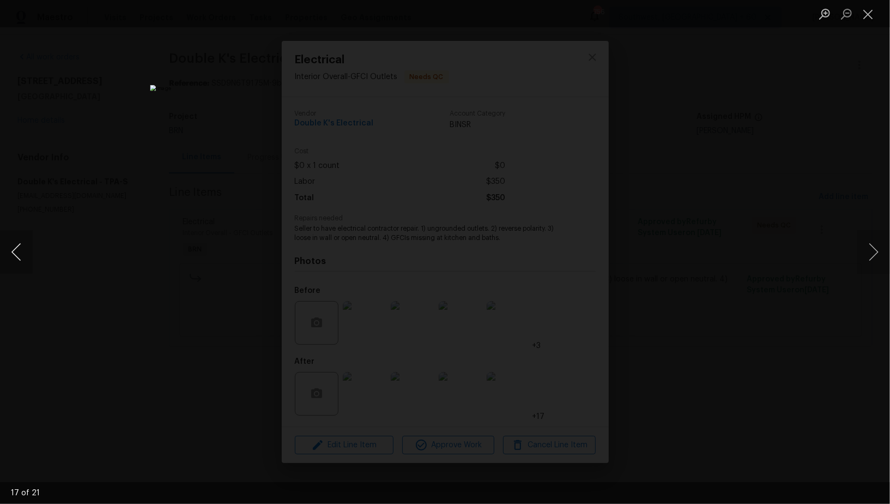
click at [4, 246] on button "Previous image" at bounding box center [16, 252] width 33 height 44
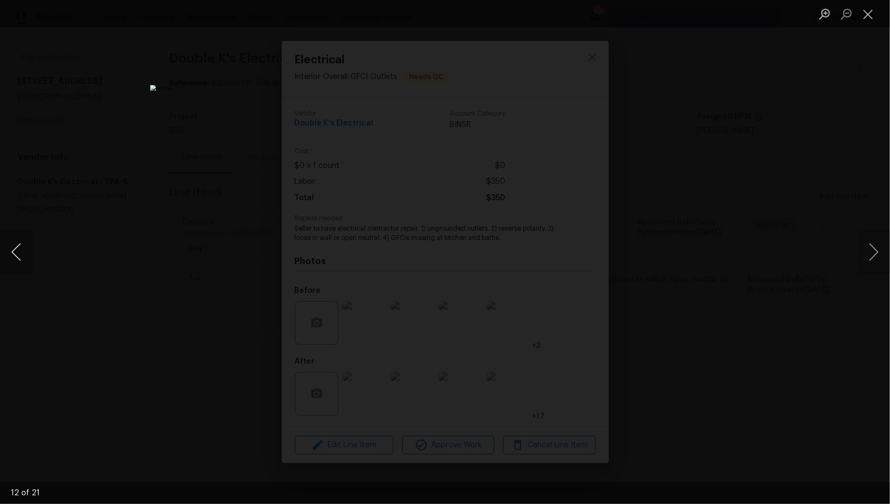
click at [4, 246] on button "Previous image" at bounding box center [16, 252] width 33 height 44
click at [716, 304] on div "Lightbox" at bounding box center [445, 252] width 890 height 504
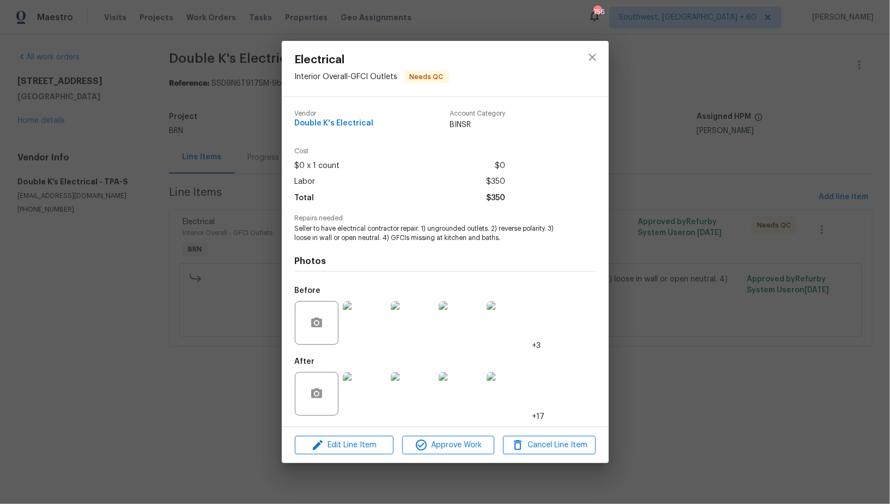
click at [716, 304] on div "Electrical Interior Overall - GFCI Outlets Needs QC Vendor Double K's Electrica…" at bounding box center [445, 252] width 890 height 504
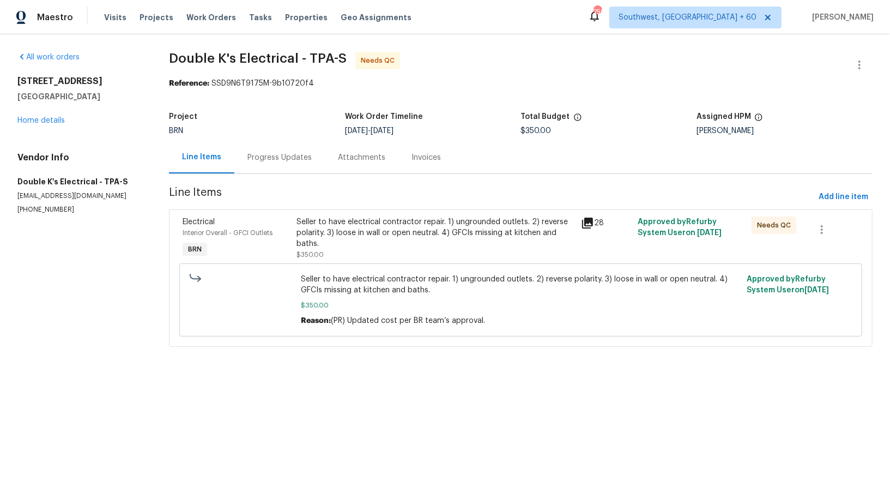
click at [278, 146] on div "Progress Updates" at bounding box center [279, 157] width 90 height 32
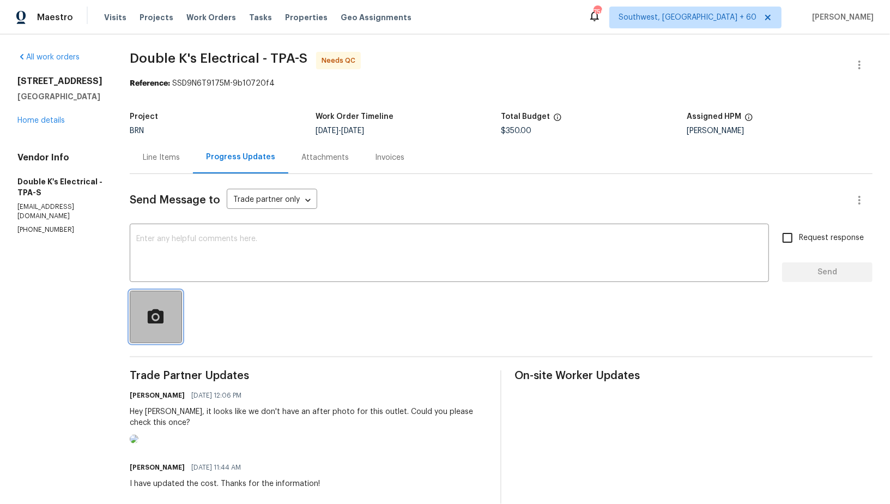
click at [164, 321] on icon "button" at bounding box center [156, 316] width 16 height 14
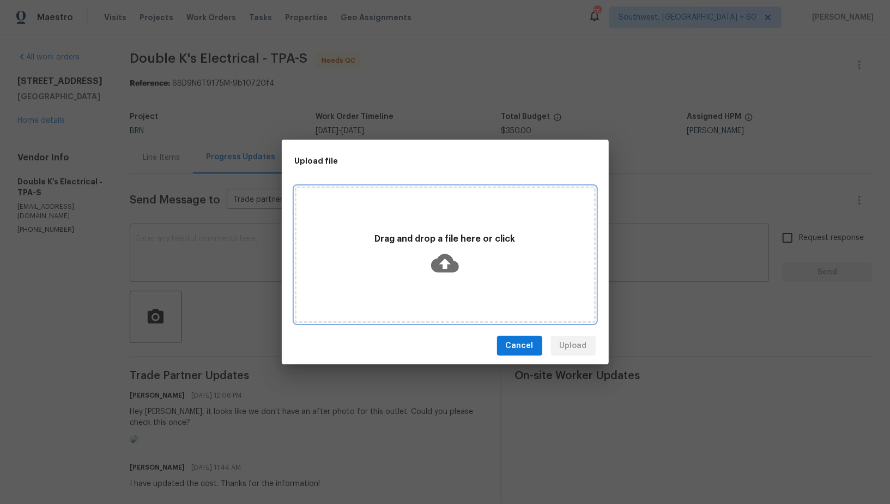
click at [452, 271] on icon at bounding box center [445, 263] width 28 height 19
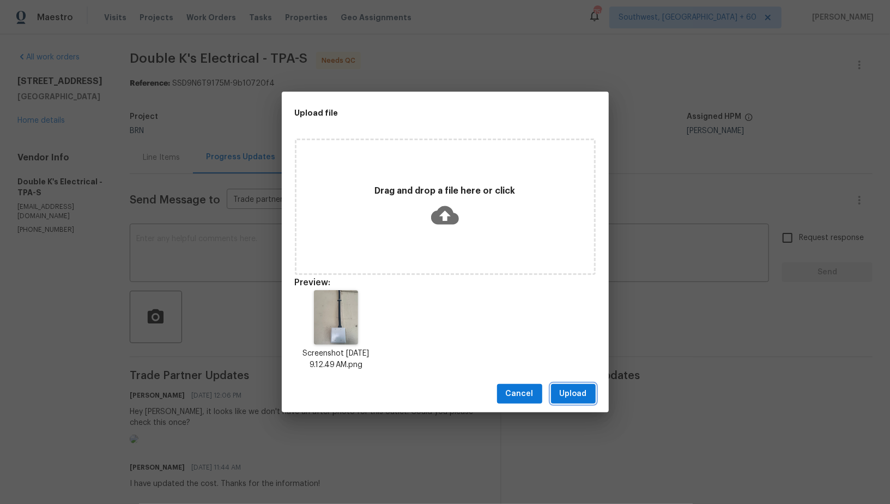
click at [575, 394] on span "Upload" at bounding box center [573, 394] width 27 height 14
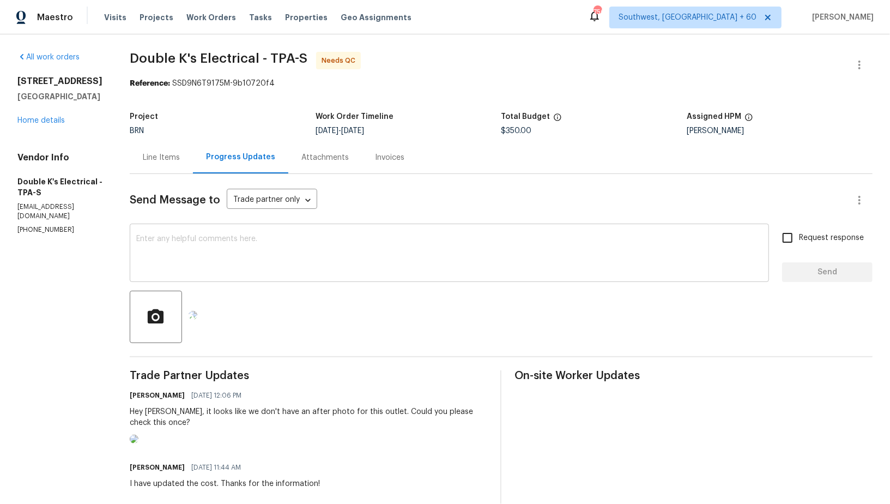
click at [202, 257] on textarea at bounding box center [449, 254] width 626 height 38
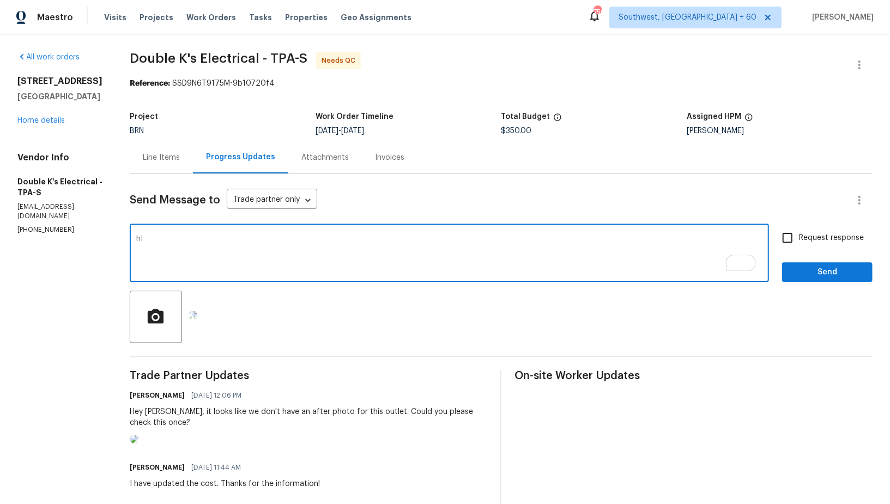
type textarea "h"
type textarea "J"
click at [200, 238] on textarea "Hi Ravindra, Please let me know" at bounding box center [449, 254] width 626 height 38
click at [292, 234] on div "Hi Ravindra, please let me know x ​" at bounding box center [449, 254] width 639 height 56
click at [273, 243] on textarea "Hi Ravindra, please let me know" at bounding box center [449, 254] width 626 height 38
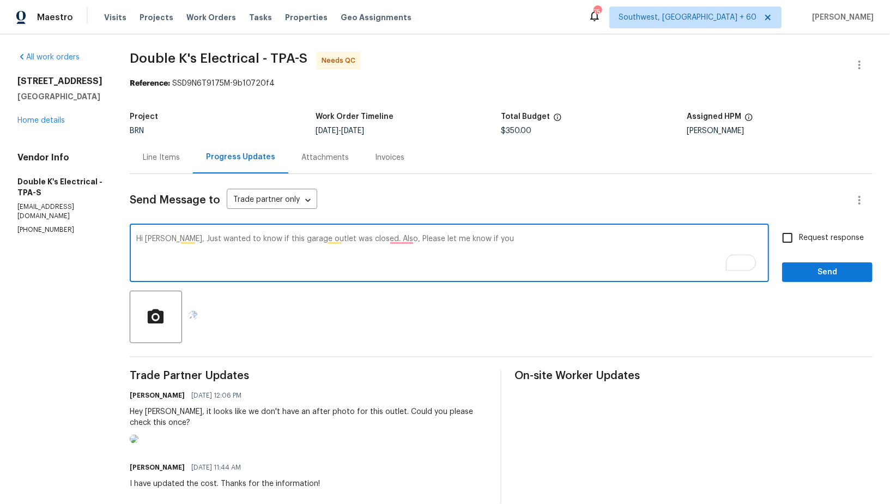
click at [403, 241] on textarea "Hi Ravindra, Just wanted to know if this garage outlet was closed. Also, Please…" at bounding box center [449, 254] width 626 height 38
click at [505, 249] on textarea "Hi Ravindra, Just wanted to know if this garage outlet was closed. Also, please…" at bounding box center [449, 254] width 626 height 38
click at [521, 240] on textarea "Hi Ravindra, Just wanted to know if this garage outlet was closed. Also, please…" at bounding box center [449, 254] width 626 height 38
click at [617, 238] on textarea "Hi Ravindra, Just wanted to know if this garage outlet was closed. Also, please…" at bounding box center [449, 254] width 626 height 38
type textarea "Hi Ravindra, Just wanted to know if this garage outlet was closed. Also, please…"
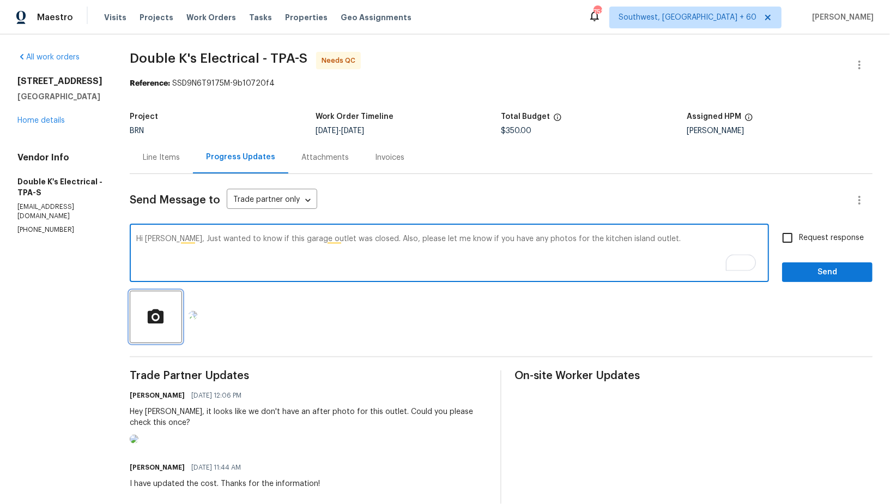
click at [159, 316] on circle "button" at bounding box center [156, 317] width 5 height 5
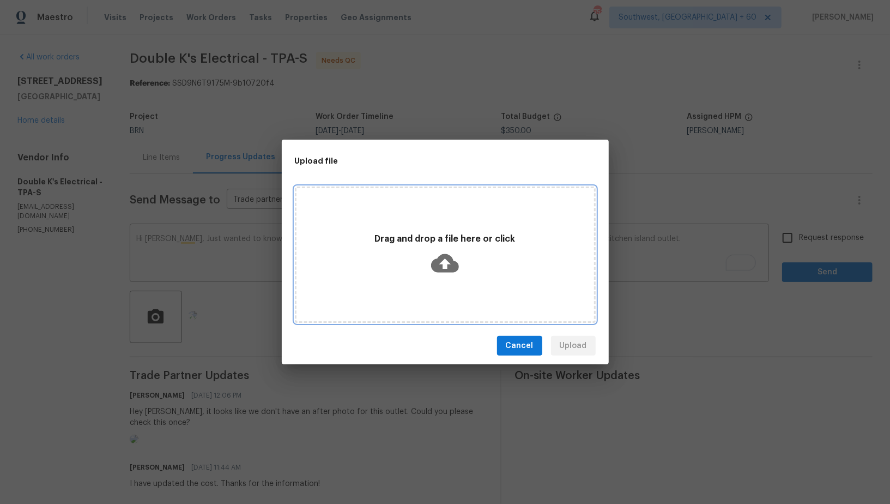
click at [446, 267] on icon at bounding box center [445, 263] width 28 height 28
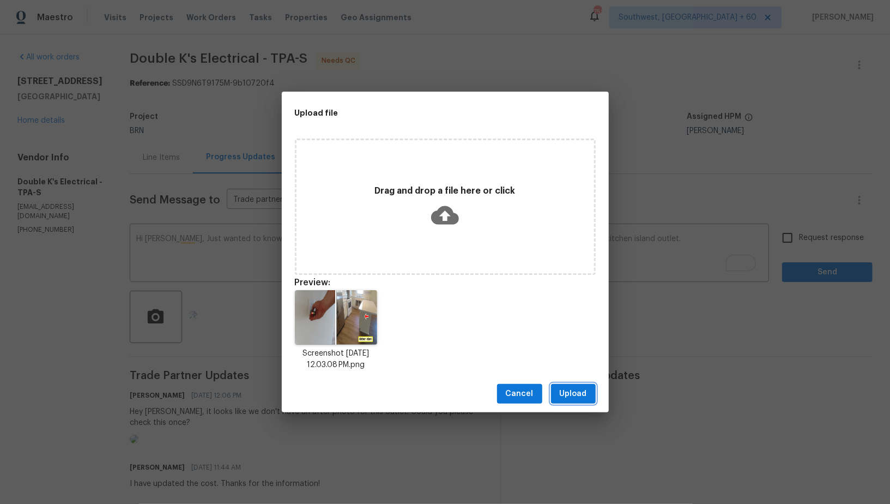
click at [571, 389] on span "Upload" at bounding box center [573, 394] width 27 height 14
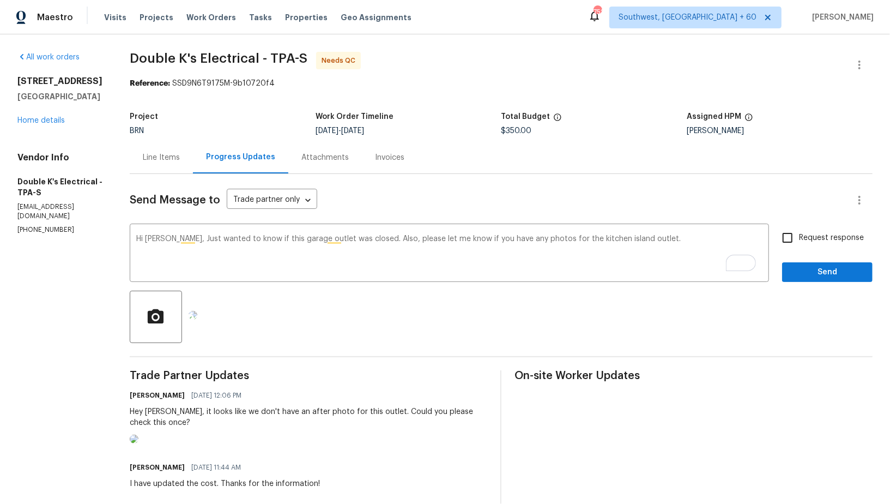
click at [783, 239] on input "Request response" at bounding box center [787, 237] width 23 height 23
checkbox input "true"
click at [797, 268] on span "Send" at bounding box center [827, 272] width 73 height 14
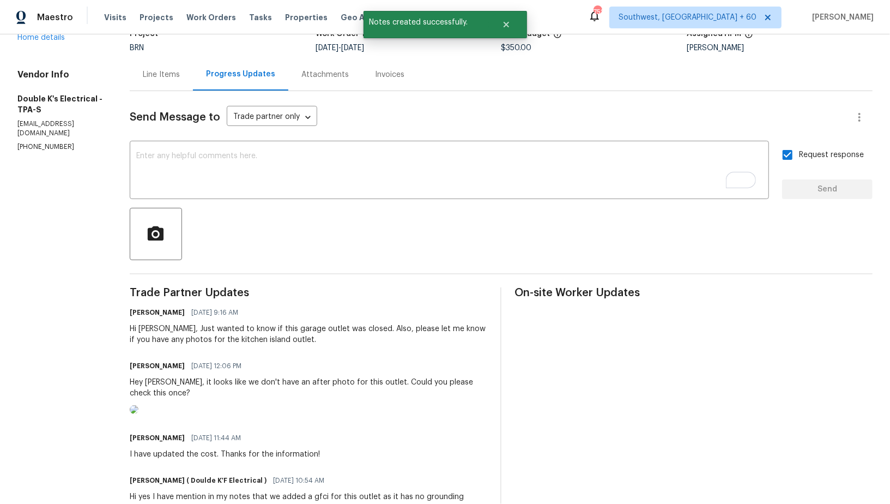
scroll to position [75, 0]
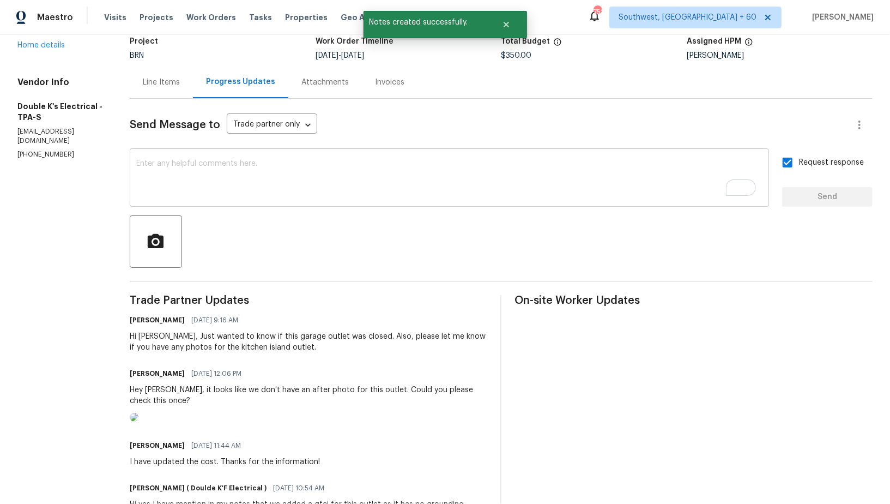
click at [206, 184] on textarea "To enrich screen reader interactions, please activate Accessibility in Grammarl…" at bounding box center [449, 179] width 626 height 38
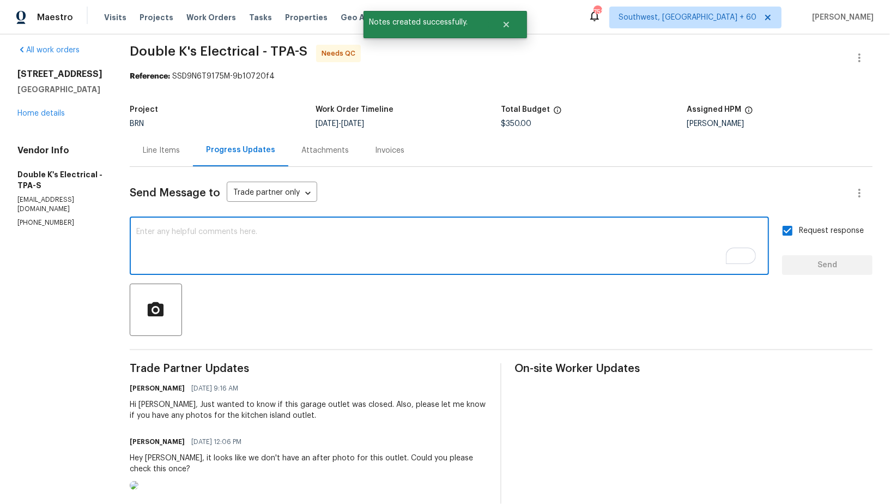
scroll to position [0, 0]
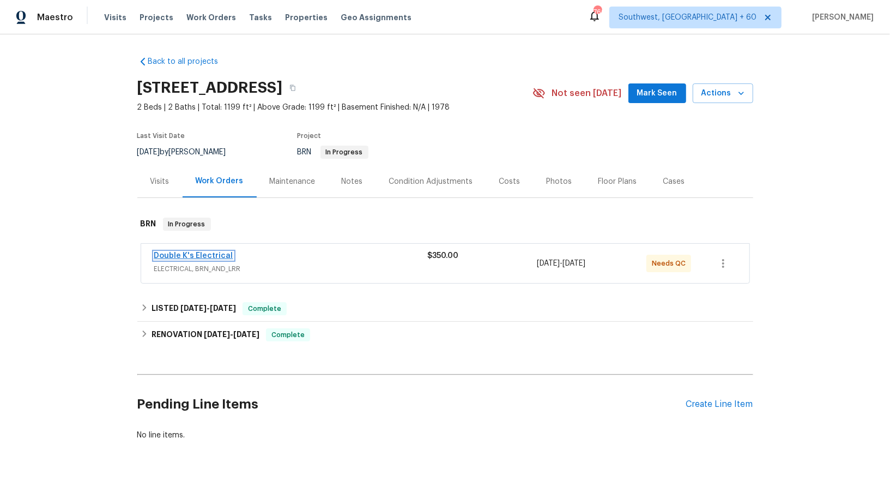
click at [205, 253] on link "Double K's Electrical" at bounding box center [193, 256] width 79 height 8
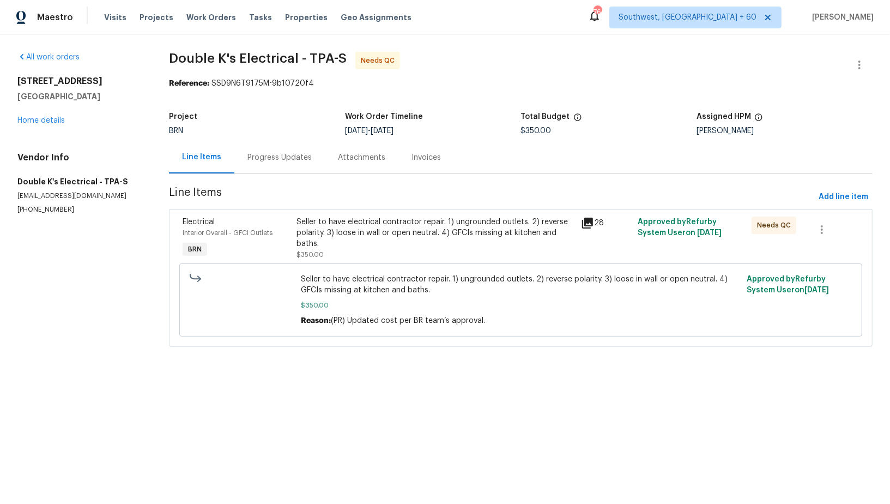
click at [342, 238] on div "Seller to have electrical contractor repair. 1) ungrounded outlets. 2) reverse …" at bounding box center [436, 232] width 278 height 33
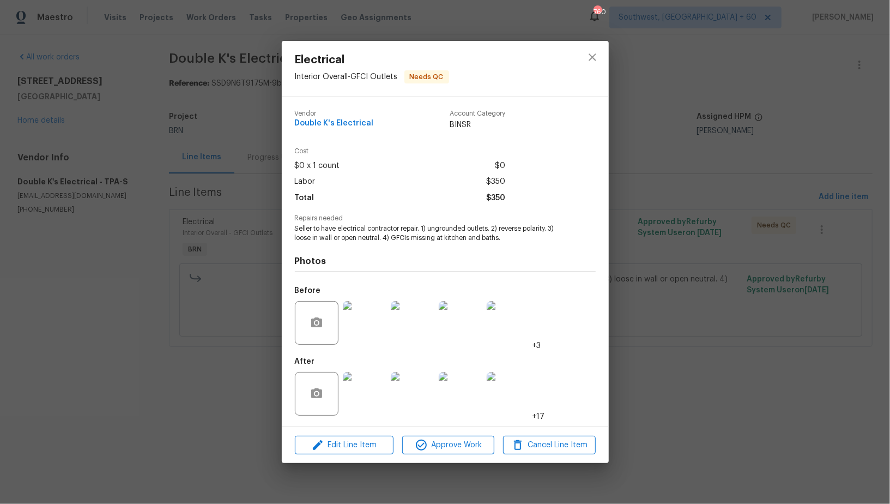
click at [373, 388] on img at bounding box center [365, 394] width 44 height 44
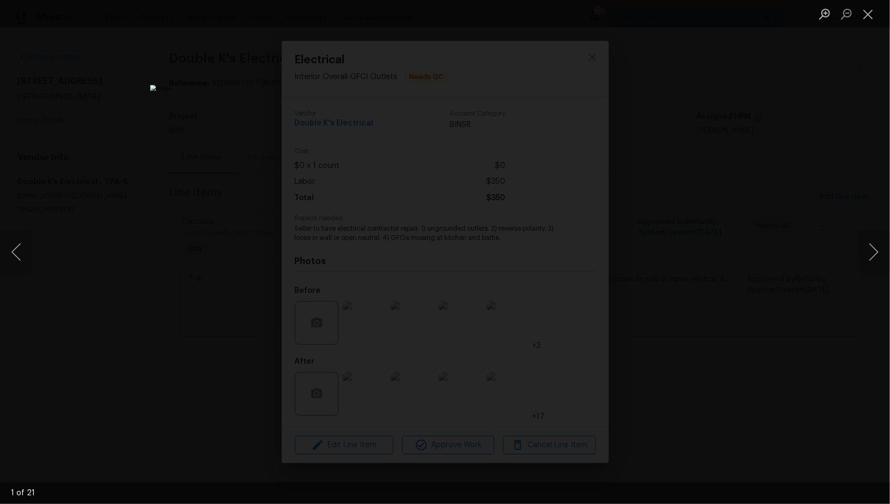
click at [220, 304] on div "Lightbox" at bounding box center [445, 252] width 890 height 504
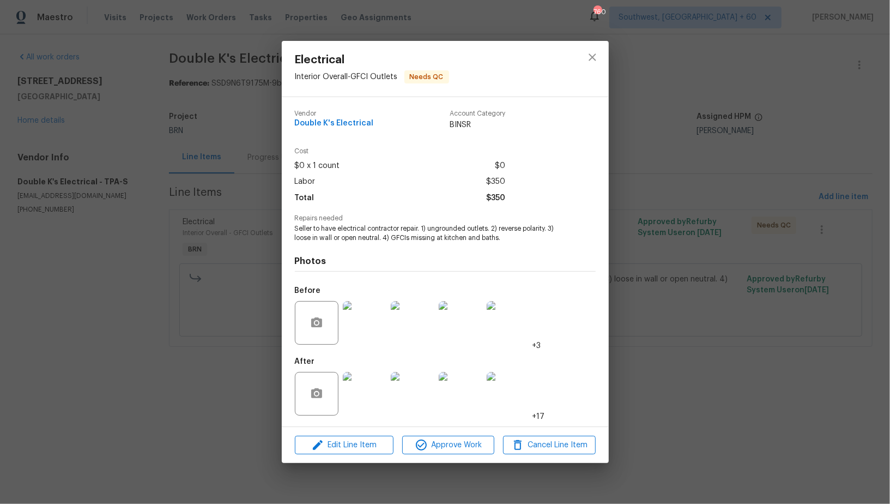
click at [363, 308] on img at bounding box center [365, 323] width 44 height 44
